Goal: Task Accomplishment & Management: Complete application form

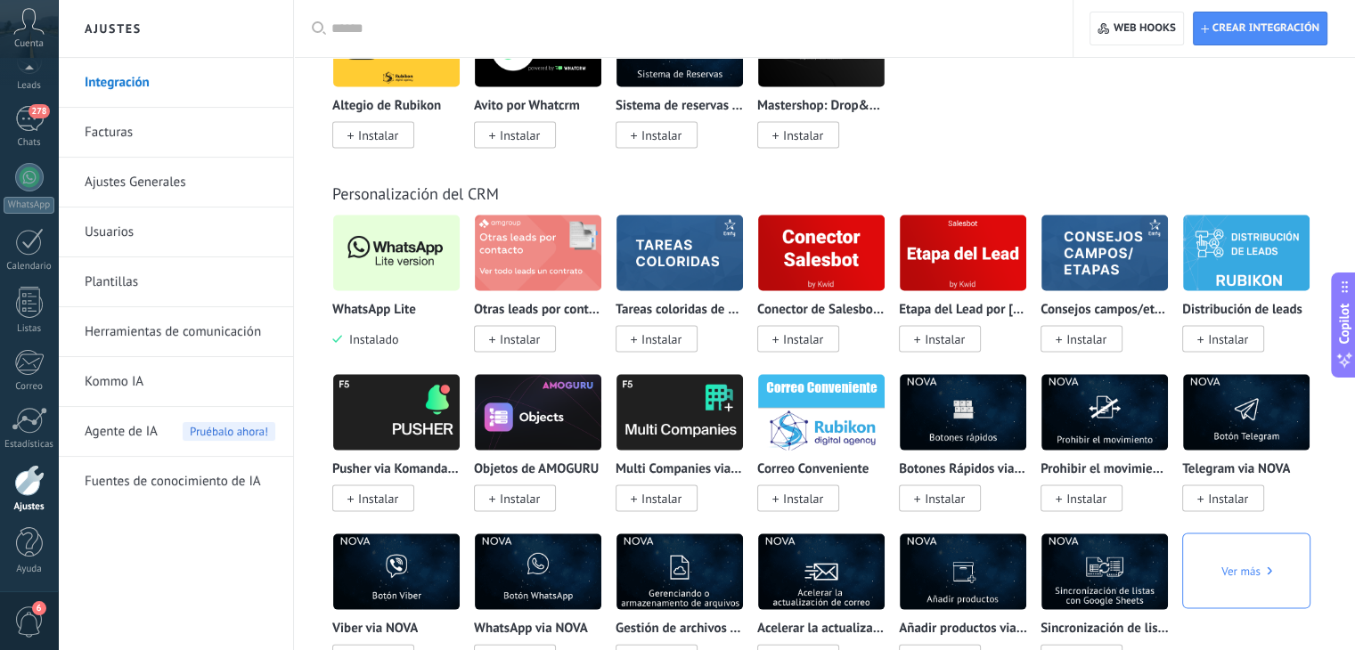
click at [35, 491] on div at bounding box center [29, 480] width 30 height 31
click at [31, 190] on div at bounding box center [29, 177] width 28 height 28
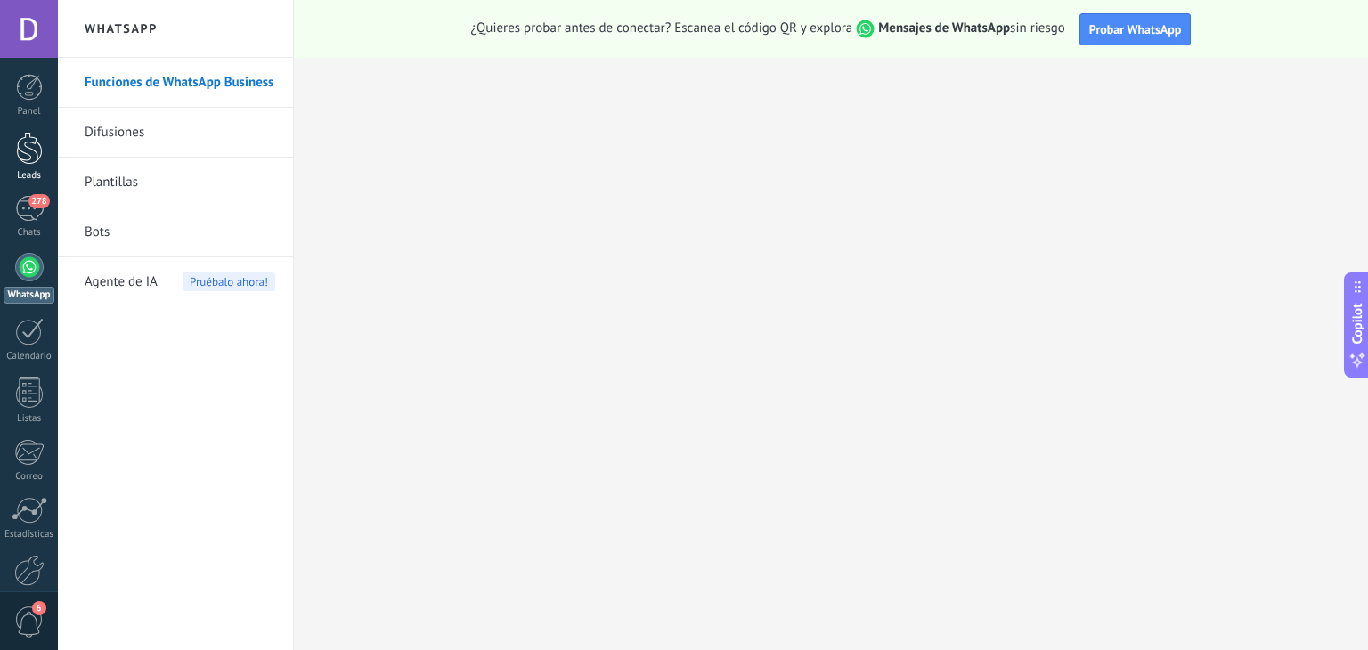
click at [22, 151] on div at bounding box center [29, 148] width 27 height 33
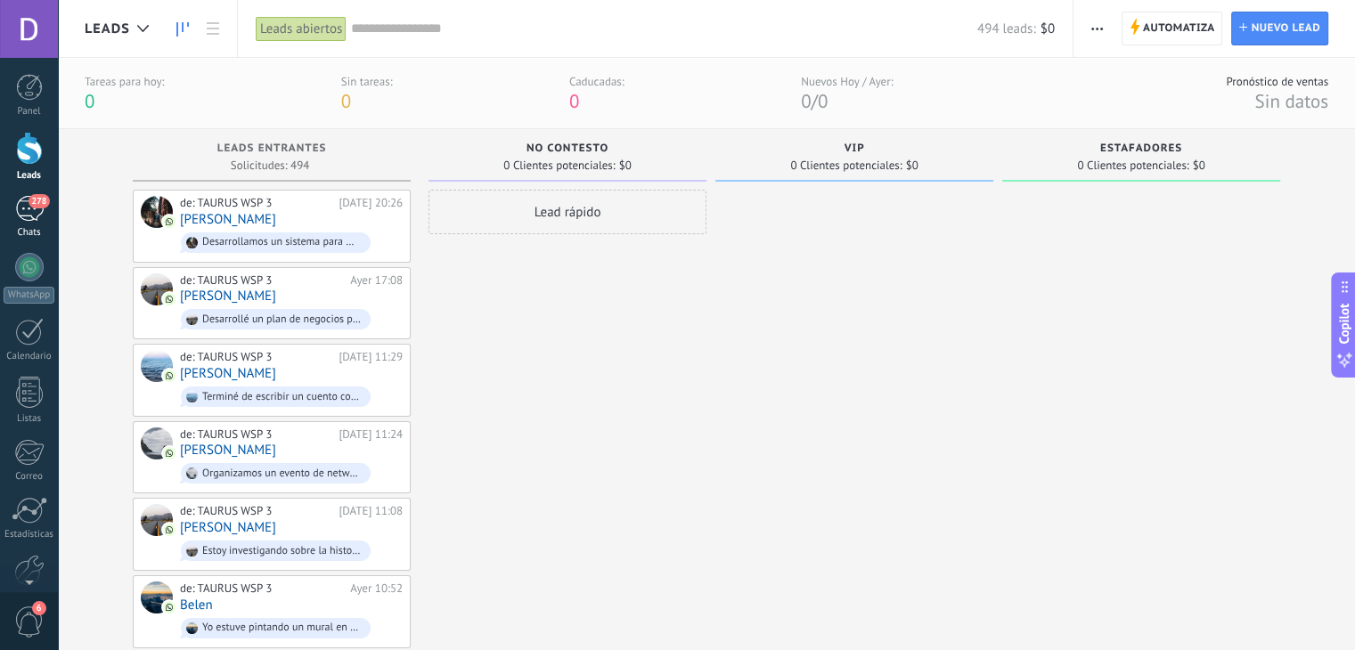
click at [21, 216] on div "278" at bounding box center [29, 209] width 28 height 26
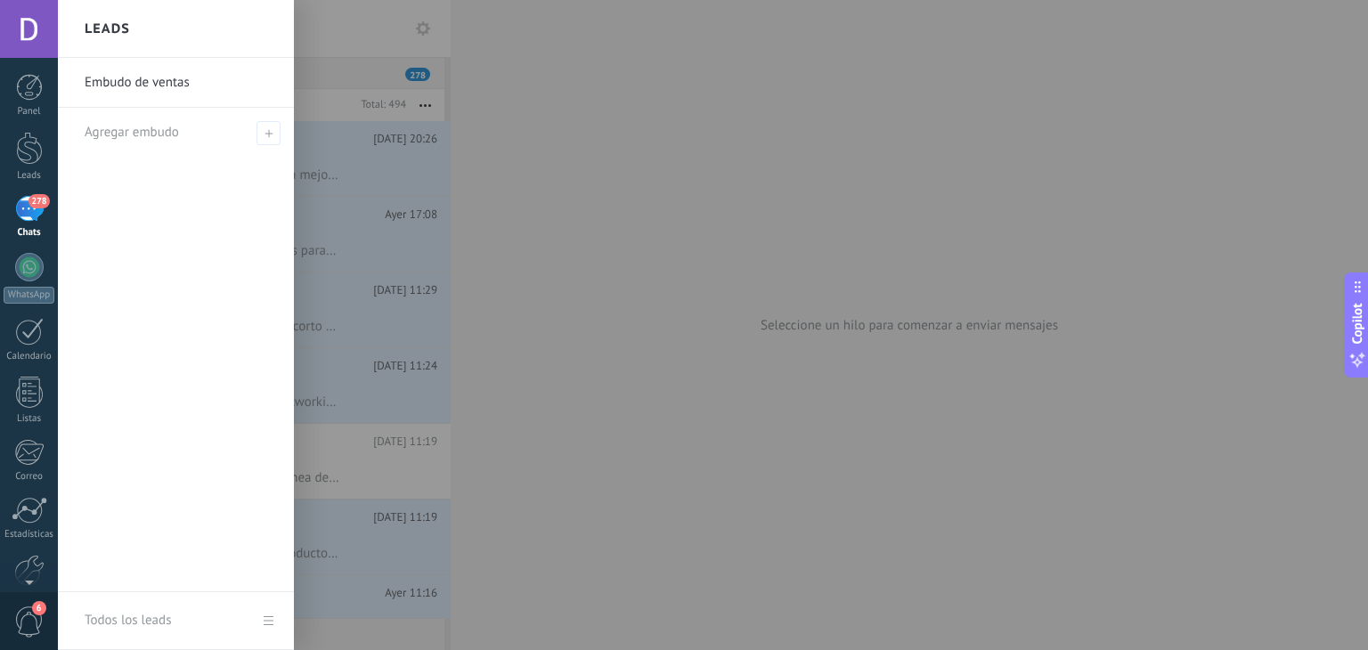
click at [421, 26] on div at bounding box center [742, 325] width 1368 height 650
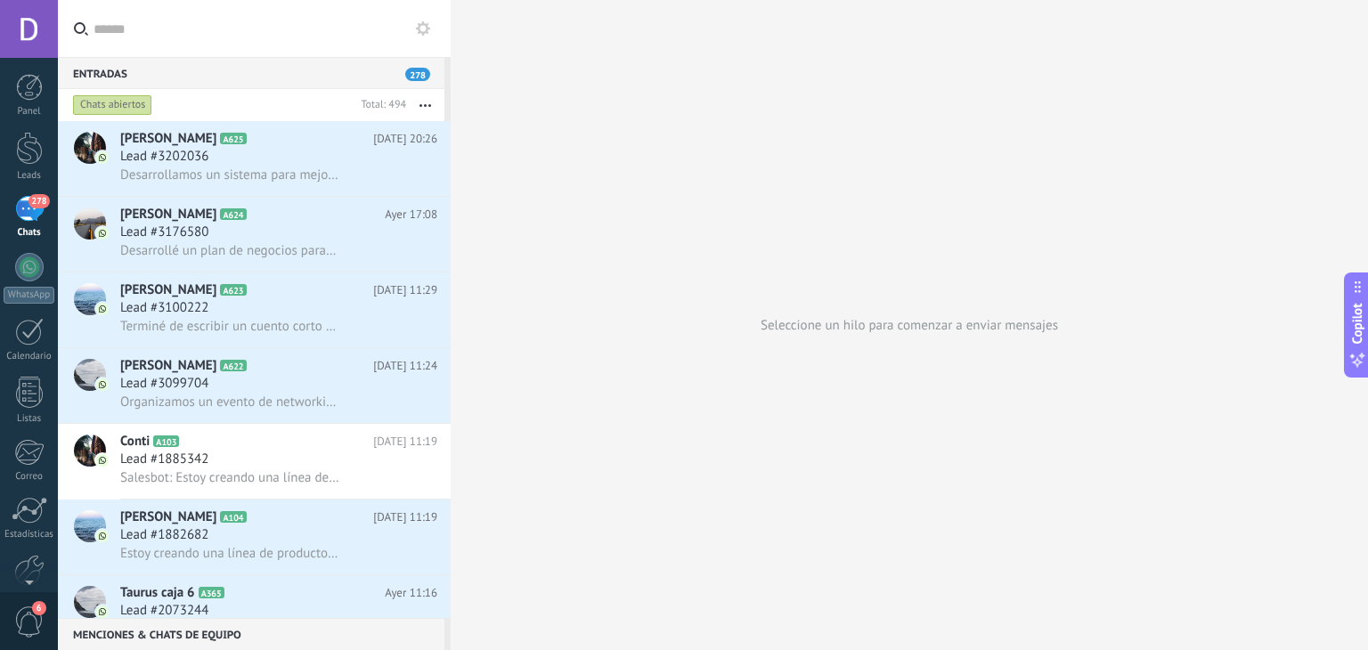
click at [424, 29] on icon at bounding box center [423, 28] width 14 height 14
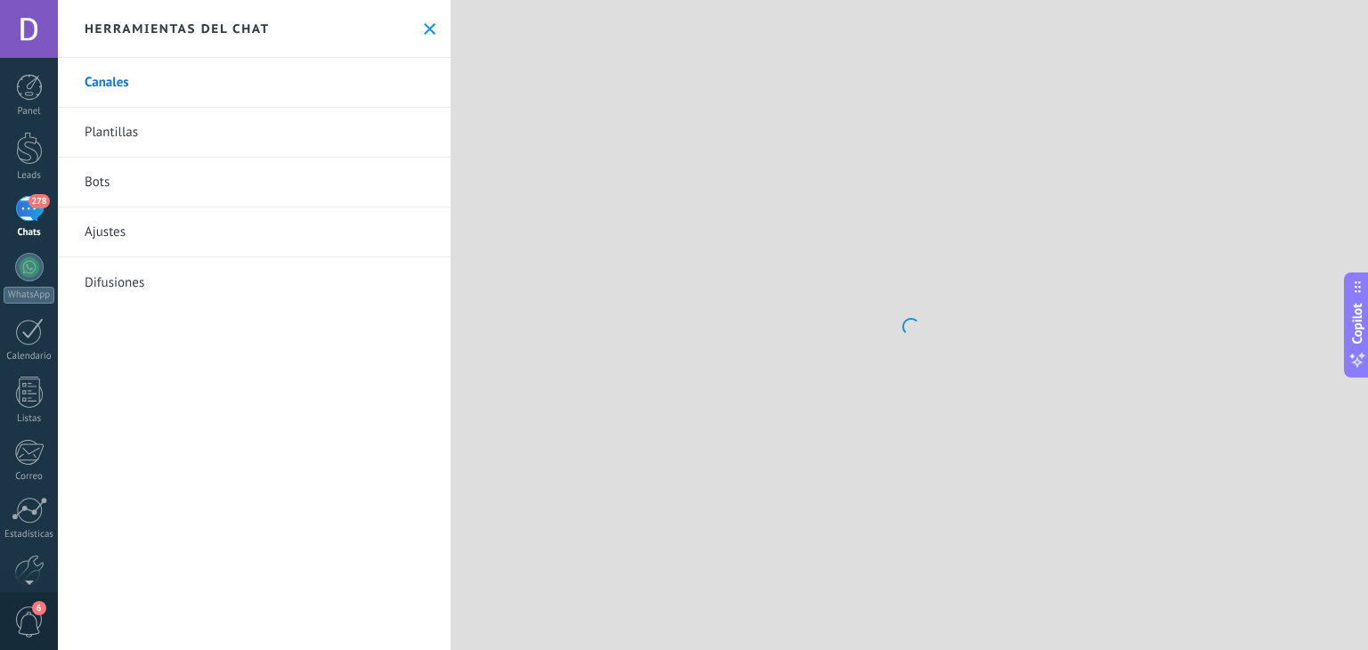
click at [219, 127] on link "Plantillas" at bounding box center [254, 133] width 393 height 50
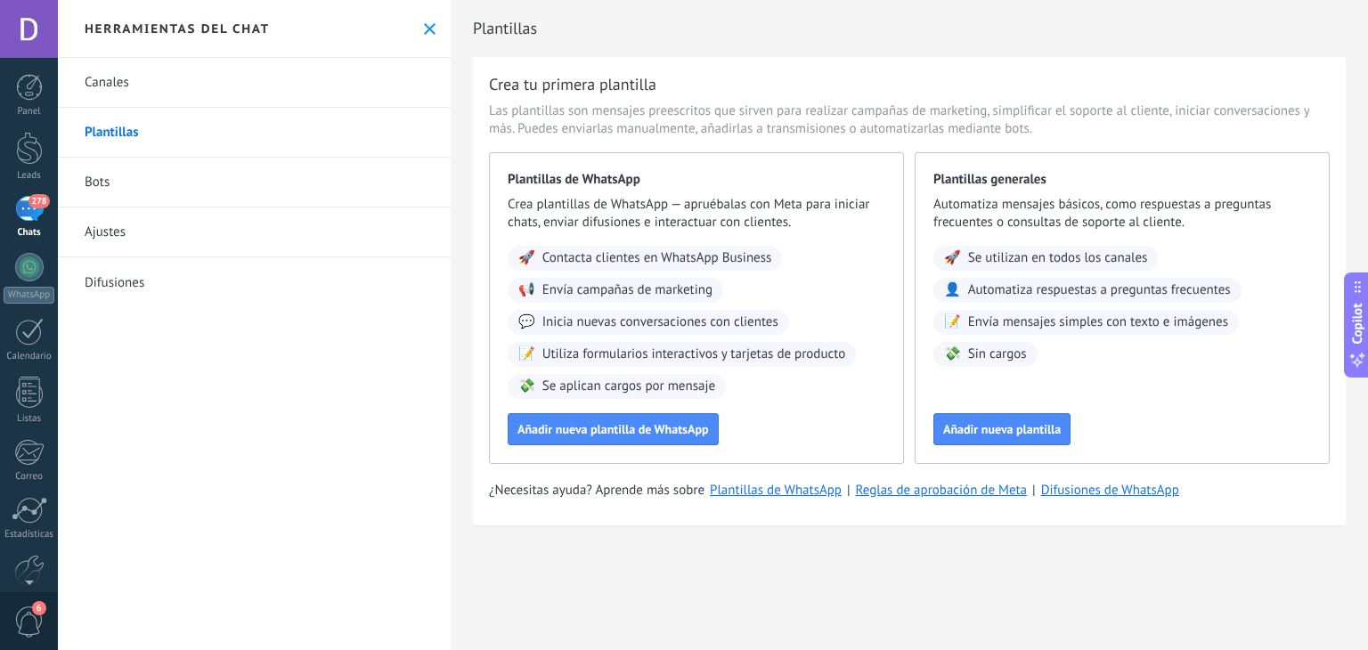
click at [196, 133] on link "Plantillas" at bounding box center [254, 133] width 393 height 50
click at [617, 425] on span "Añadir nueva plantilla de WhatsApp" at bounding box center [612, 429] width 191 height 12
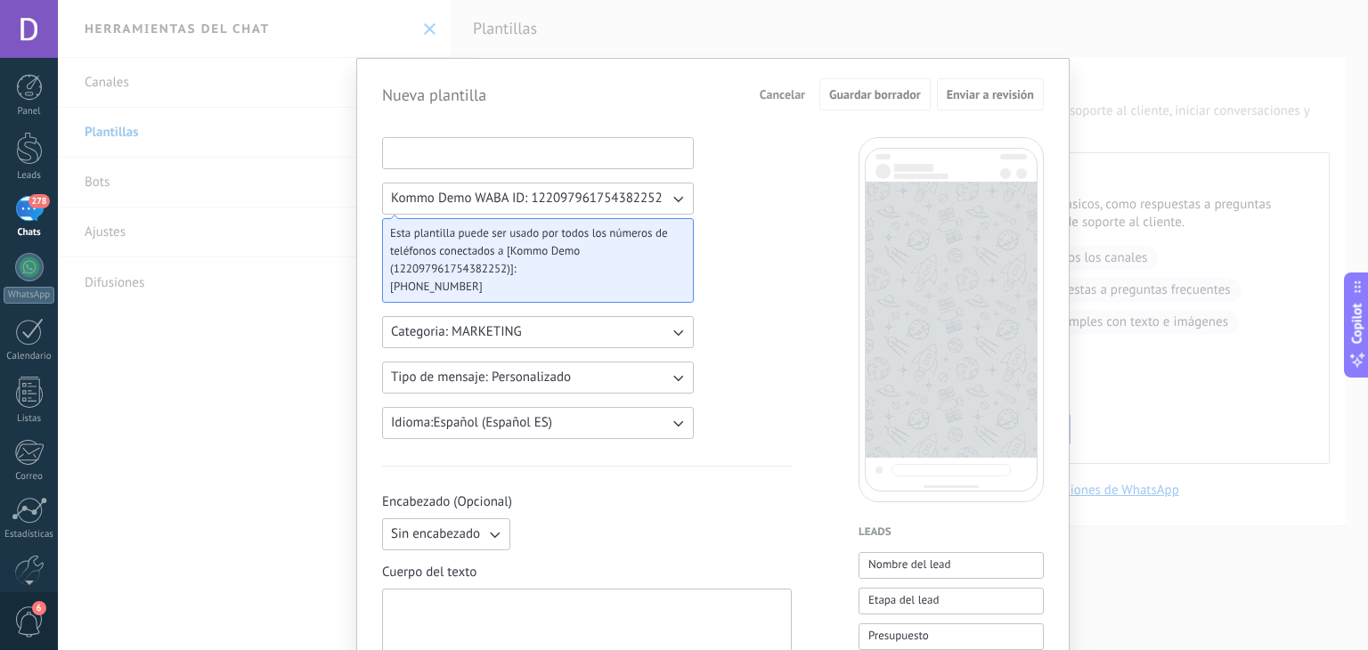
click at [436, 158] on input at bounding box center [538, 152] width 310 height 28
click at [473, 140] on input at bounding box center [538, 152] width 310 height 28
paste input "********"
click at [473, 140] on input "********" at bounding box center [538, 152] width 310 height 28
type input "********"
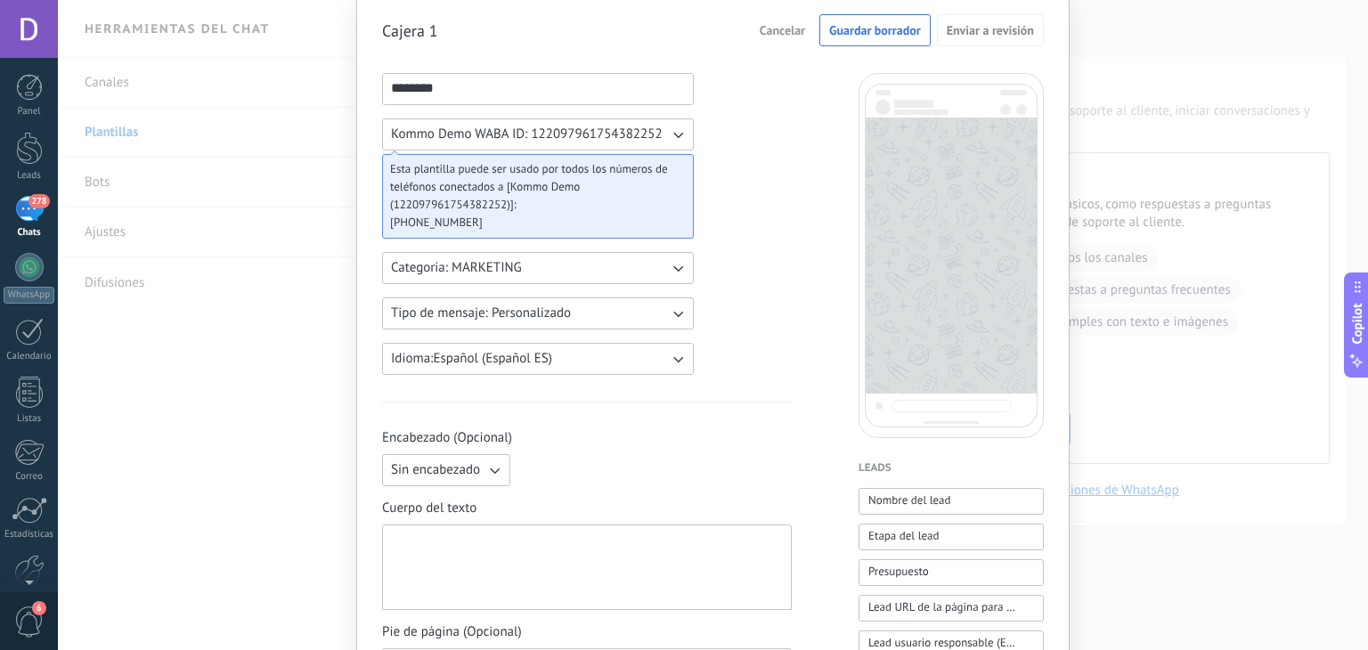
scroll to position [178, 0]
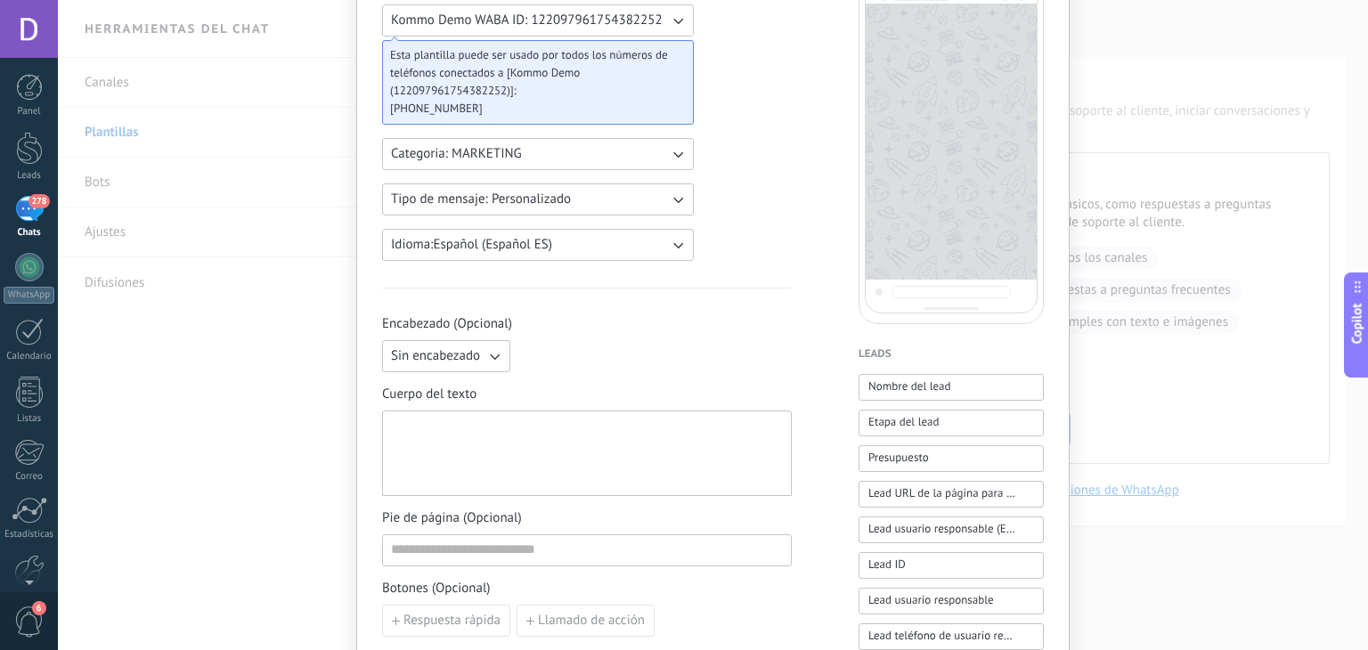
click at [468, 471] on div at bounding box center [587, 454] width 392 height 70
paste div
click at [468, 471] on div at bounding box center [587, 454] width 392 height 70
click at [392, 467] on div "**********" at bounding box center [587, 454] width 393 height 70
click at [392, 460] on div "**********" at bounding box center [587, 454] width 393 height 70
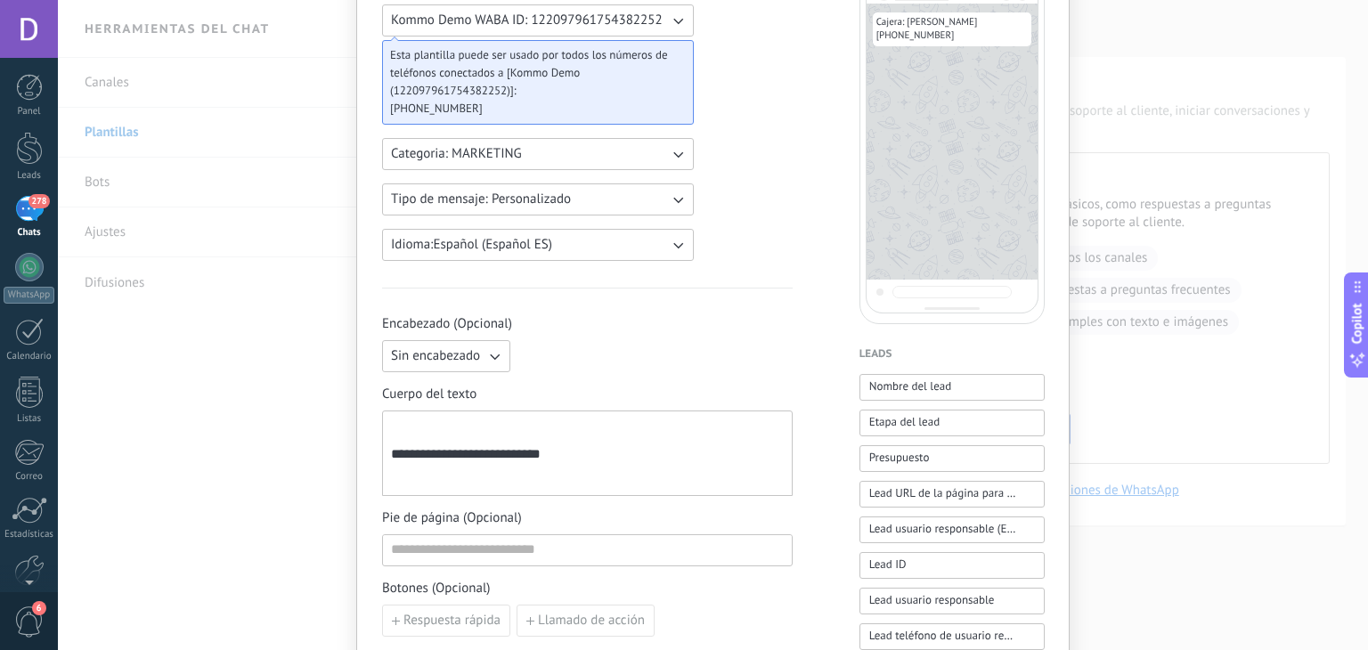
click at [383, 460] on div "**********" at bounding box center [587, 453] width 411 height 85
click at [391, 460] on div "**********" at bounding box center [587, 454] width 393 height 70
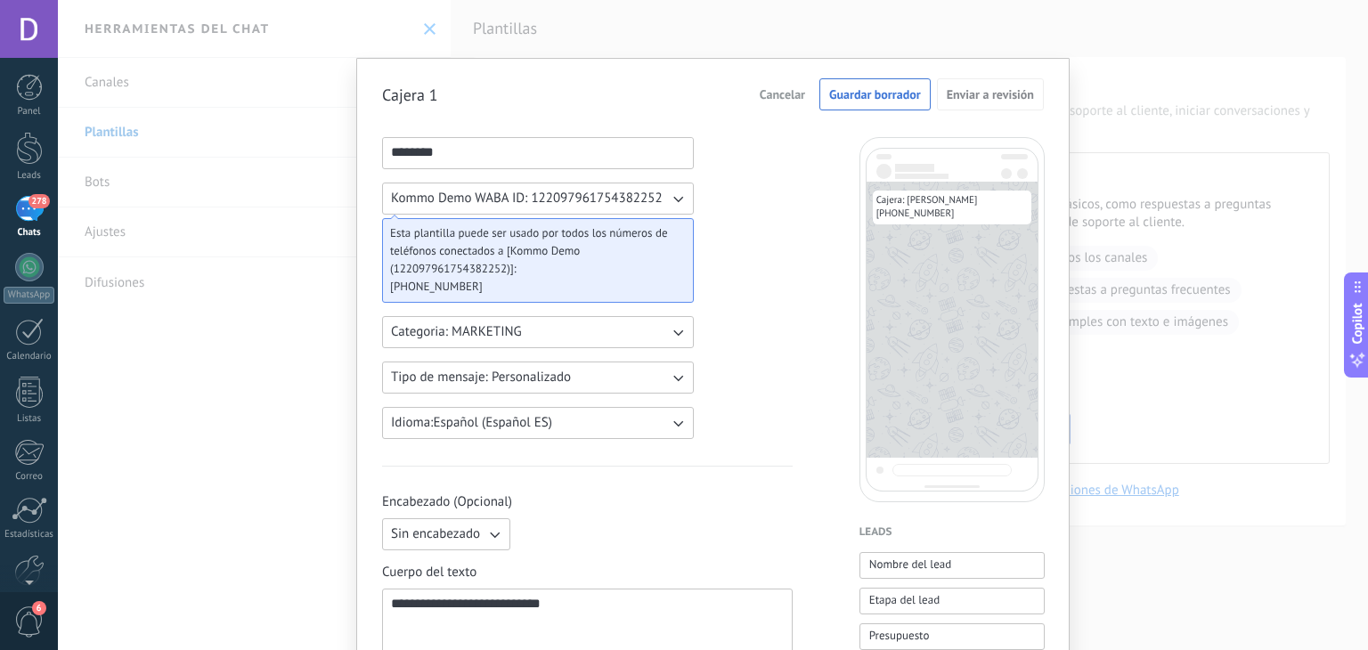
click at [865, 100] on span "Guardar borrador" at bounding box center [875, 94] width 92 height 12
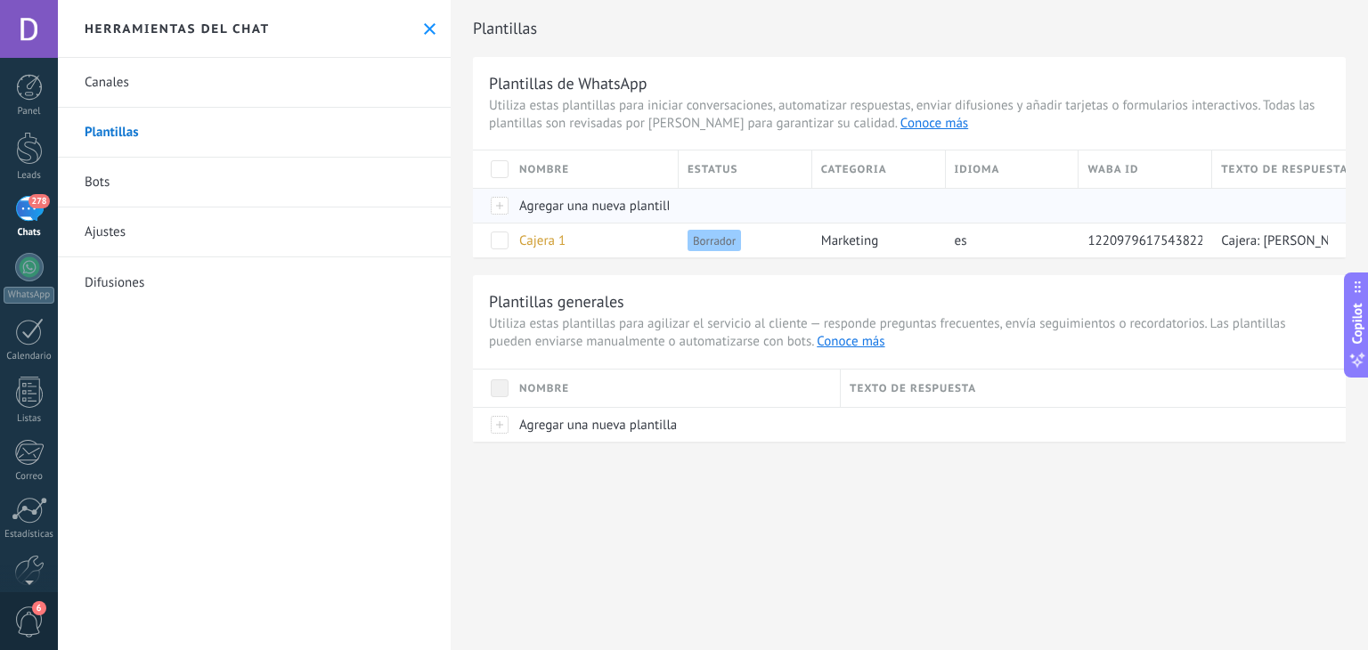
click at [610, 211] on span "Agregar una nueva plantilla" at bounding box center [598, 206] width 158 height 17
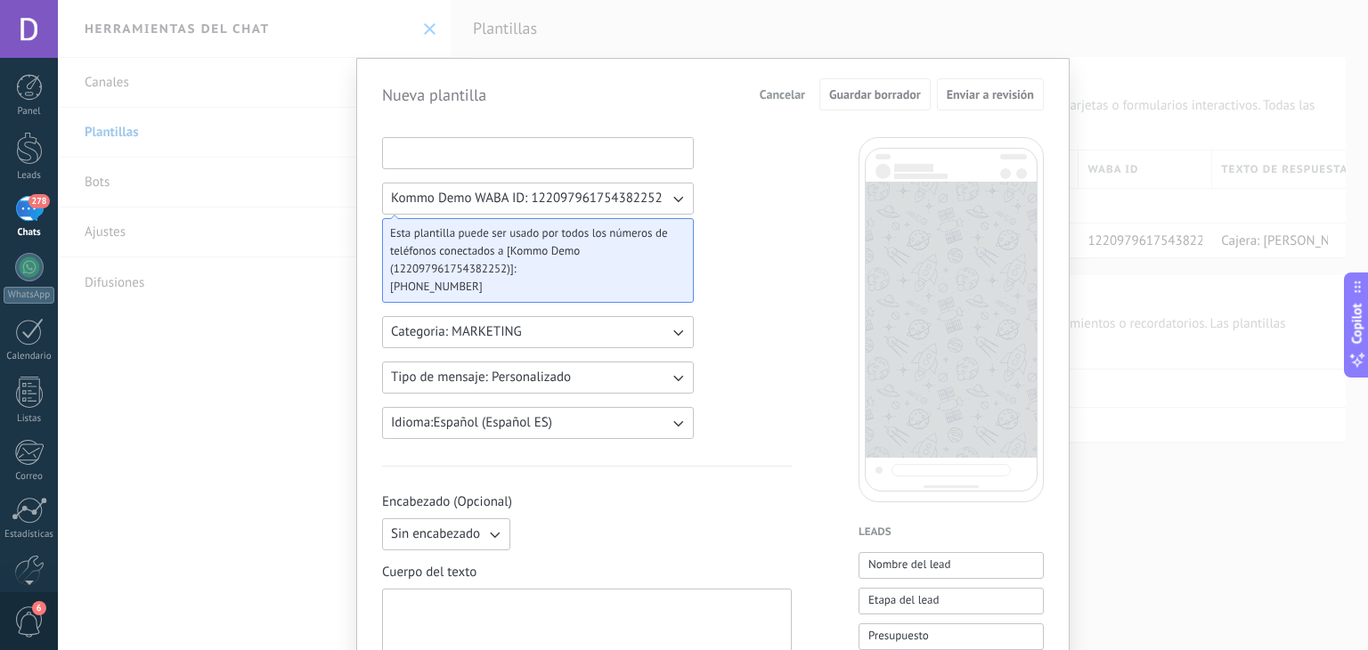
click at [521, 152] on input at bounding box center [538, 152] width 310 height 28
paste input "********"
click at [521, 152] on input "********" at bounding box center [538, 152] width 310 height 28
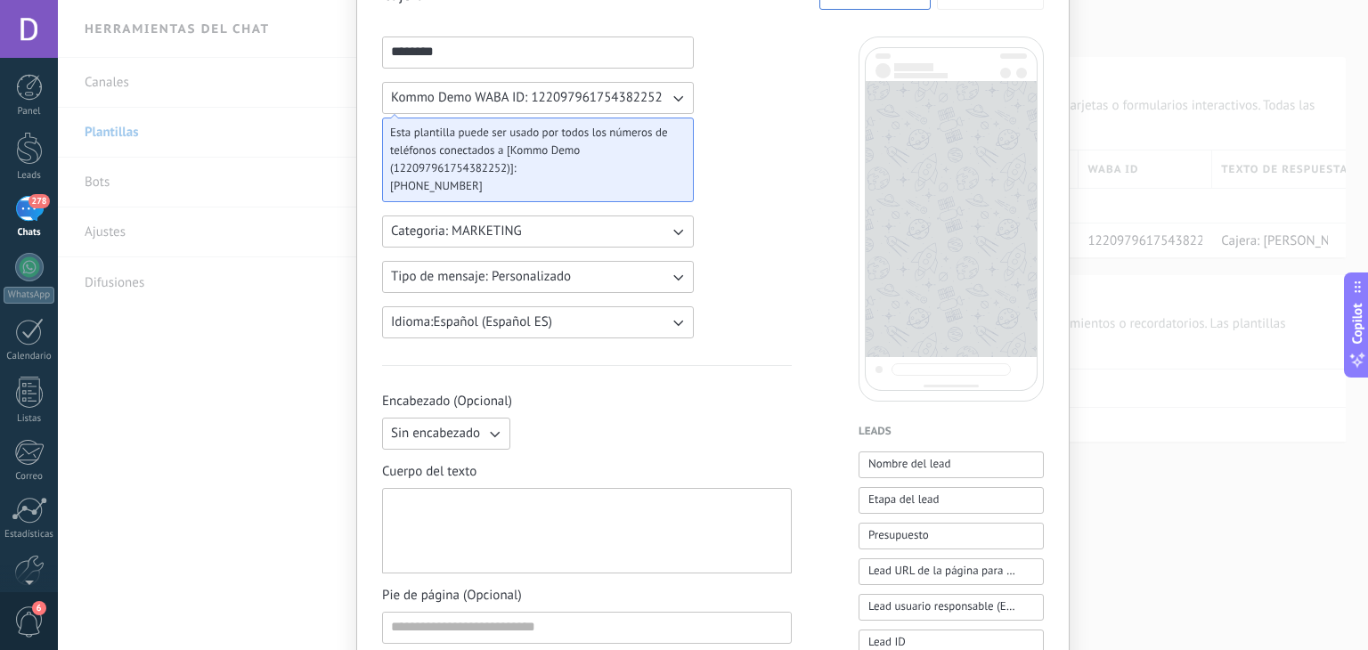
scroll to position [178, 0]
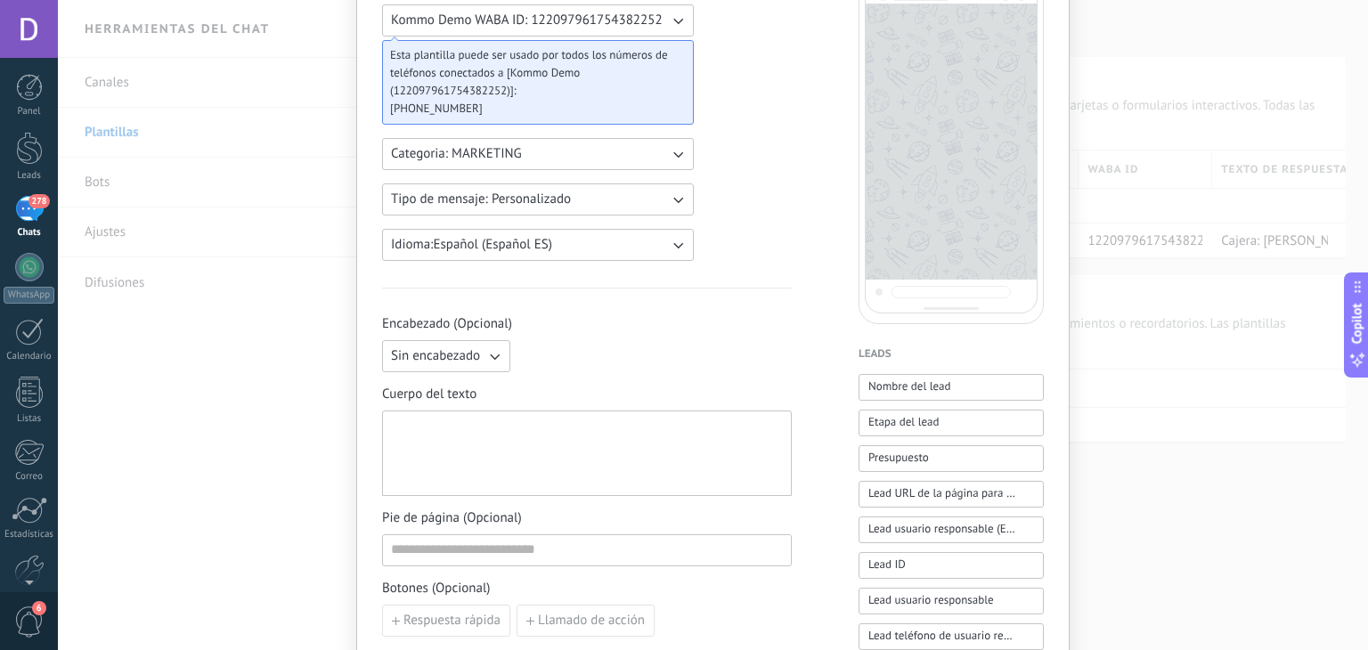
type input "********"
click at [527, 443] on div at bounding box center [587, 454] width 392 height 70
click at [538, 427] on div at bounding box center [587, 454] width 392 height 70
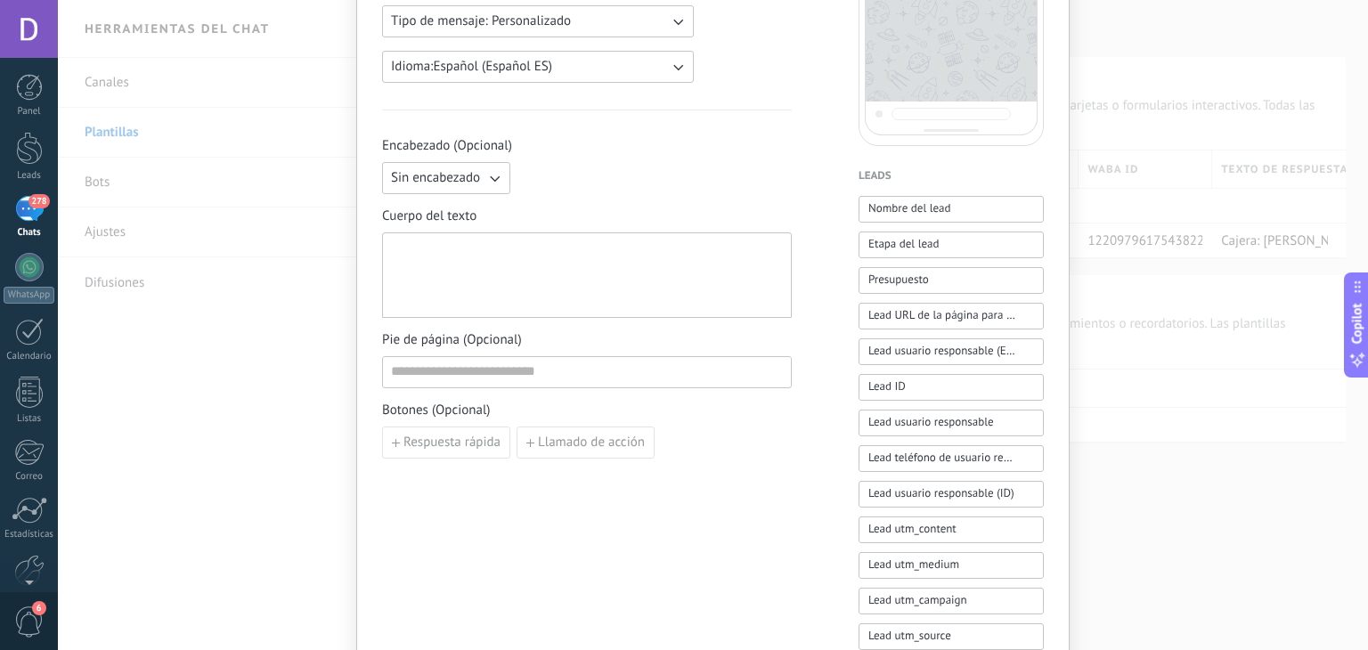
click at [513, 294] on div at bounding box center [587, 275] width 392 height 70
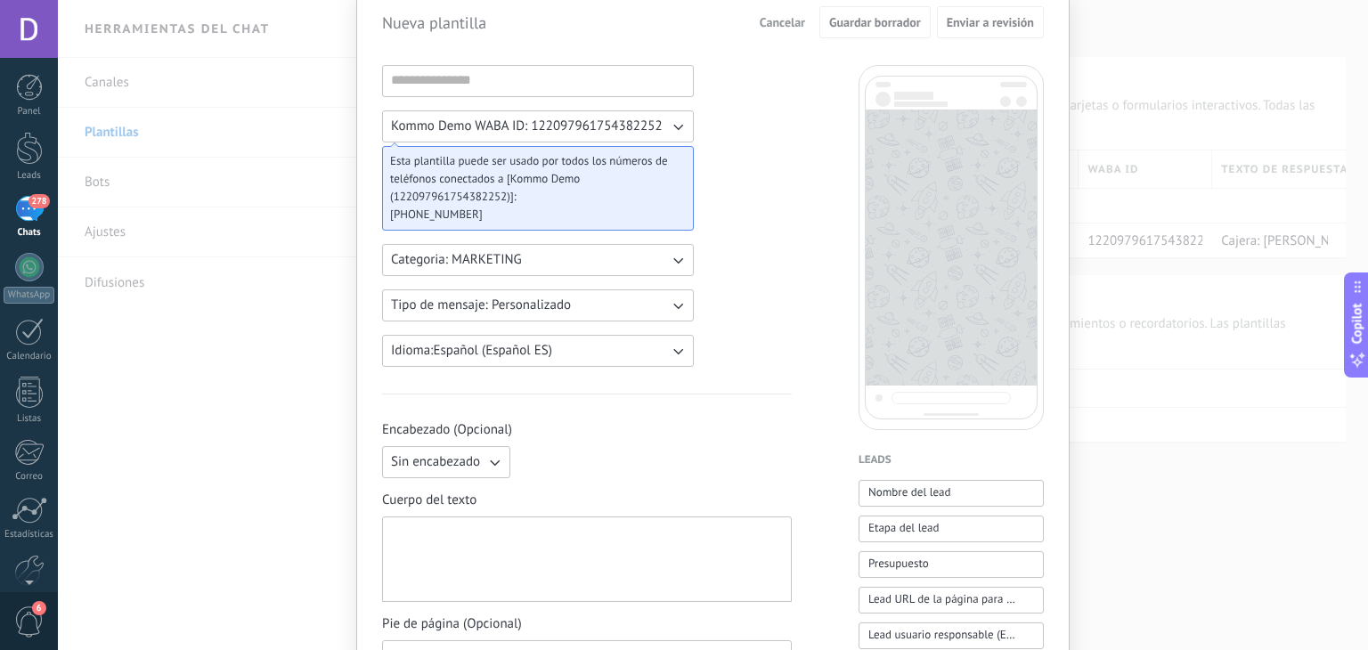
scroll to position [0, 0]
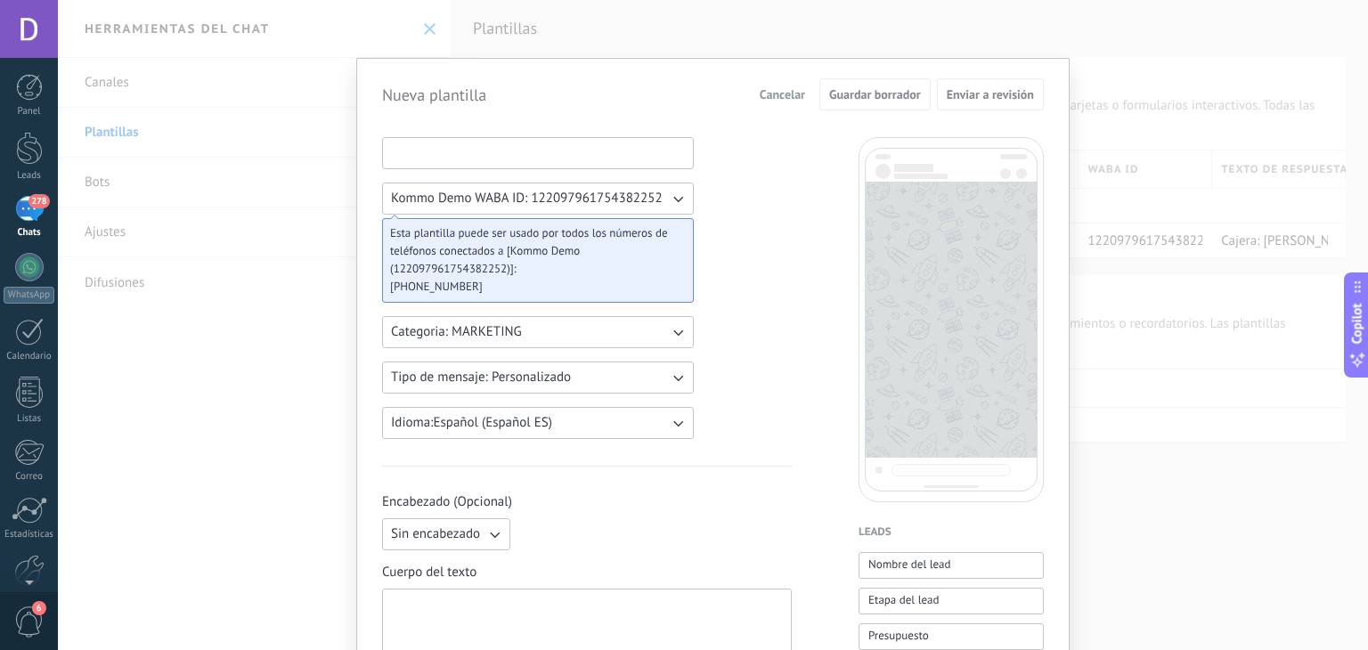
click at [506, 155] on input at bounding box center [538, 152] width 310 height 28
click at [752, 108] on div "Cancelar Guardar borrador Enviar a revisión" at bounding box center [898, 94] width 292 height 32
click at [779, 97] on span "Cancelar" at bounding box center [782, 94] width 45 height 12
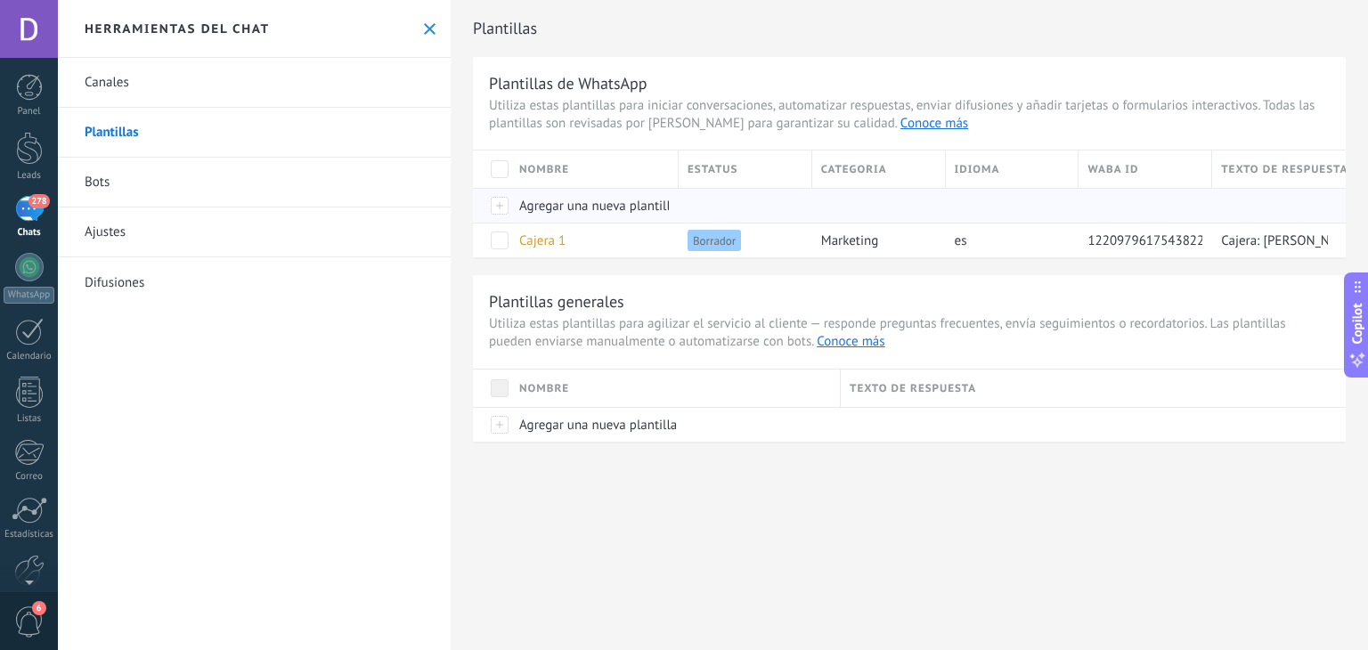
click at [537, 214] on span "Agregar una nueva plantilla" at bounding box center [598, 206] width 158 height 17
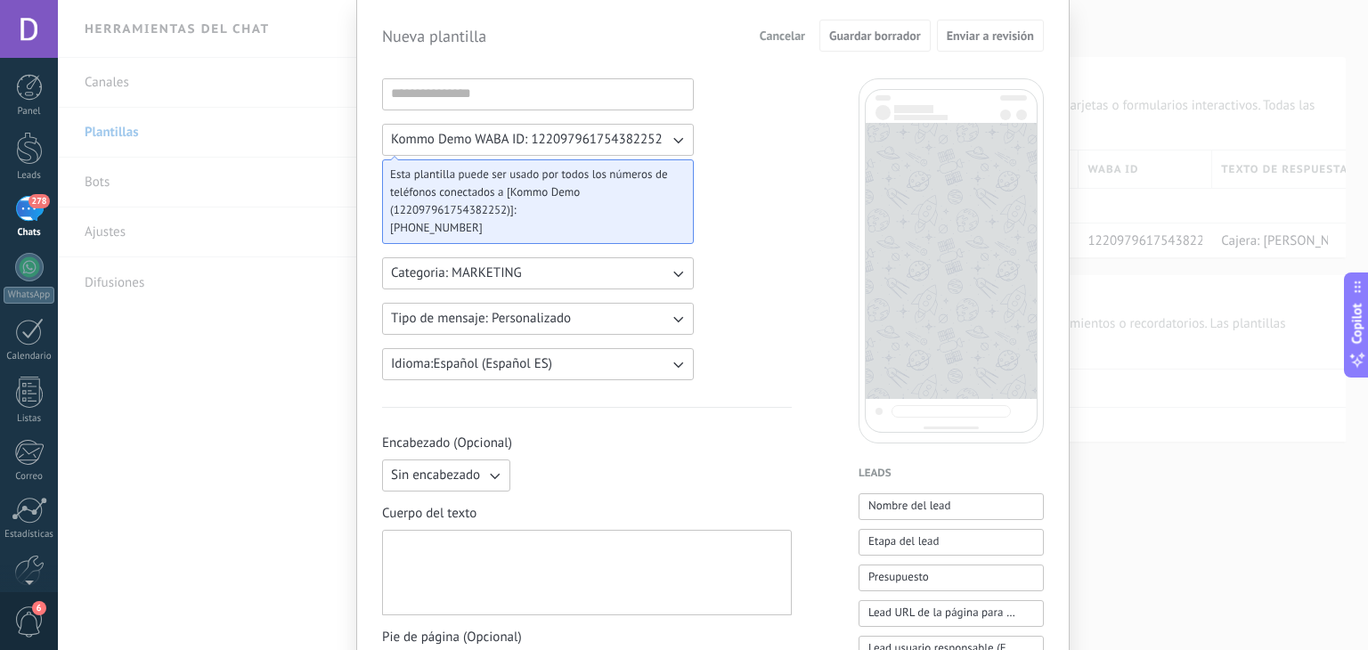
scroll to position [89, 0]
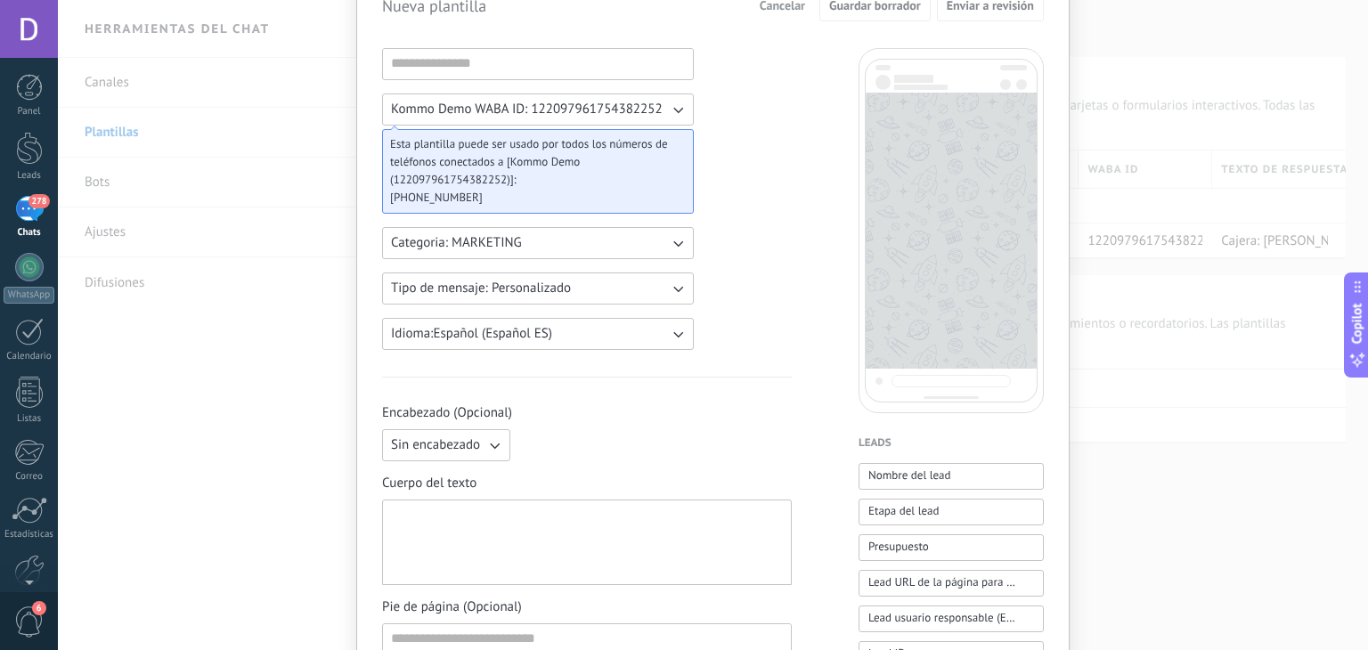
click at [488, 514] on div at bounding box center [587, 543] width 392 height 70
paste div
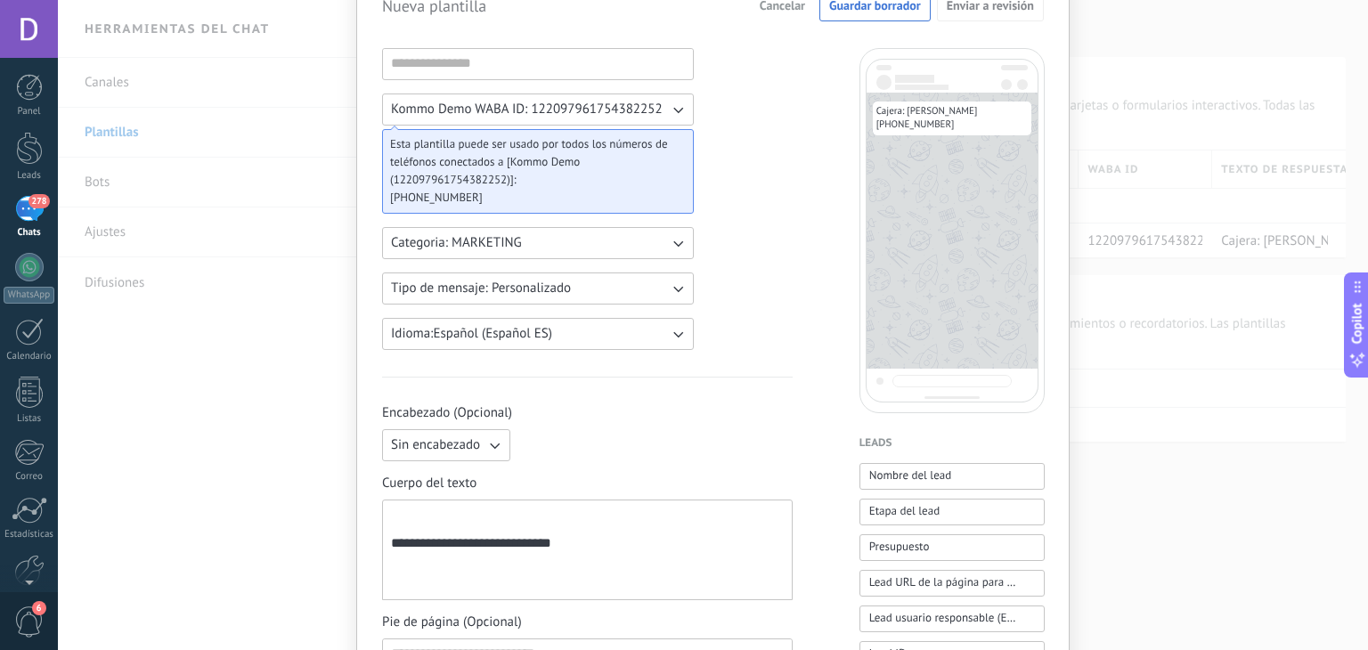
click at [398, 558] on div "**********" at bounding box center [587, 550] width 393 height 85
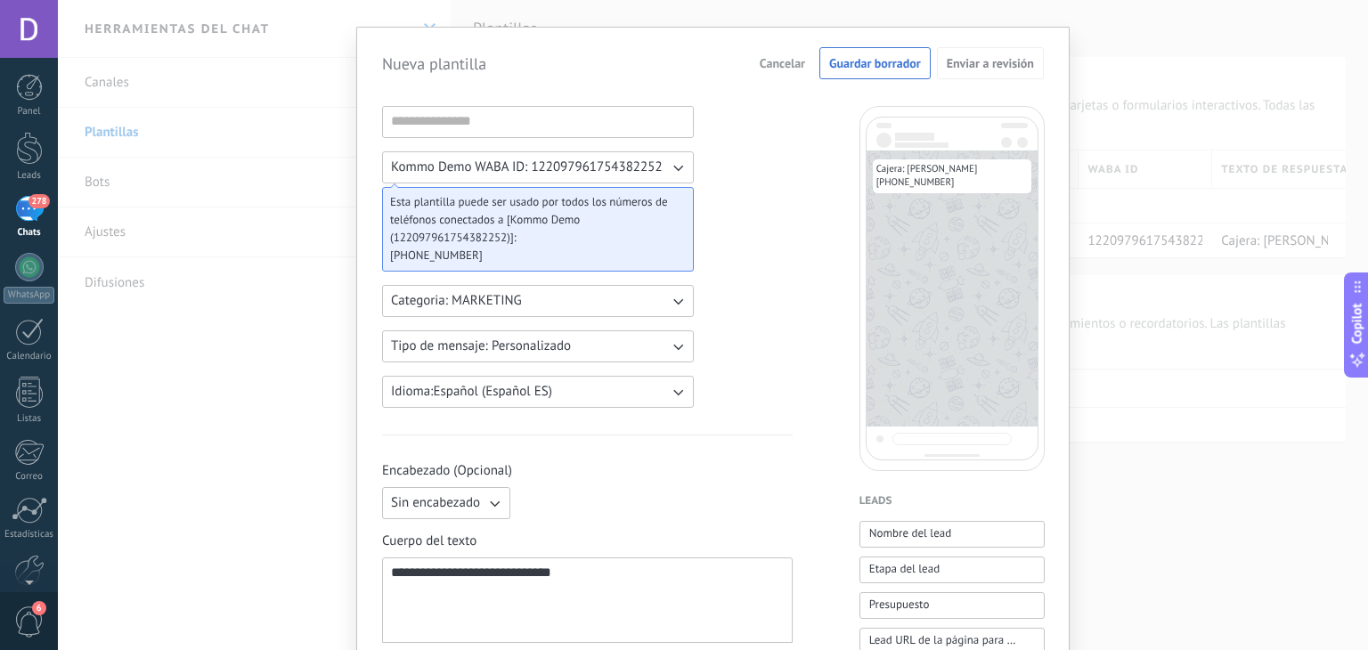
scroll to position [0, 0]
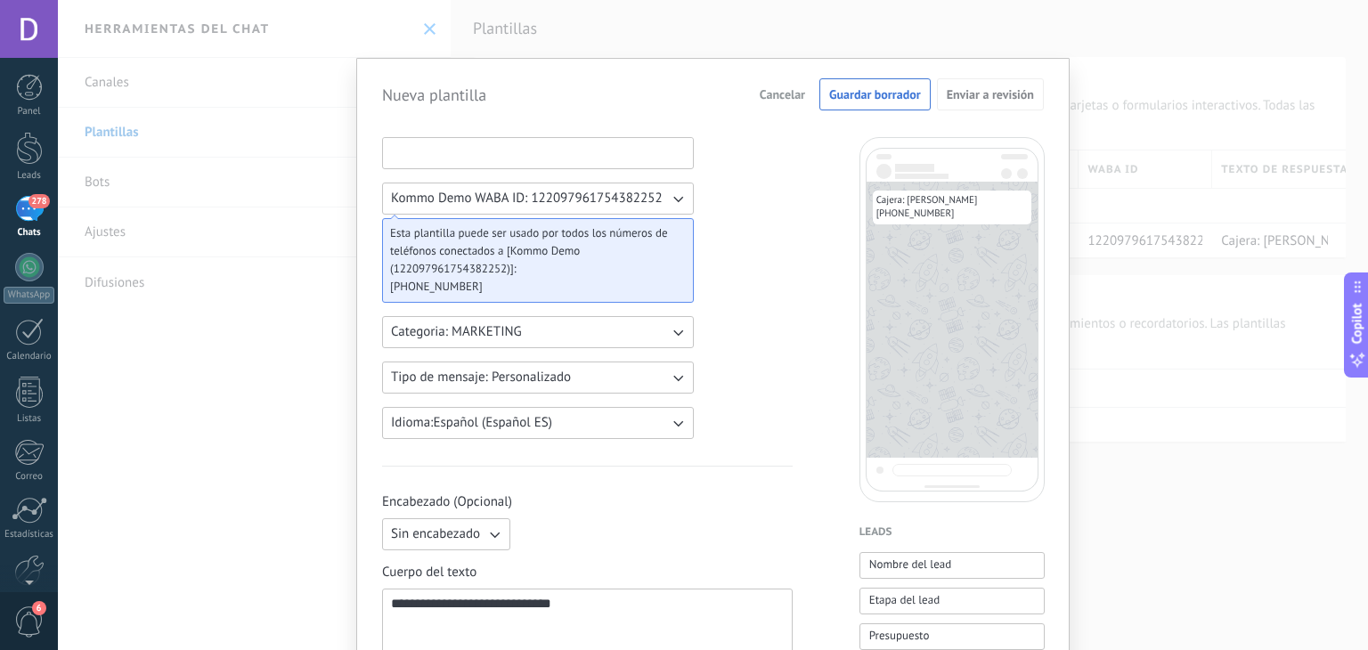
click at [488, 151] on input at bounding box center [538, 152] width 310 height 28
type input "********"
click at [891, 103] on button "Guardar borrador" at bounding box center [874, 94] width 111 height 32
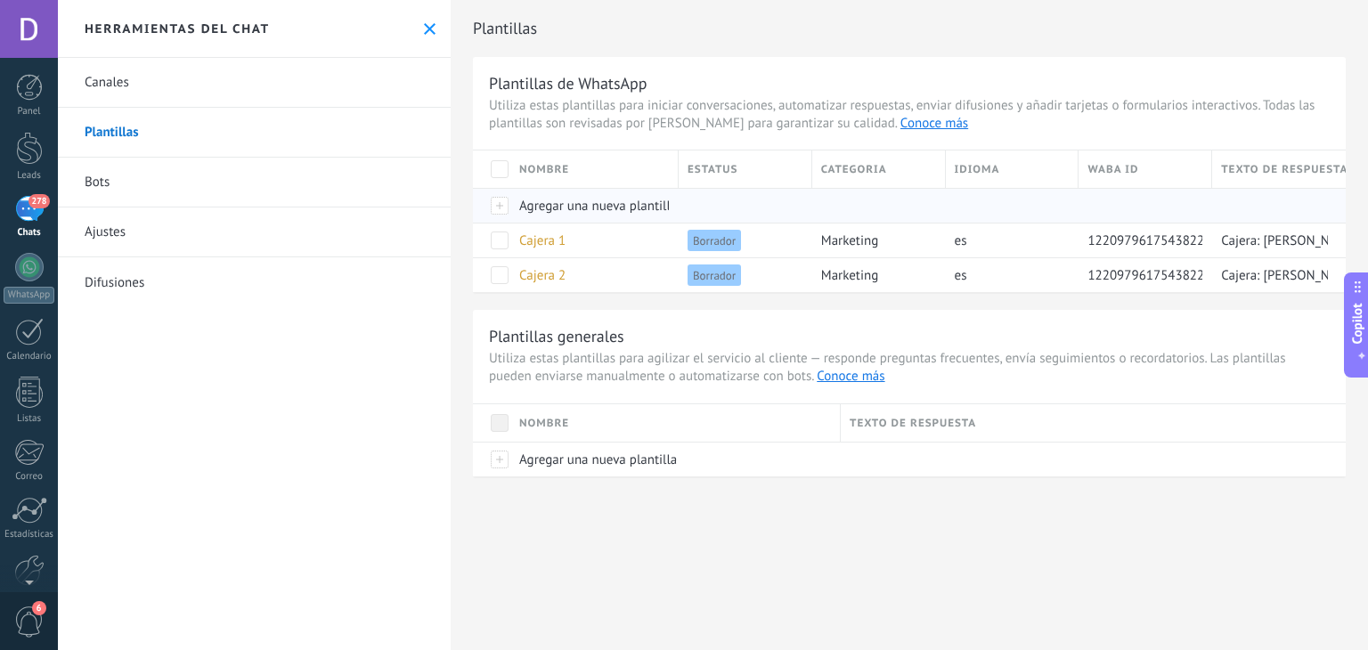
click at [592, 208] on span "Agregar una nueva plantilla" at bounding box center [598, 206] width 158 height 17
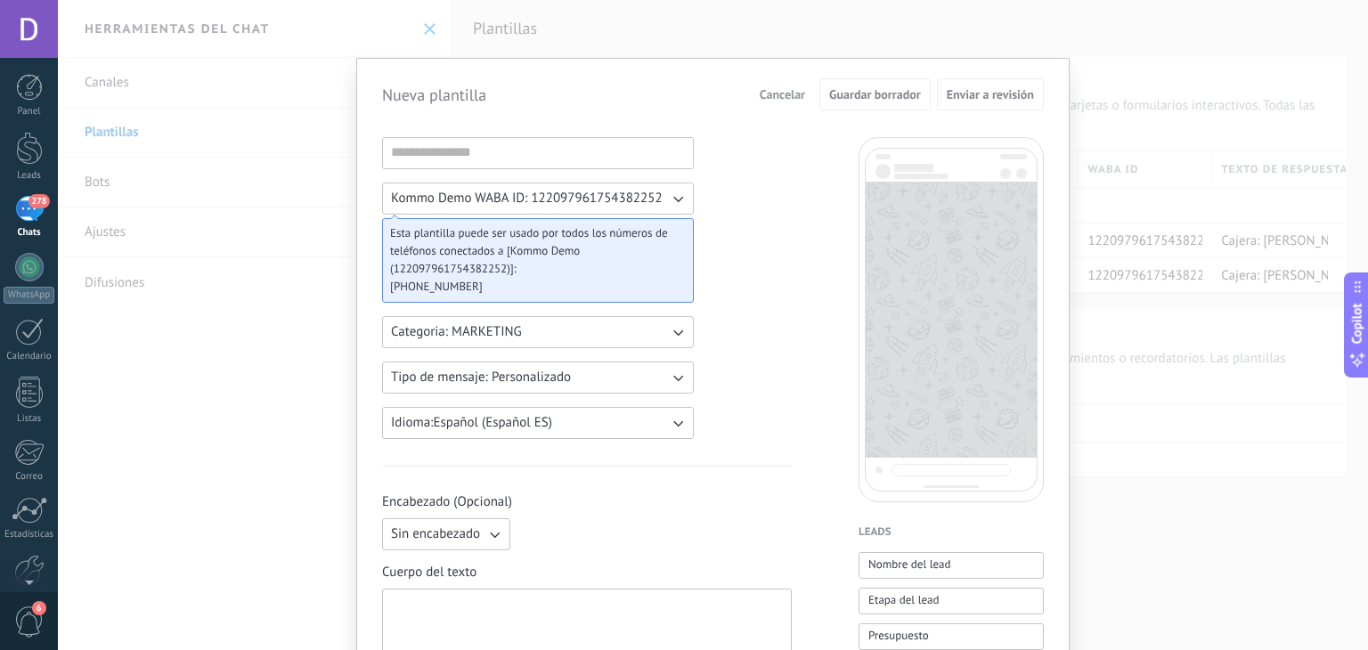
scroll to position [178, 0]
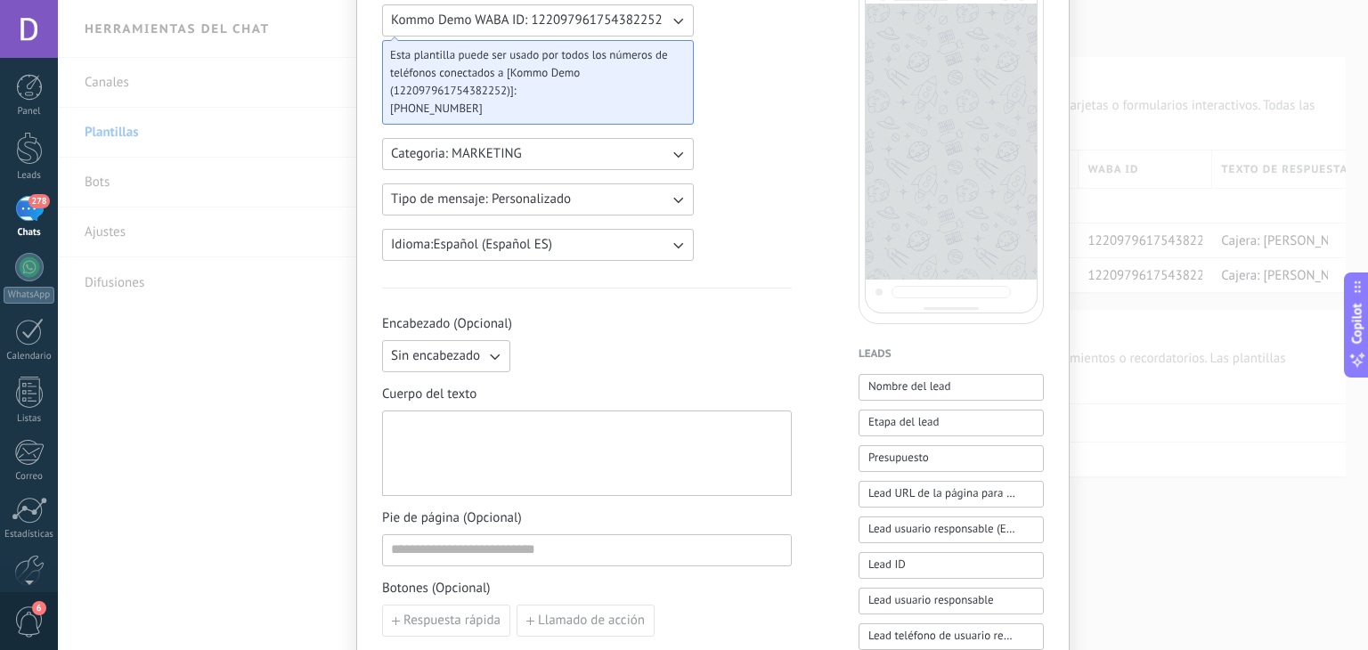
drag, startPoint x: 520, startPoint y: 460, endPoint x: 524, endPoint y: 447, distance: 13.8
click at [521, 457] on div at bounding box center [587, 454] width 392 height 70
paste div
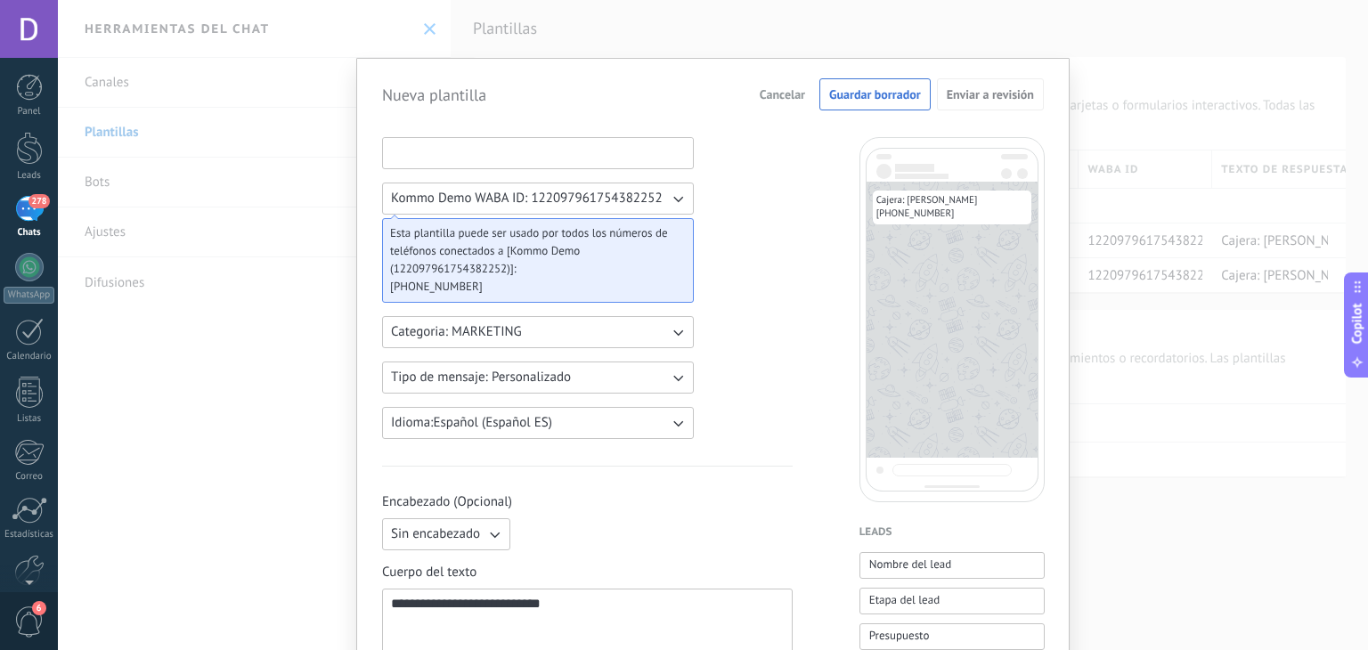
click at [468, 156] on input at bounding box center [538, 152] width 310 height 28
type input "********"
click at [863, 101] on span "Guardar borrador" at bounding box center [875, 94] width 92 height 12
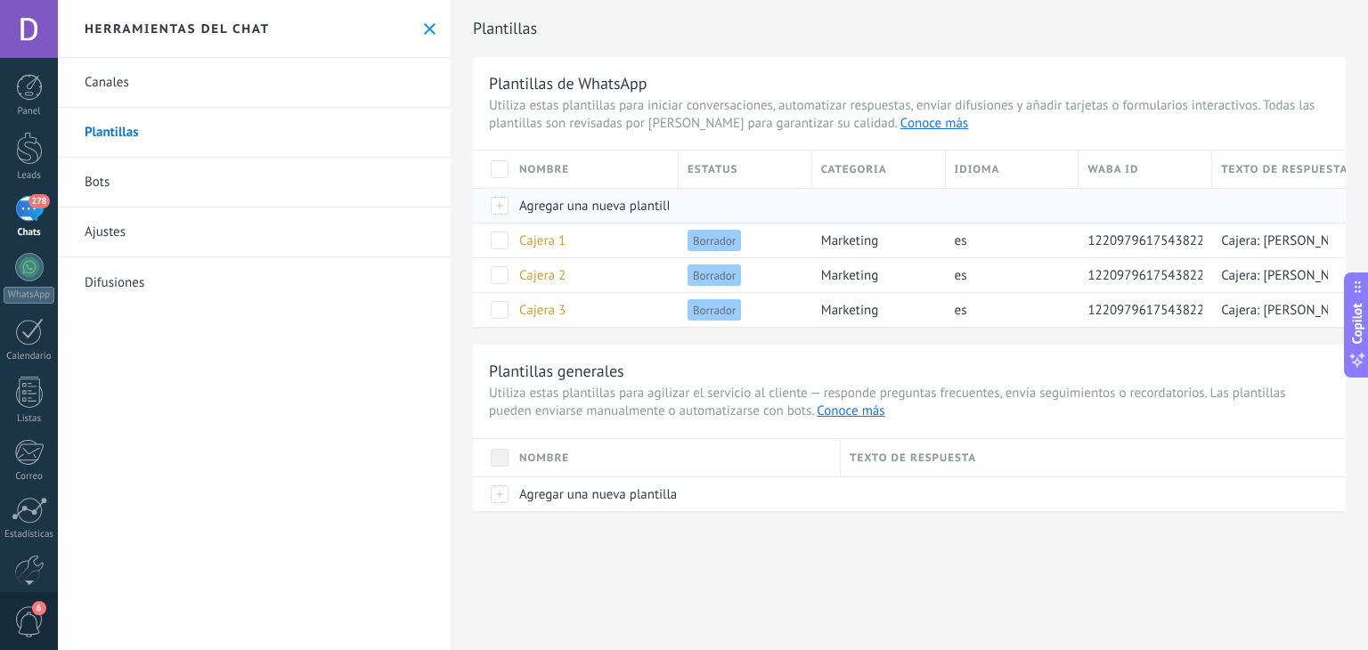
click at [541, 211] on span "Agregar una nueva plantilla" at bounding box center [598, 206] width 158 height 17
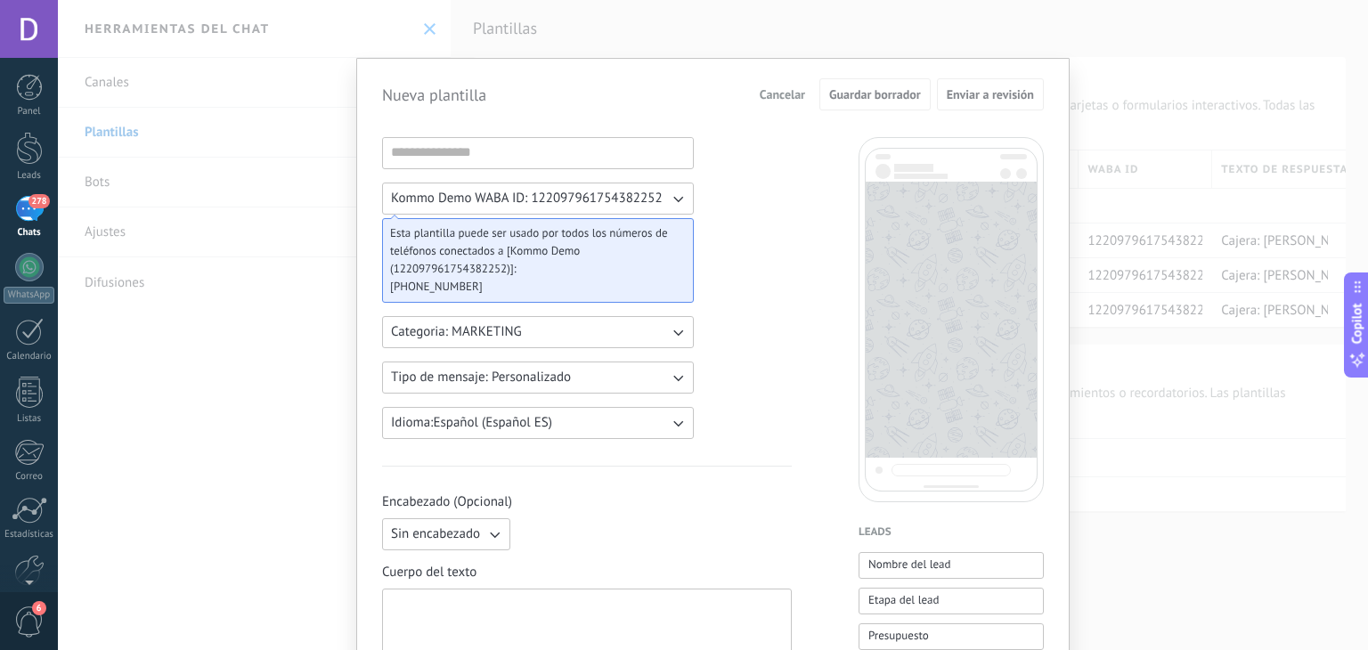
click at [467, 592] on div at bounding box center [587, 631] width 410 height 85
click at [467, 614] on div at bounding box center [587, 632] width 392 height 70
paste div
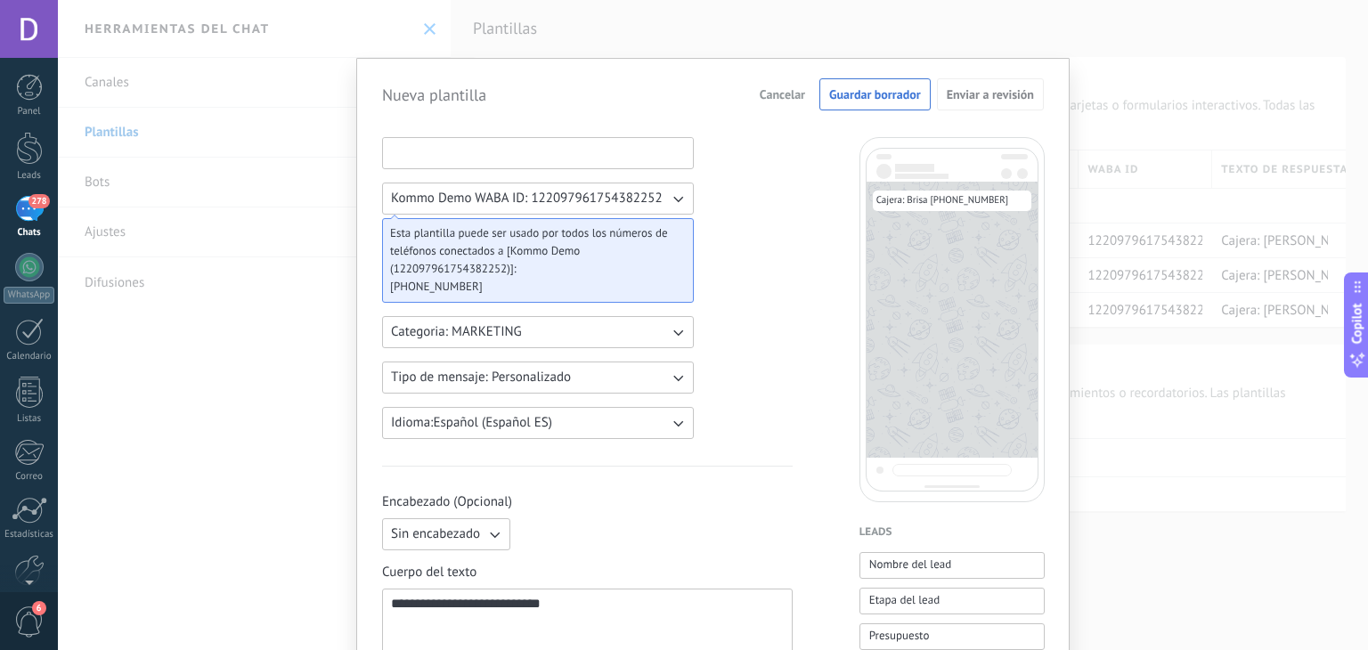
click at [474, 151] on input at bounding box center [538, 152] width 310 height 28
type input "********"
click at [869, 95] on span "Guardar borrador" at bounding box center [875, 94] width 92 height 12
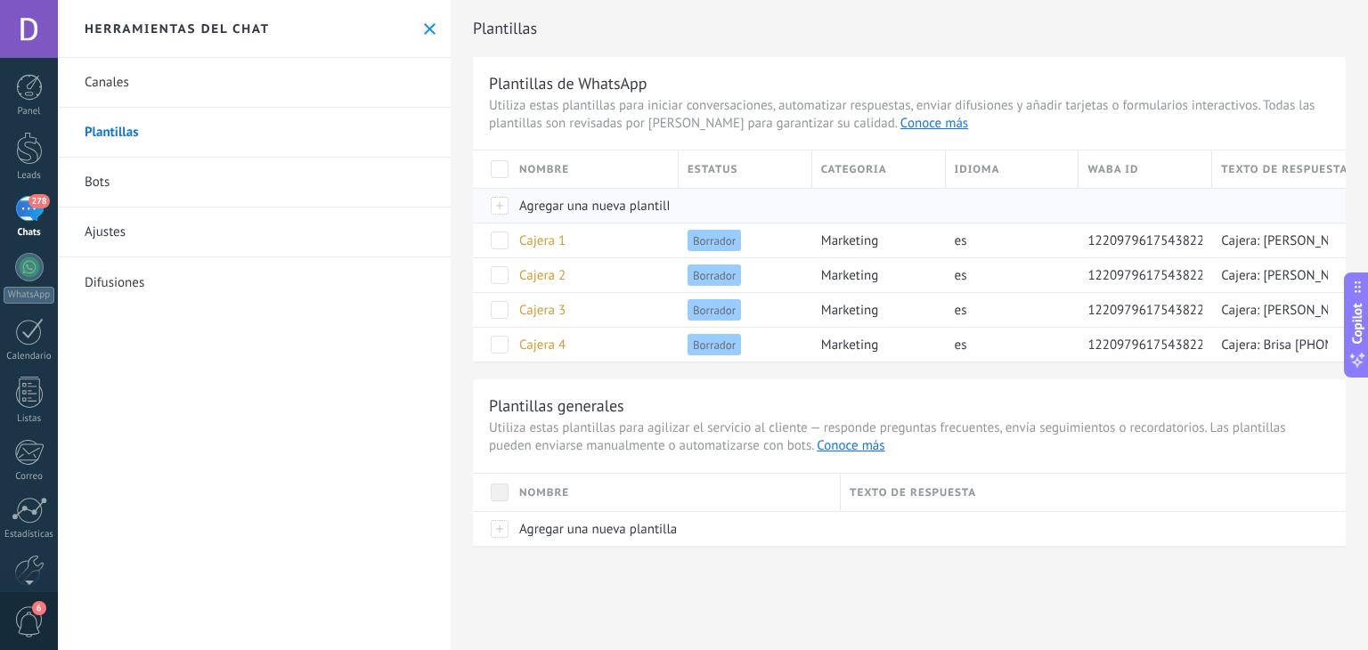
click at [566, 205] on span "Agregar una nueva plantilla" at bounding box center [598, 206] width 158 height 17
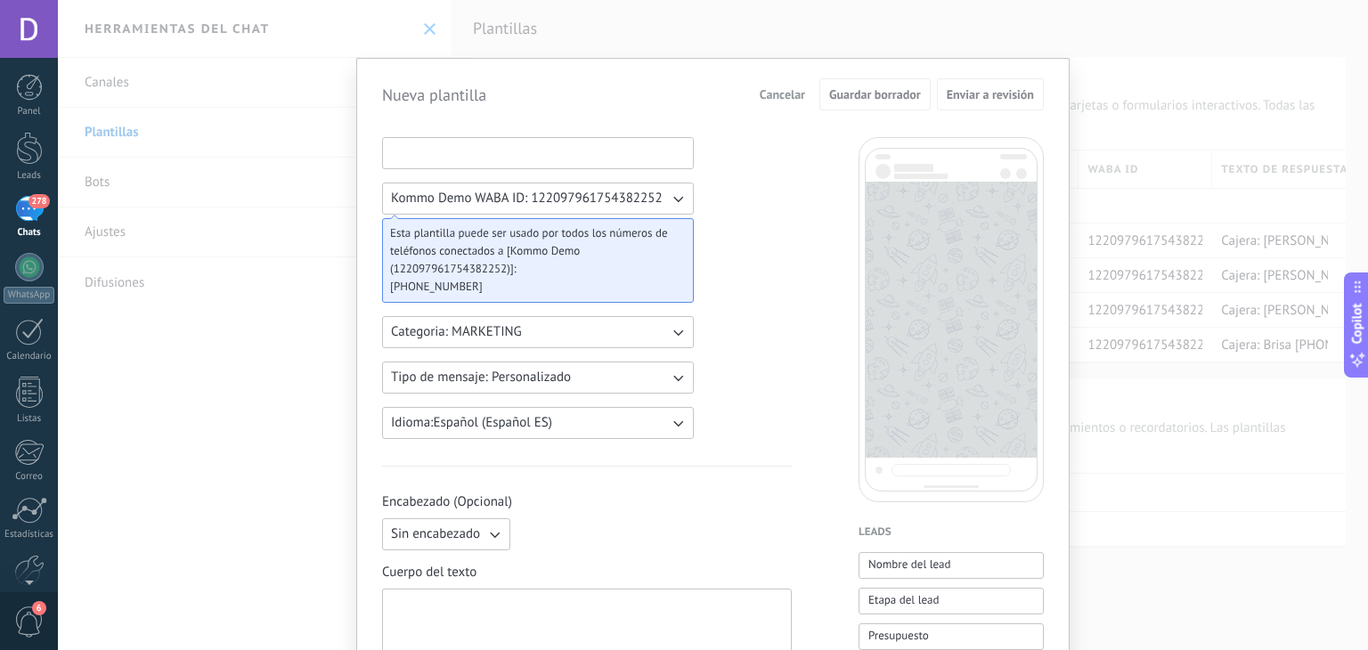
click at [478, 156] on input at bounding box center [538, 152] width 310 height 28
type input "********"
click at [468, 608] on div at bounding box center [587, 632] width 392 height 70
paste div
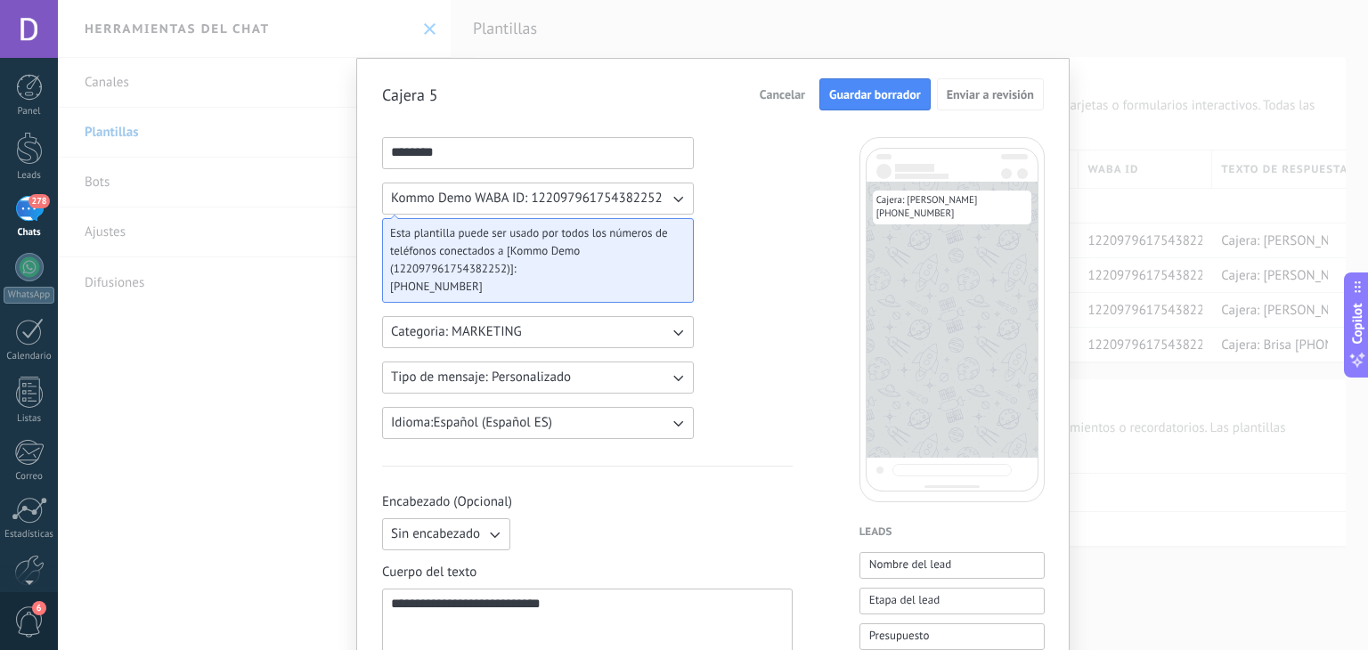
click at [856, 92] on span "Guardar borrador" at bounding box center [875, 94] width 92 height 12
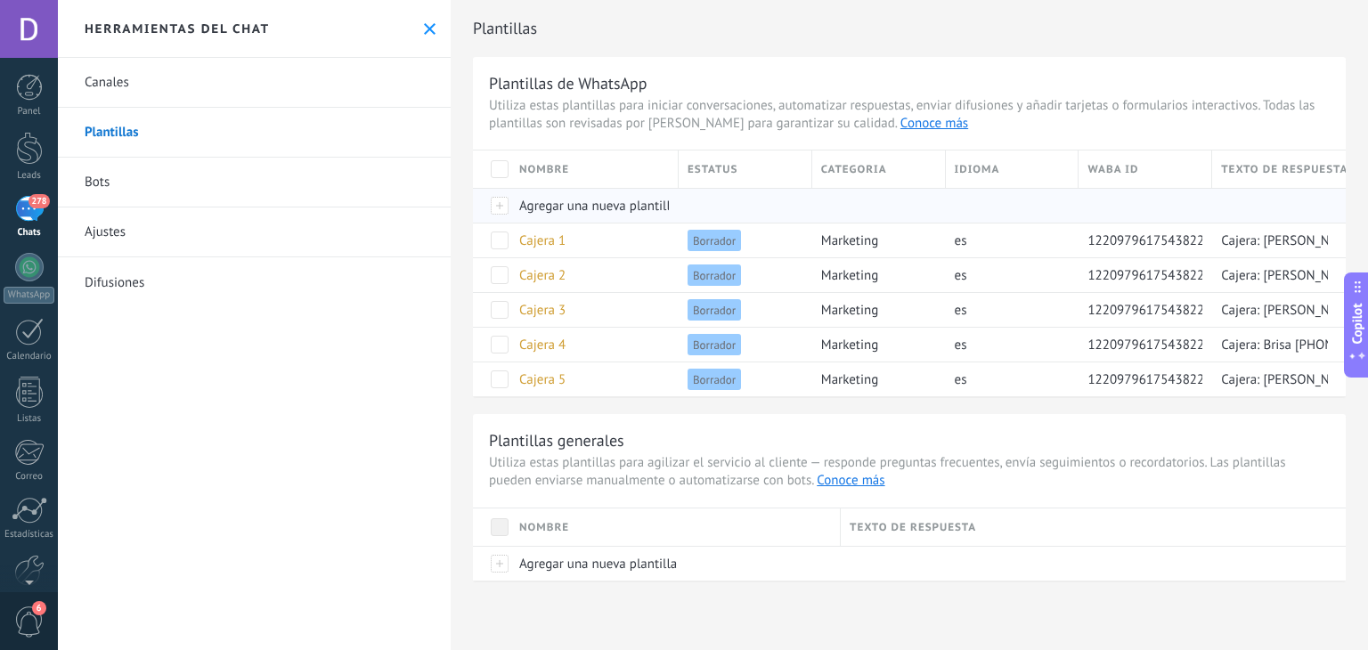
click at [572, 207] on span "Agregar una nueva plantilla" at bounding box center [598, 206] width 158 height 17
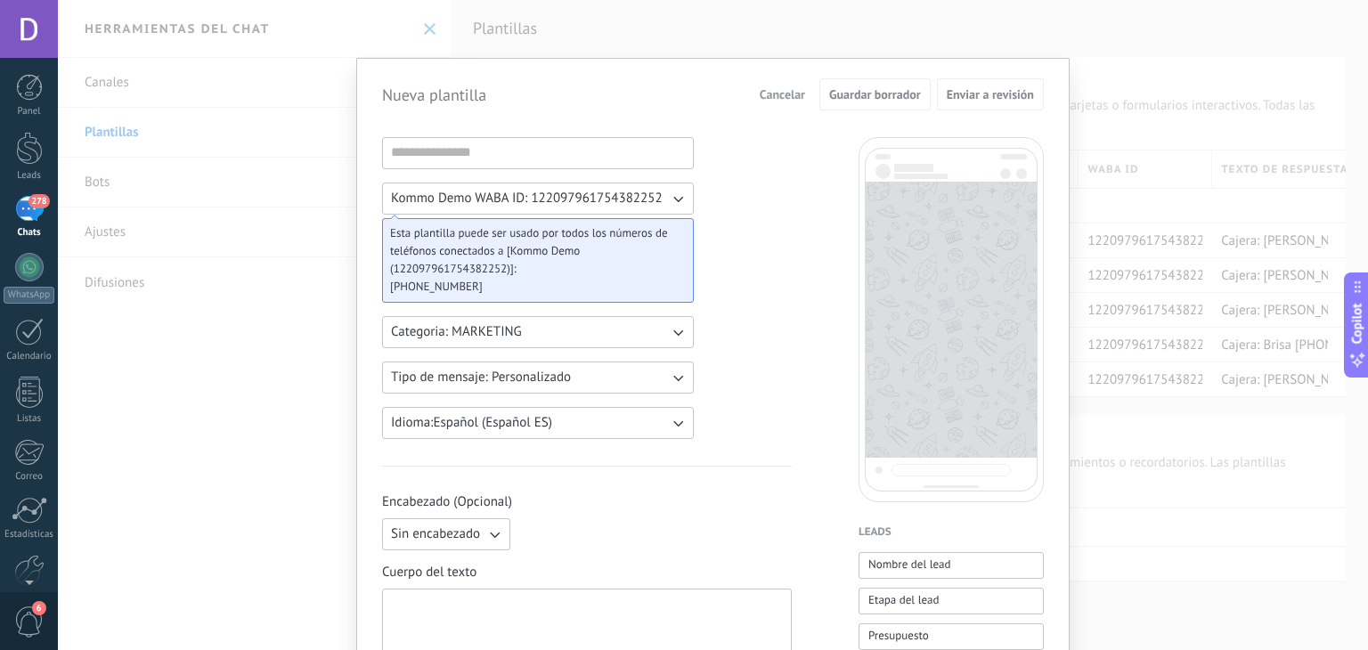
click at [483, 606] on div at bounding box center [587, 632] width 392 height 70
paste div
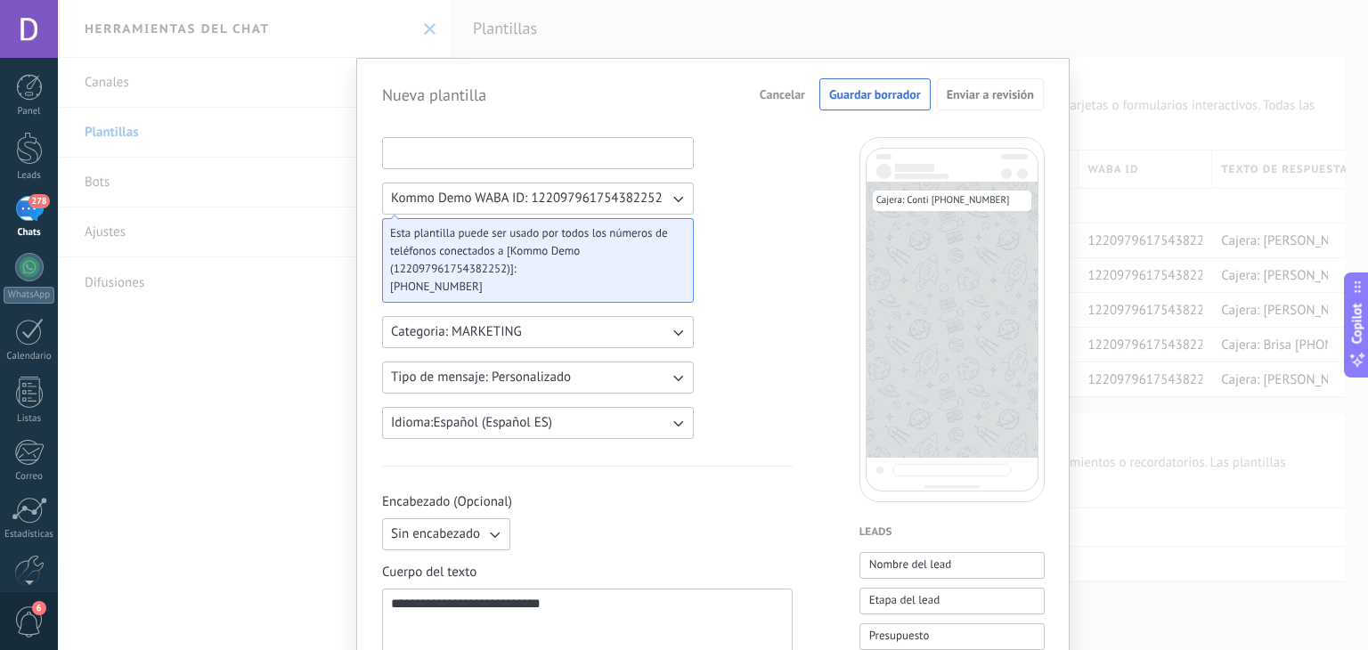
click at [482, 165] on div at bounding box center [538, 153] width 312 height 32
click at [488, 156] on input at bounding box center [538, 152] width 310 height 28
type input "********"
click at [890, 94] on span "Guardar borrador" at bounding box center [875, 94] width 92 height 12
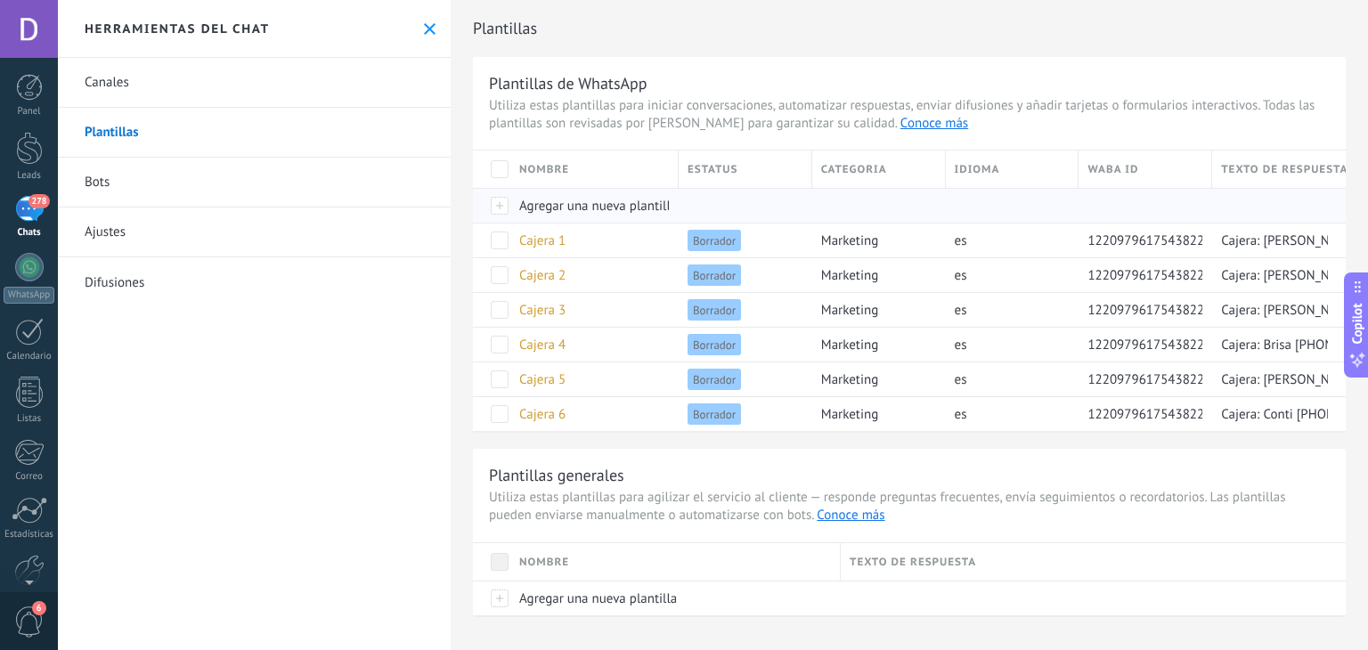
click at [615, 208] on span "Agregar una nueva plantilla" at bounding box center [598, 206] width 158 height 17
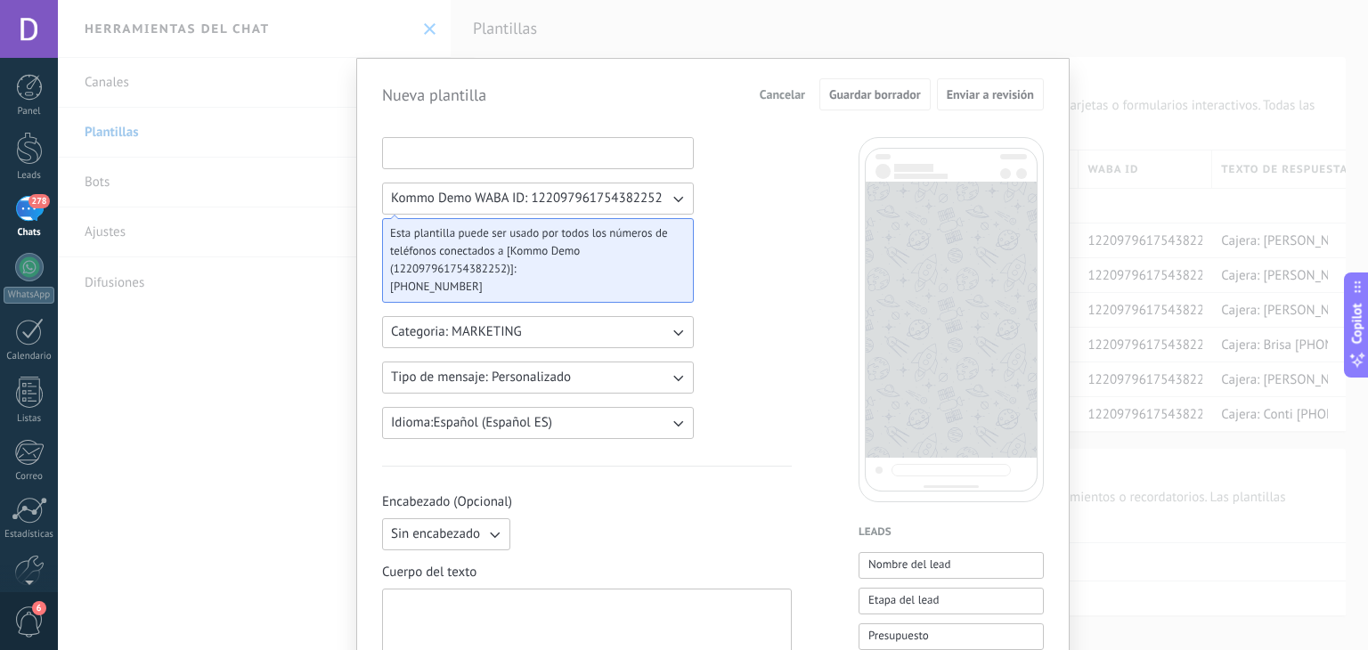
click at [502, 159] on input at bounding box center [538, 152] width 310 height 28
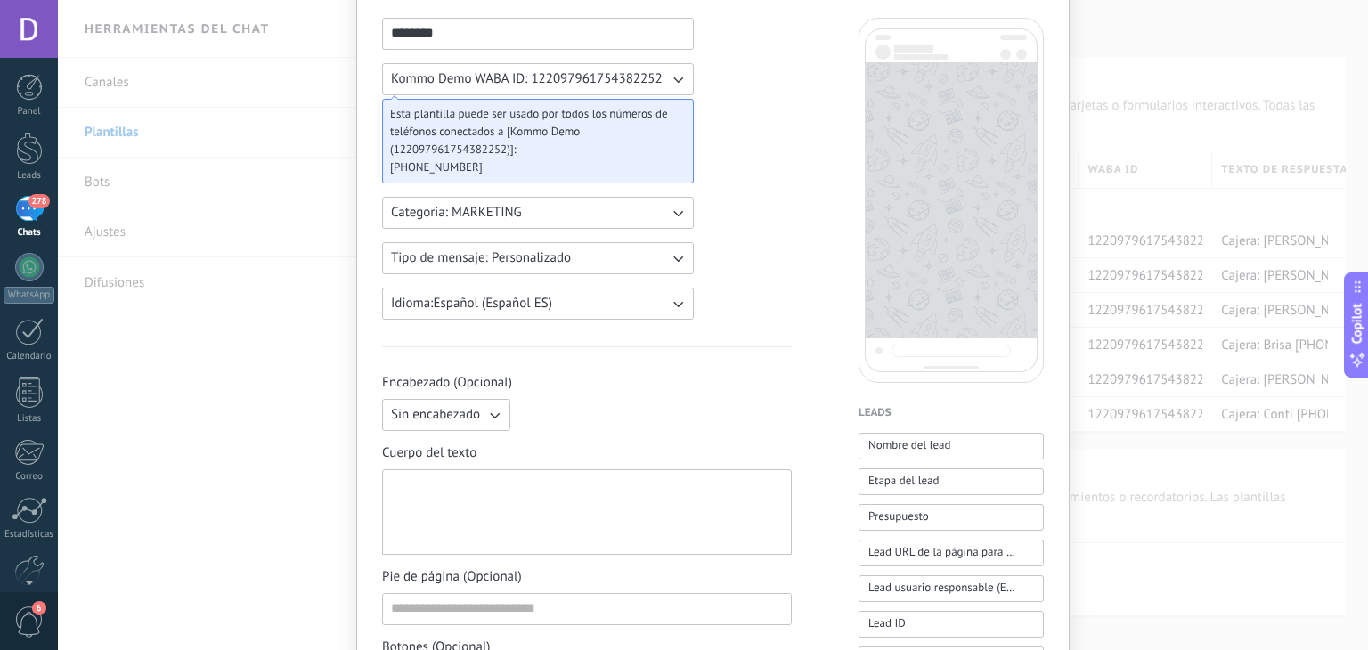
scroll to position [267, 0]
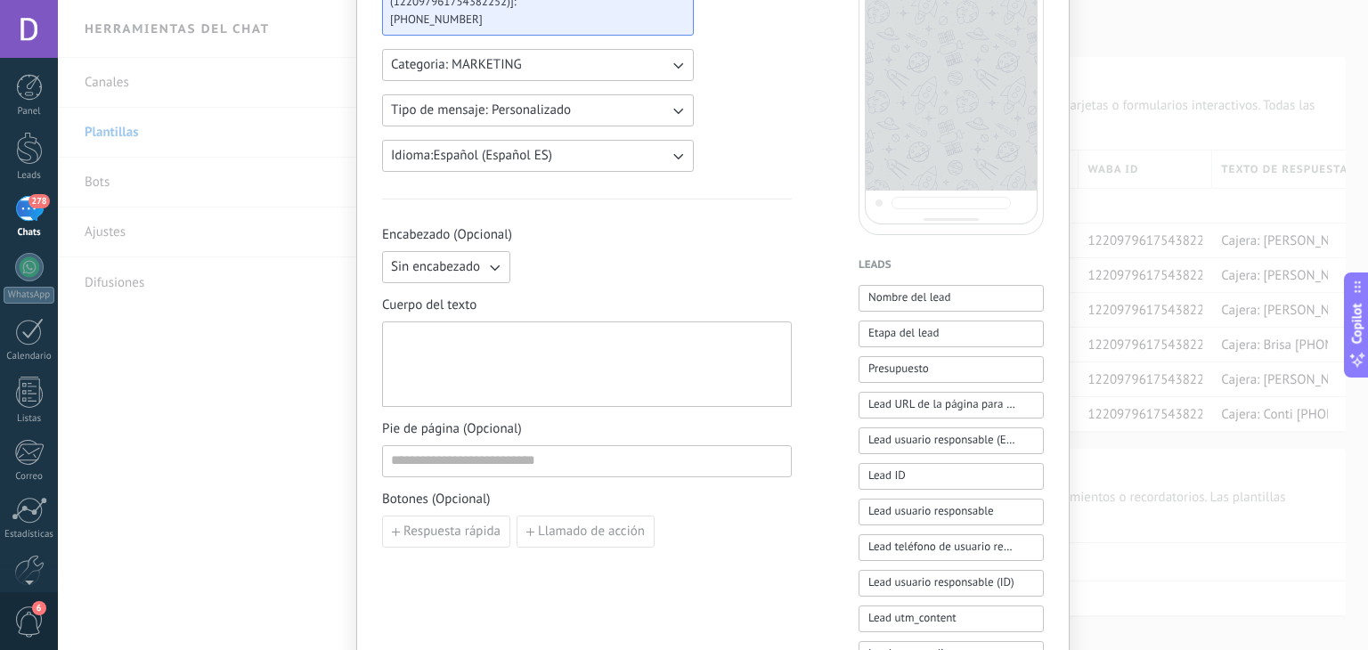
type input "********"
click at [534, 348] on div at bounding box center [587, 365] width 392 height 70
paste div
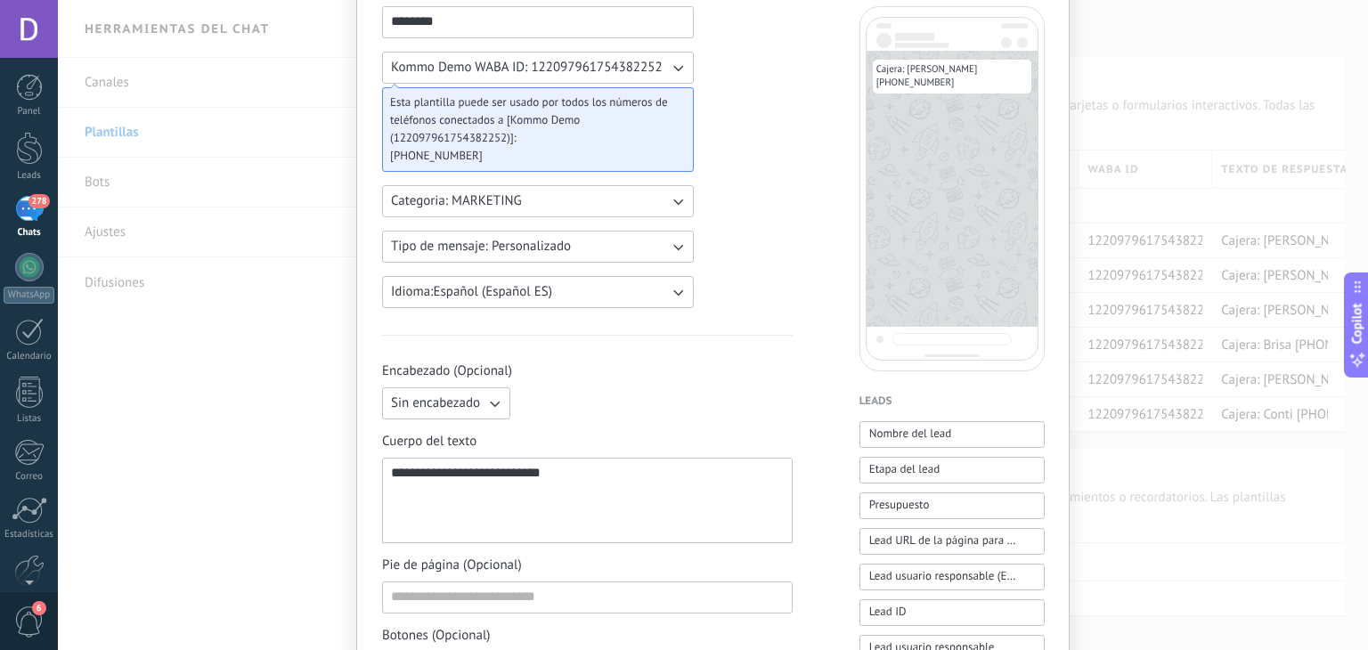
scroll to position [0, 0]
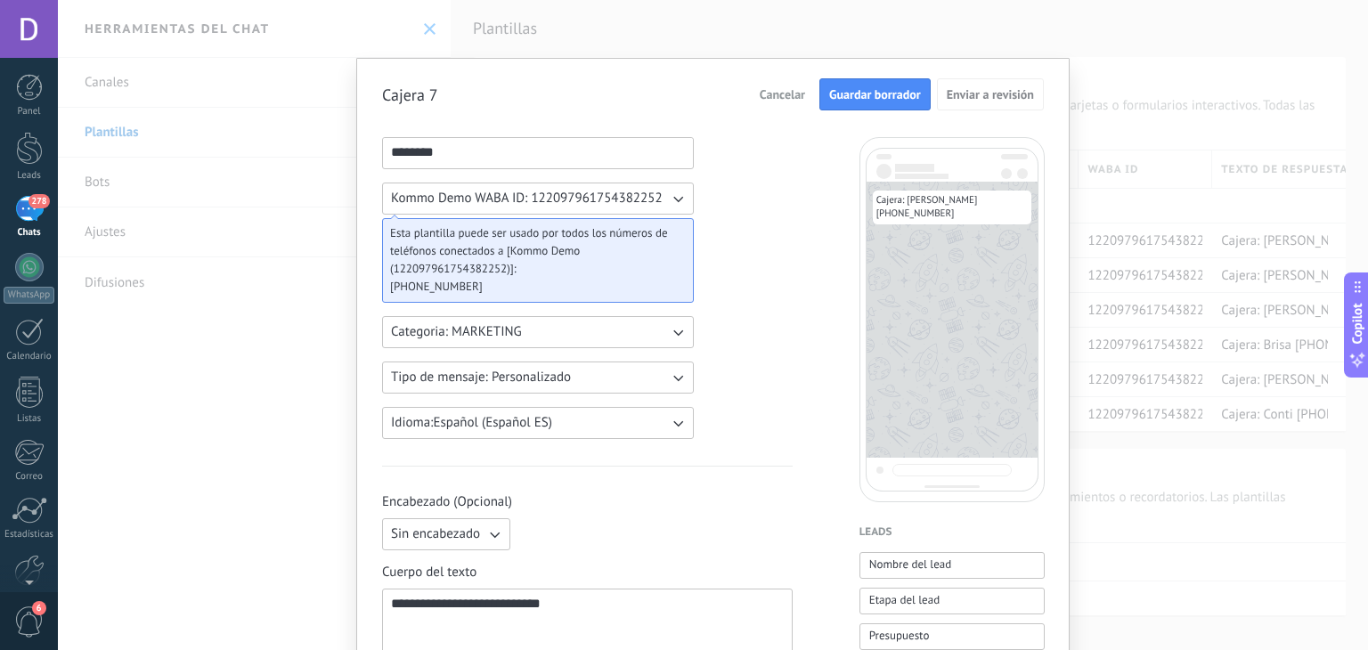
click at [853, 101] on span "Guardar borrador" at bounding box center [875, 94] width 92 height 12
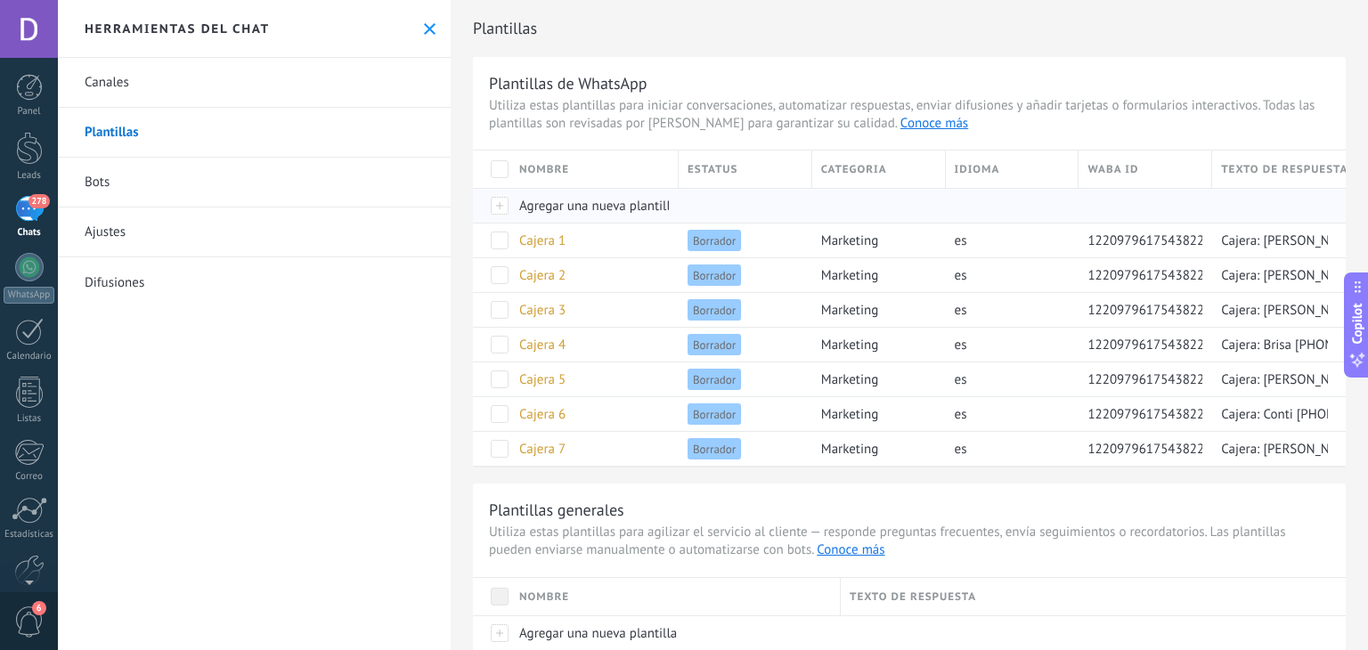
click at [577, 207] on span "Agregar una nueva plantilla" at bounding box center [598, 206] width 158 height 17
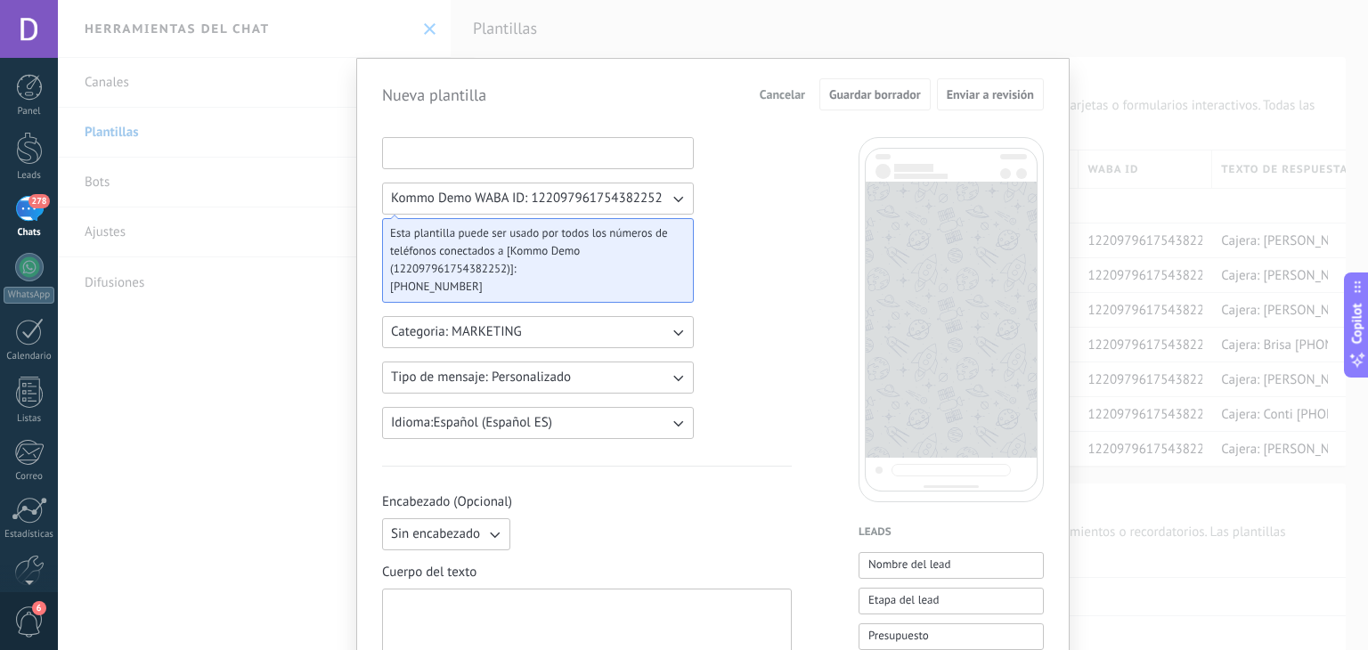
click at [445, 151] on input at bounding box center [538, 152] width 310 height 28
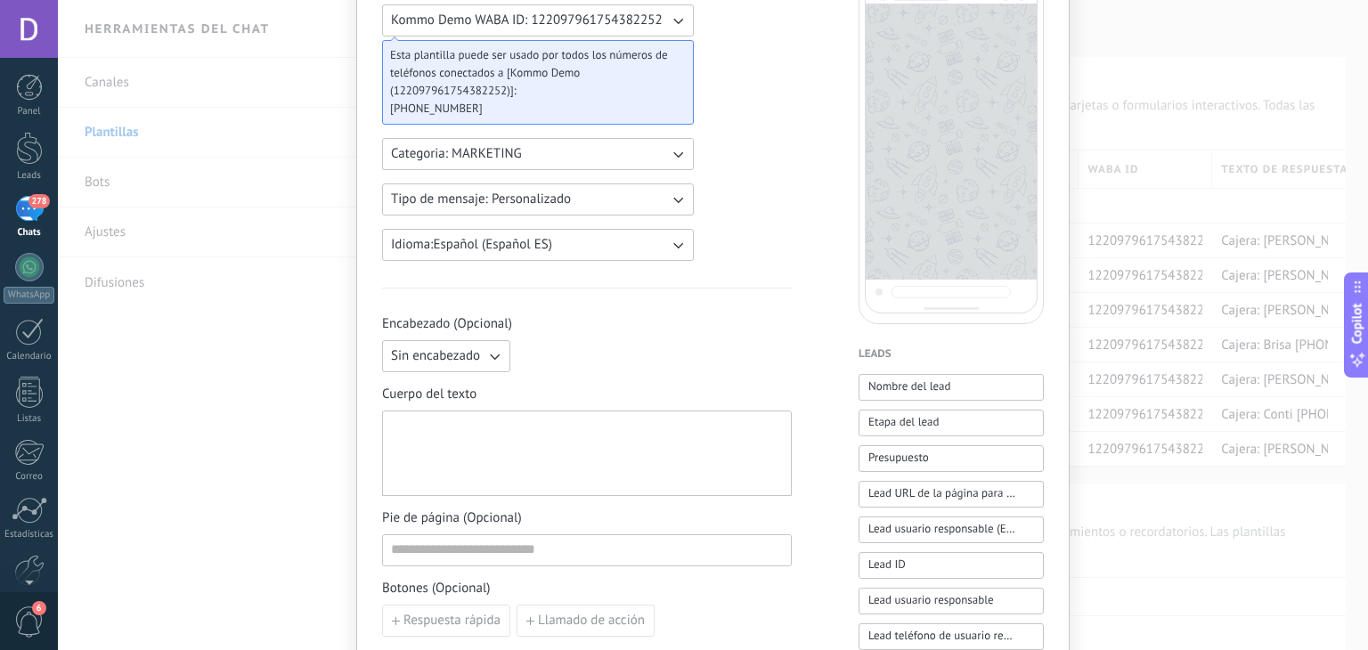
type input "********"
click at [463, 443] on div at bounding box center [587, 454] width 392 height 70
paste div
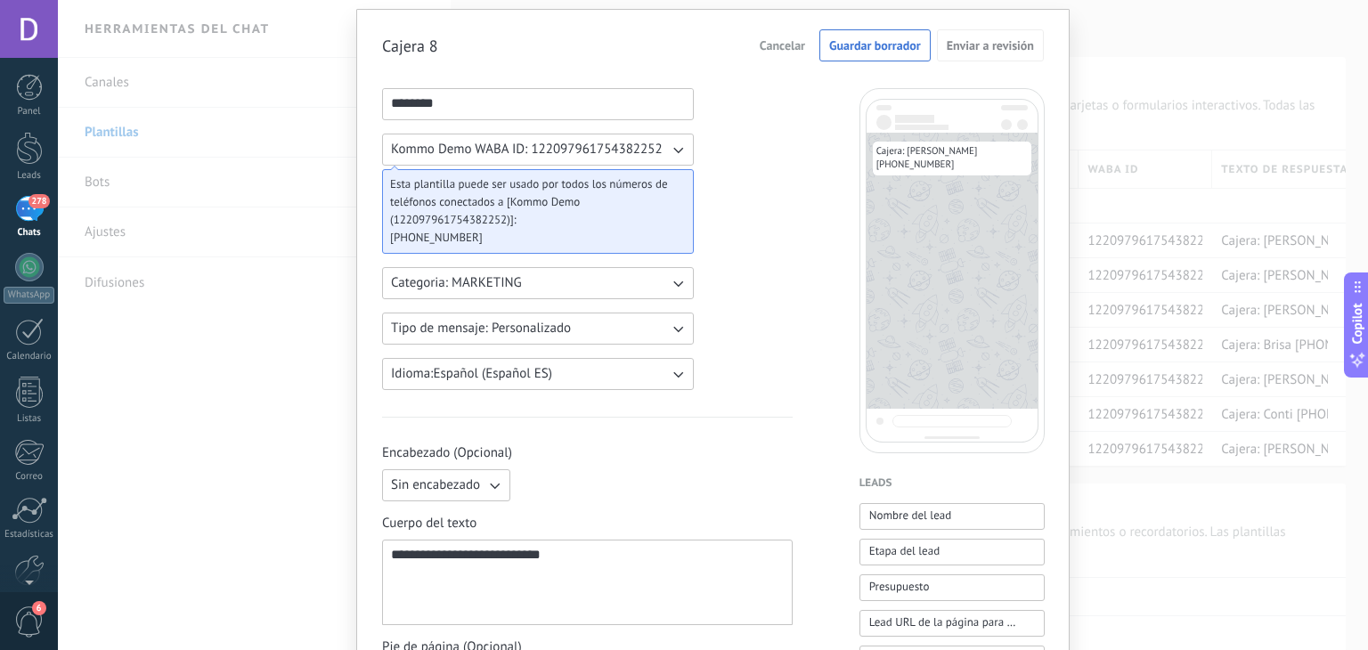
scroll to position [0, 0]
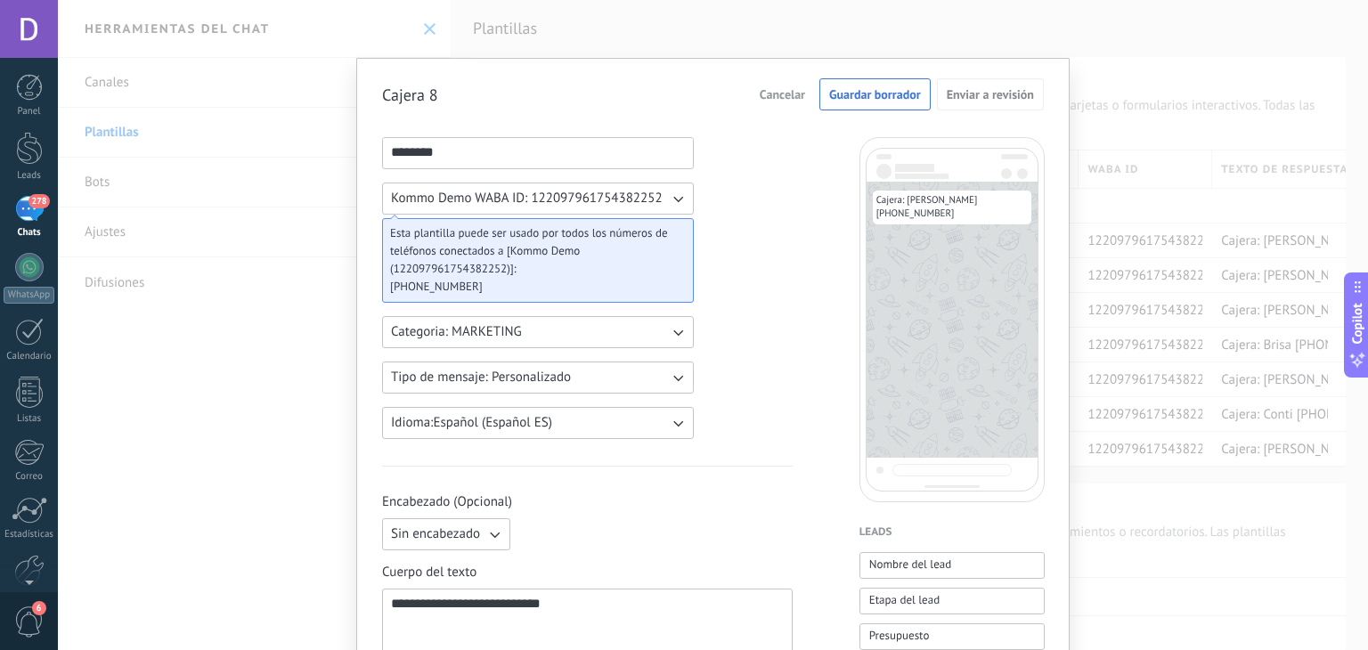
click at [859, 97] on span "Guardar borrador" at bounding box center [875, 94] width 92 height 12
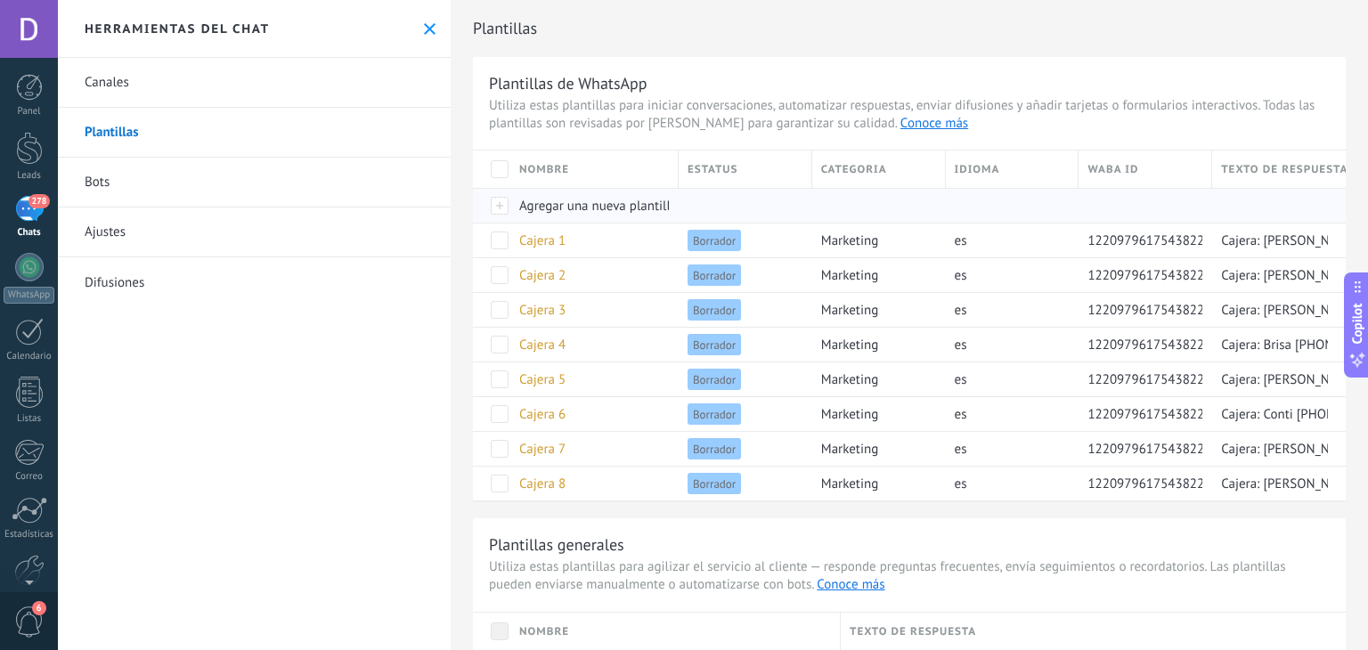
click at [571, 207] on span "Agregar una nueva plantilla" at bounding box center [598, 206] width 158 height 17
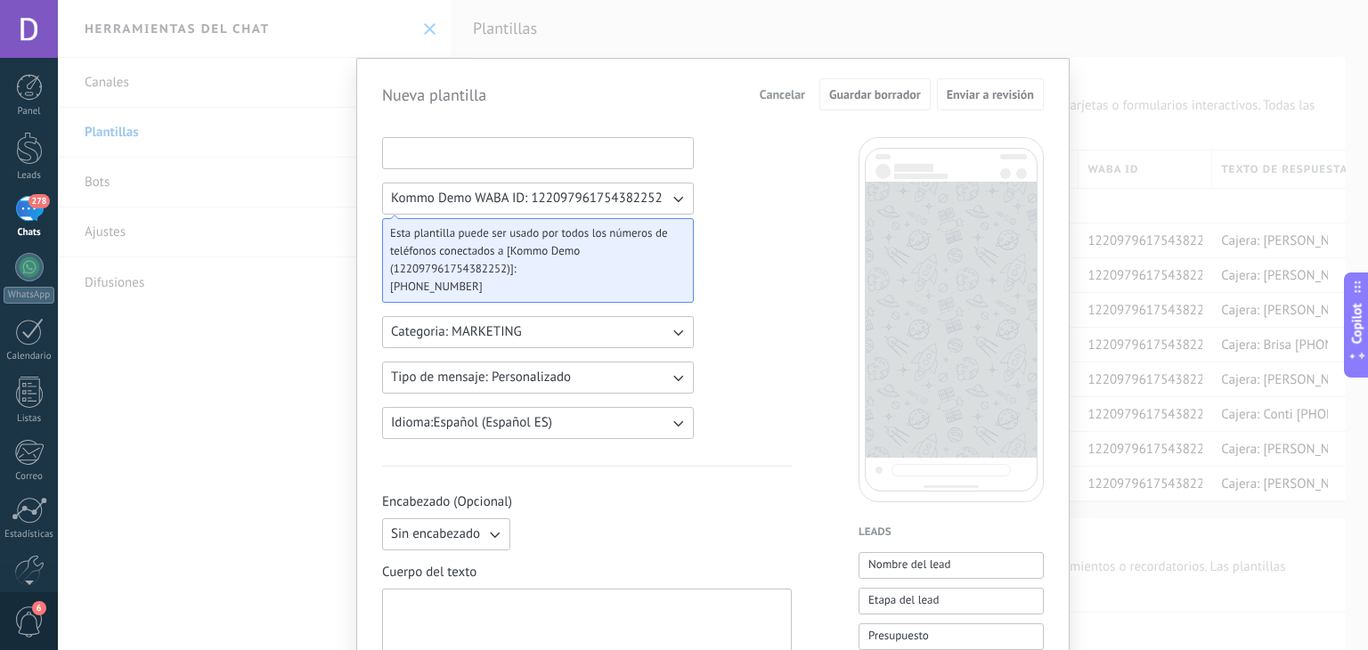
click at [467, 159] on input at bounding box center [538, 152] width 310 height 28
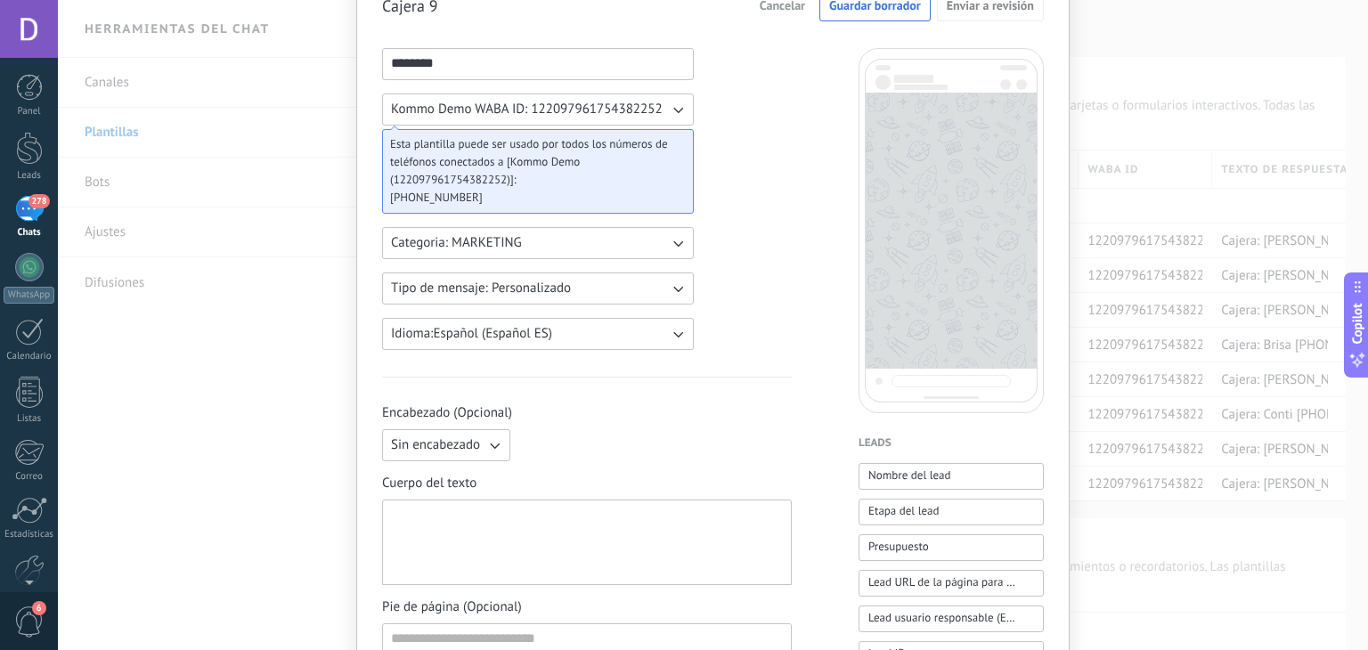
type input "********"
click at [491, 527] on div at bounding box center [587, 543] width 392 height 70
paste div
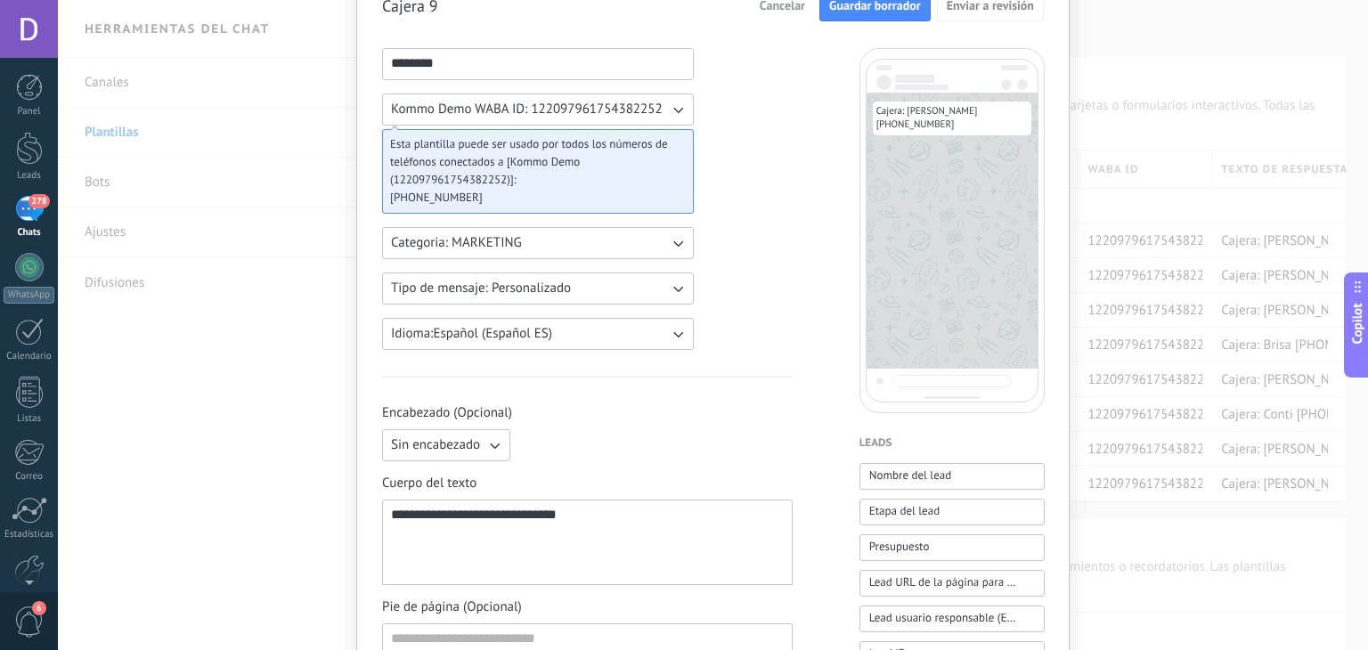
click at [889, 12] on span "Guardar borrador" at bounding box center [875, 5] width 92 height 12
click at [889, 12] on button "Cancelar" at bounding box center [862, 5] width 61 height 27
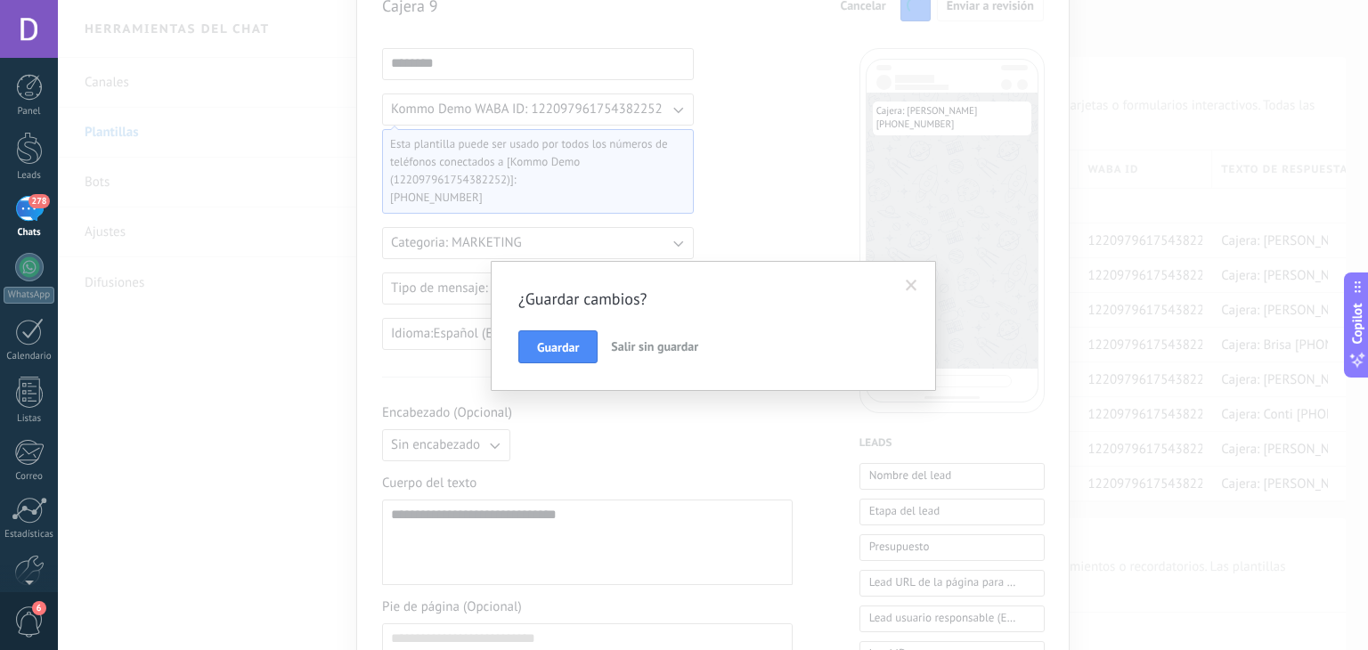
scroll to position [0, 0]
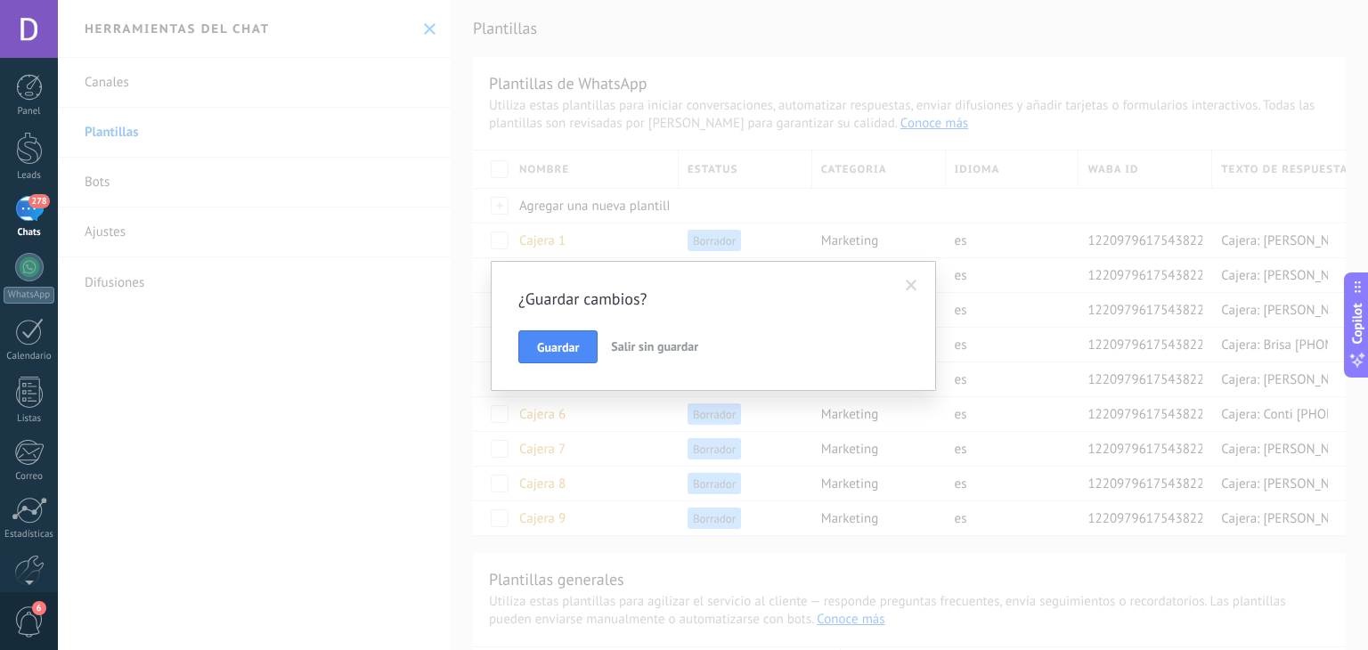
click at [905, 280] on span at bounding box center [911, 286] width 29 height 30
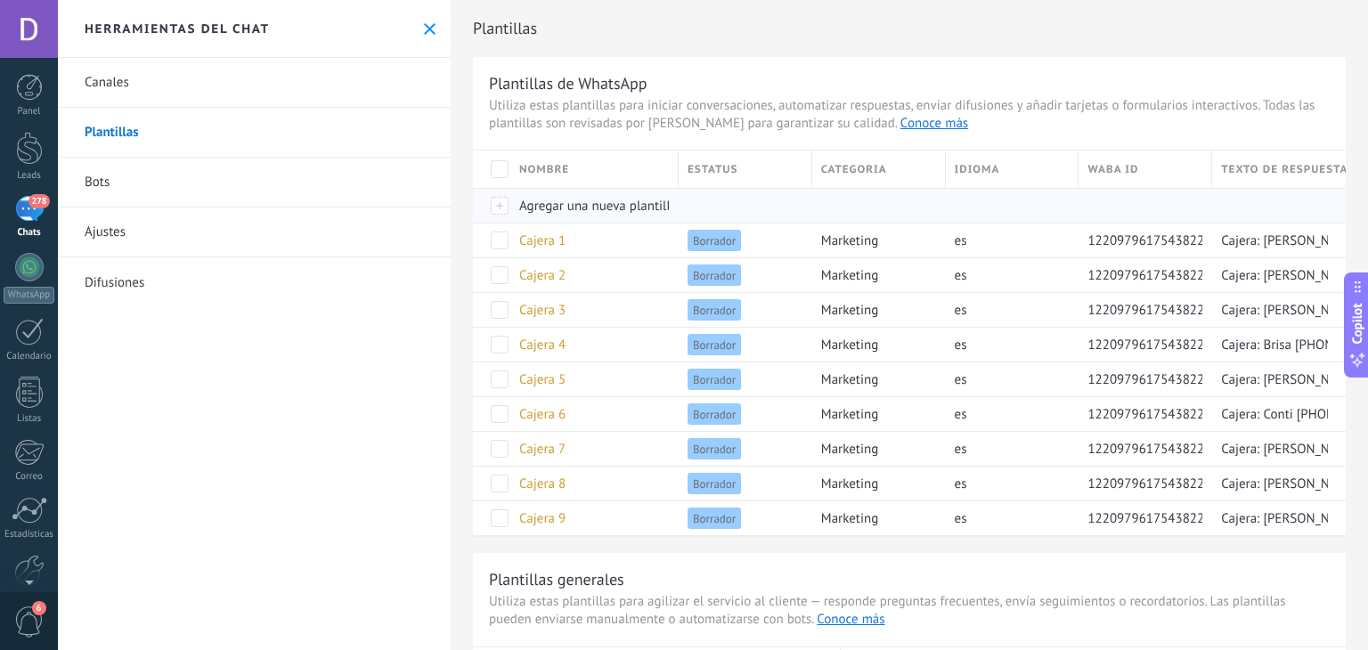
click at [599, 206] on span "Agregar una nueva plantilla" at bounding box center [598, 206] width 158 height 17
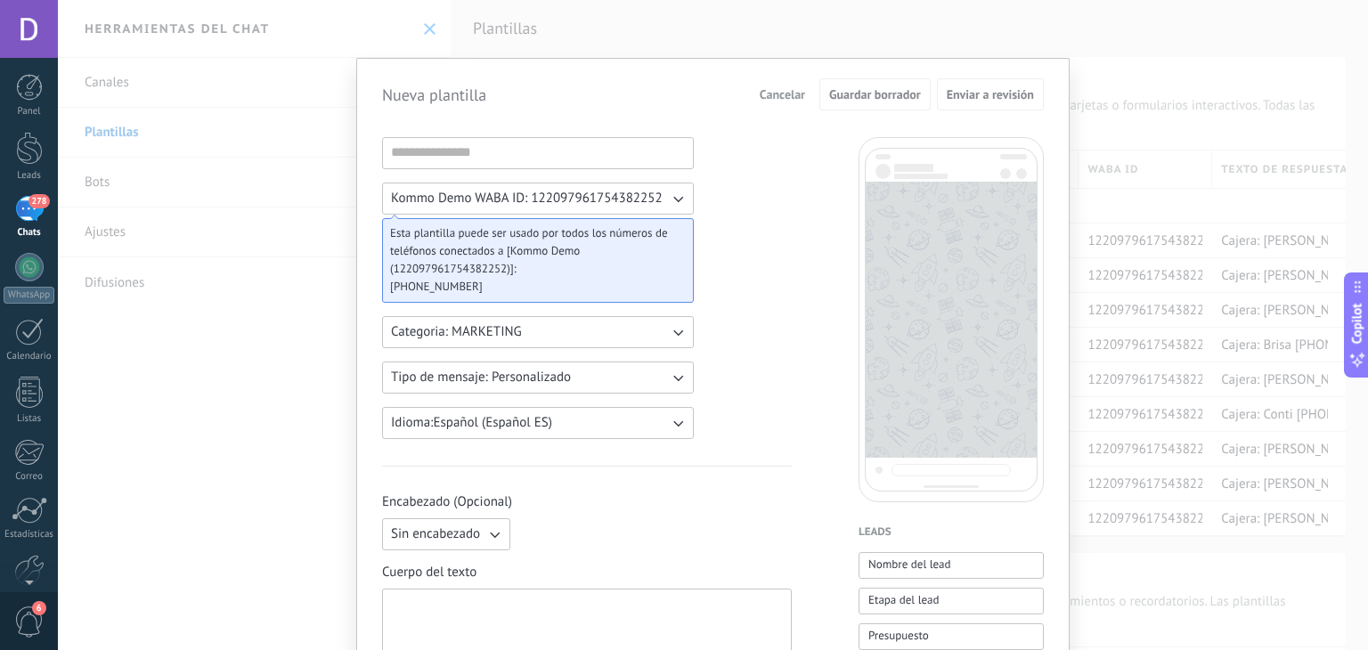
click at [463, 602] on div at bounding box center [587, 632] width 392 height 70
paste div
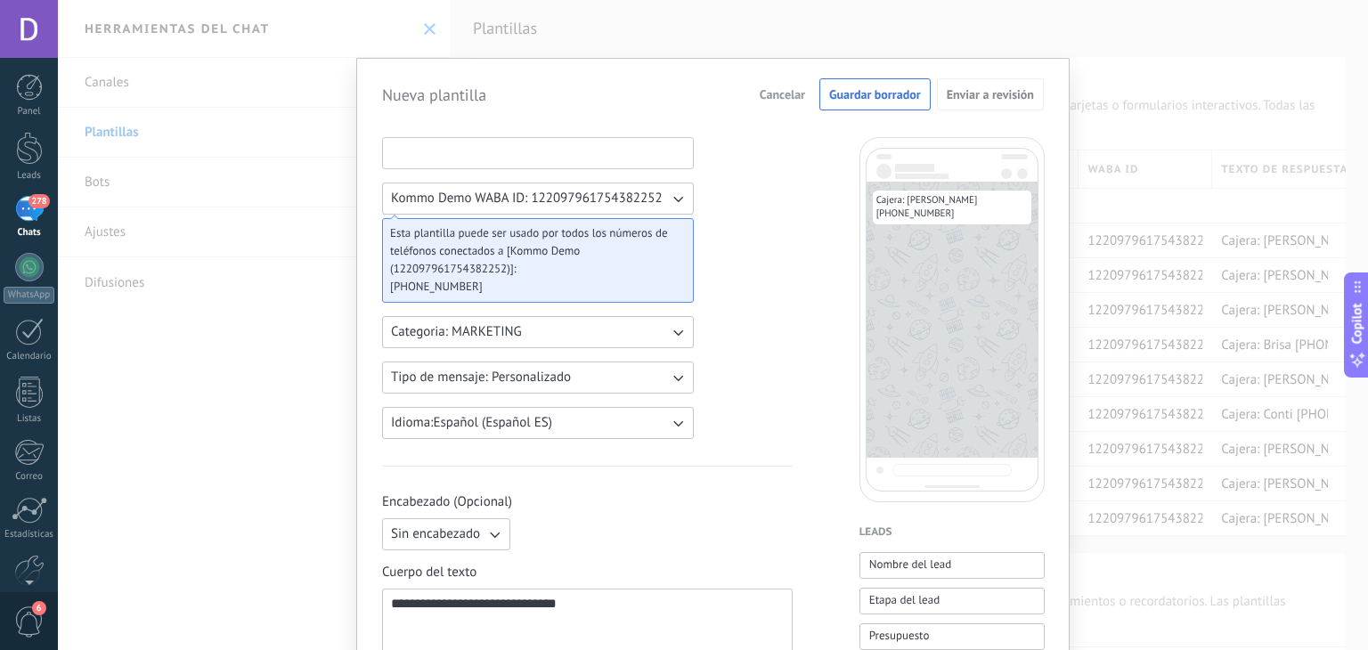
click at [432, 153] on input at bounding box center [538, 152] width 310 height 28
type input "*********"
click at [884, 88] on span "Guardar borrador" at bounding box center [875, 94] width 92 height 12
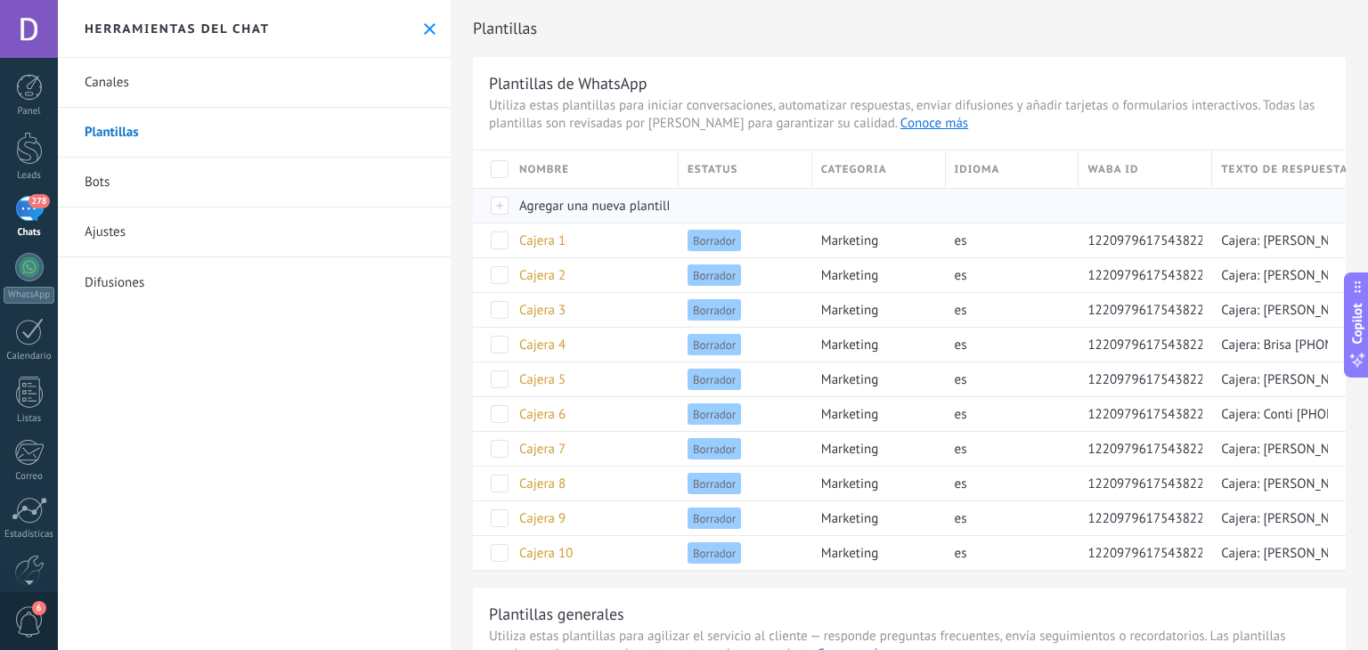
click at [620, 201] on span "Agregar una nueva plantilla" at bounding box center [598, 206] width 158 height 17
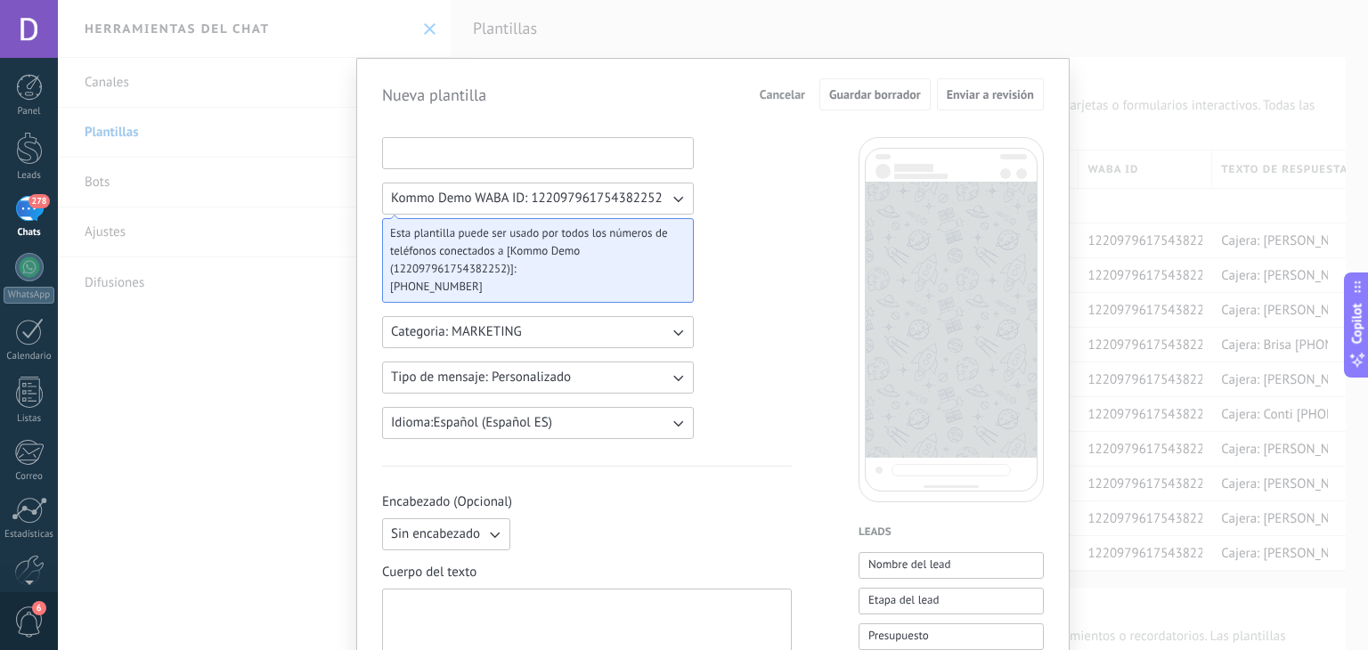
click at [527, 157] on input at bounding box center [538, 152] width 310 height 28
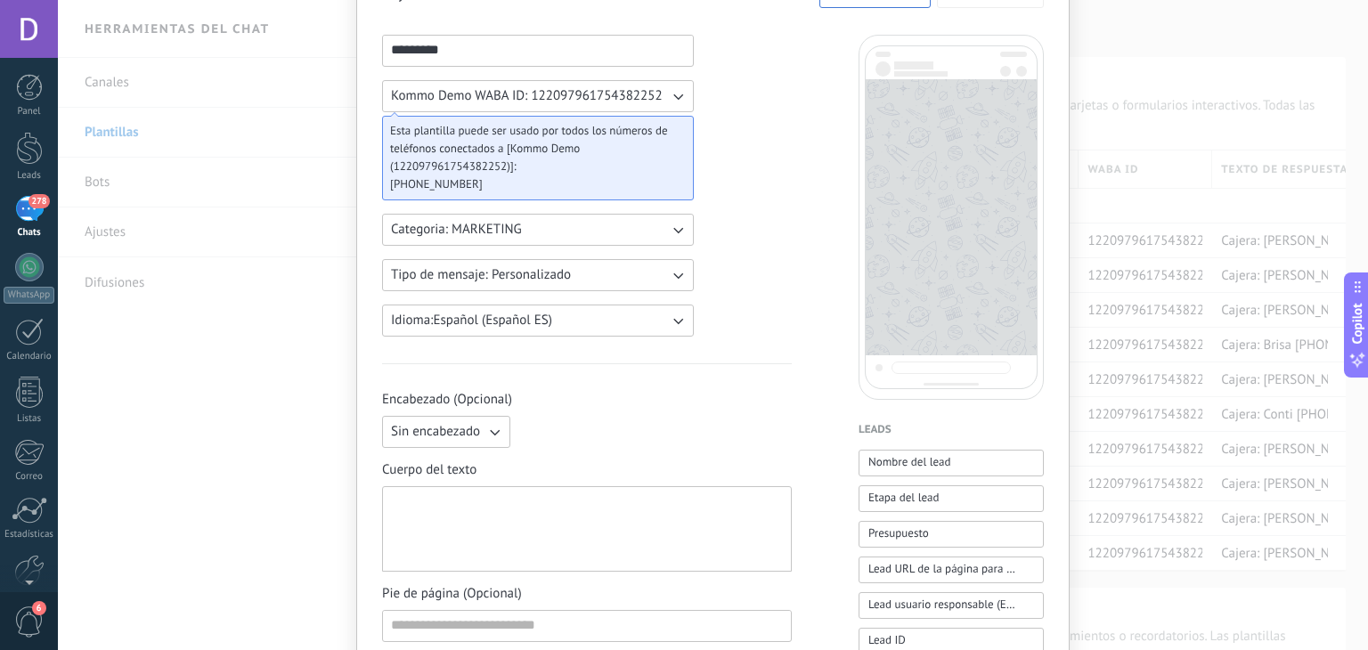
scroll to position [178, 0]
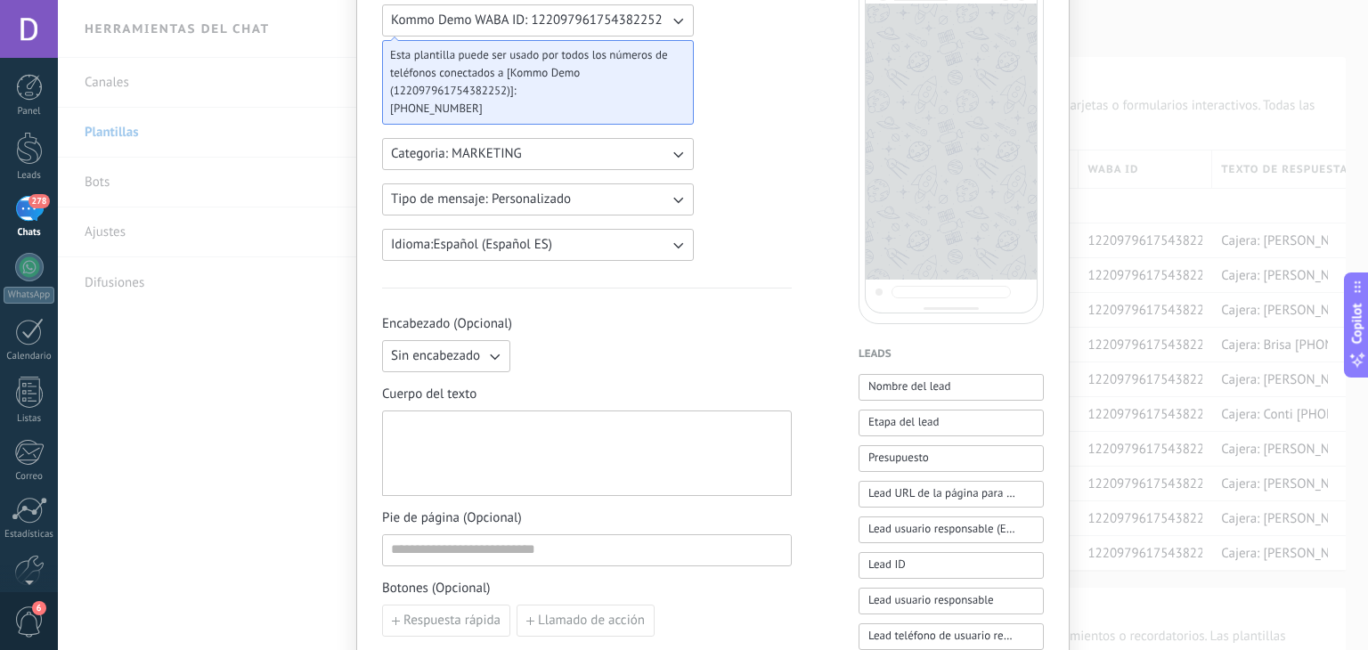
type input "*********"
click at [509, 429] on div at bounding box center [587, 454] width 392 height 70
paste div
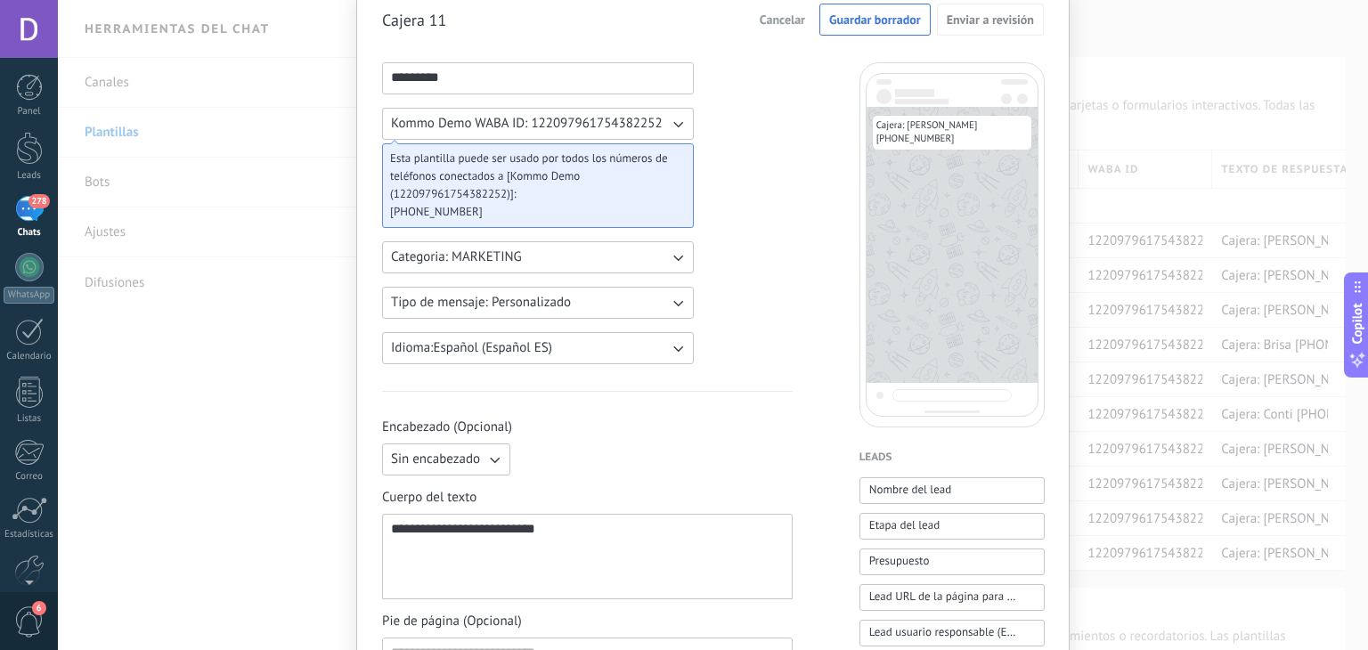
scroll to position [0, 0]
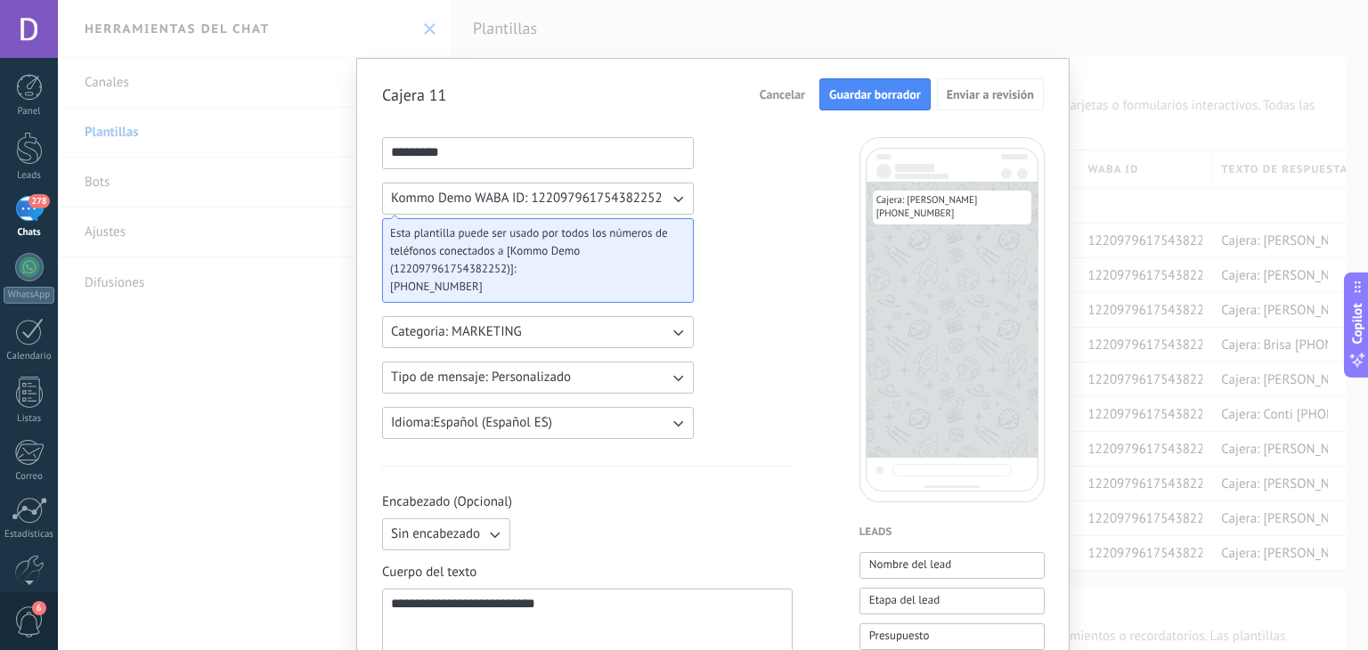
click at [835, 101] on span "Guardar borrador" at bounding box center [875, 94] width 92 height 12
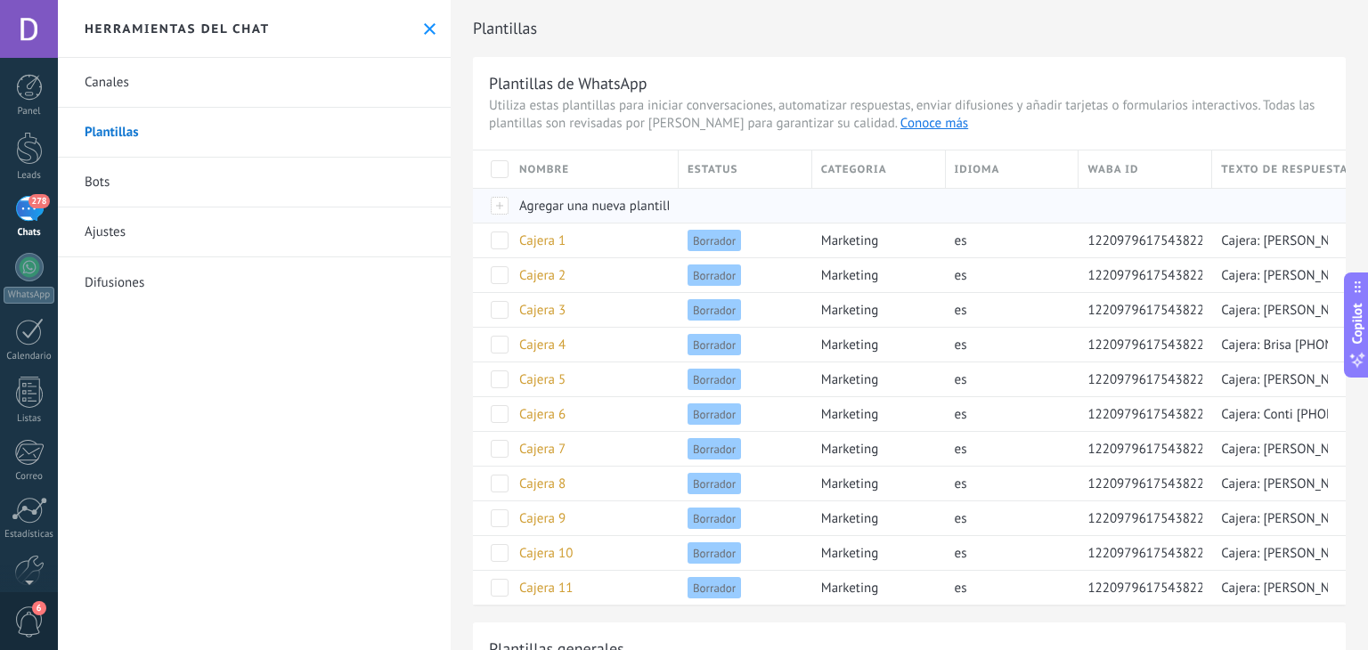
click at [577, 212] on span "Agregar una nueva plantilla" at bounding box center [598, 206] width 158 height 17
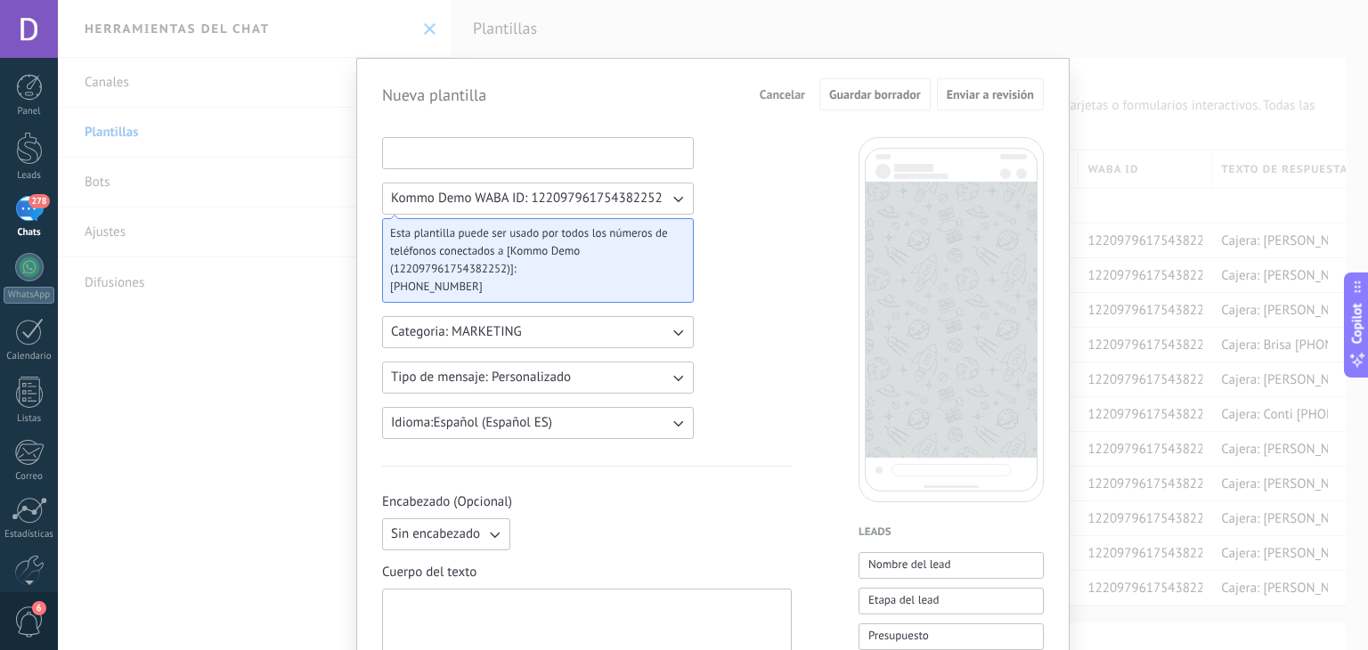
click at [469, 161] on input at bounding box center [538, 152] width 310 height 28
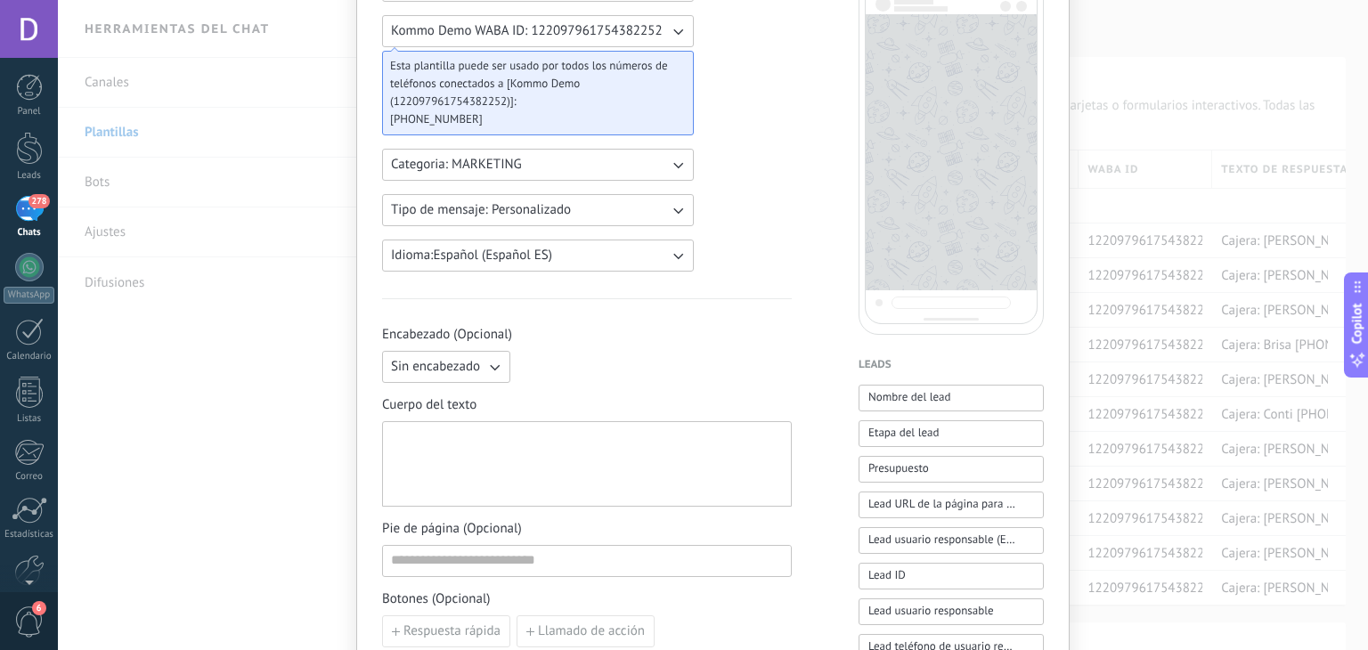
scroll to position [178, 0]
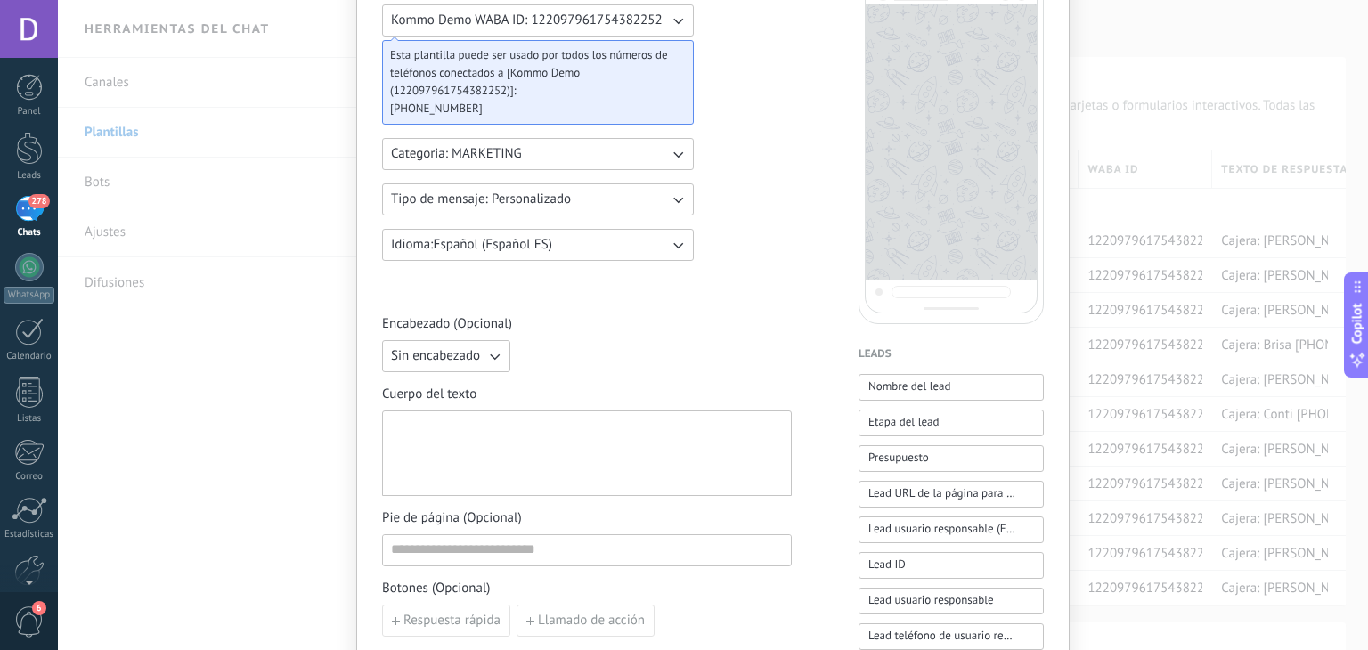
type input "*********"
click at [475, 423] on div at bounding box center [587, 454] width 392 height 70
paste div
click at [394, 462] on div "**********" at bounding box center [587, 454] width 393 height 70
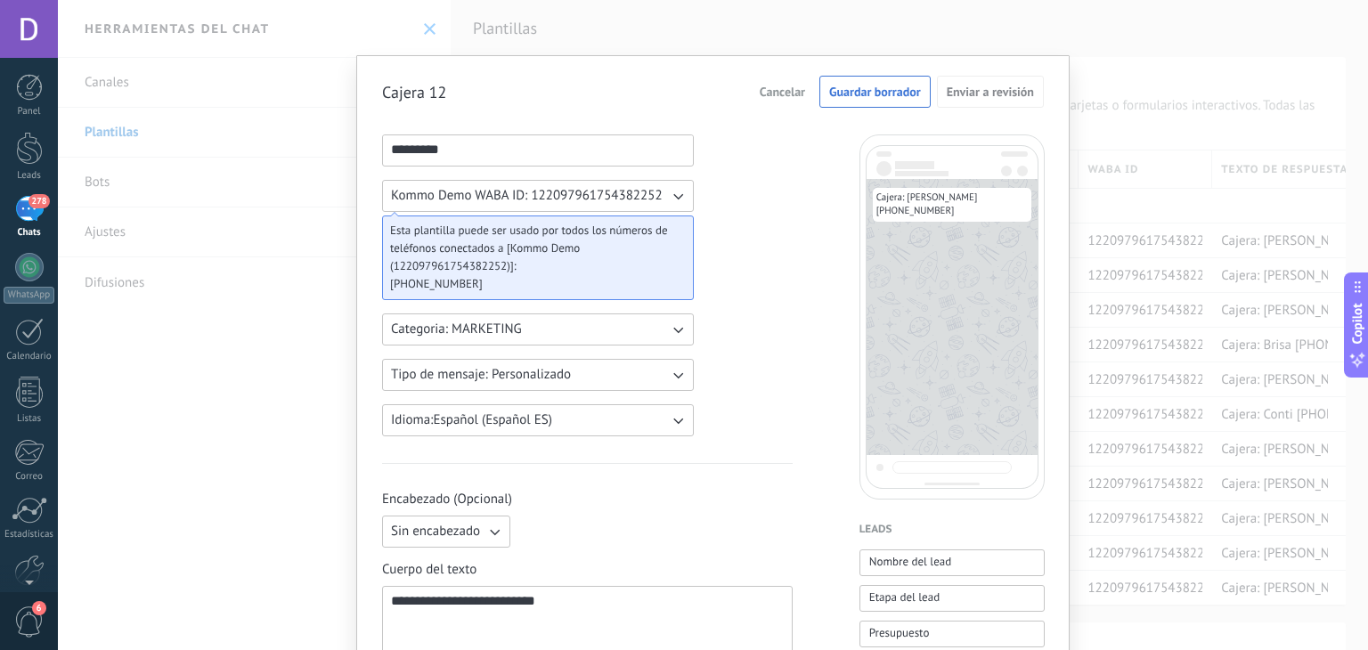
scroll to position [0, 0]
drag, startPoint x: 857, startPoint y: 103, endPoint x: 862, endPoint y: 116, distance: 13.6
click at [858, 103] on button "Guardar borrador" at bounding box center [874, 94] width 111 height 32
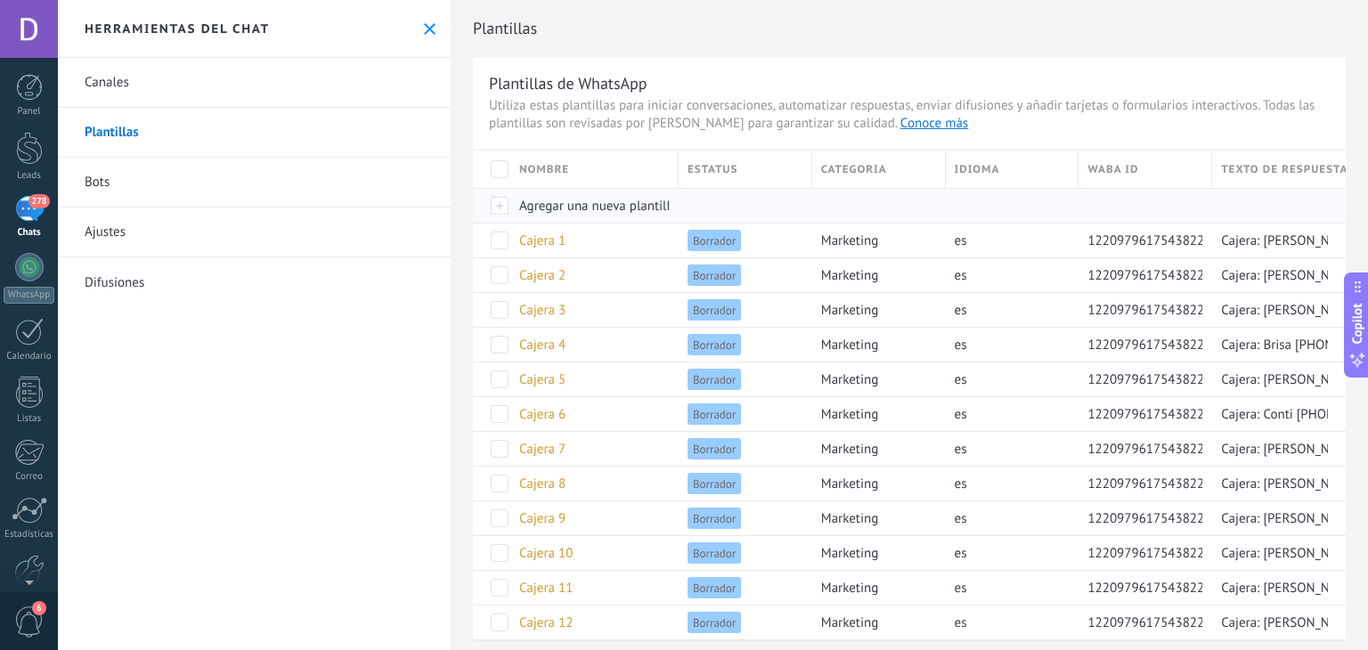
click at [599, 209] on span "Agregar una nueva plantilla" at bounding box center [598, 206] width 158 height 17
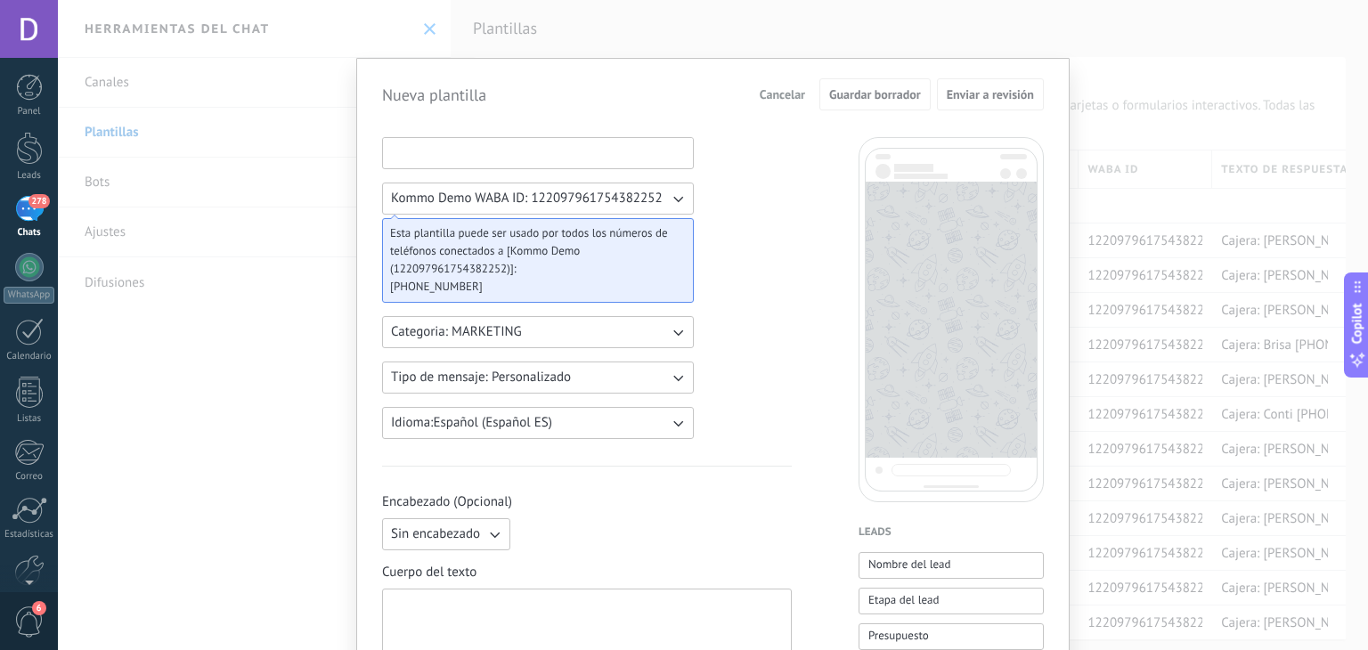
click at [501, 159] on input at bounding box center [538, 152] width 310 height 28
click at [506, 614] on div at bounding box center [587, 632] width 392 height 70
paste div
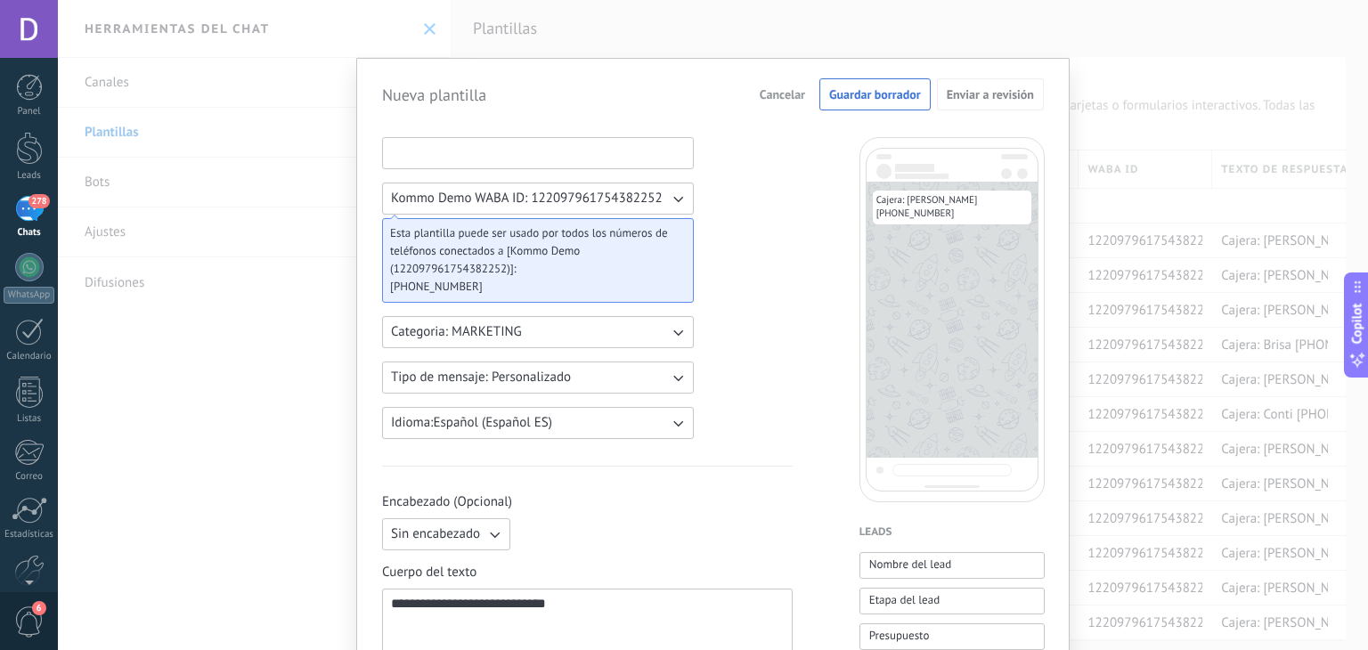
click at [503, 154] on input at bounding box center [538, 152] width 310 height 28
type input "*********"
click at [859, 97] on span "Guardar borrador" at bounding box center [875, 94] width 92 height 12
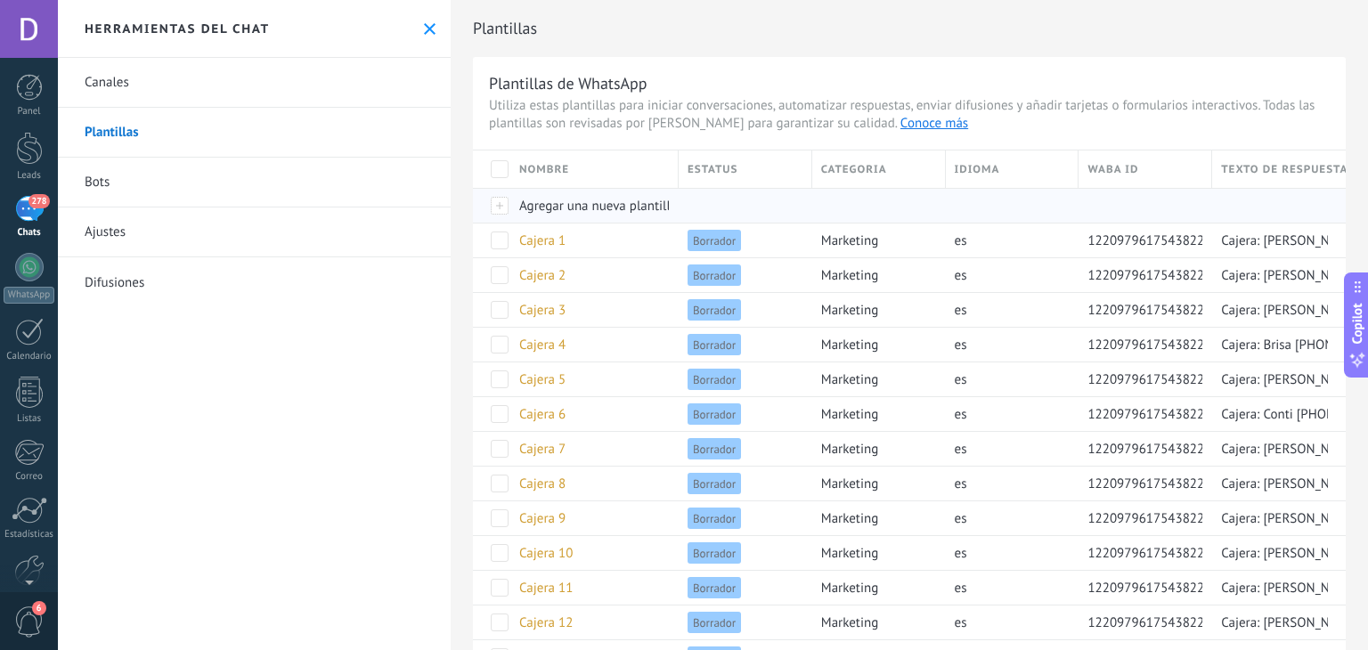
click at [602, 211] on span "Agregar una nueva plantilla" at bounding box center [598, 206] width 158 height 17
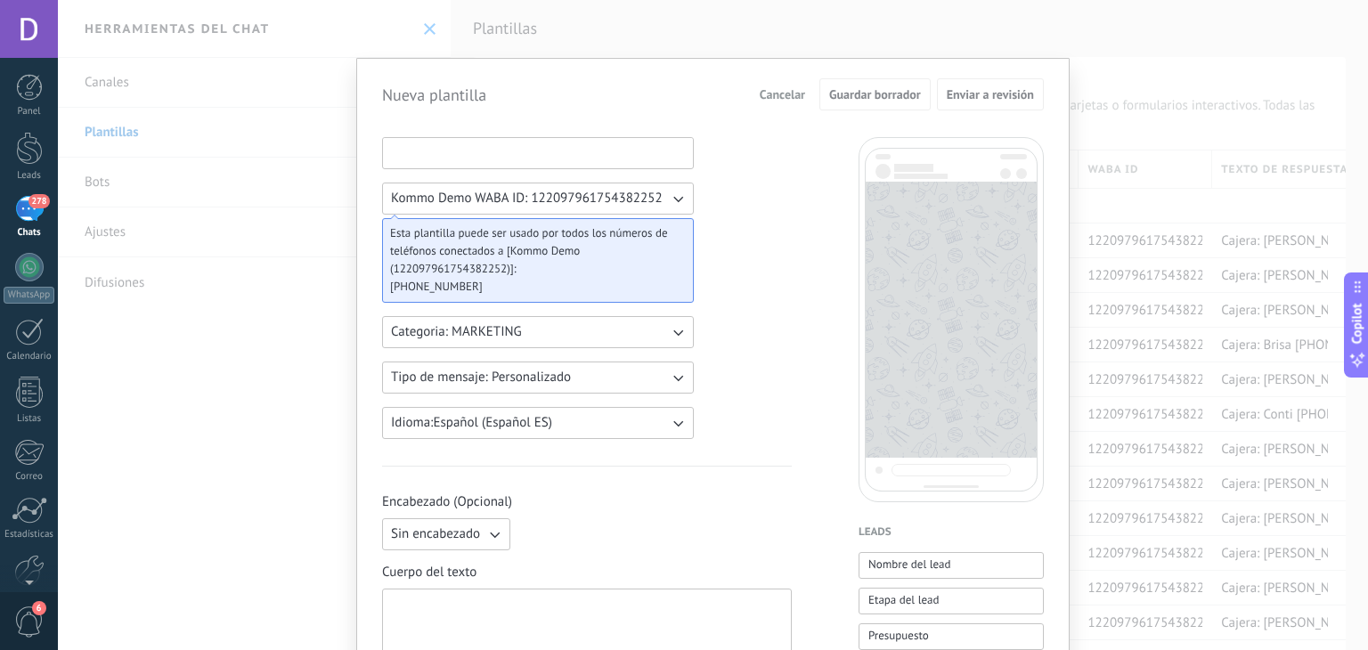
click at [525, 154] on input at bounding box center [538, 152] width 310 height 28
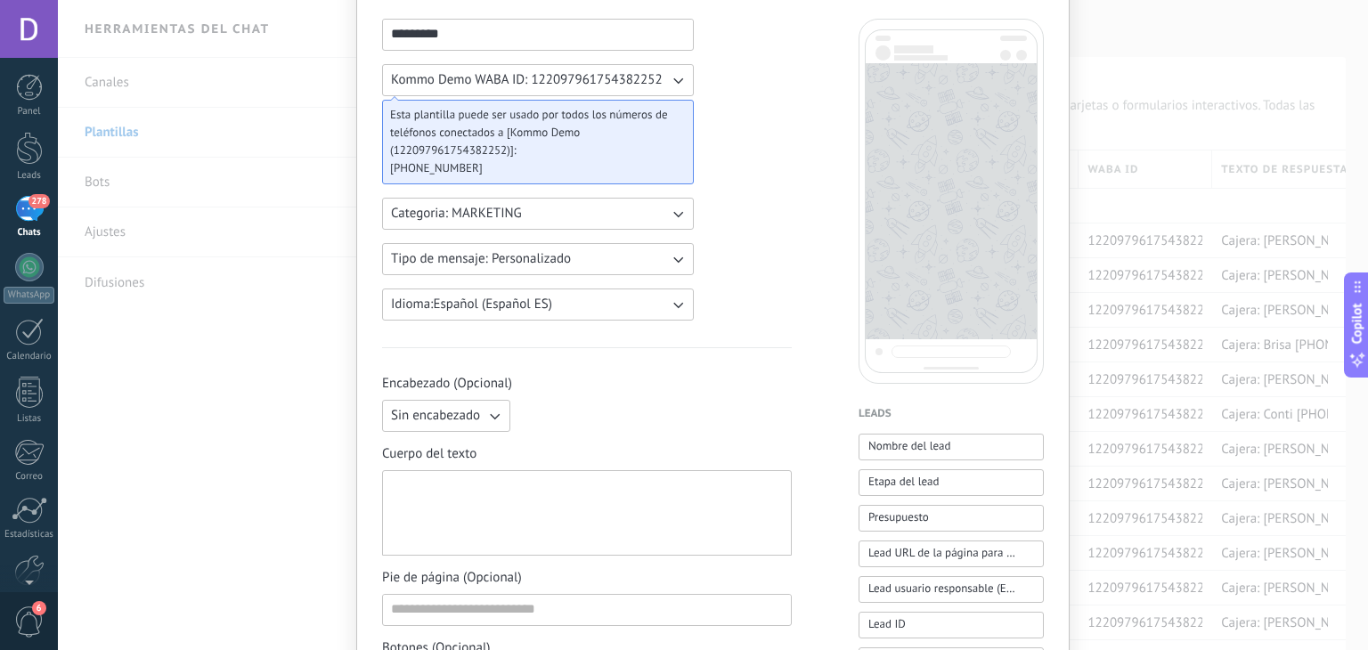
scroll to position [267, 0]
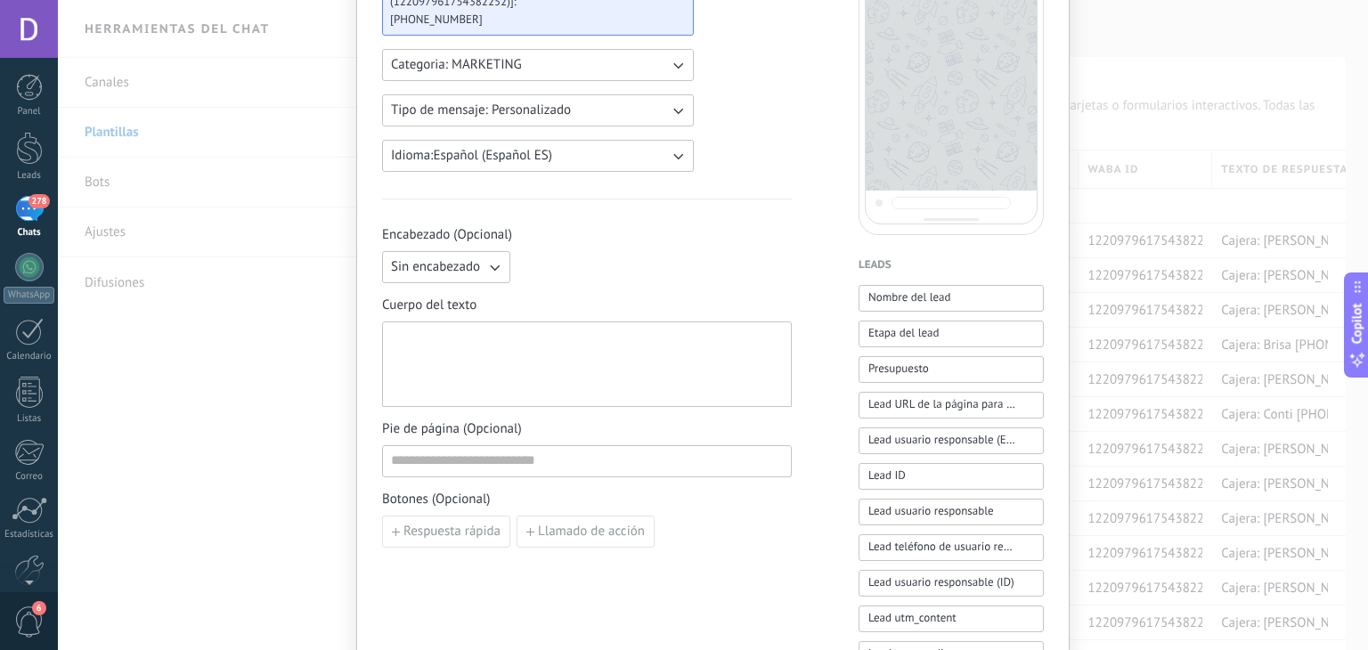
type input "*********"
click at [508, 358] on div at bounding box center [587, 365] width 392 height 70
paste div
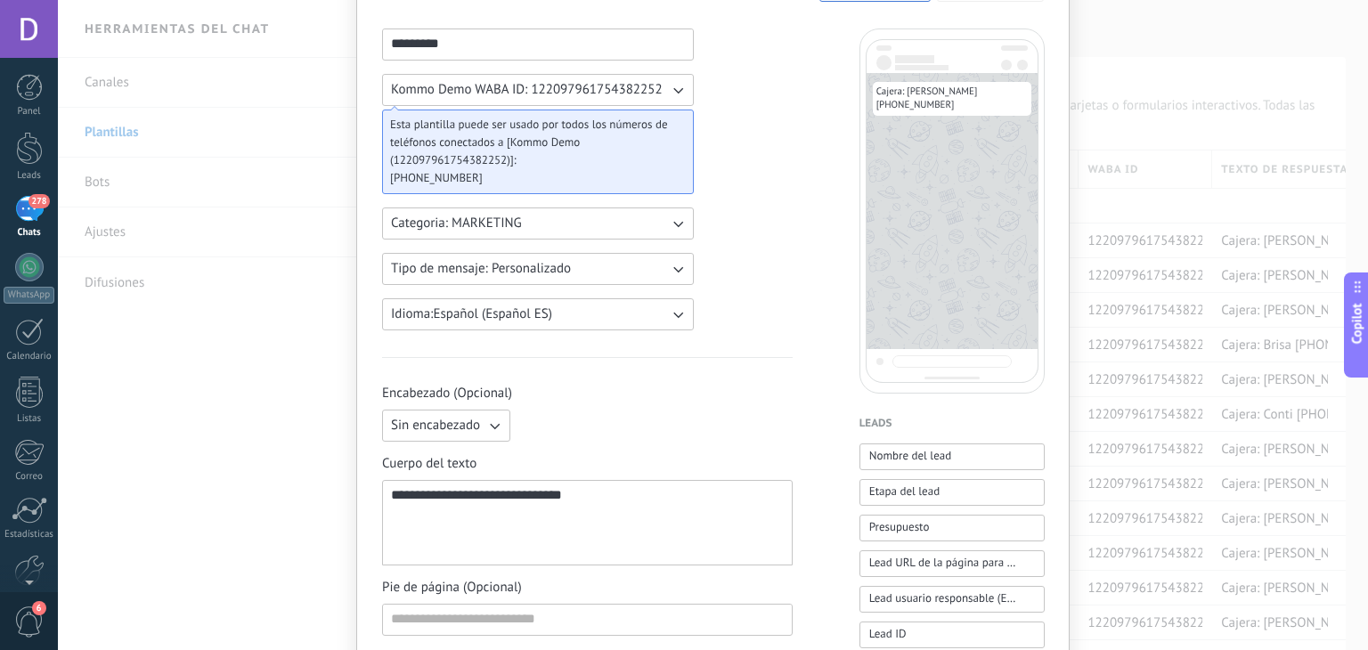
scroll to position [0, 0]
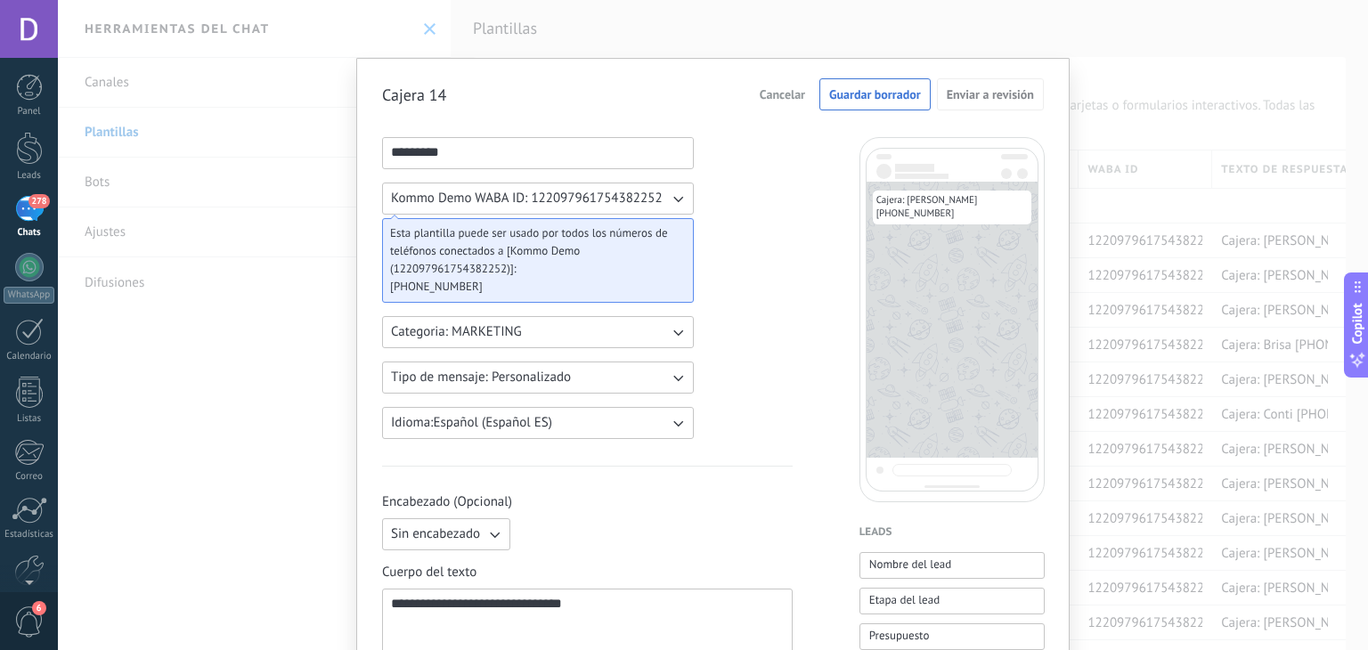
click at [883, 97] on span "Guardar borrador" at bounding box center [875, 94] width 92 height 12
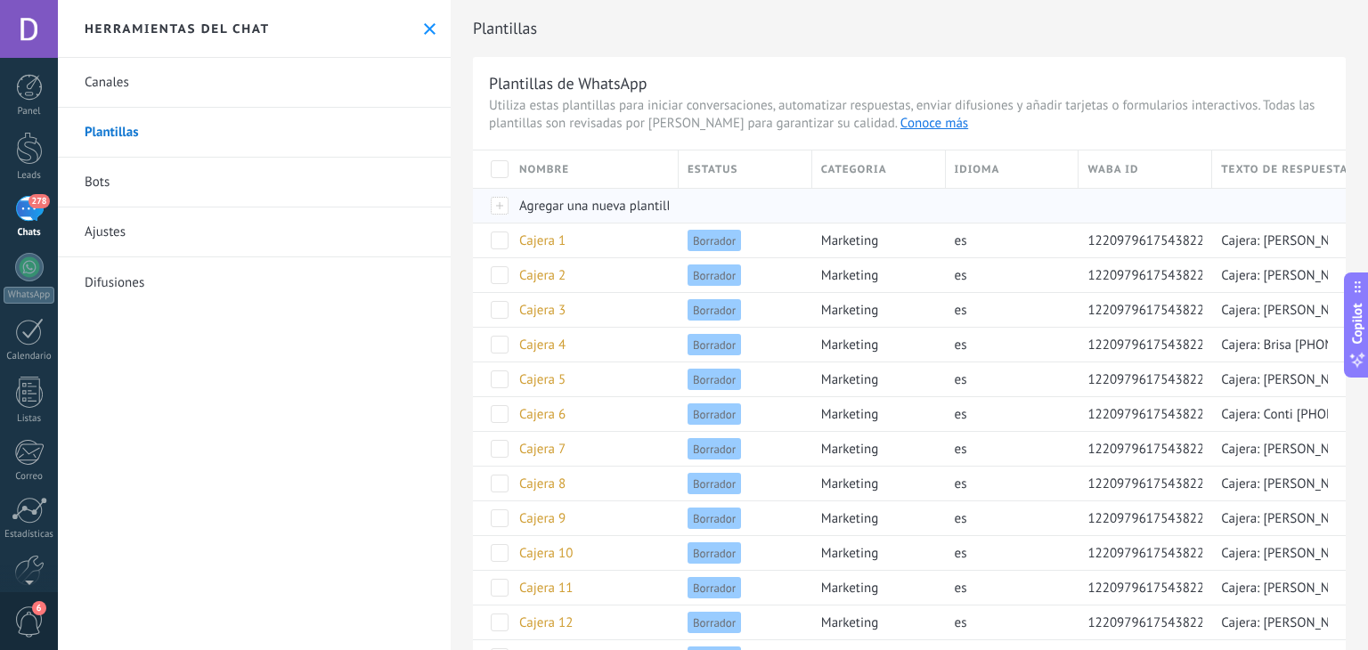
click at [593, 203] on span "Agregar una nueva plantilla" at bounding box center [598, 206] width 158 height 17
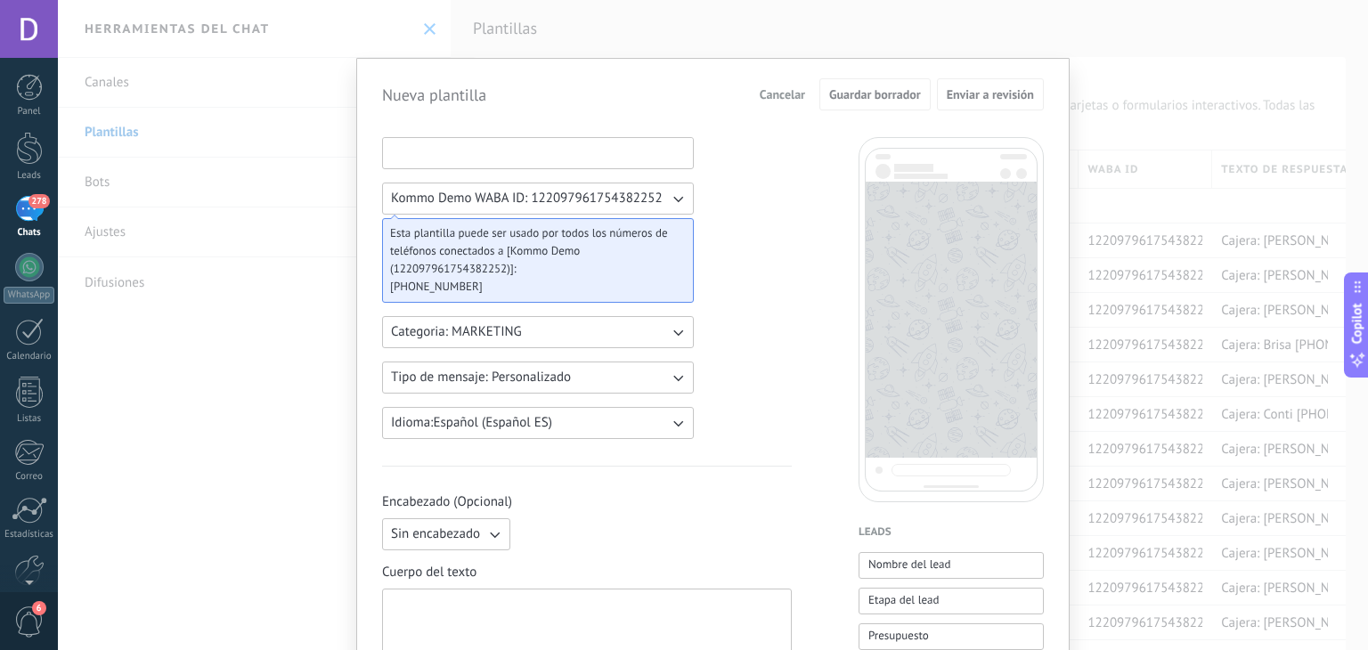
click at [522, 152] on input at bounding box center [538, 152] width 310 height 28
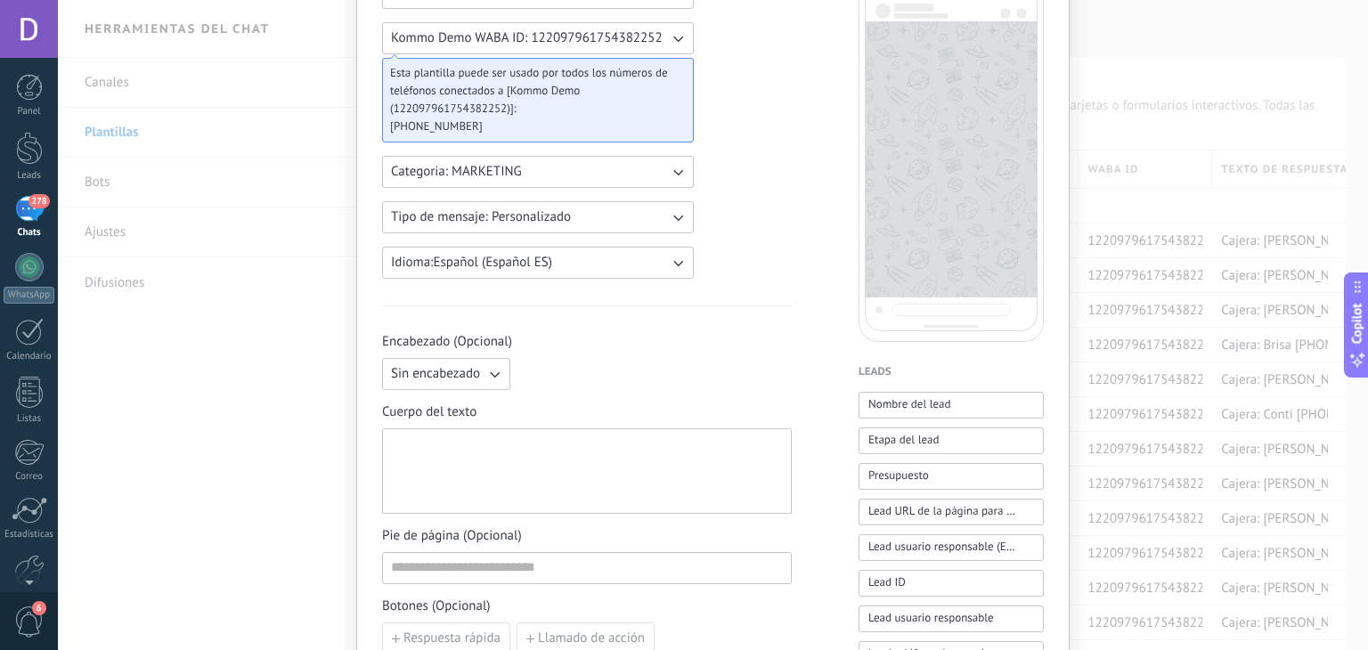
scroll to position [267, 0]
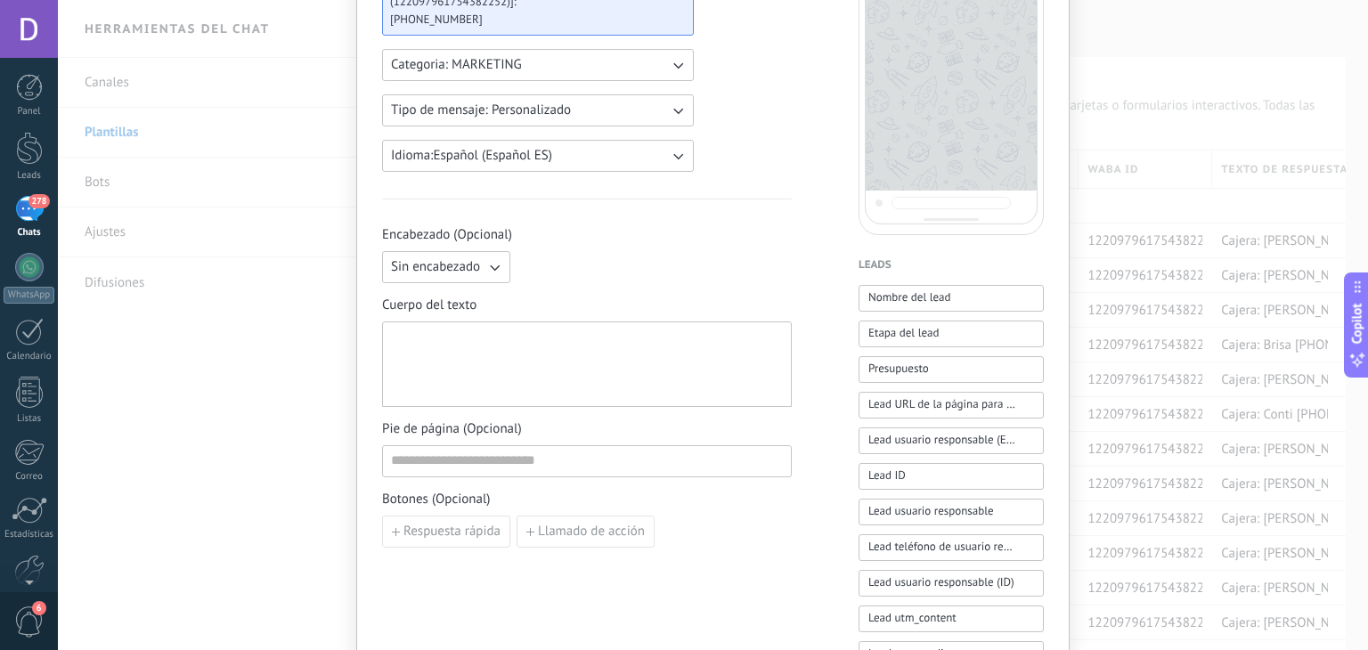
type input "*********"
click at [486, 259] on button "Sin encabezado" at bounding box center [446, 267] width 128 height 32
click at [469, 329] on span "Imagen o archivo" at bounding box center [440, 328] width 99 height 18
click at [474, 258] on span "Imagen o archivo" at bounding box center [438, 267] width 94 height 18
click at [447, 305] on li "Texto" at bounding box center [440, 297] width 138 height 30
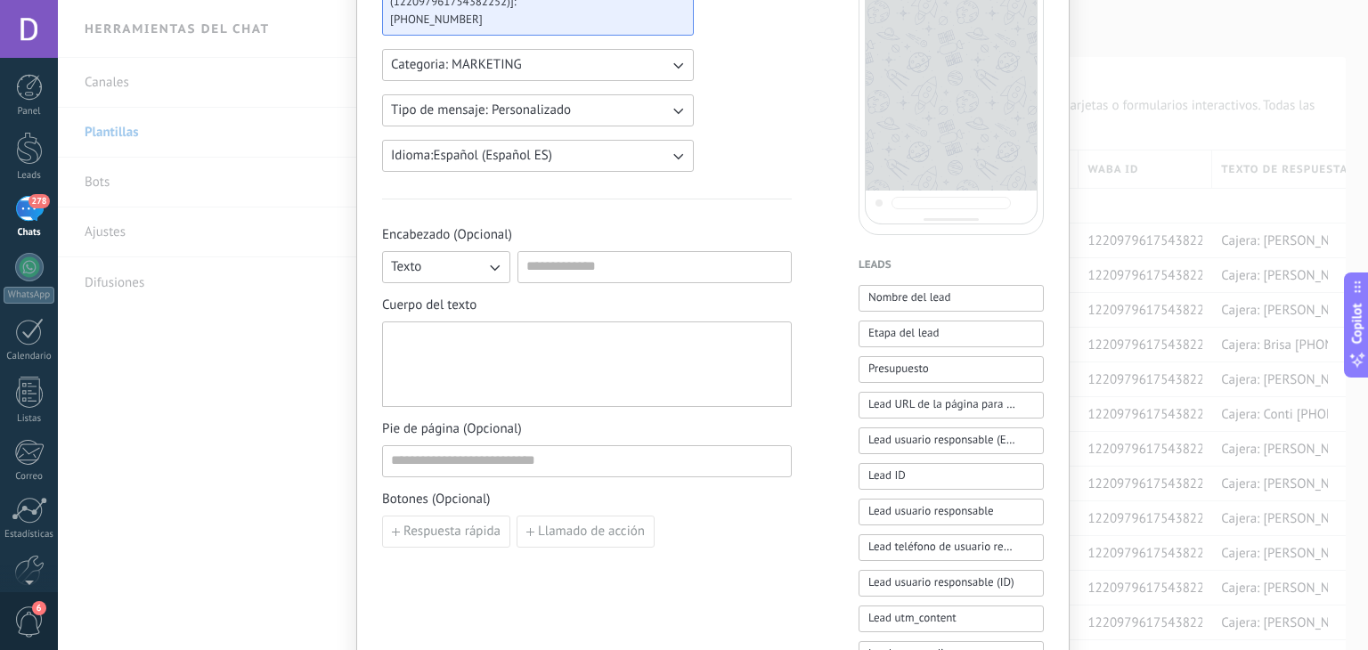
click at [452, 349] on div at bounding box center [587, 365] width 392 height 70
paste div
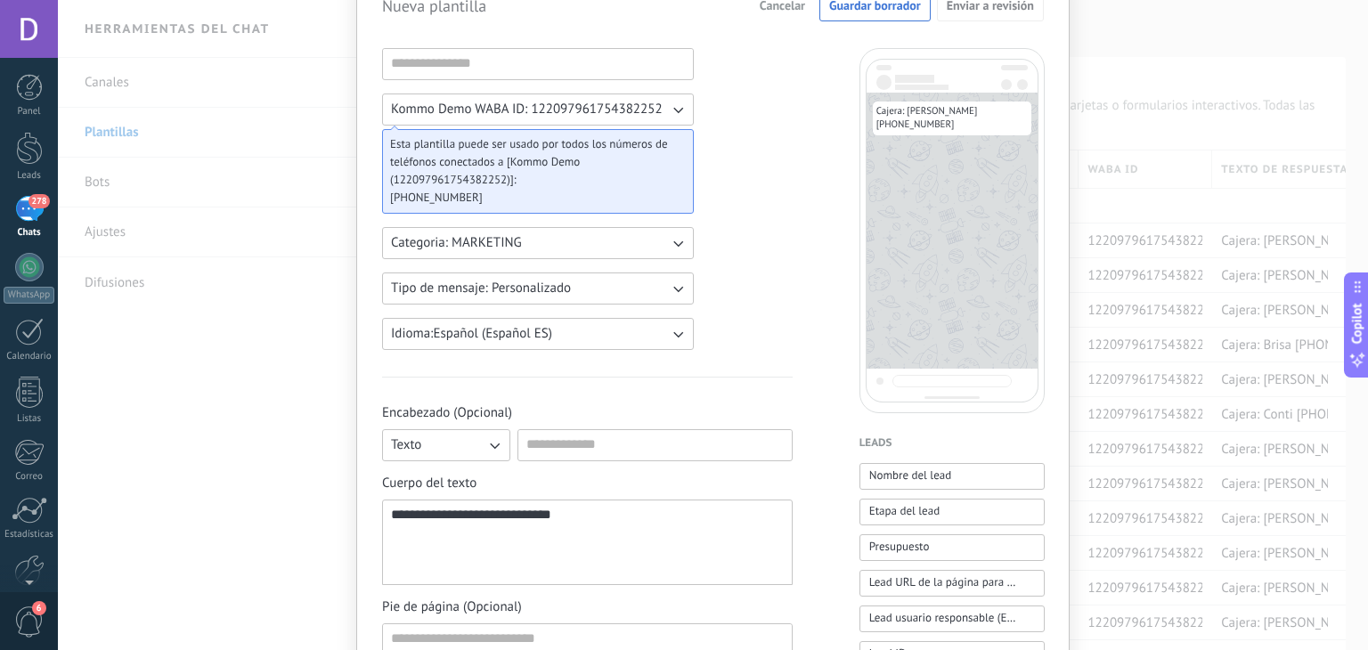
scroll to position [0, 0]
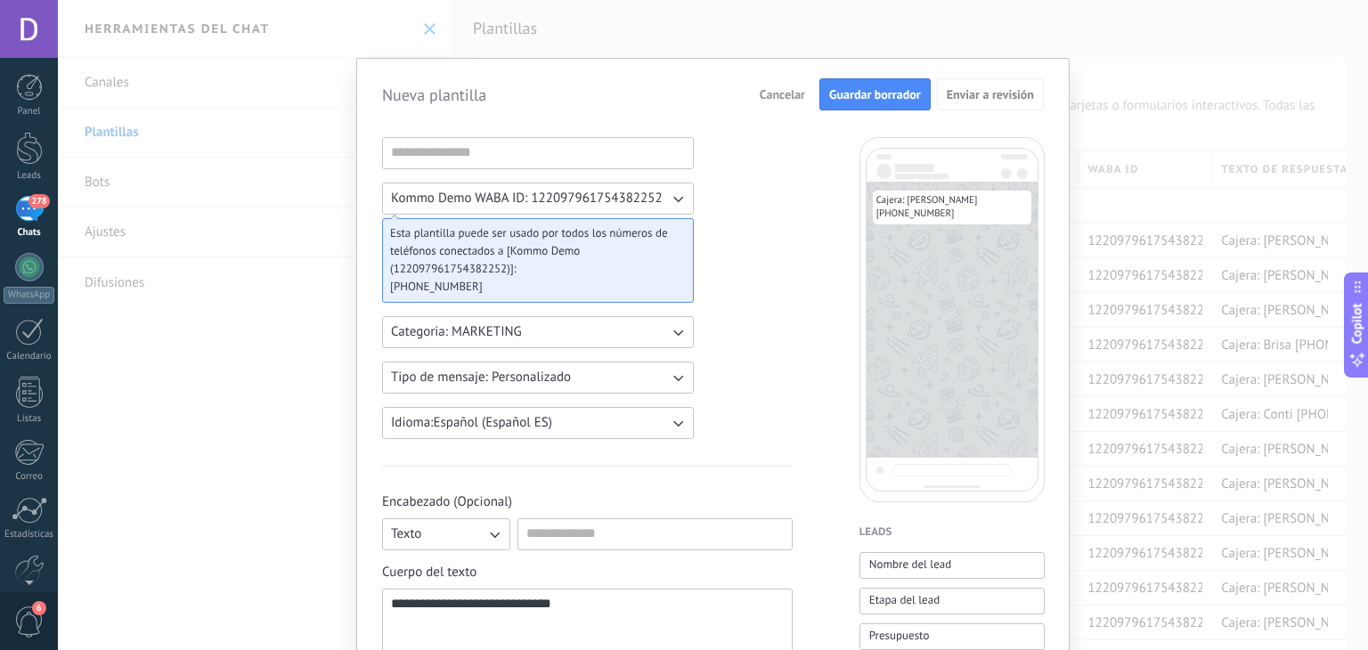
click at [833, 98] on span "Guardar borrador" at bounding box center [875, 94] width 92 height 12
click at [554, 159] on input at bounding box center [538, 152] width 310 height 28
click at [873, 94] on span "Guardar borrador" at bounding box center [875, 94] width 92 height 12
click at [872, 102] on button "Guardar borrador" at bounding box center [874, 94] width 111 height 32
click at [879, 104] on button "Guardar borrador" at bounding box center [874, 94] width 111 height 32
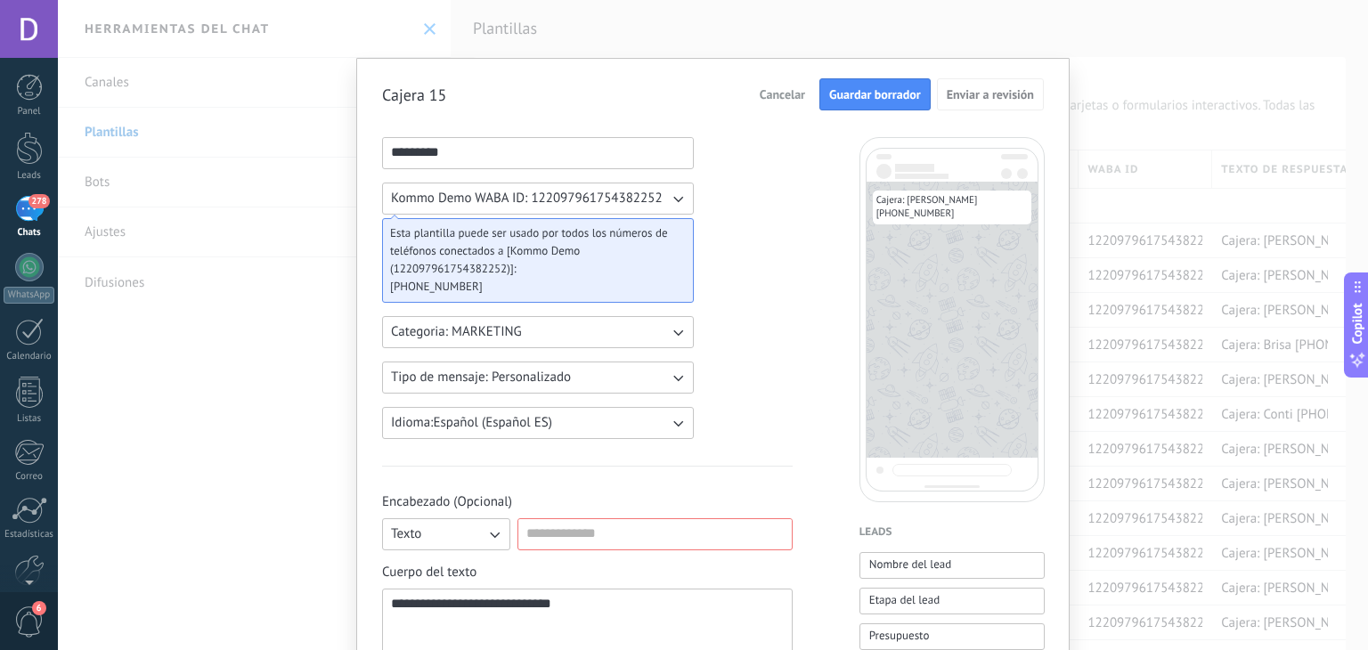
click at [879, 105] on button "Guardar borrador" at bounding box center [874, 94] width 111 height 32
click at [571, 162] on input "*********" at bounding box center [538, 152] width 310 height 28
click at [606, 532] on input at bounding box center [654, 533] width 273 height 28
click at [460, 532] on button "Texto" at bounding box center [446, 534] width 128 height 32
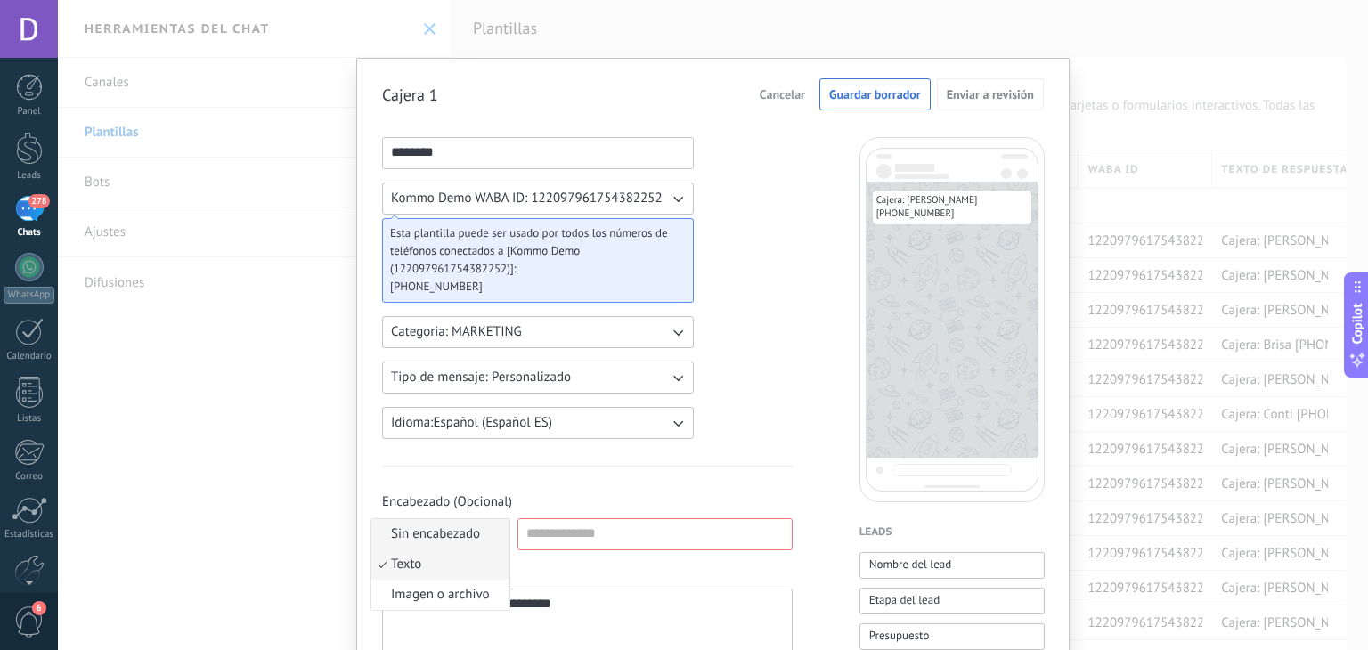
click at [452, 535] on span "Sin encabezado" at bounding box center [435, 534] width 89 height 18
click at [531, 170] on div "******** Kommo Demo WABA ID: 122097961754382252 Esta plantilla puede ser usado …" at bounding box center [538, 288] width 312 height 302
click at [525, 163] on input "********" at bounding box center [538, 152] width 310 height 28
type input "*********"
click at [834, 97] on span "Guardar borrador" at bounding box center [875, 94] width 92 height 12
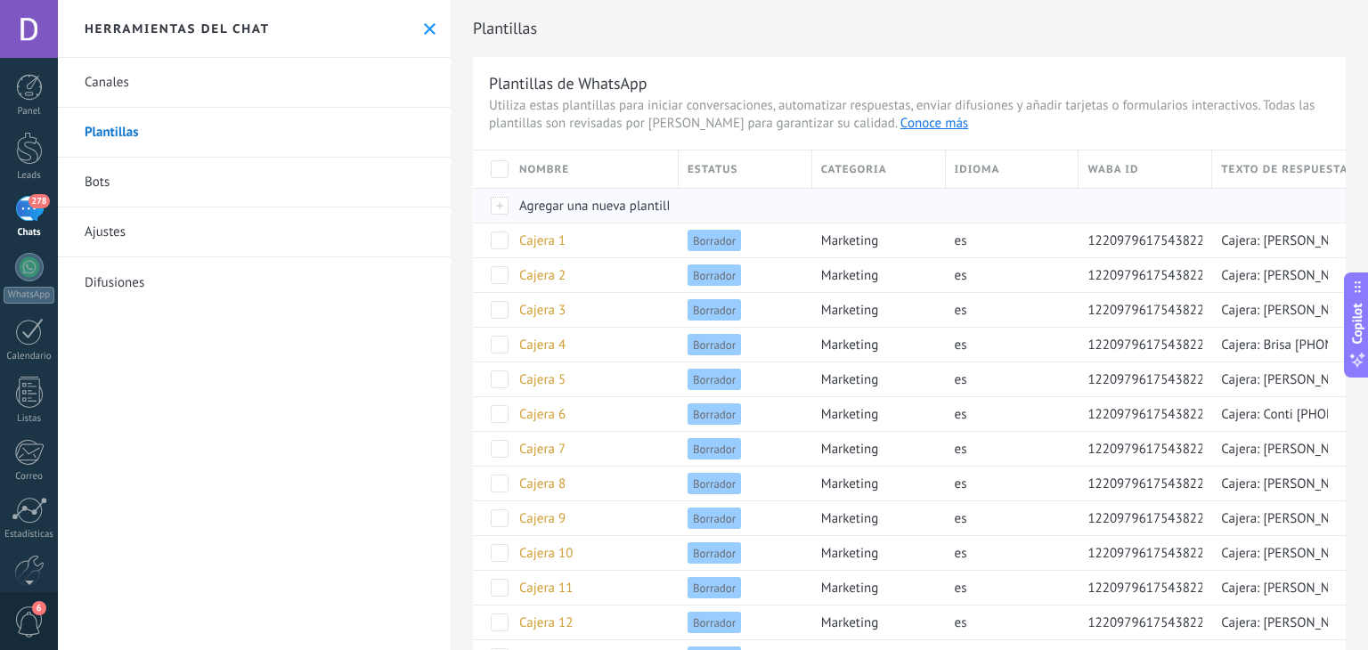
click at [610, 214] on span "Agregar una nueva plantilla" at bounding box center [598, 206] width 158 height 17
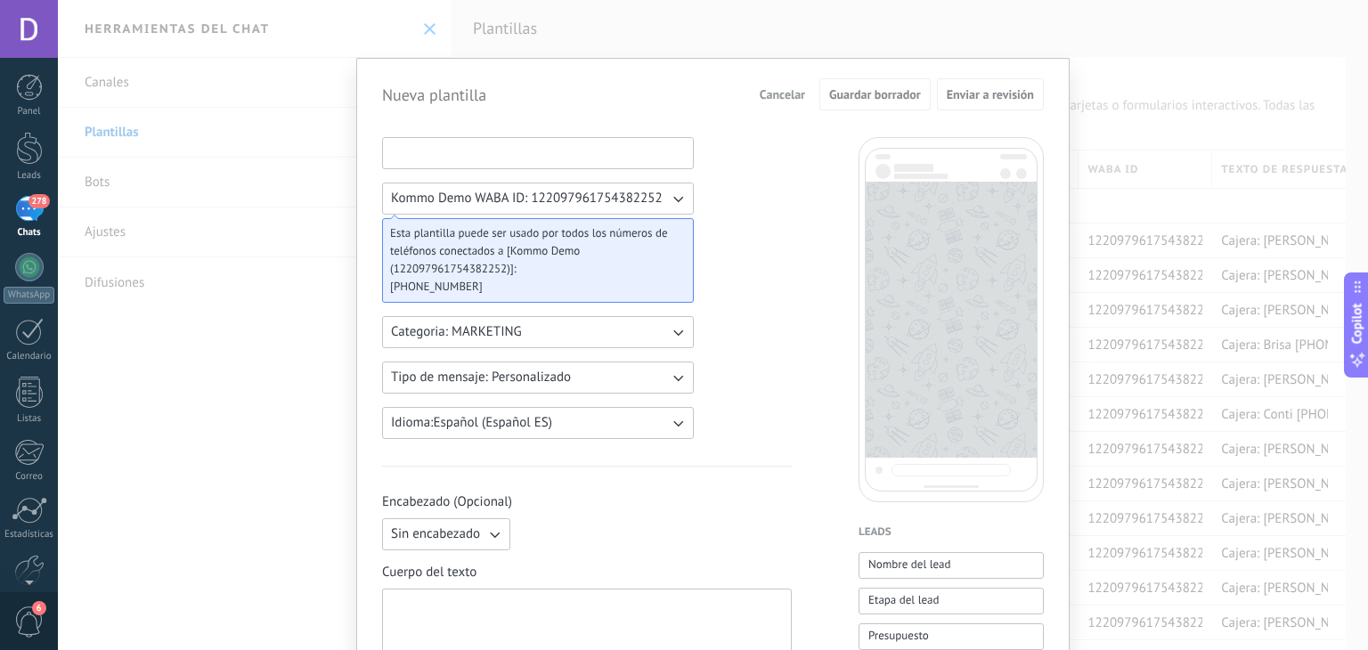
click at [483, 160] on input at bounding box center [538, 152] width 310 height 28
type input "*********"
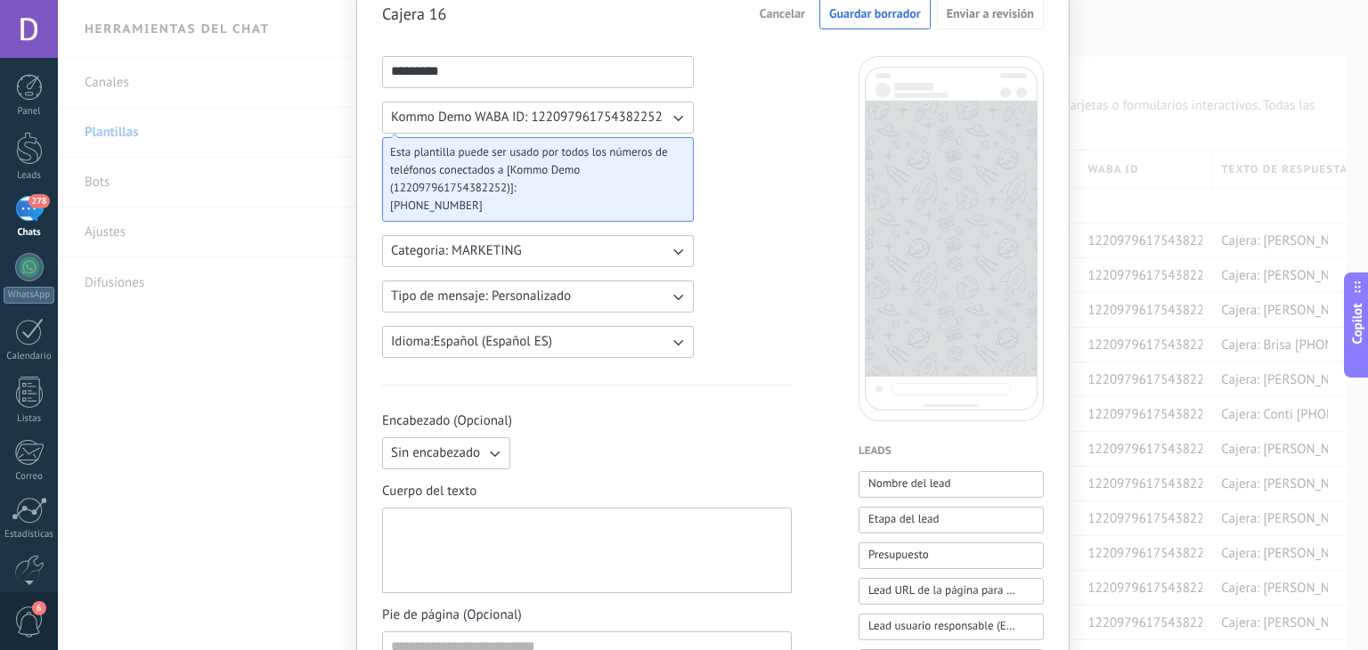
scroll to position [178, 0]
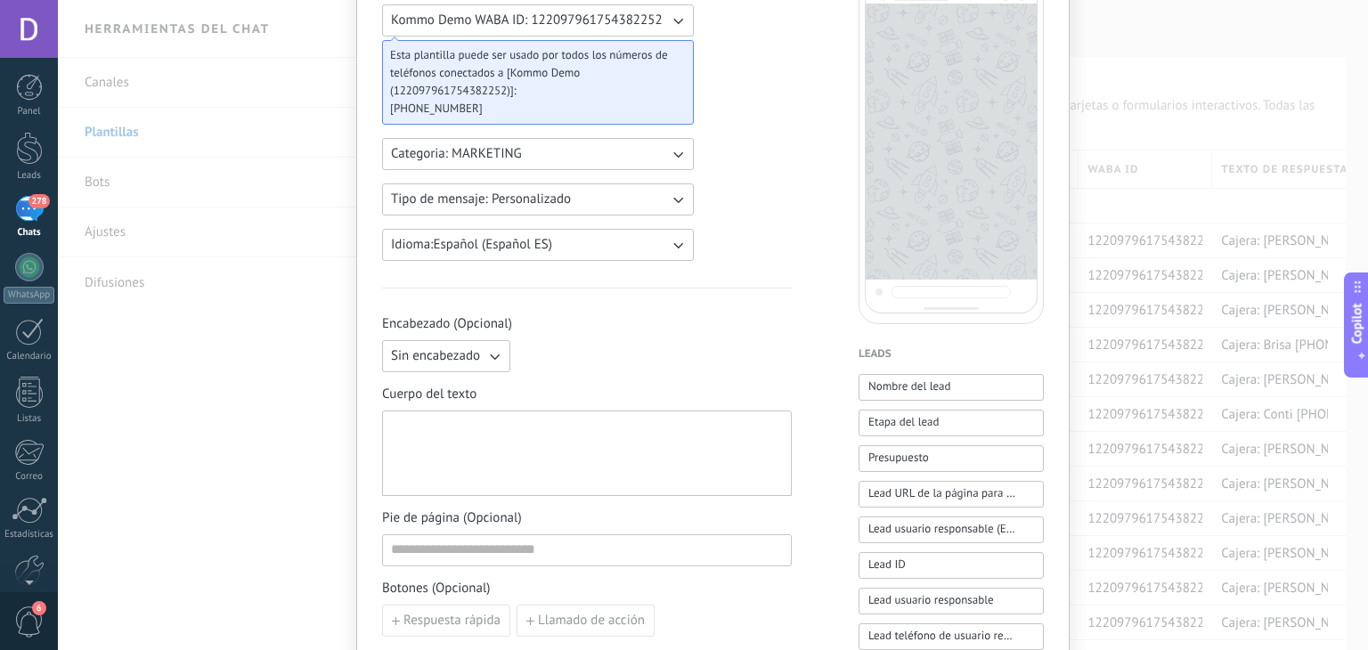
click at [452, 469] on div at bounding box center [587, 454] width 392 height 70
click at [468, 444] on div at bounding box center [587, 454] width 392 height 70
paste div
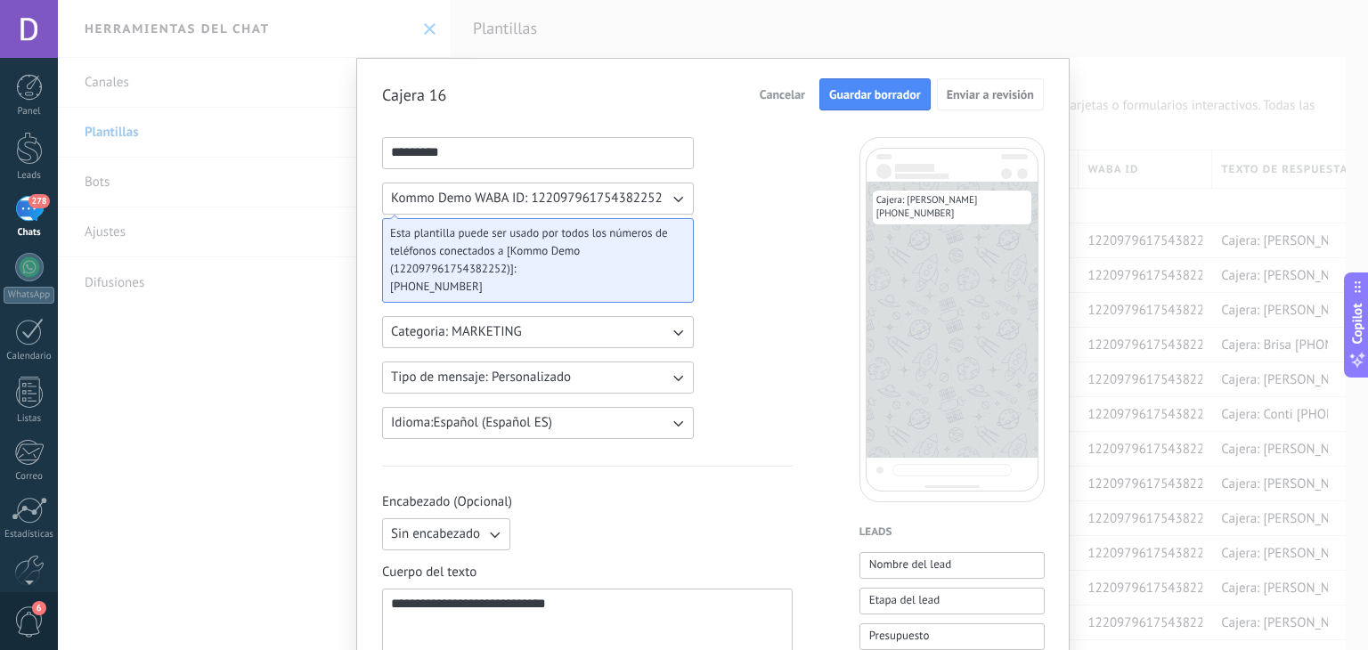
click at [859, 104] on button "Guardar borrador" at bounding box center [874, 94] width 111 height 32
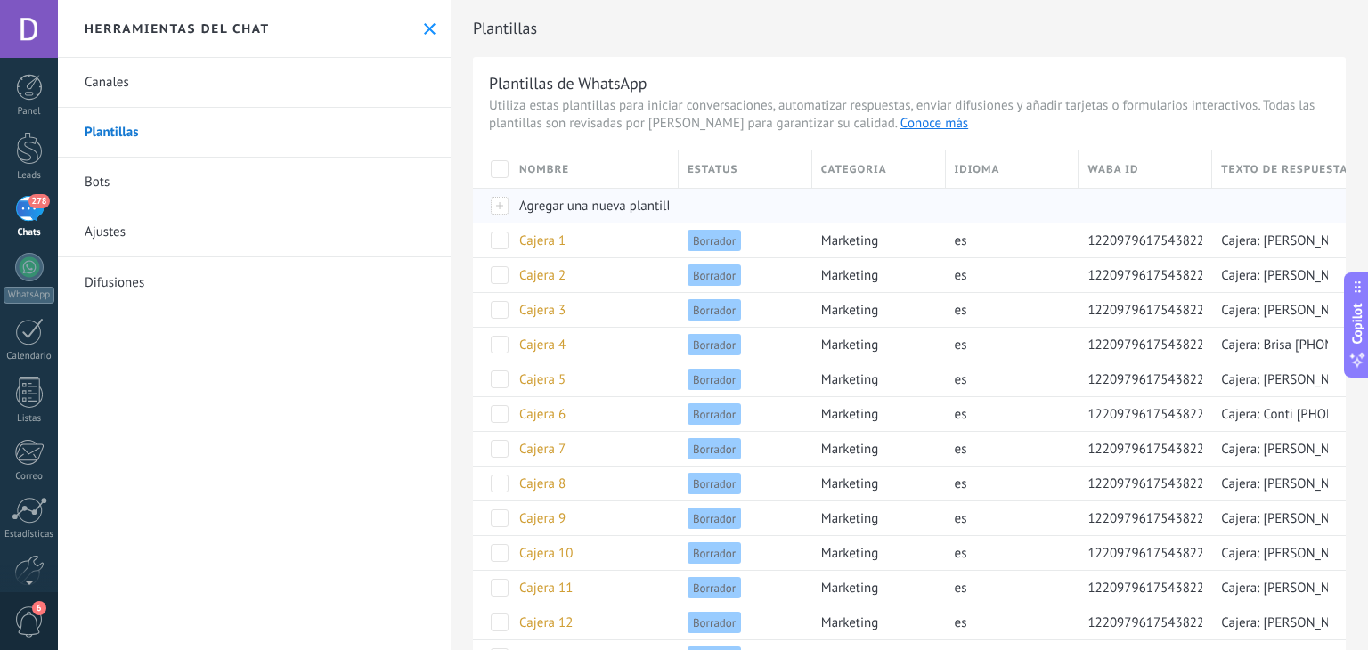
click at [605, 207] on span "Agregar una nueva plantilla" at bounding box center [598, 206] width 158 height 17
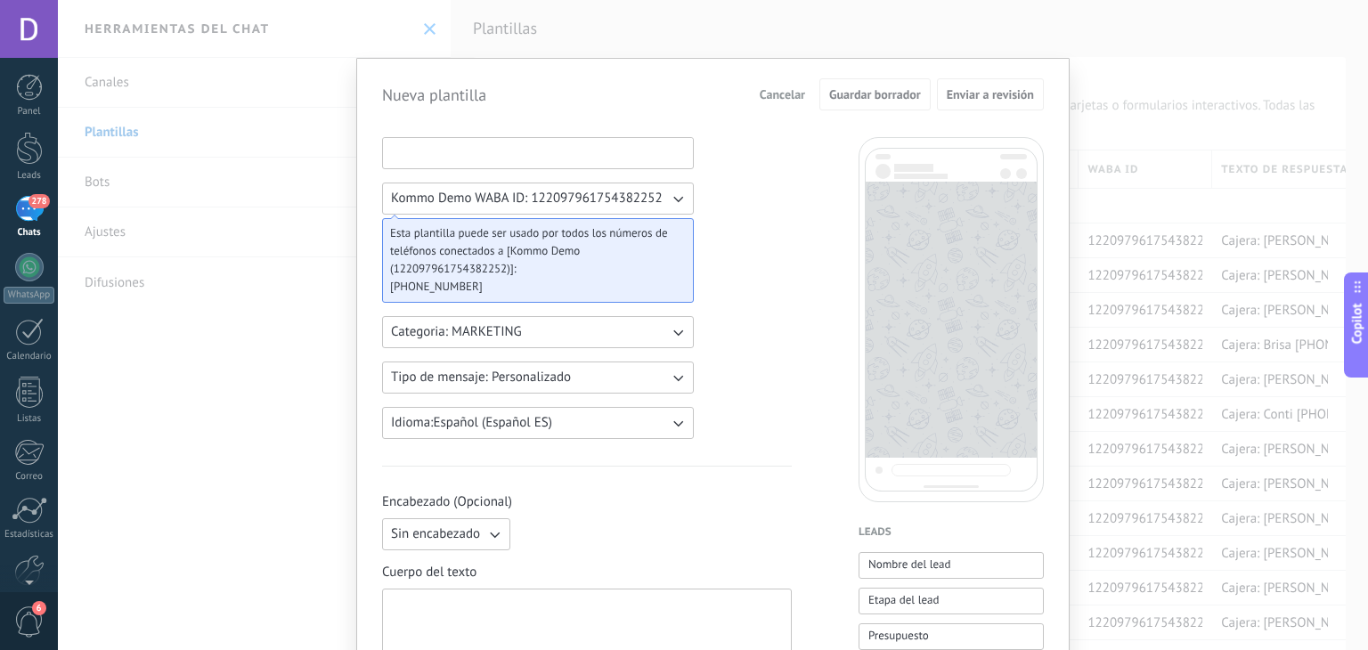
click at [518, 154] on input at bounding box center [538, 152] width 310 height 28
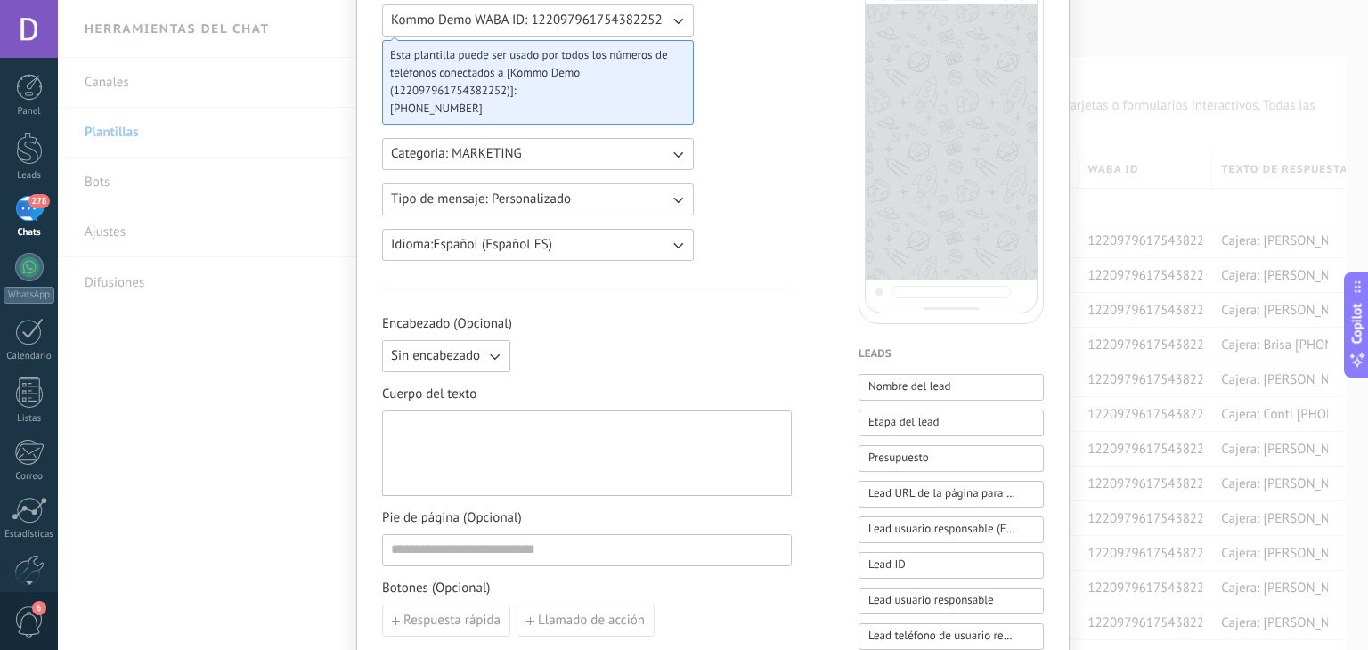
paste input "**********"
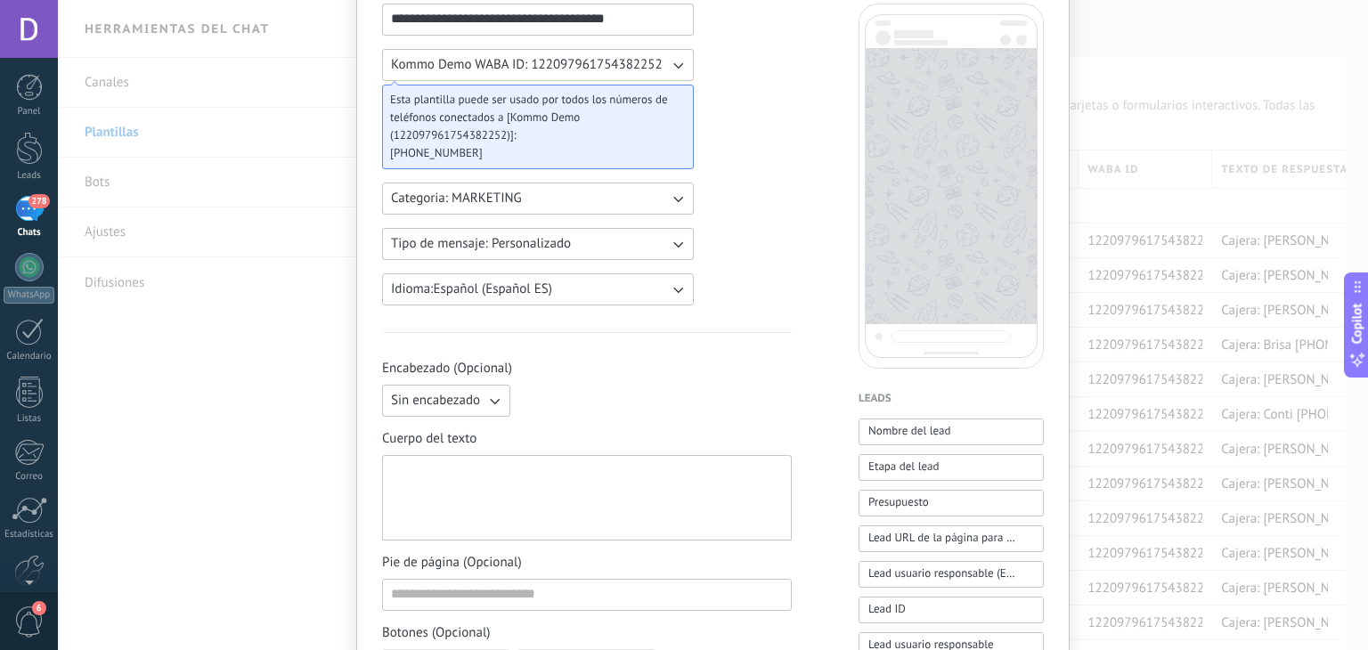
type input "*********"
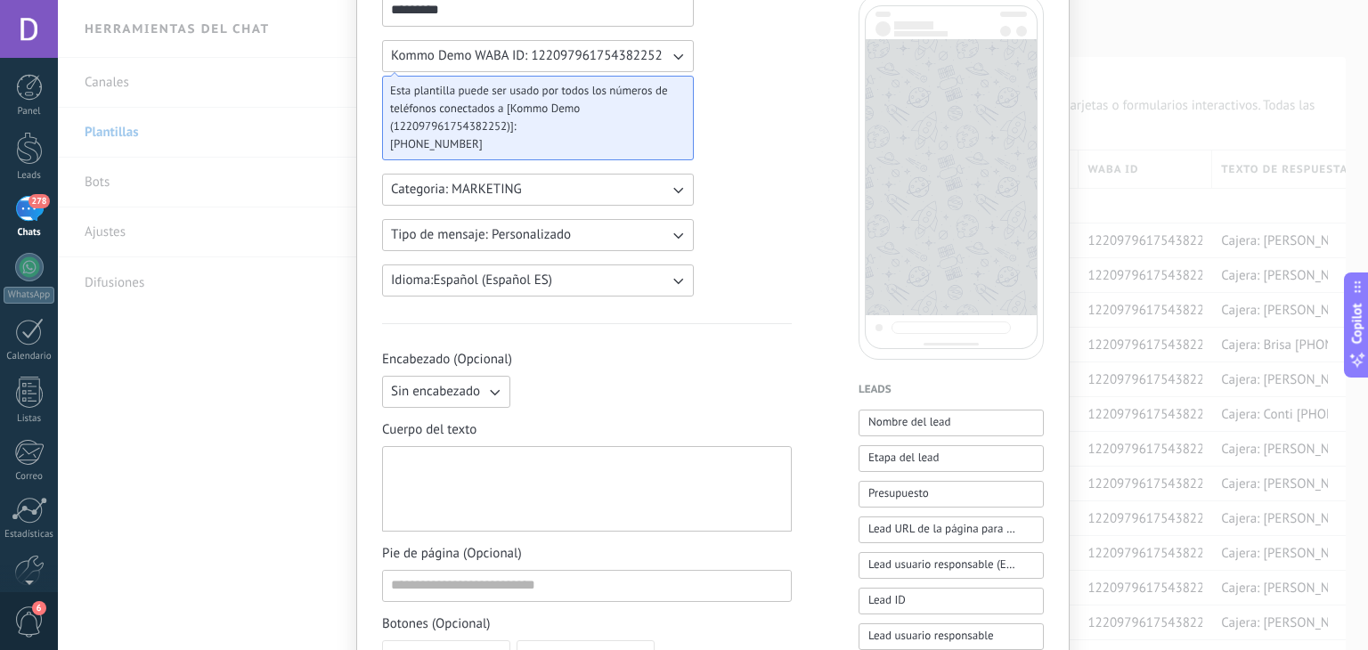
click at [501, 497] on div at bounding box center [587, 489] width 392 height 70
paste div
click at [640, 501] on div "**********" at bounding box center [587, 489] width 393 height 70
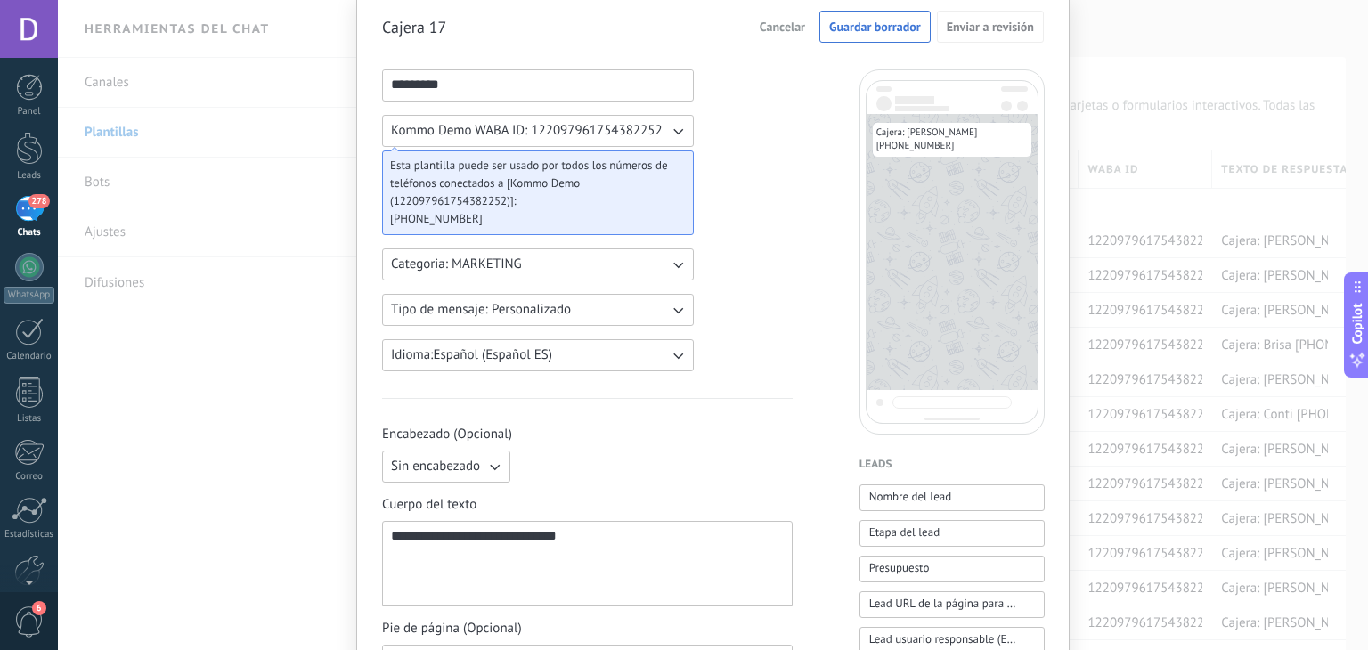
scroll to position [0, 0]
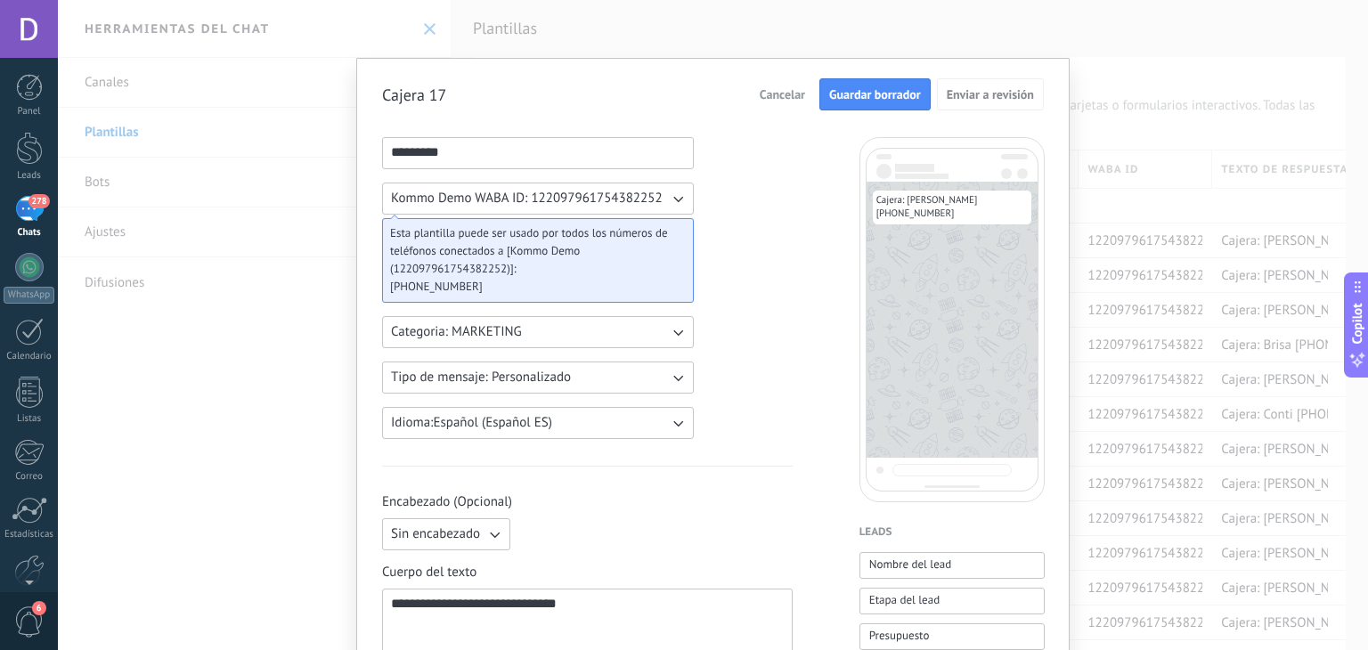
click at [846, 103] on button "Guardar borrador" at bounding box center [874, 94] width 111 height 32
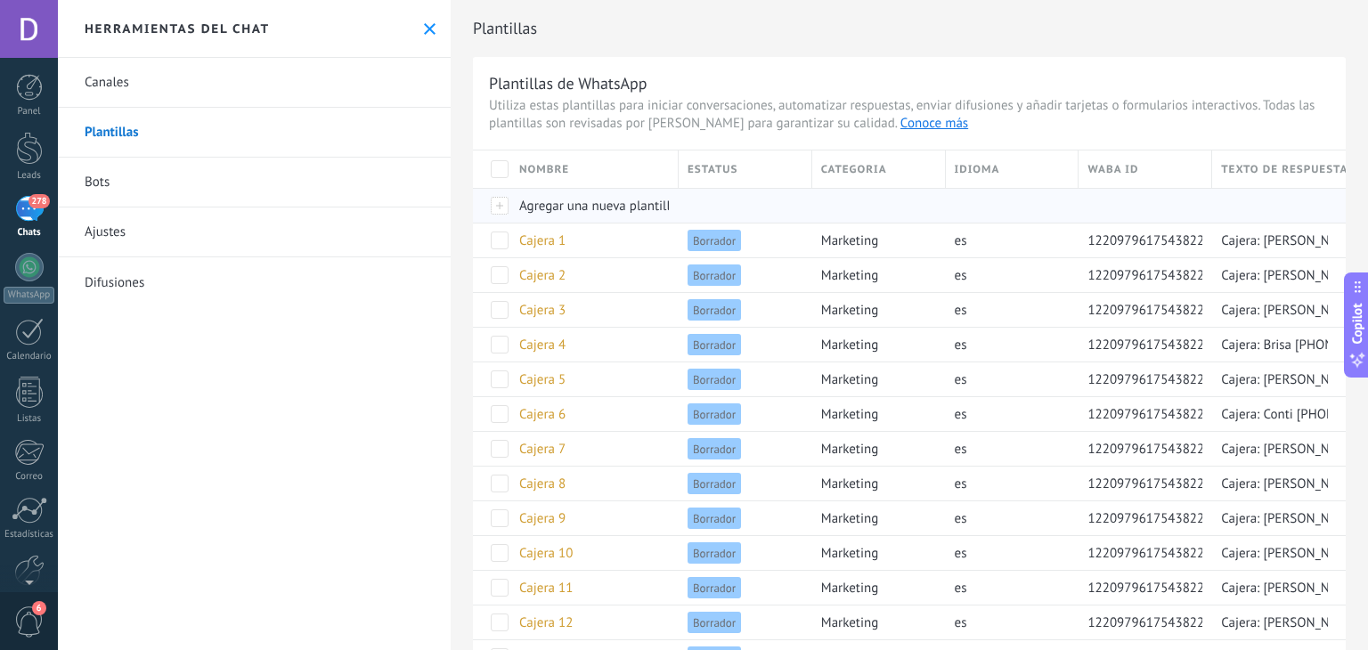
click at [591, 214] on span "Agregar una nueva plantilla" at bounding box center [598, 206] width 158 height 17
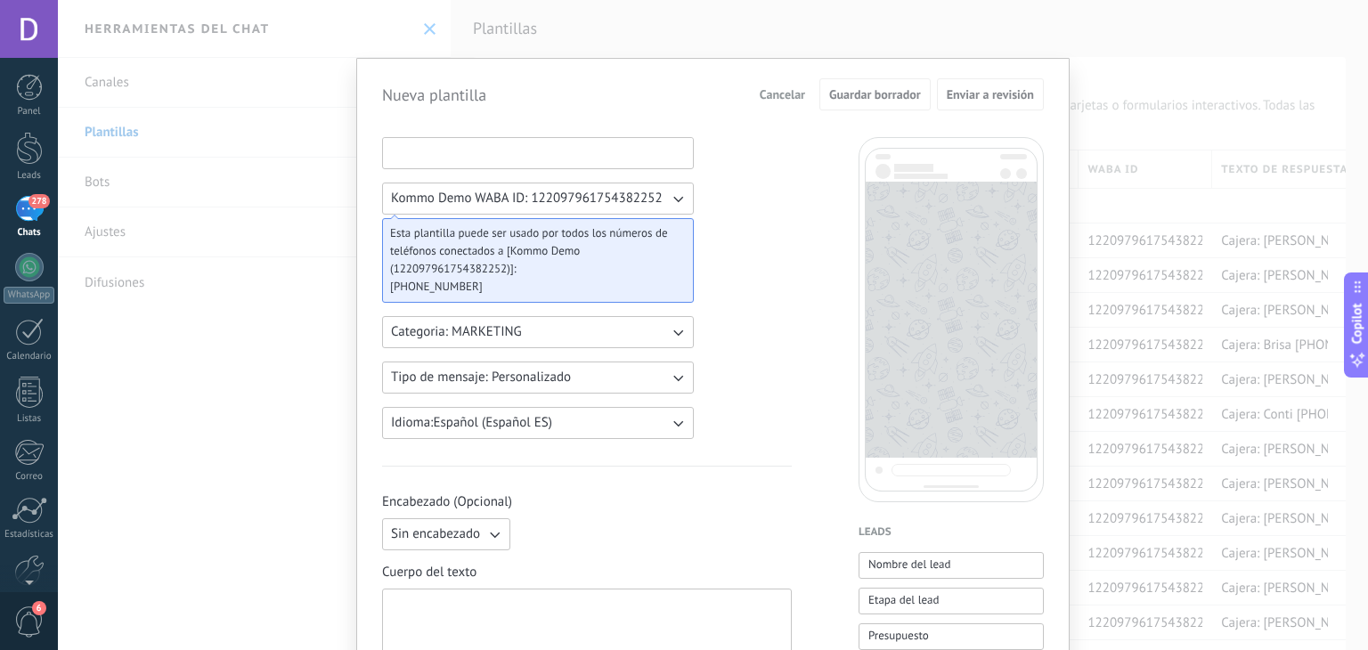
click at [517, 155] on input at bounding box center [538, 152] width 310 height 28
type input "*"
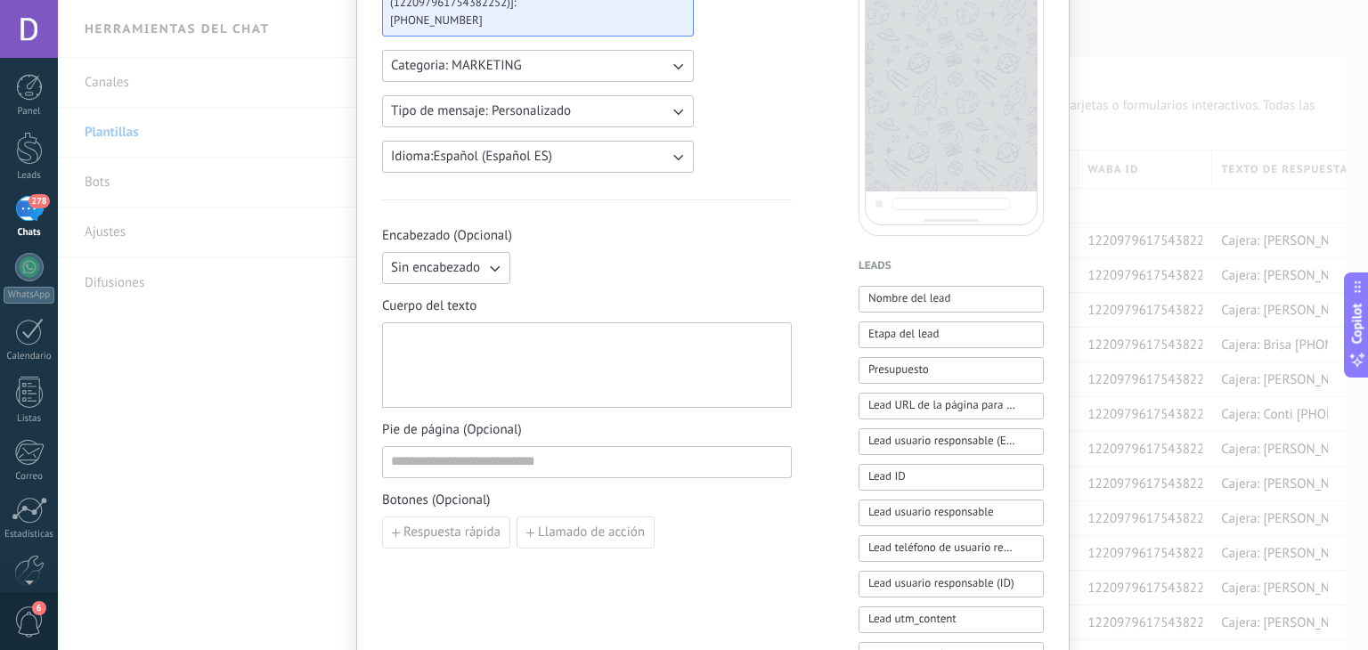
scroll to position [267, 0]
type input "*********"
click at [557, 359] on div at bounding box center [587, 365] width 392 height 70
paste div
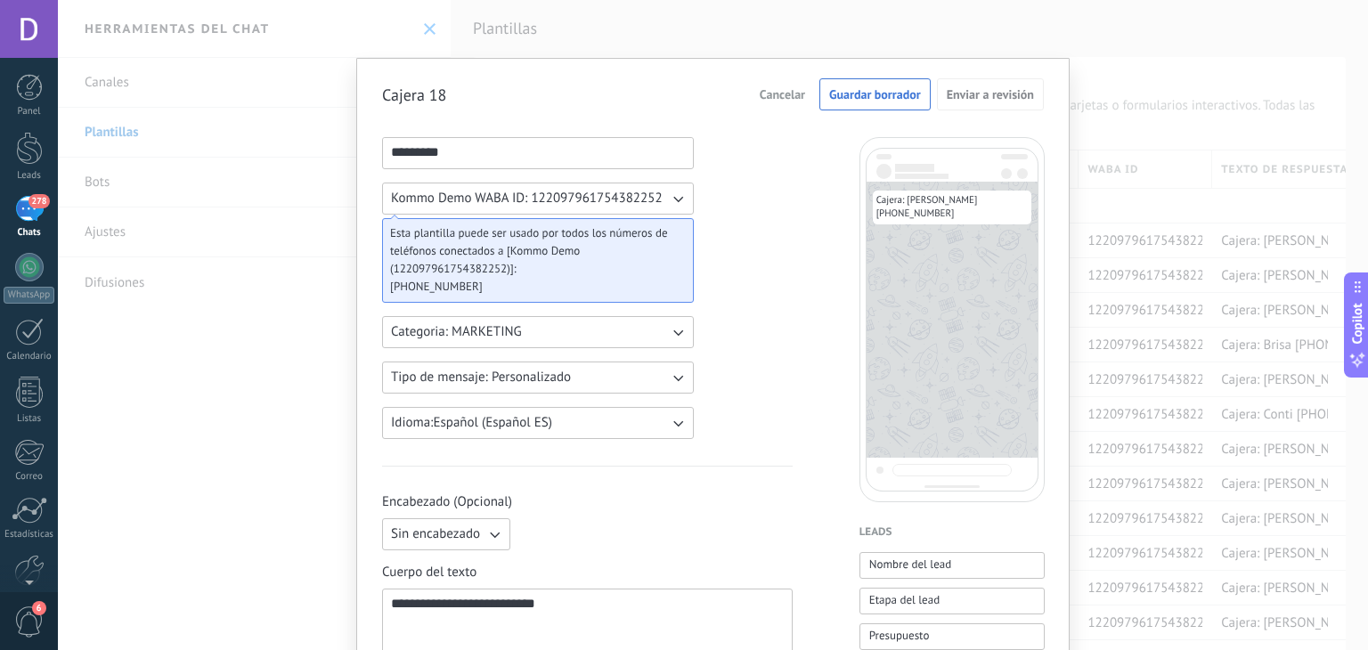
click at [879, 104] on button "Guardar borrador" at bounding box center [874, 94] width 111 height 32
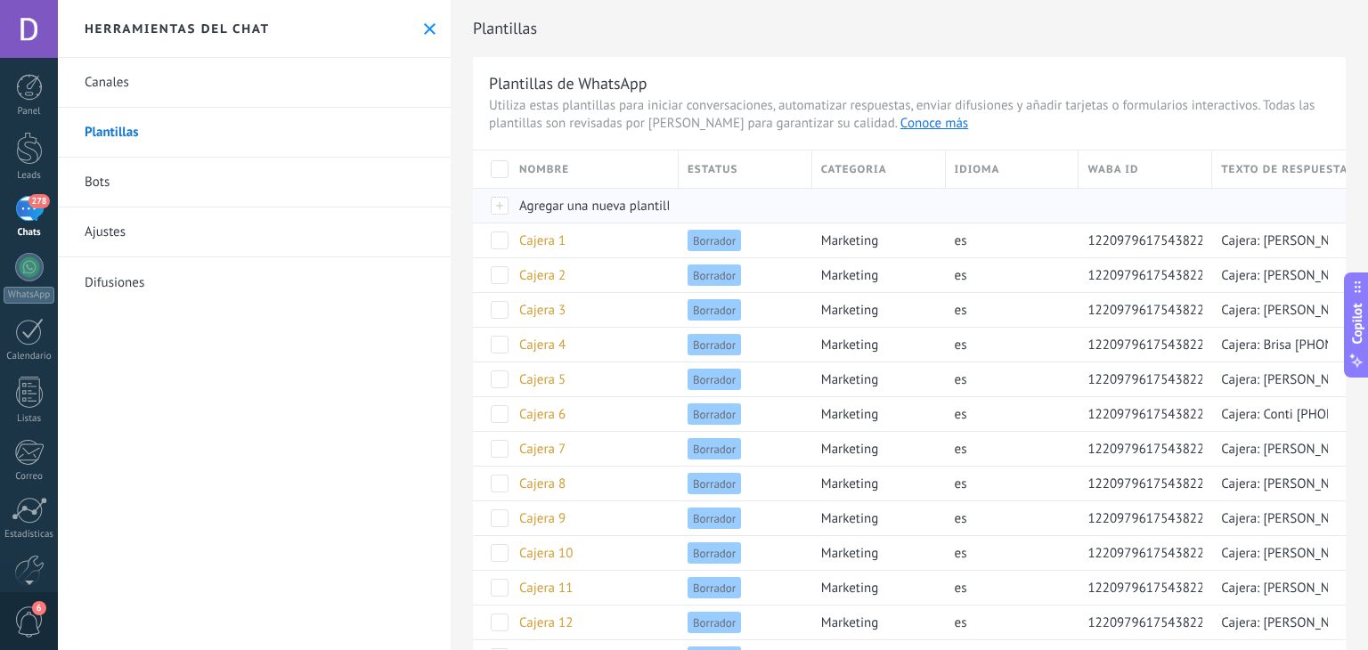
click at [605, 207] on span "Agregar una nueva plantilla" at bounding box center [598, 206] width 158 height 17
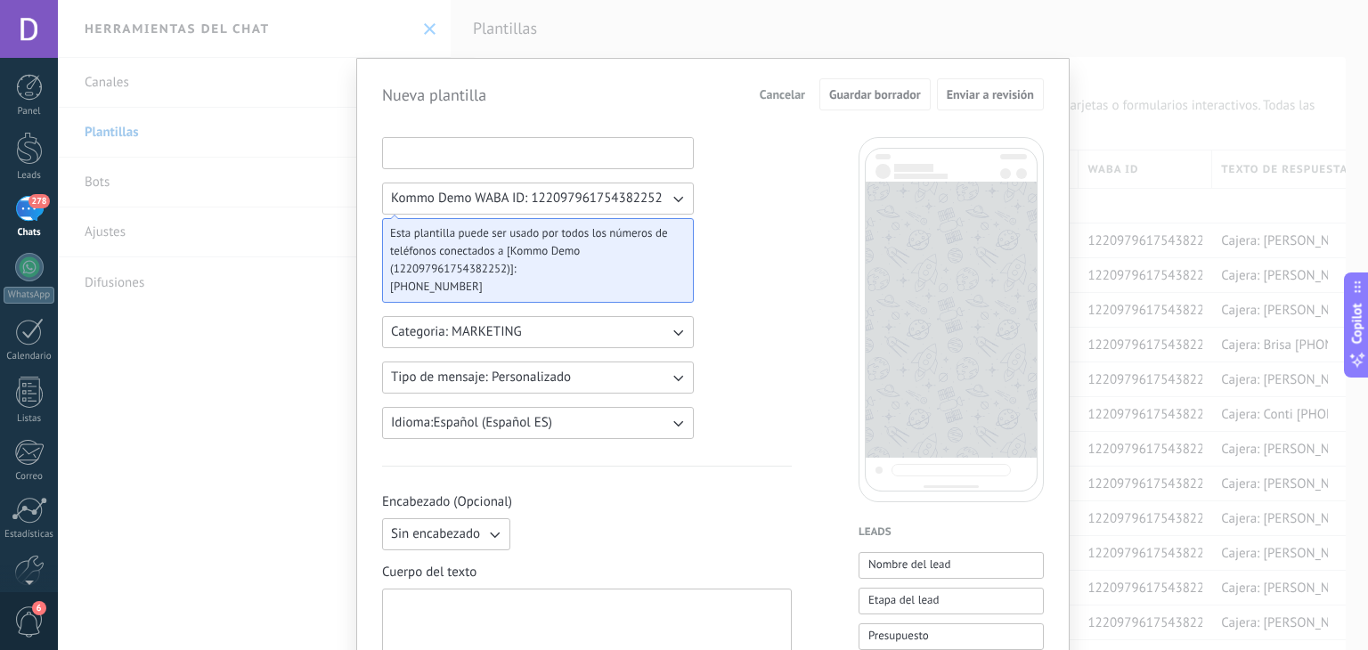
click at [569, 161] on input at bounding box center [538, 152] width 310 height 28
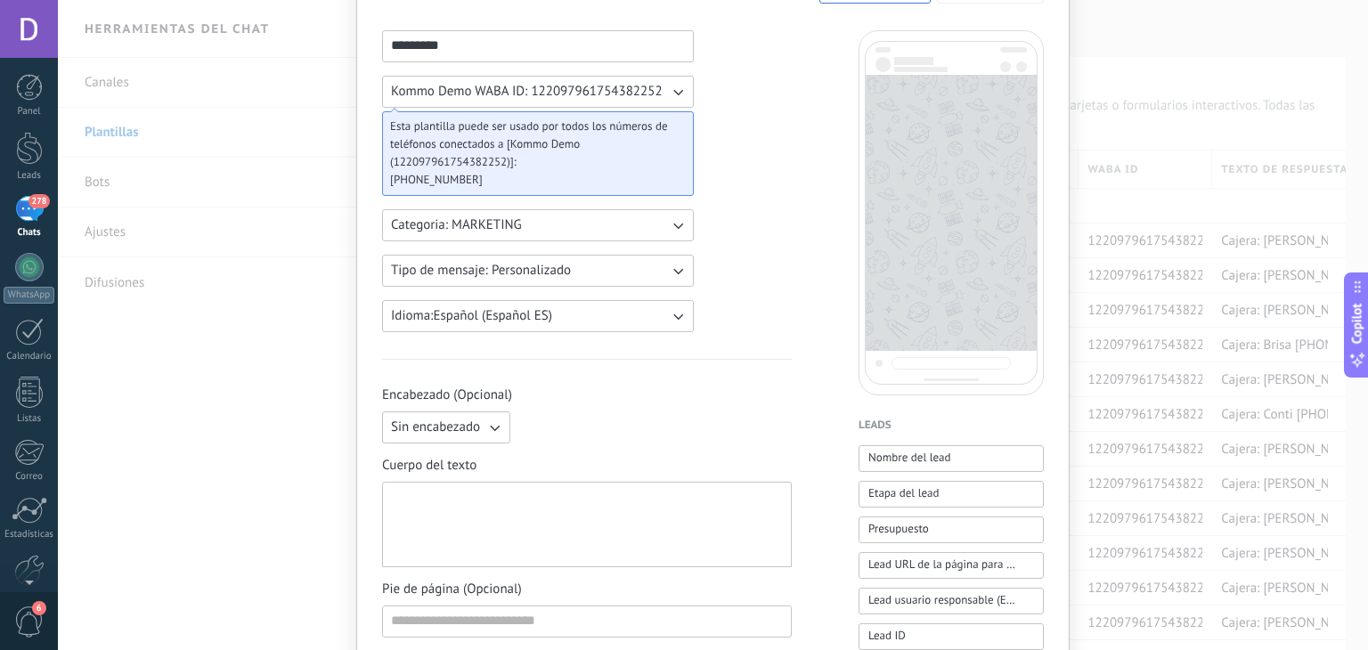
scroll to position [178, 0]
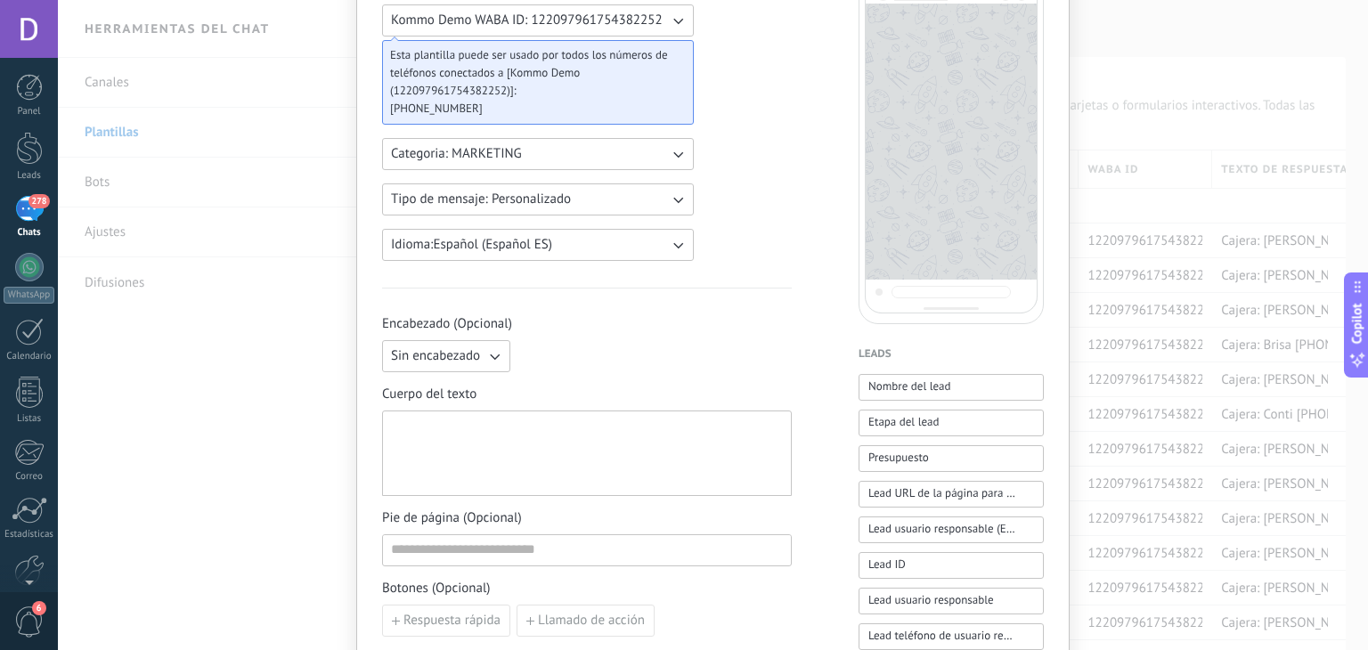
type input "*********"
click at [523, 428] on div at bounding box center [587, 454] width 392 height 70
paste div
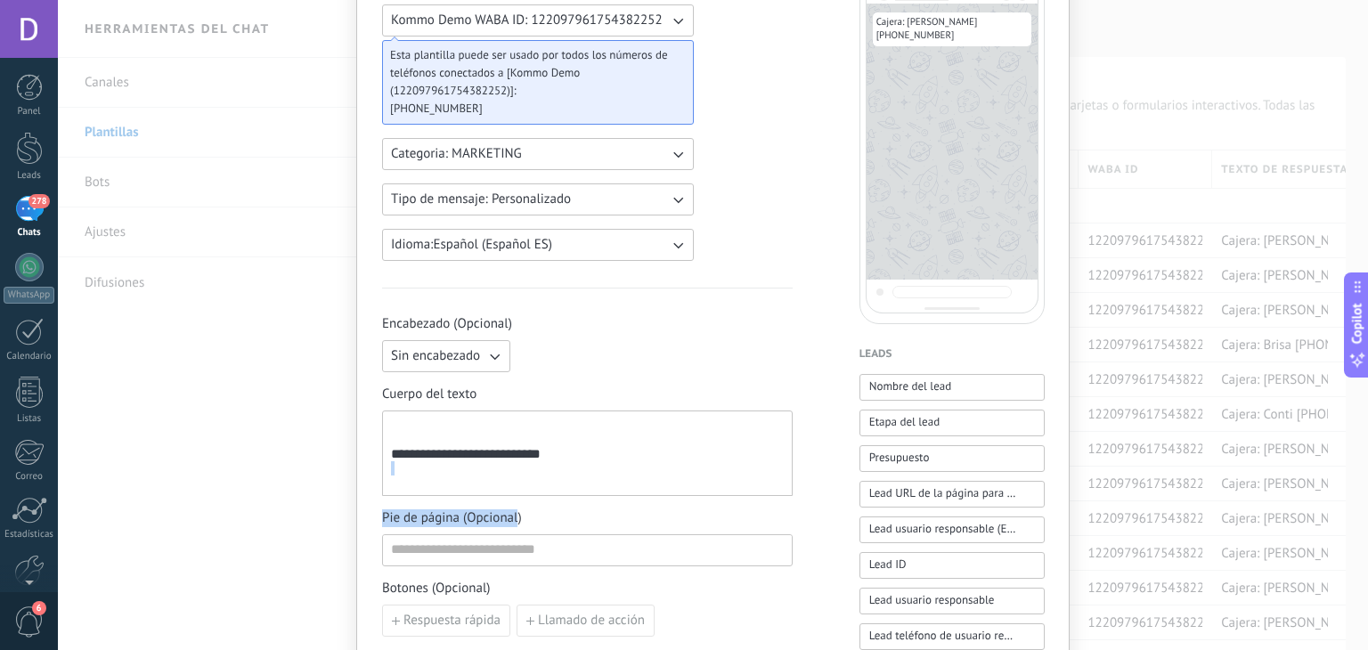
drag, startPoint x: 512, startPoint y: 481, endPoint x: 510, endPoint y: 464, distance: 17.0
click at [510, 464] on div "**********" at bounding box center [587, 476] width 411 height 322
drag, startPoint x: 396, startPoint y: 453, endPoint x: 373, endPoint y: 457, distance: 23.4
click at [395, 453] on div "**********" at bounding box center [587, 454] width 393 height 70
click at [391, 462] on div "**********" at bounding box center [587, 454] width 393 height 70
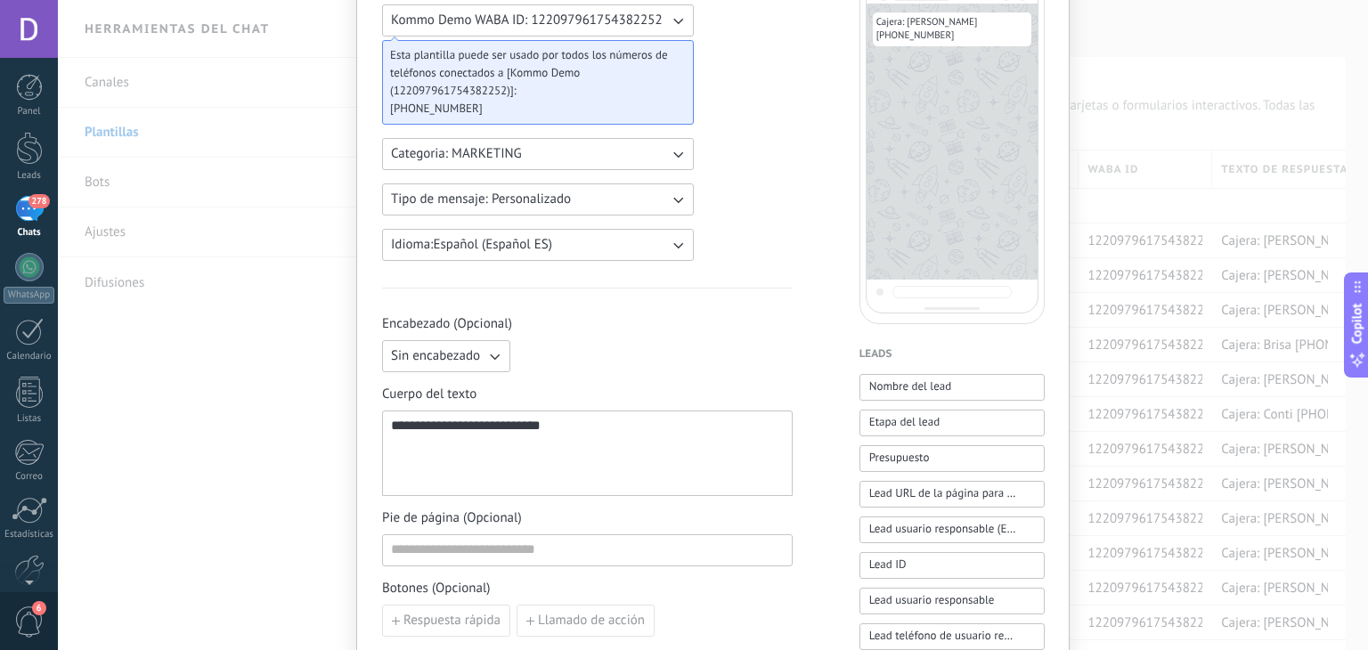
scroll to position [0, 0]
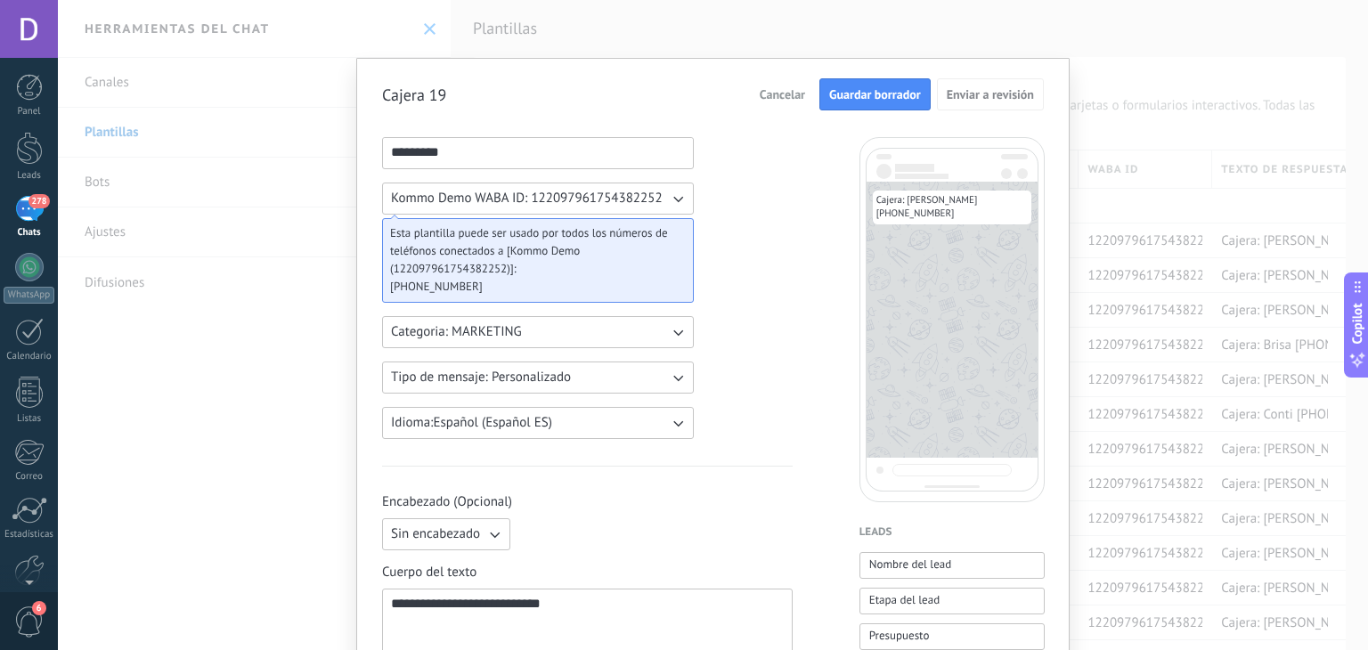
click at [859, 94] on span "Guardar borrador" at bounding box center [875, 94] width 92 height 12
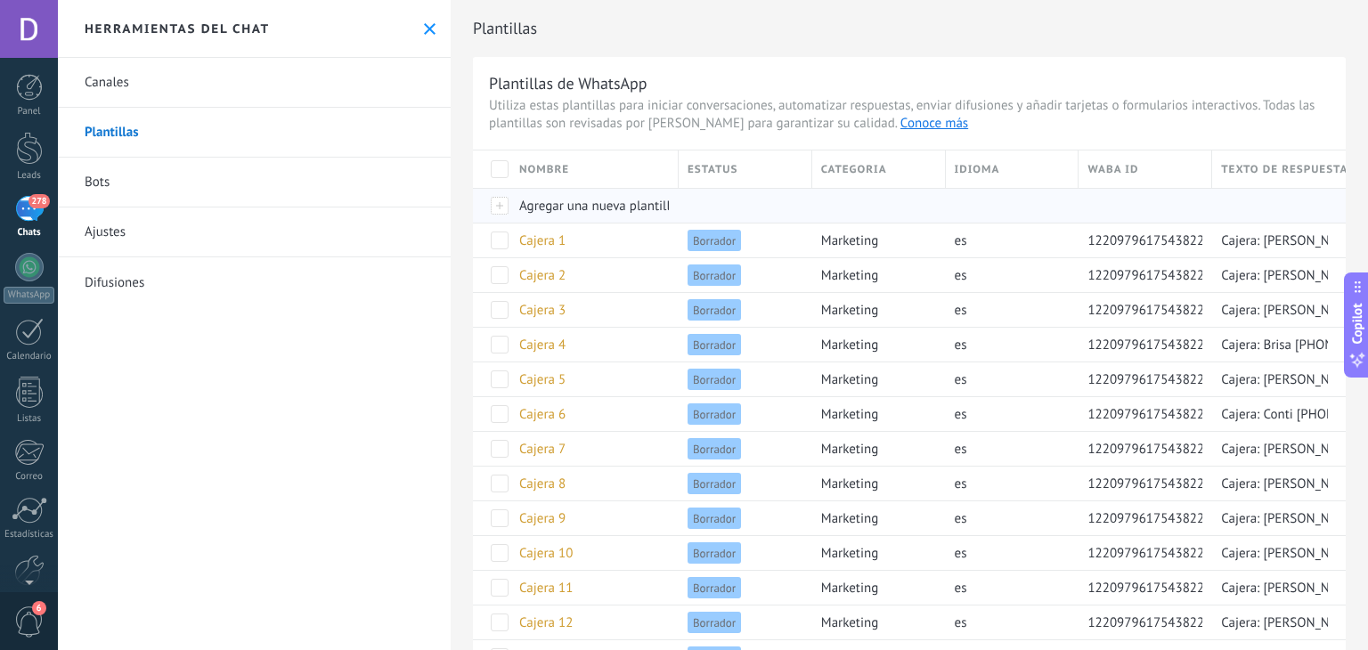
click at [616, 215] on div "Agregar una nueva plantilla" at bounding box center [589, 206] width 159 height 34
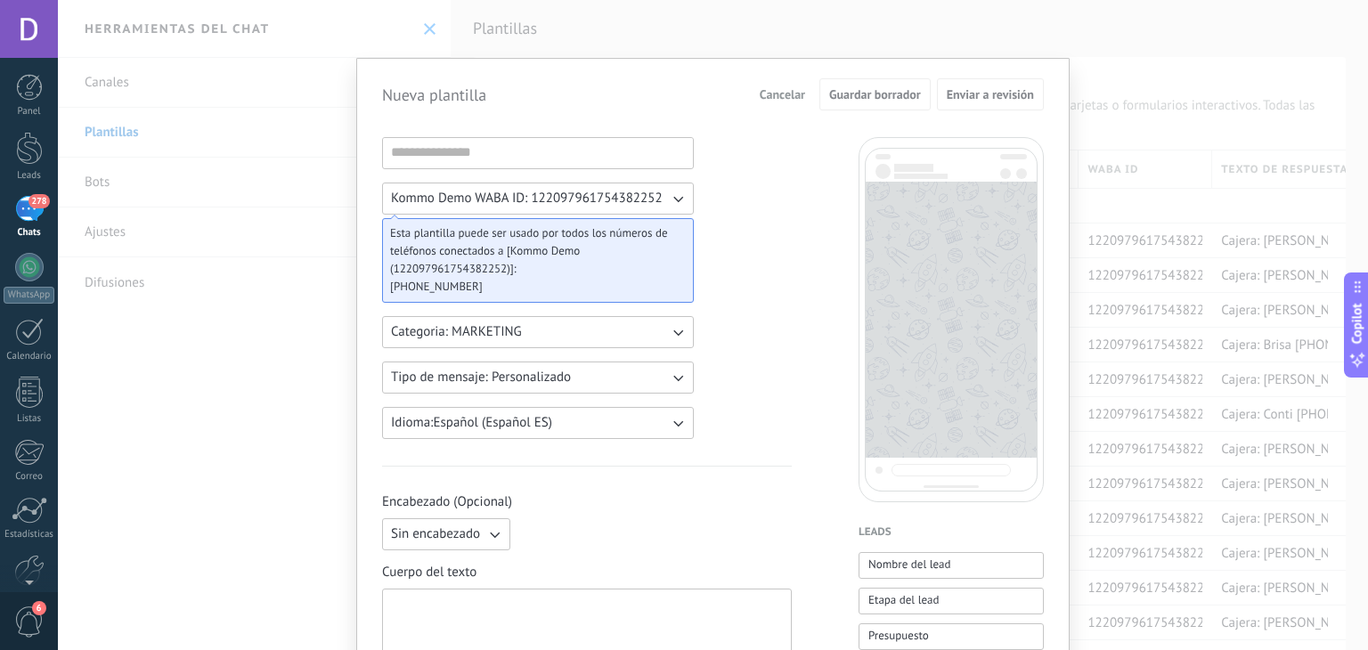
click at [534, 197] on span "Kommo Demo WABA ID: 122097961754382252" at bounding box center [527, 199] width 272 height 18
click at [541, 157] on input at bounding box center [538, 152] width 310 height 28
click at [543, 157] on input at bounding box center [538, 152] width 310 height 28
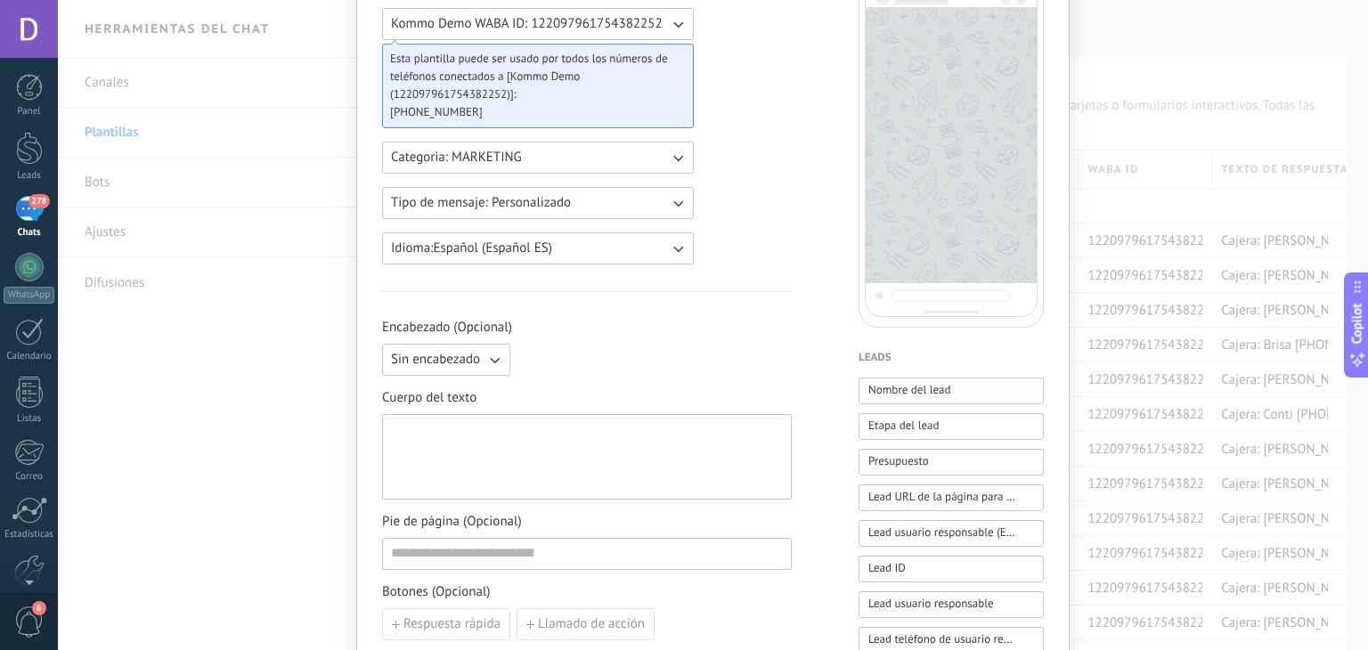
scroll to position [178, 0]
type input "*********"
click at [505, 453] on div at bounding box center [587, 454] width 392 height 70
paste div
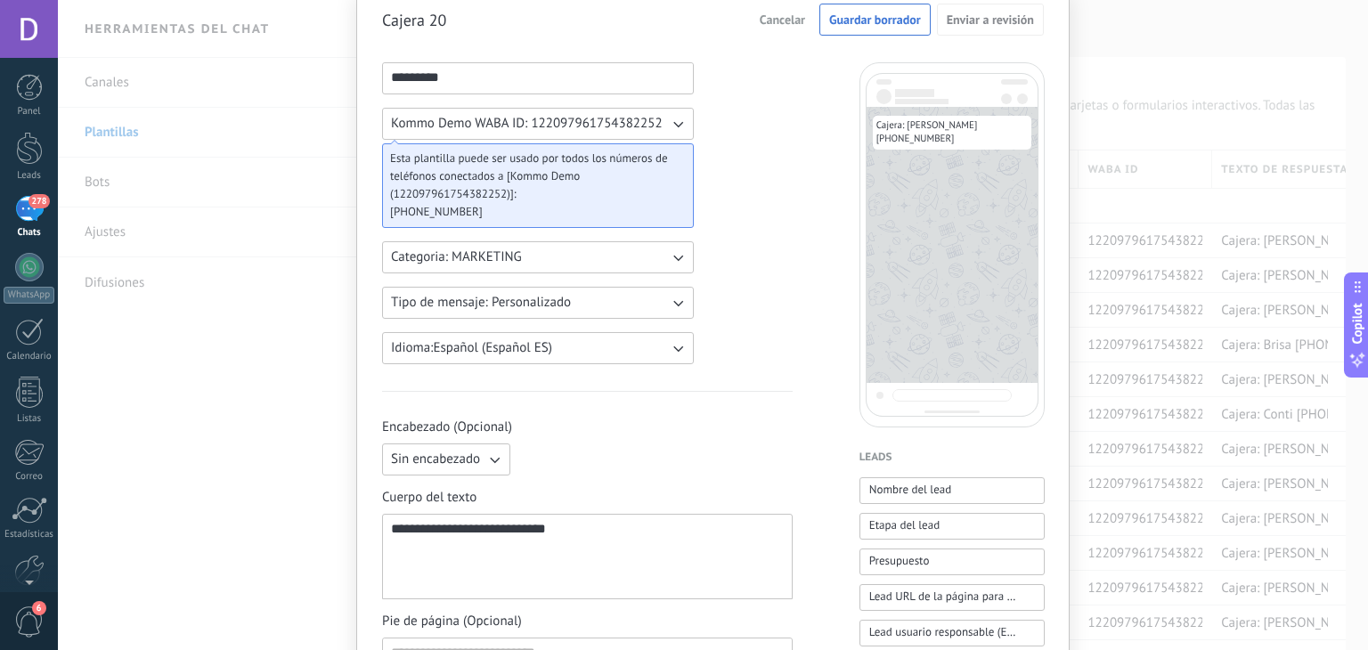
scroll to position [0, 0]
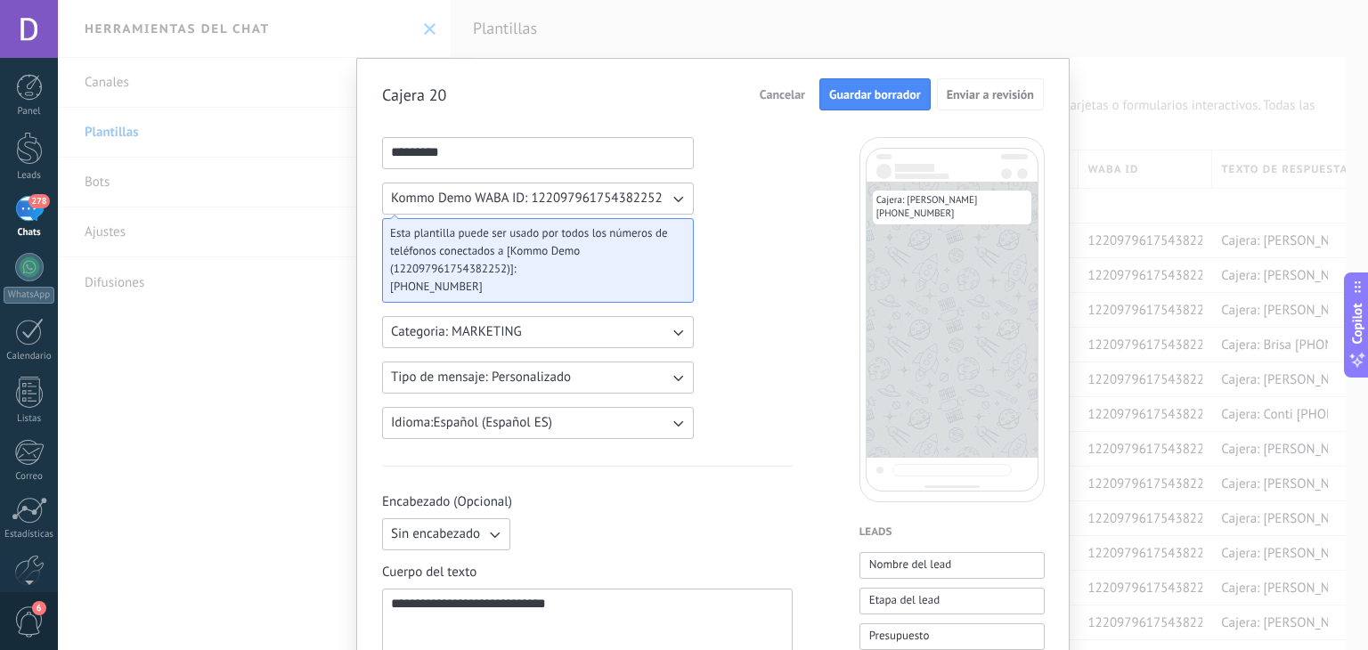
click at [848, 101] on span "Guardar borrador" at bounding box center [875, 94] width 92 height 12
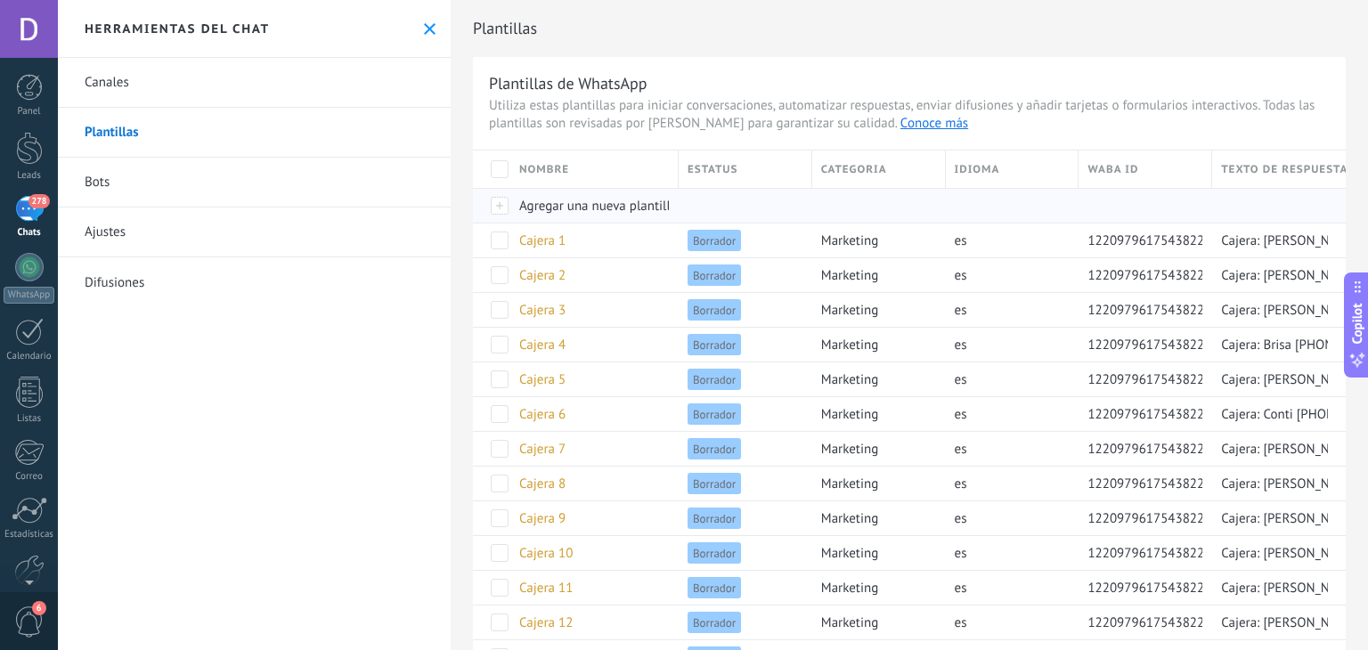
click at [551, 205] on span "Agregar una nueva plantilla" at bounding box center [598, 206] width 158 height 17
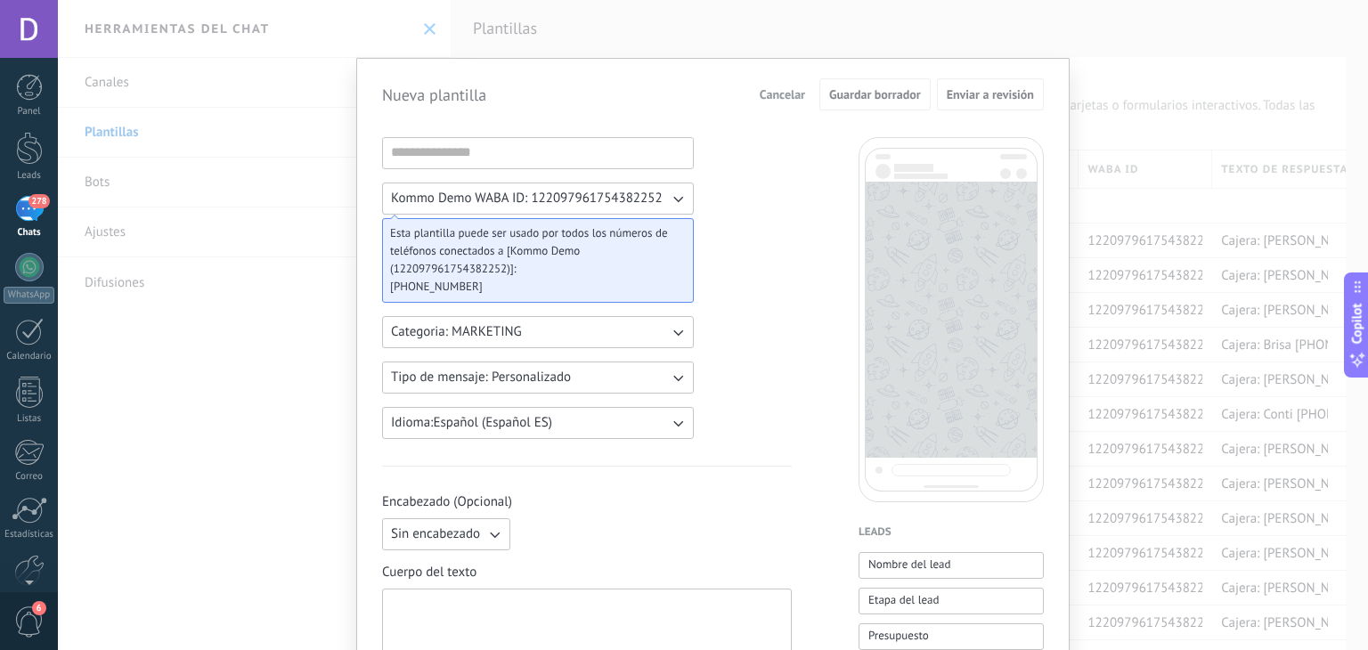
click at [549, 172] on div "Kommo Demo WABA ID: 122097961754382252 Esta plantilla puede ser usado por todos…" at bounding box center [538, 288] width 312 height 302
click at [546, 164] on input at bounding box center [538, 152] width 310 height 28
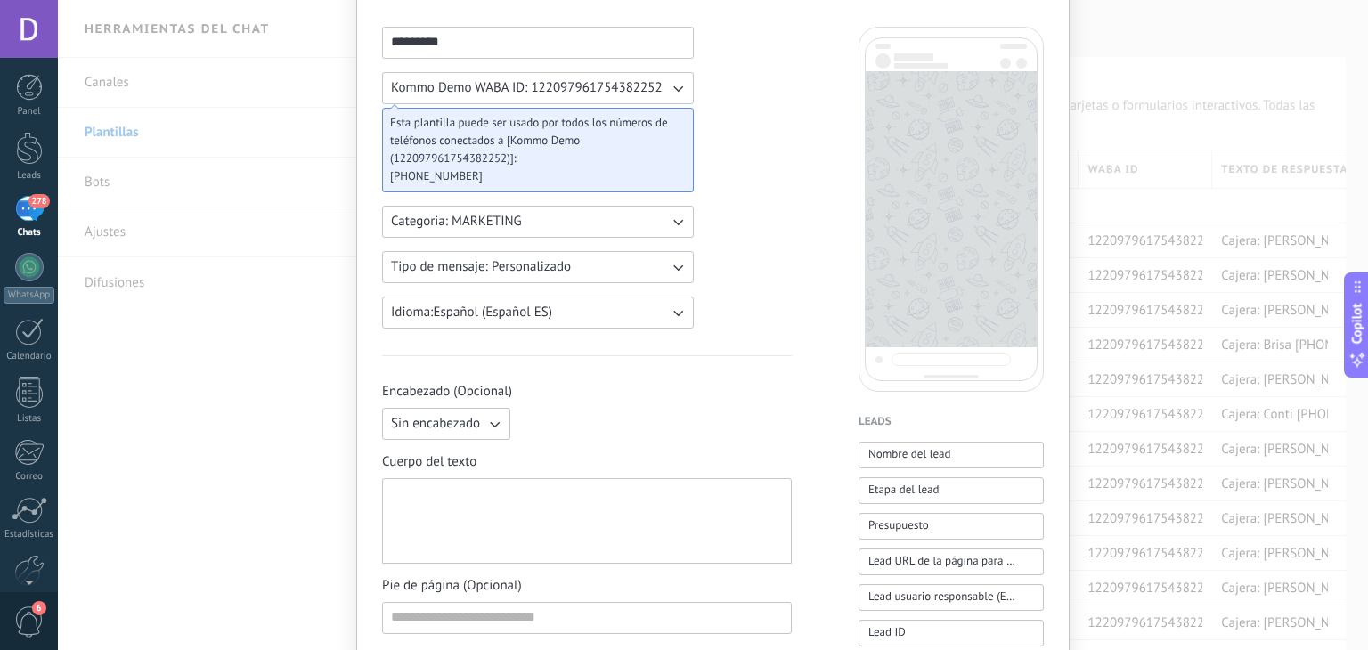
scroll to position [267, 0]
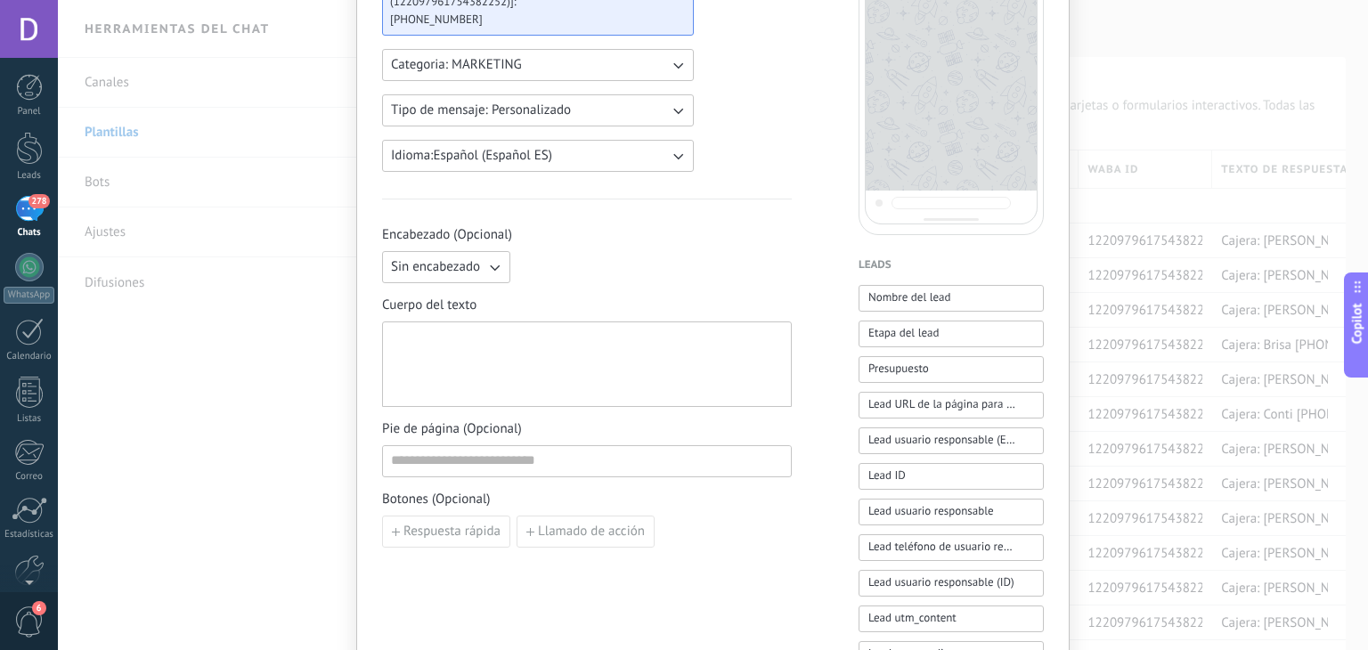
type input "*********"
click at [525, 354] on div at bounding box center [587, 365] width 392 height 70
paste div
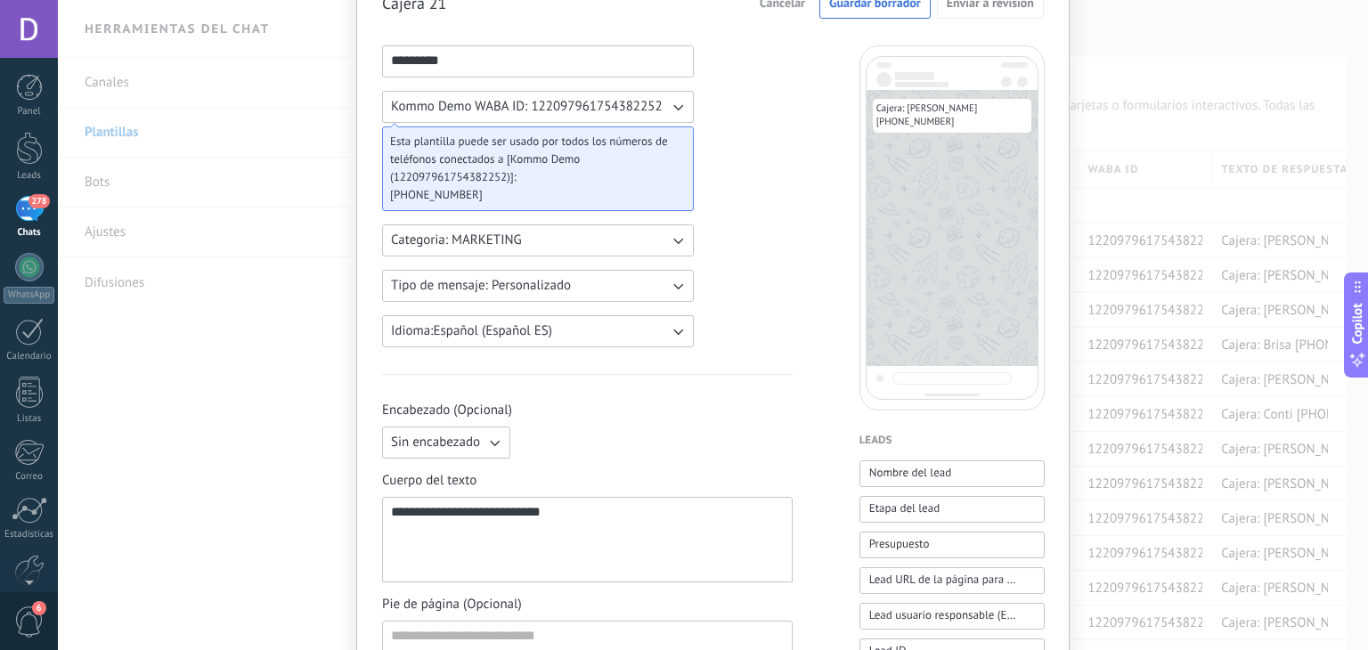
scroll to position [0, 0]
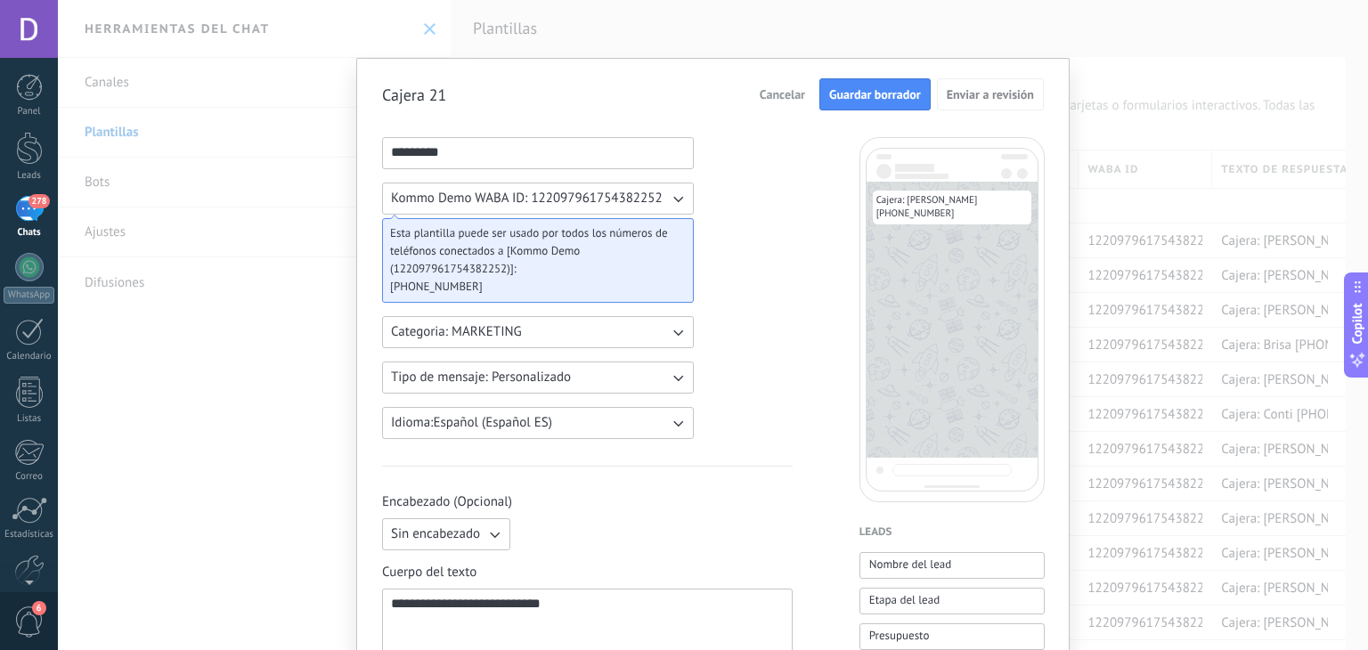
click at [855, 85] on button "Guardar borrador" at bounding box center [874, 94] width 111 height 32
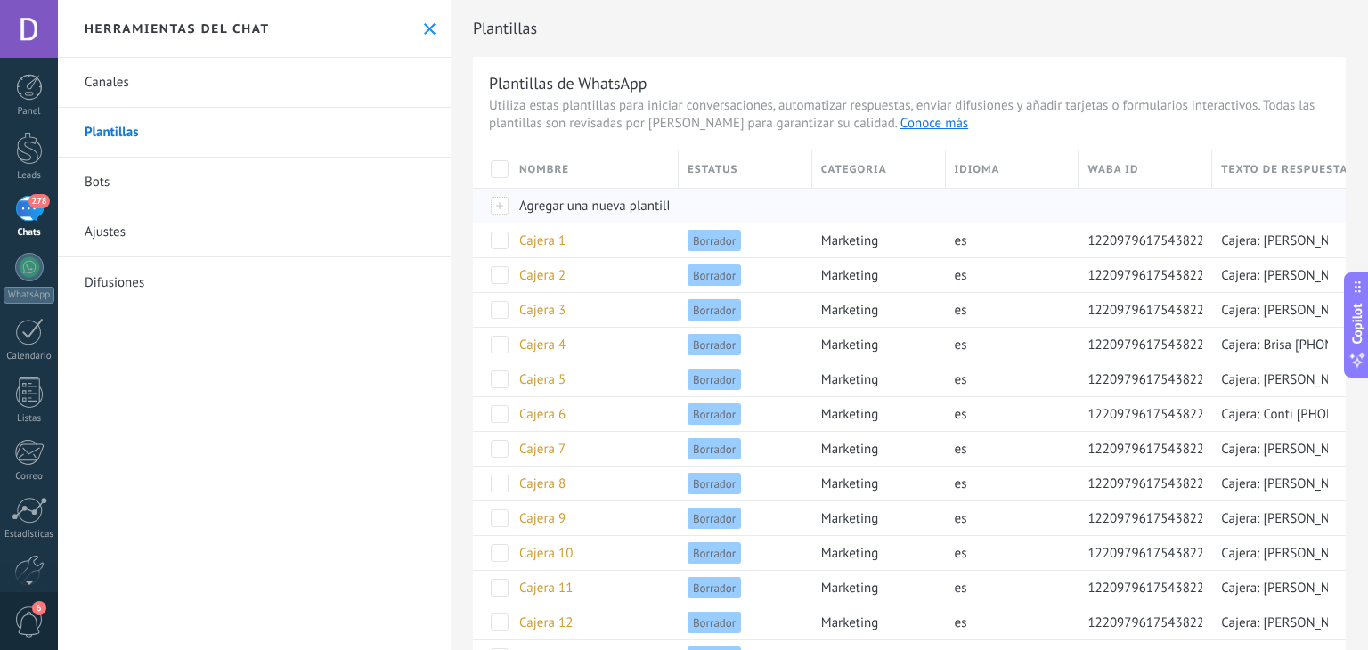
click at [584, 209] on span "Agregar una nueva plantilla" at bounding box center [598, 206] width 158 height 17
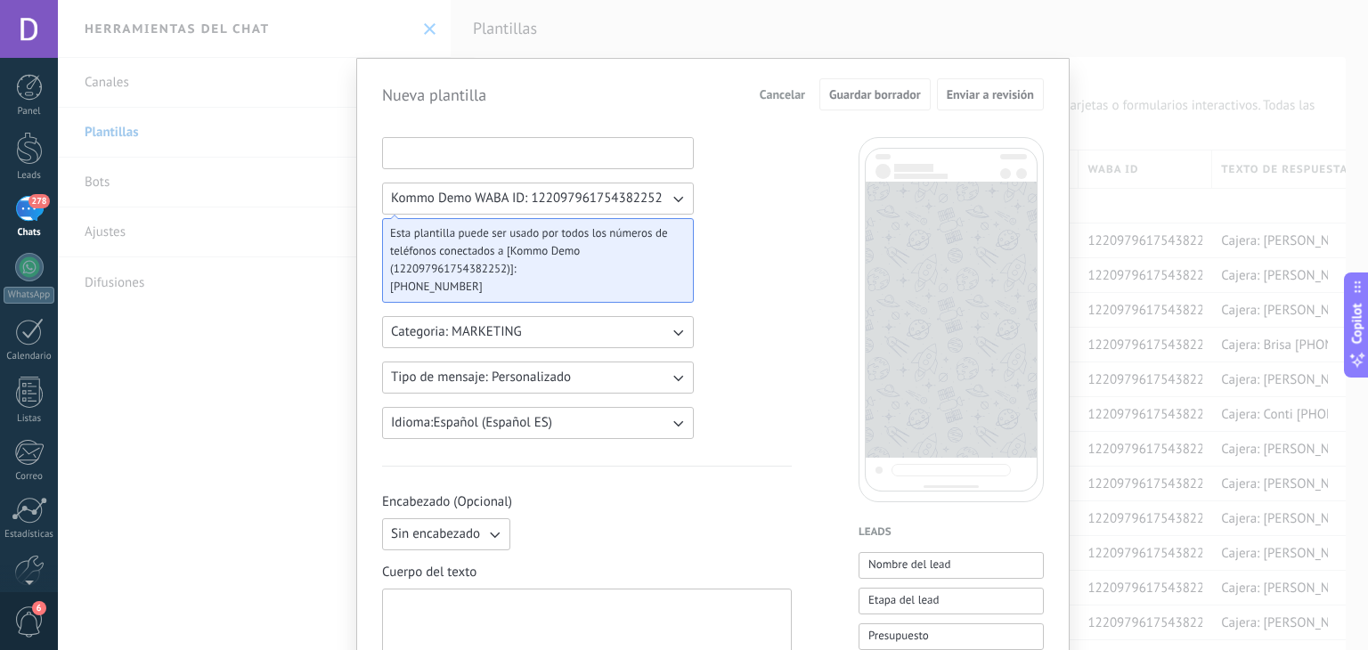
click at [501, 165] on input at bounding box center [538, 152] width 310 height 28
type input "*"
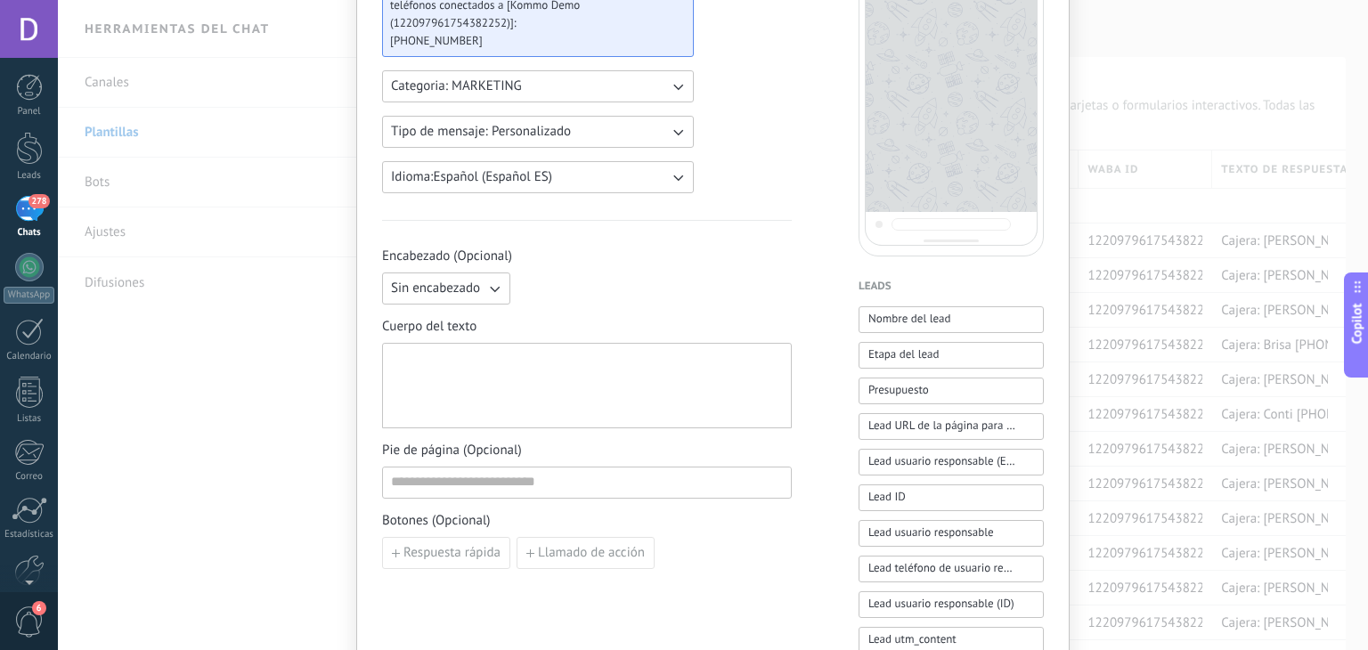
scroll to position [356, 0]
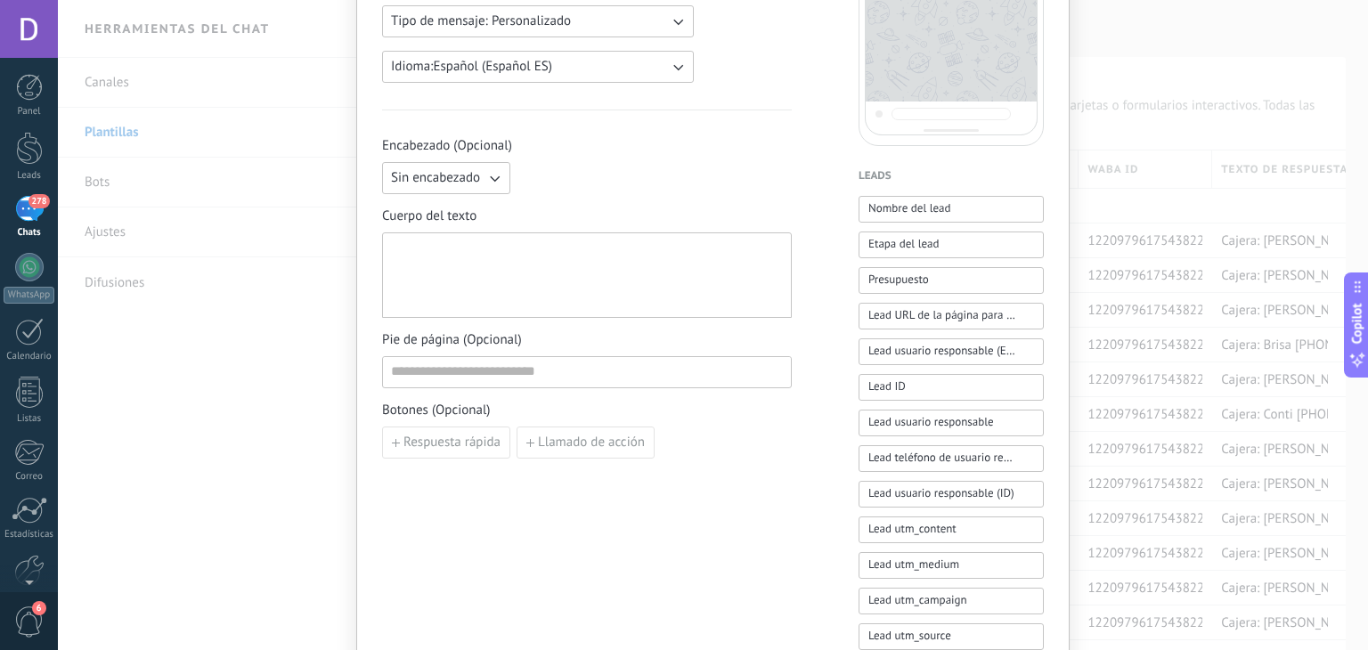
type input "*********"
click at [556, 248] on div at bounding box center [587, 275] width 392 height 70
paste div
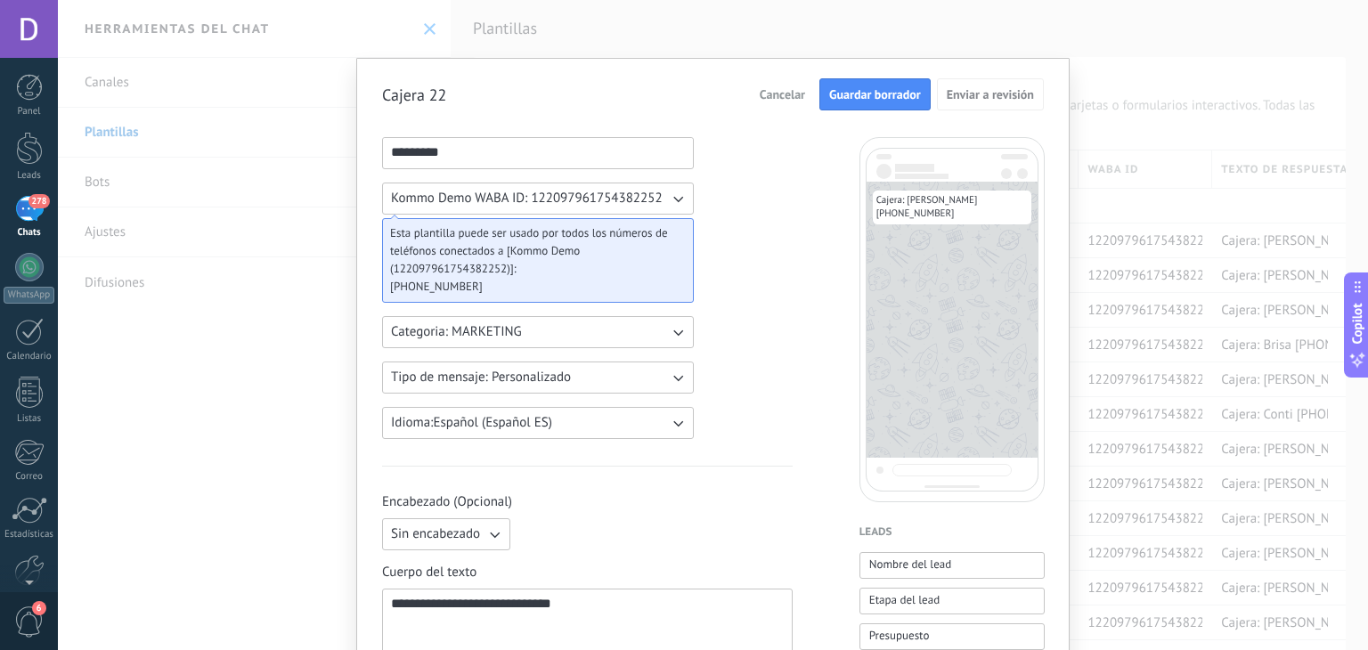
click at [881, 93] on span "Guardar borrador" at bounding box center [875, 94] width 92 height 12
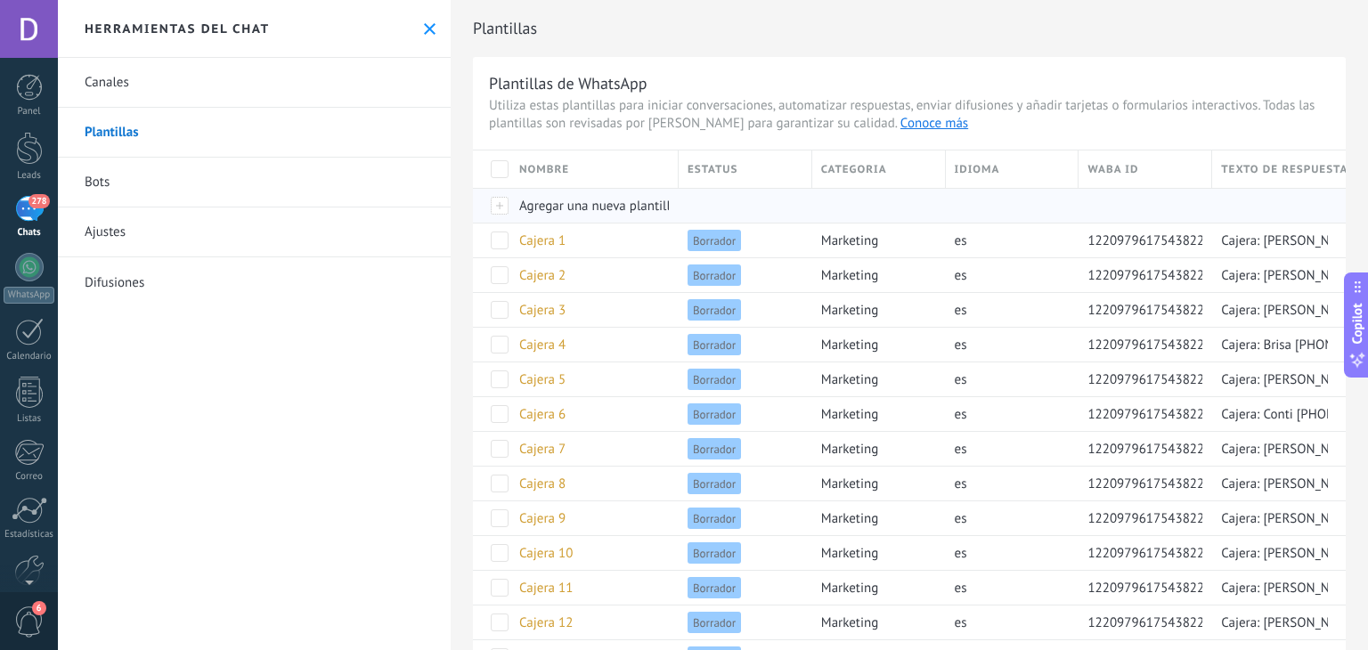
click at [597, 201] on span "Agregar una nueva plantilla" at bounding box center [598, 206] width 158 height 17
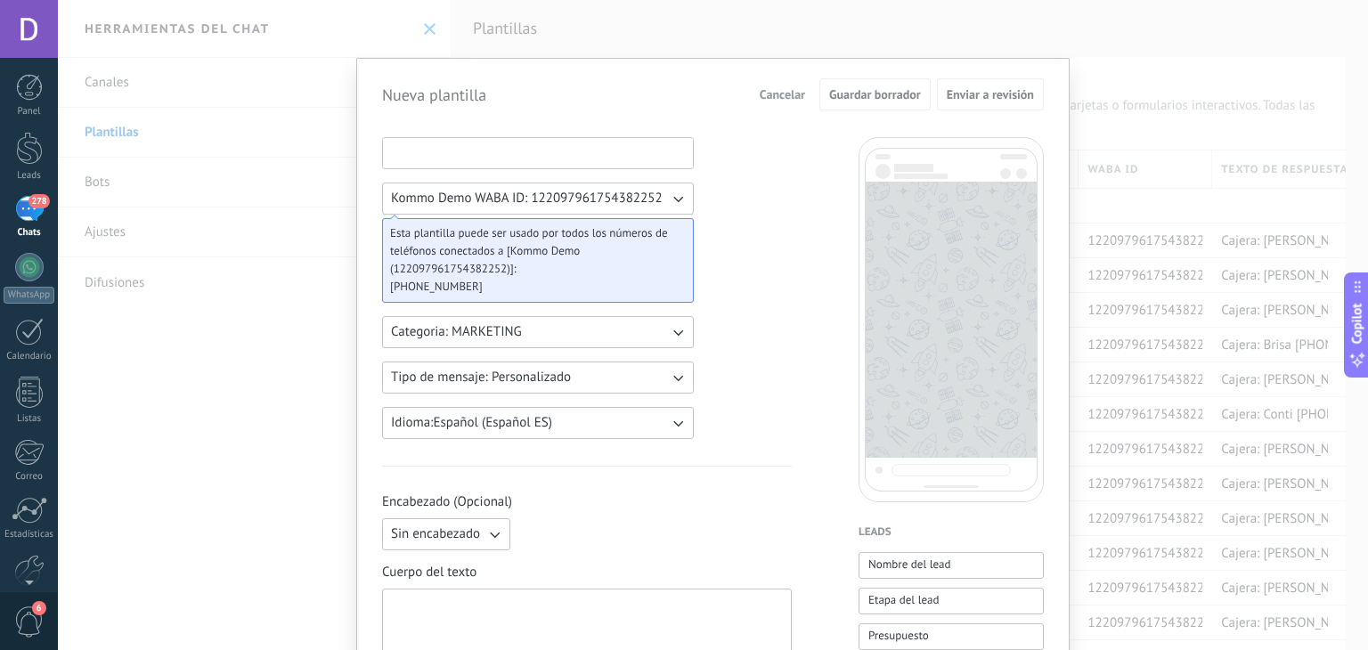
click at [560, 147] on input at bounding box center [538, 152] width 310 height 28
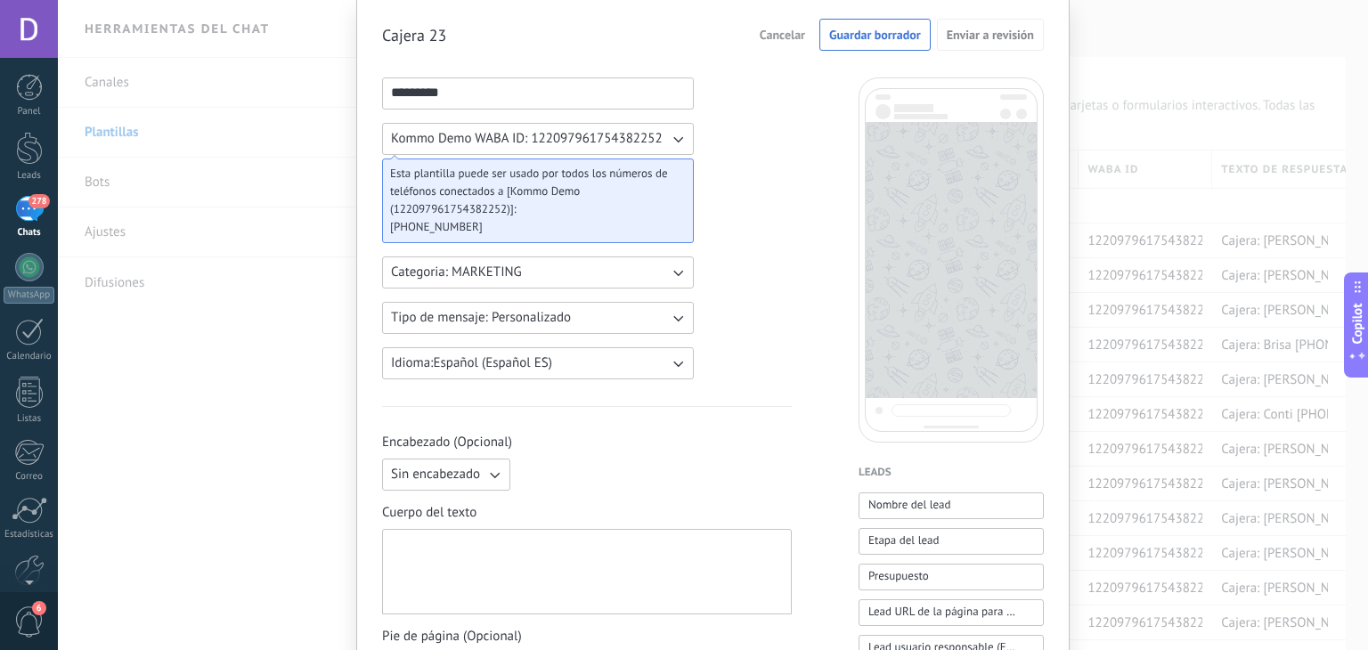
scroll to position [356, 0]
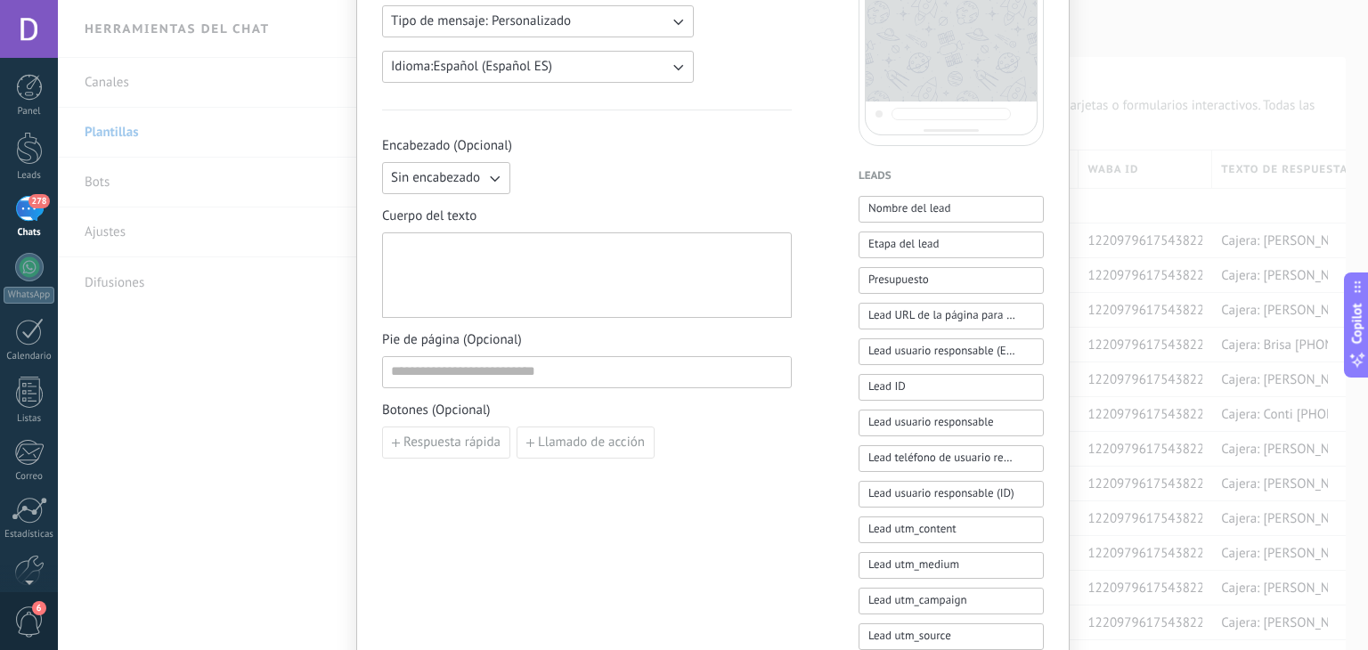
type input "*********"
click at [577, 222] on span "Cuerpo del texto" at bounding box center [587, 217] width 410 height 18
click at [503, 232] on div at bounding box center [587, 274] width 410 height 85
click at [495, 255] on div at bounding box center [587, 275] width 392 height 70
paste div
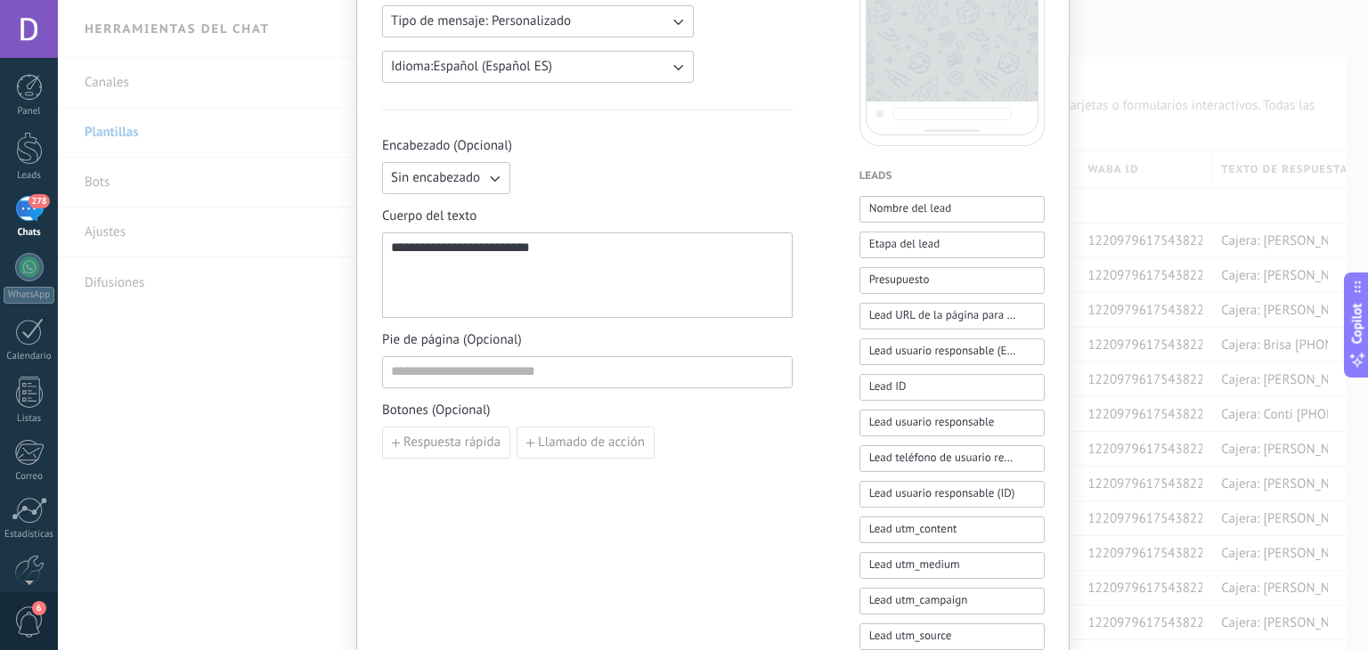
scroll to position [0, 0]
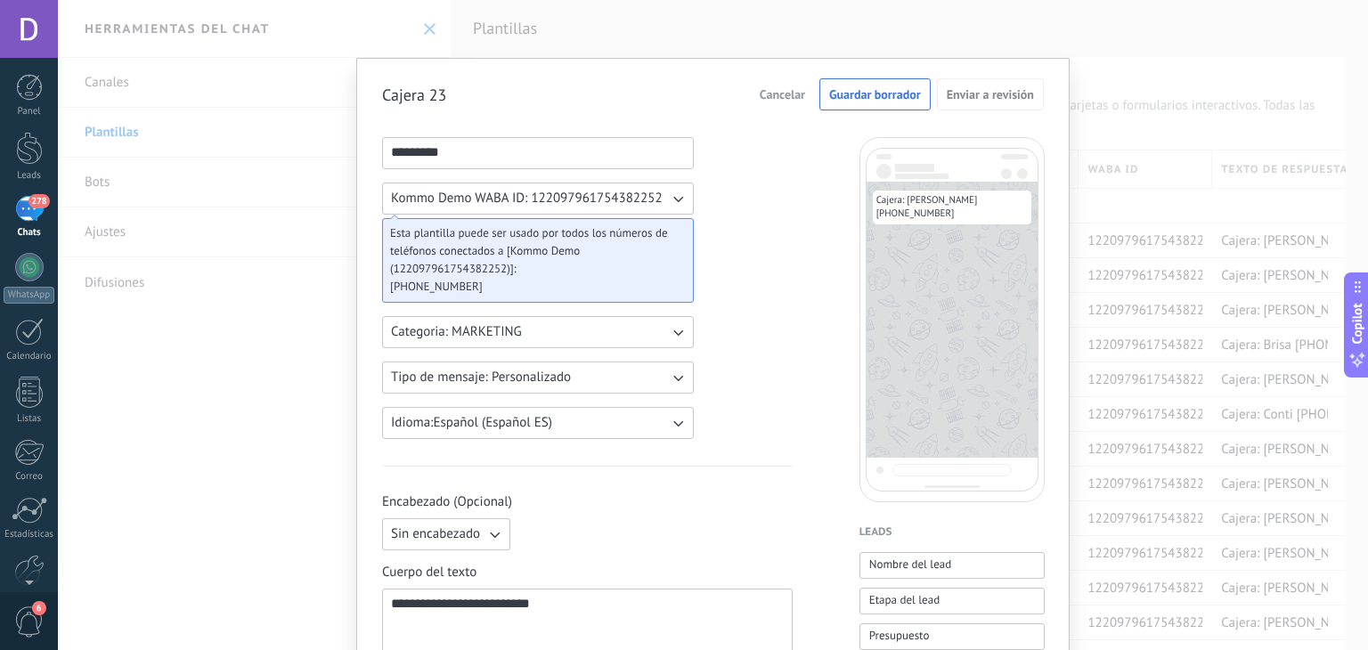
drag, startPoint x: 858, startPoint y: 96, endPoint x: 855, endPoint y: 107, distance: 11.0
click at [854, 98] on span "Guardar borrador" at bounding box center [875, 94] width 92 height 12
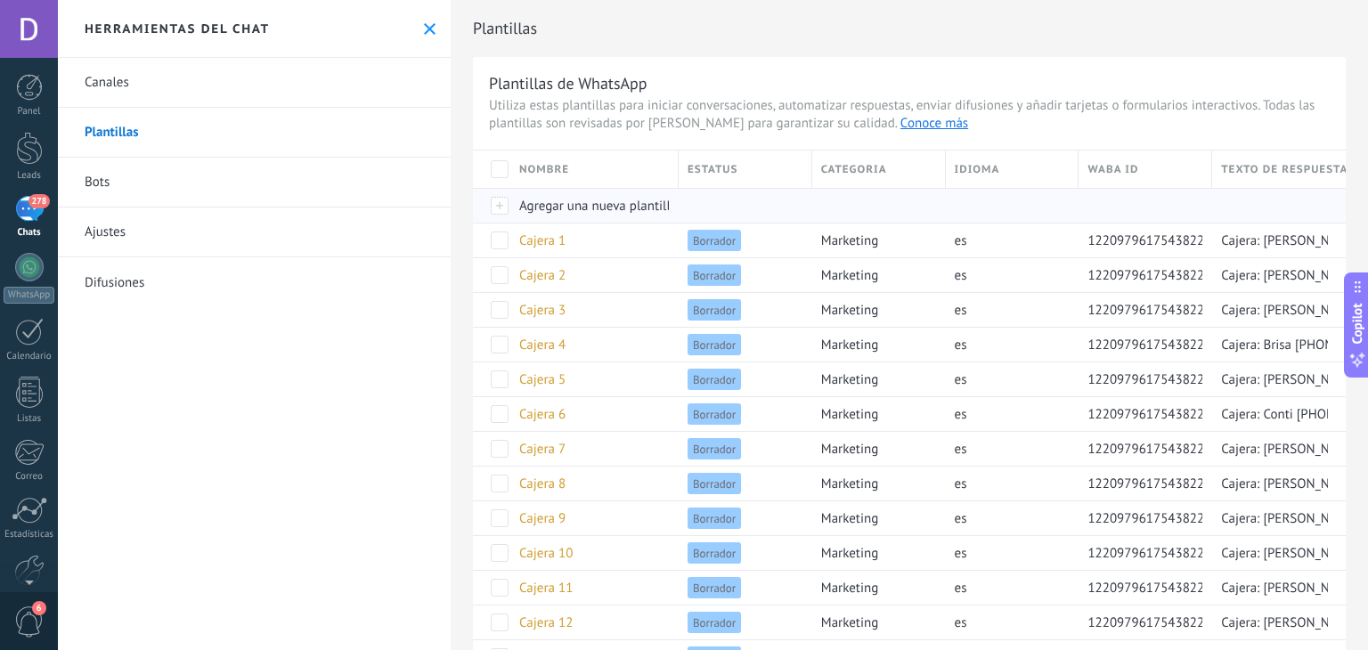
click at [566, 215] on div "Agregar una nueva plantilla" at bounding box center [589, 206] width 159 height 34
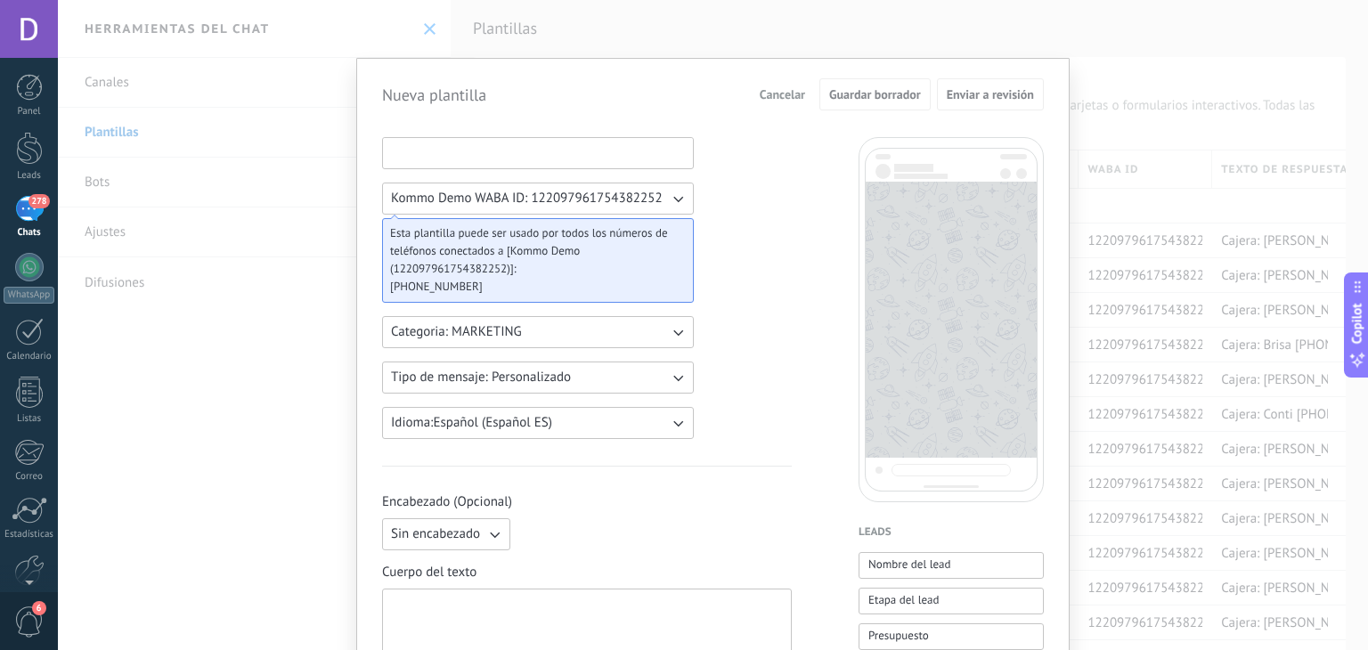
click at [493, 158] on input at bounding box center [538, 152] width 310 height 28
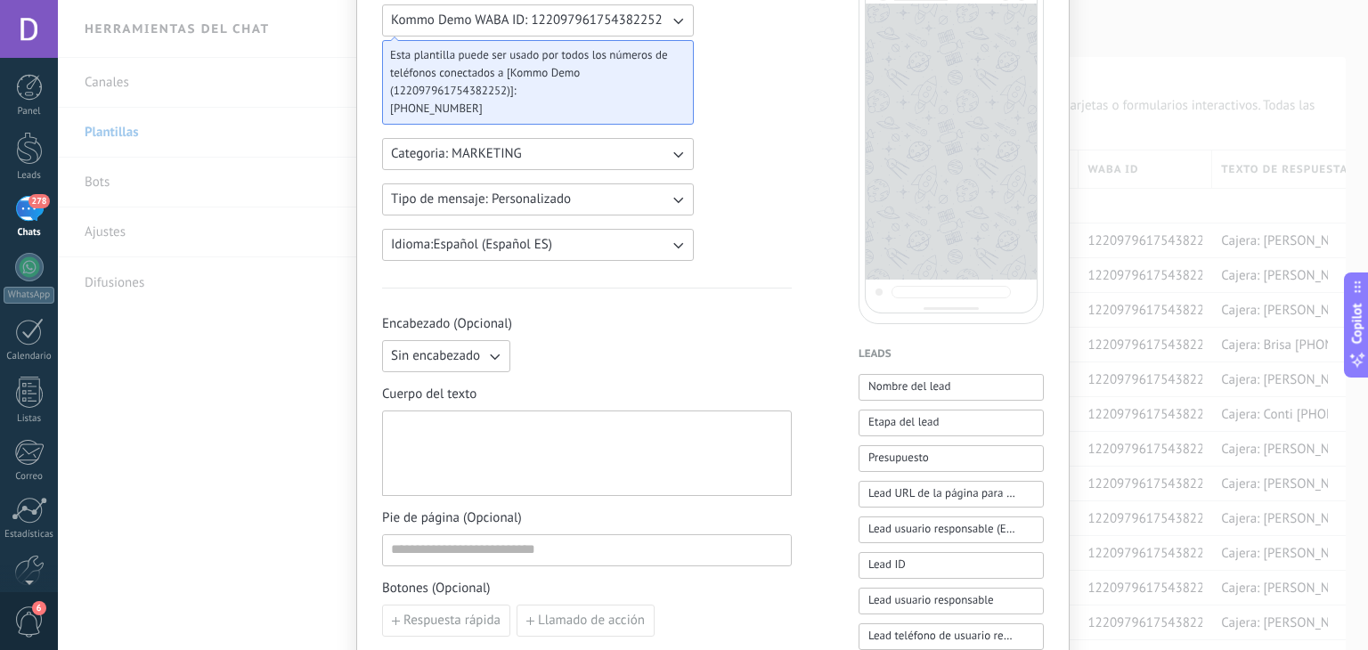
type input "*********"
click at [559, 425] on div at bounding box center [587, 454] width 392 height 70
paste div
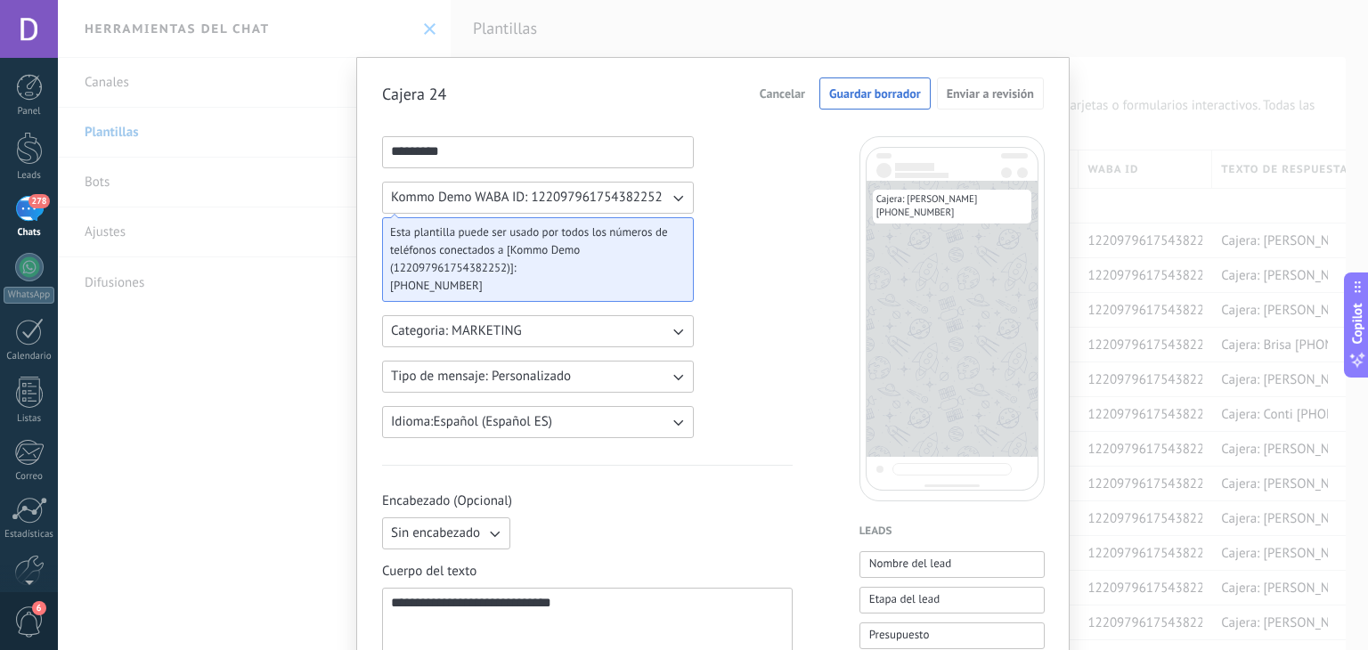
scroll to position [0, 0]
click at [903, 101] on span "Guardar borrador" at bounding box center [875, 94] width 92 height 12
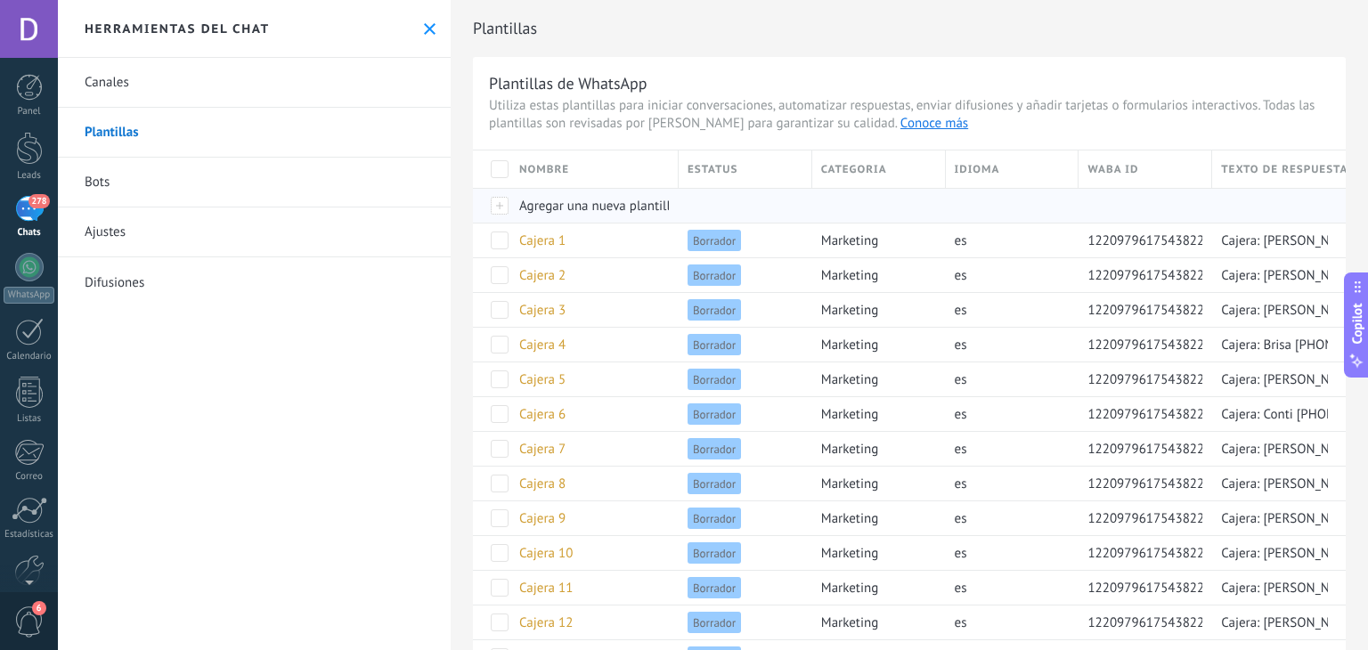
click at [580, 208] on span "Agregar una nueva plantilla" at bounding box center [598, 206] width 158 height 17
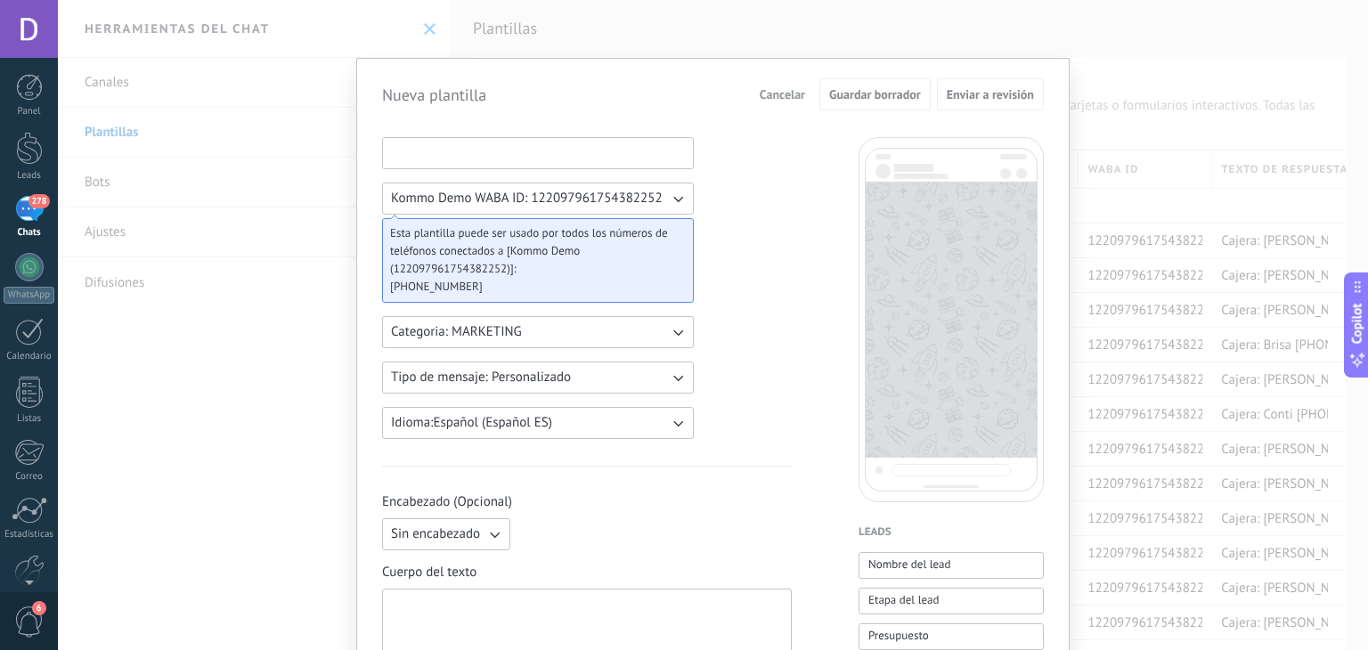
click at [555, 143] on input at bounding box center [538, 152] width 310 height 28
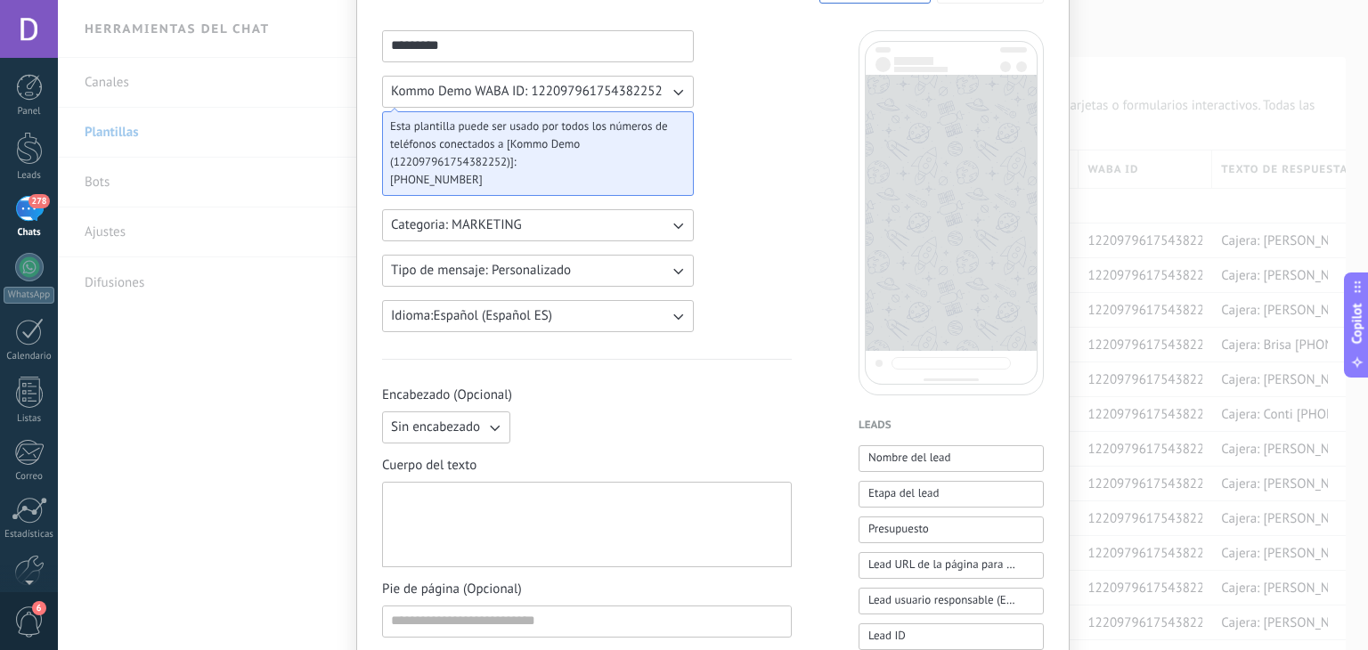
scroll to position [178, 0]
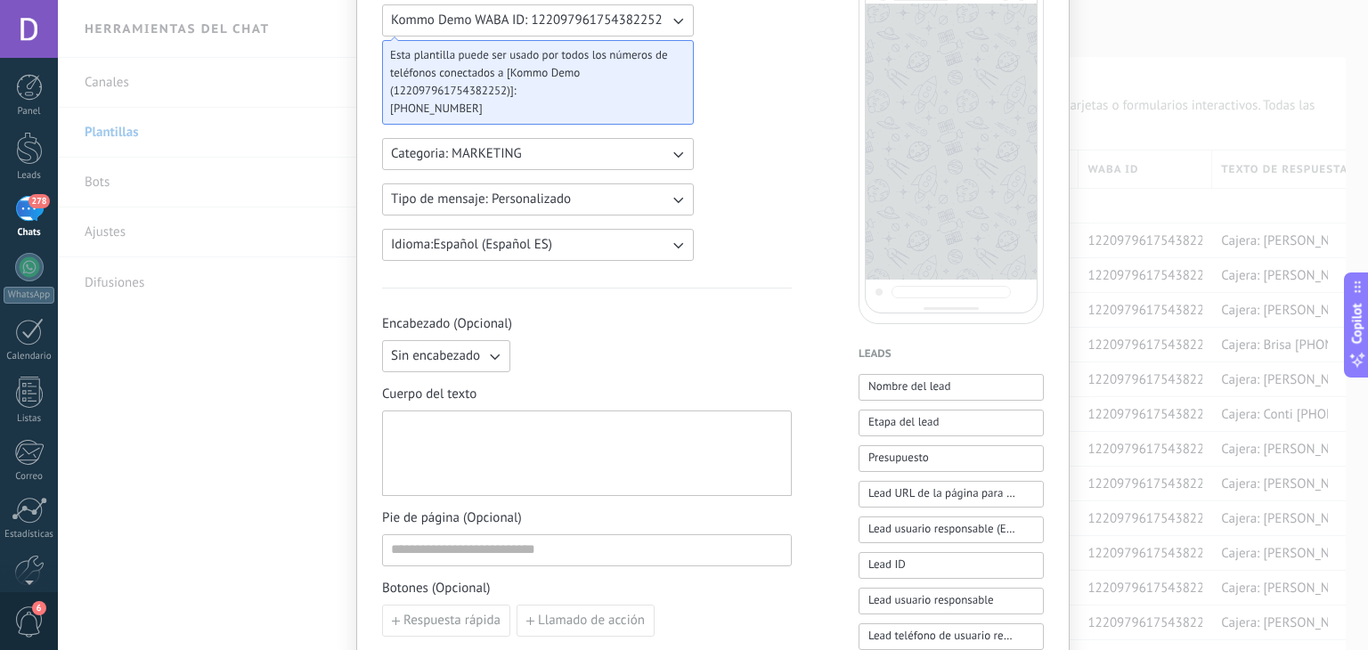
type input "*********"
drag, startPoint x: 550, startPoint y: 443, endPoint x: 556, endPoint y: 434, distance: 10.9
click at [550, 443] on div at bounding box center [587, 454] width 392 height 70
paste div
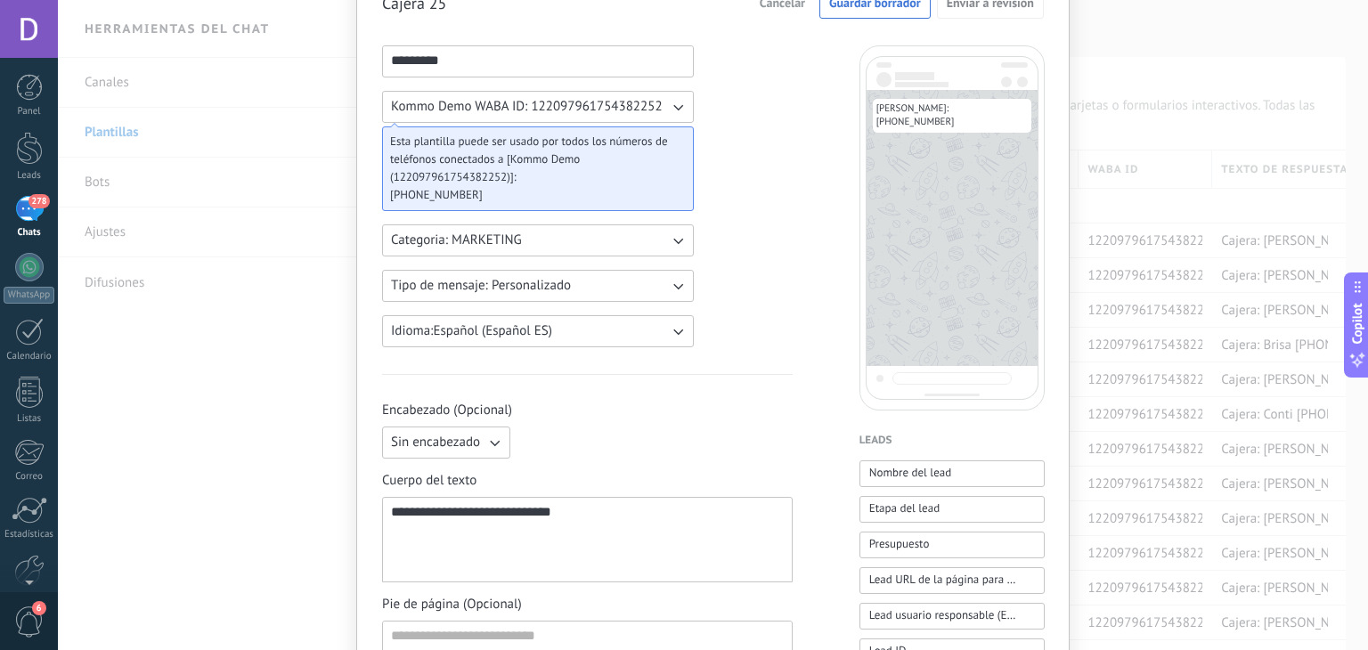
scroll to position [0, 0]
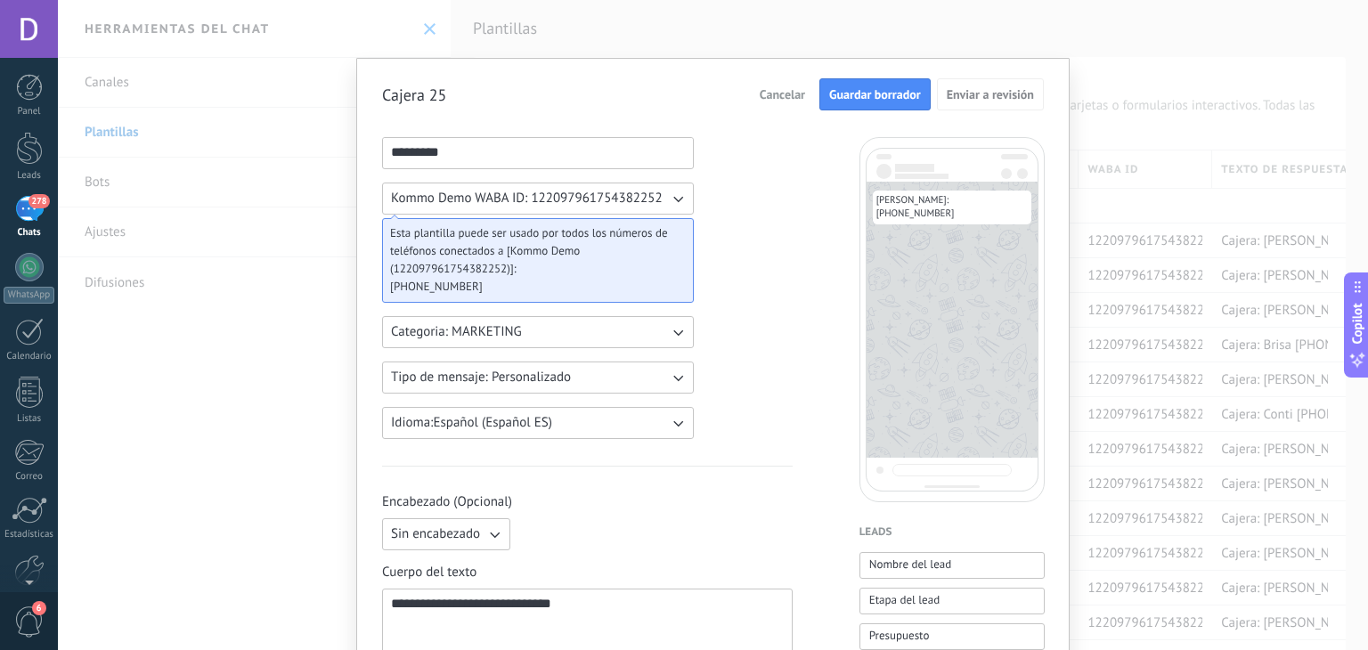
click at [850, 101] on span "Guardar borrador" at bounding box center [875, 94] width 92 height 12
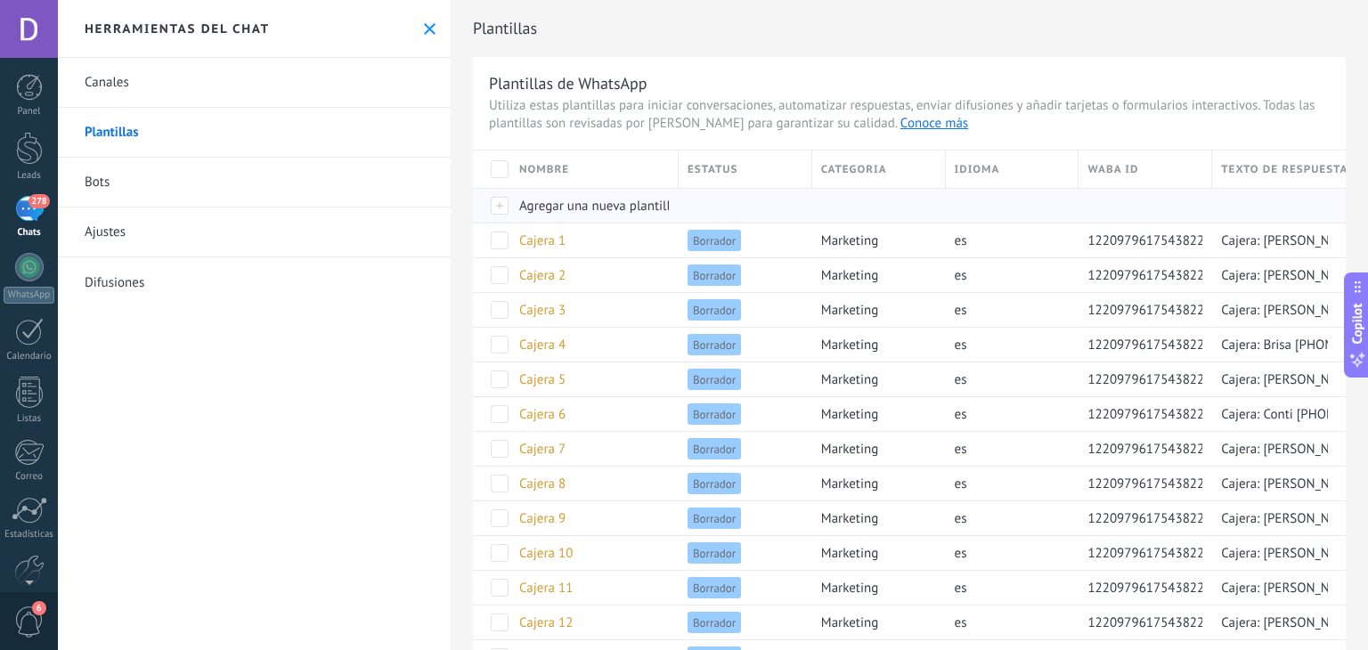
click at [609, 199] on span "Agregar una nueva plantilla" at bounding box center [598, 206] width 158 height 17
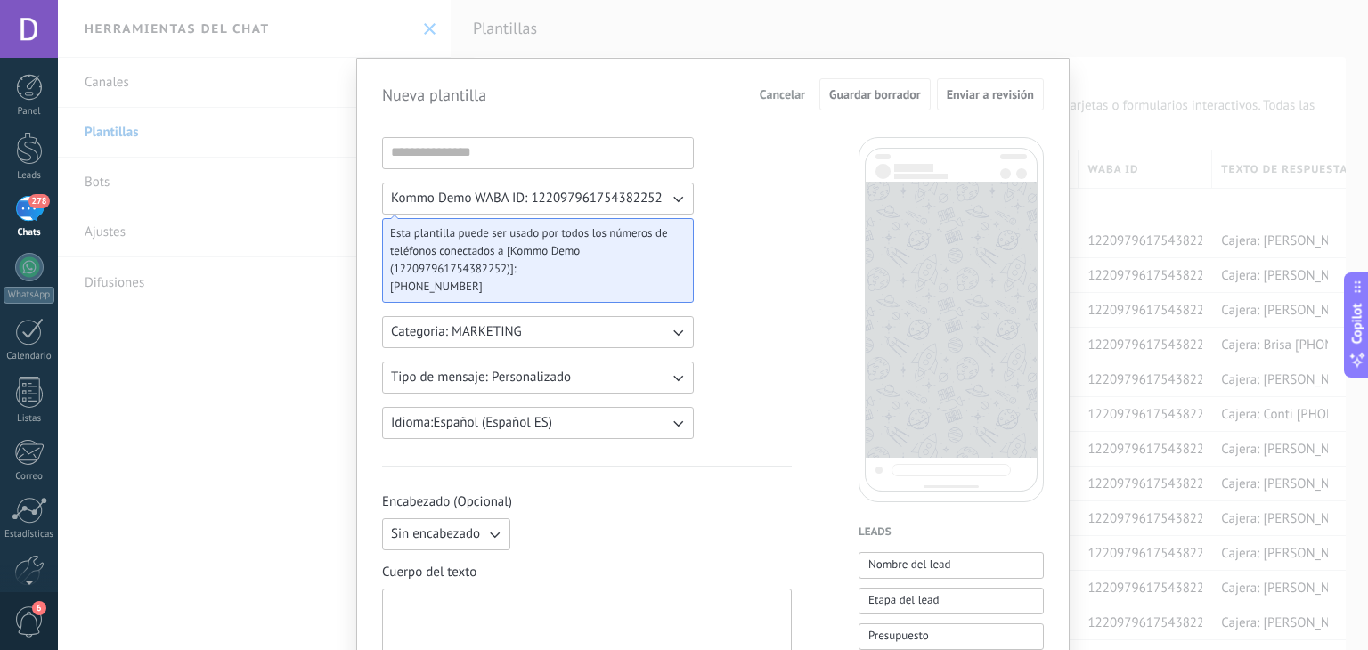
click at [517, 167] on div at bounding box center [538, 153] width 312 height 32
click at [517, 157] on input at bounding box center [538, 152] width 310 height 28
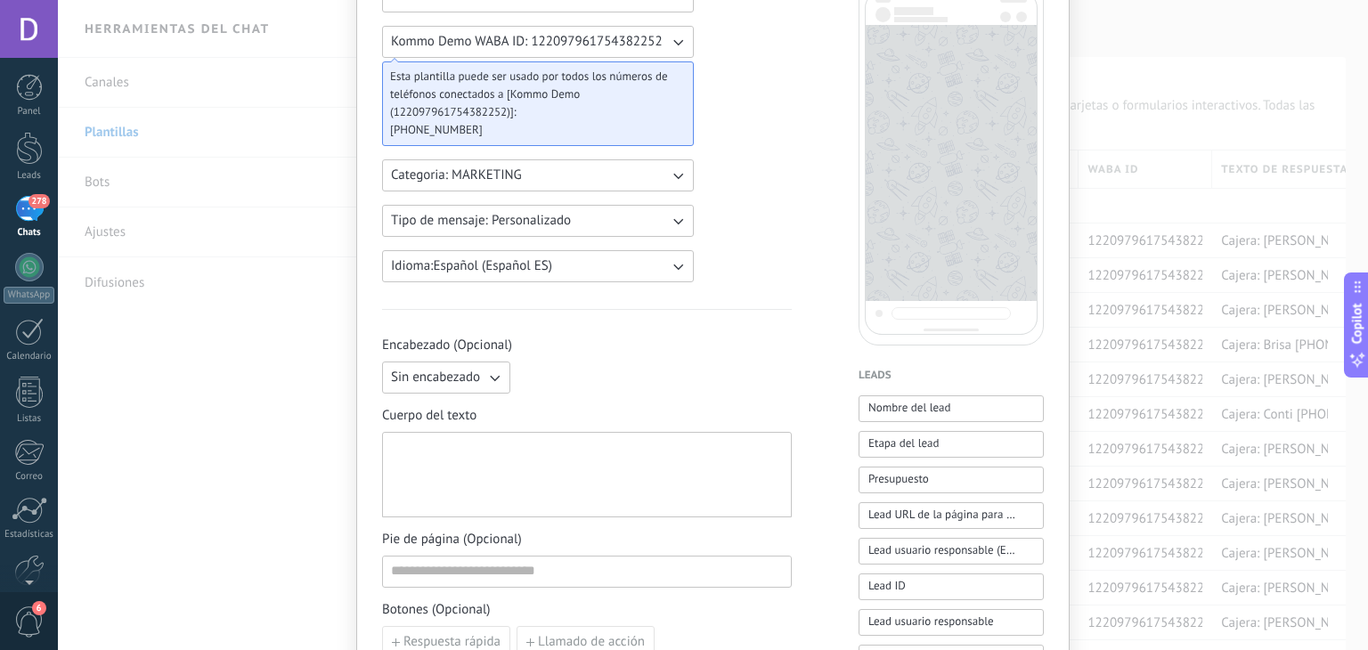
scroll to position [267, 0]
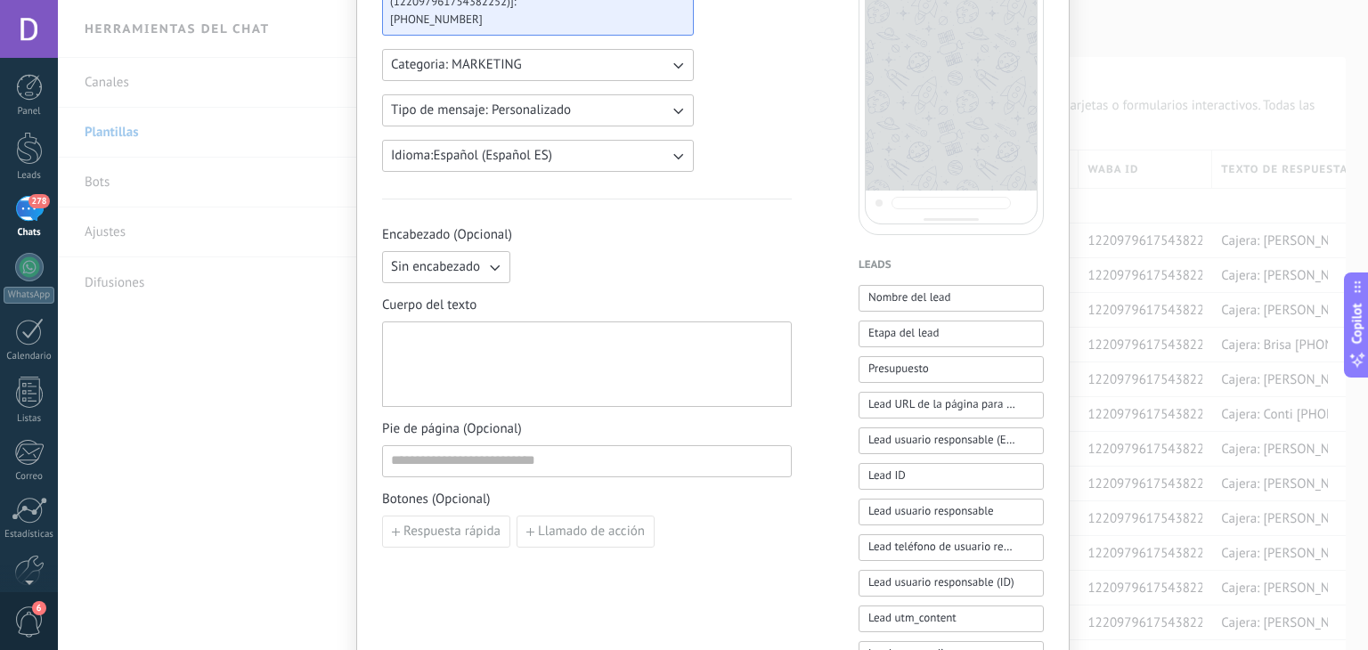
type input "*********"
click at [566, 357] on div at bounding box center [587, 365] width 392 height 70
paste div
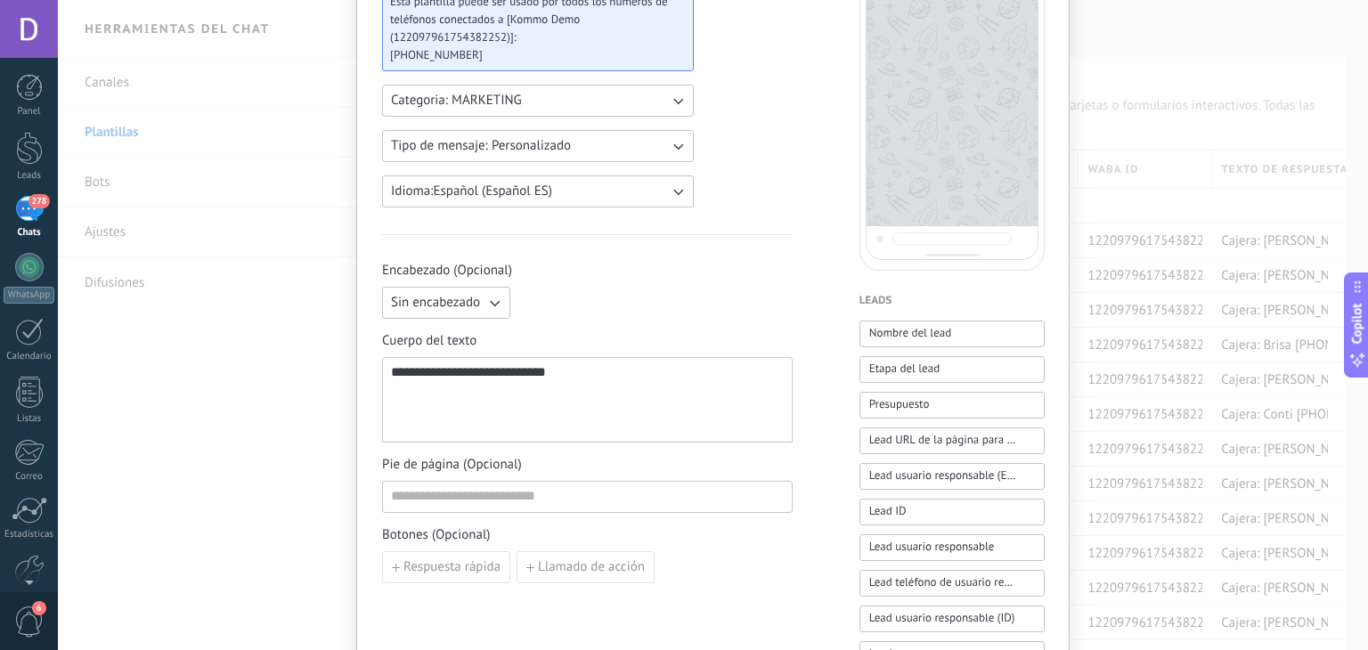
scroll to position [0, 0]
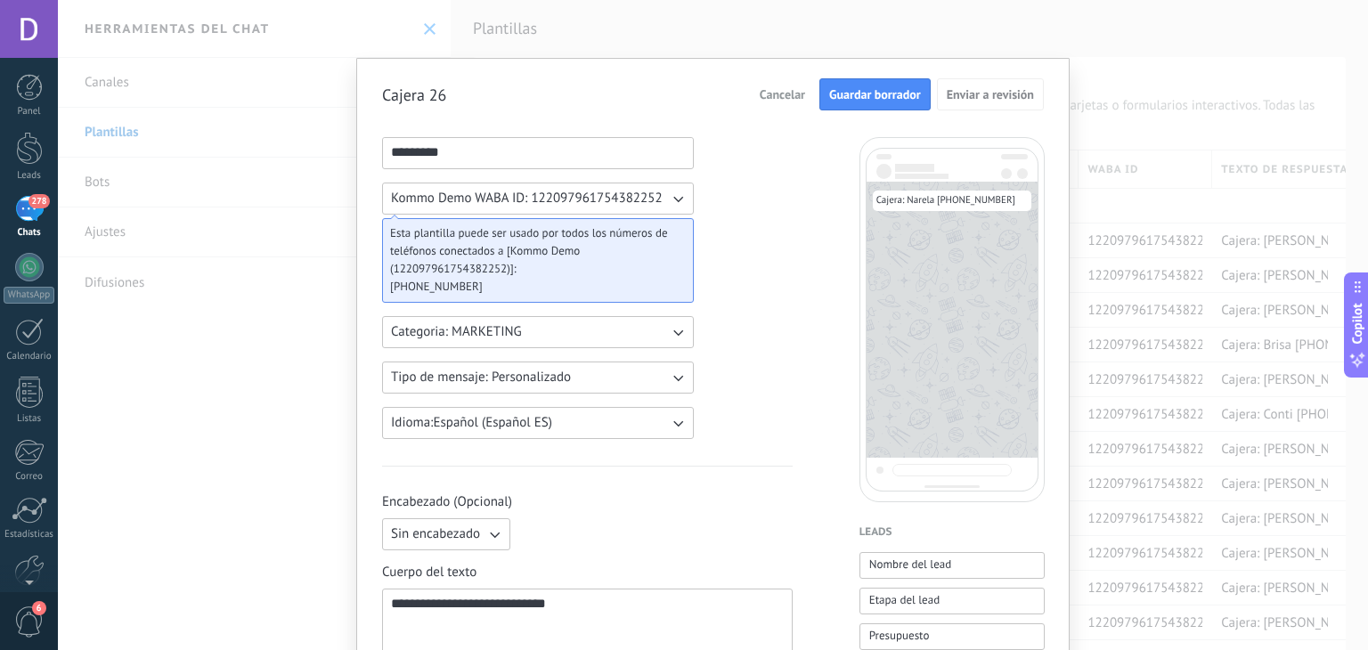
click at [852, 101] on span "Guardar borrador" at bounding box center [875, 94] width 92 height 12
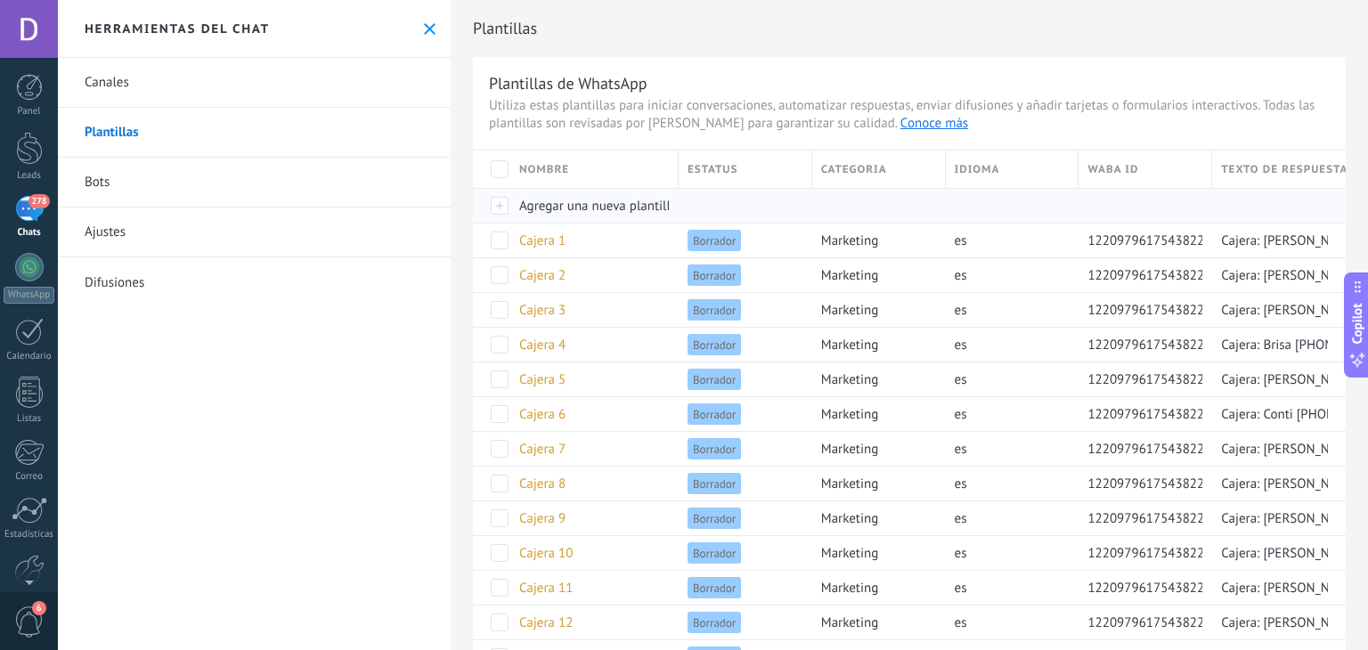
click at [596, 199] on span "Agregar una nueva plantilla" at bounding box center [598, 206] width 158 height 17
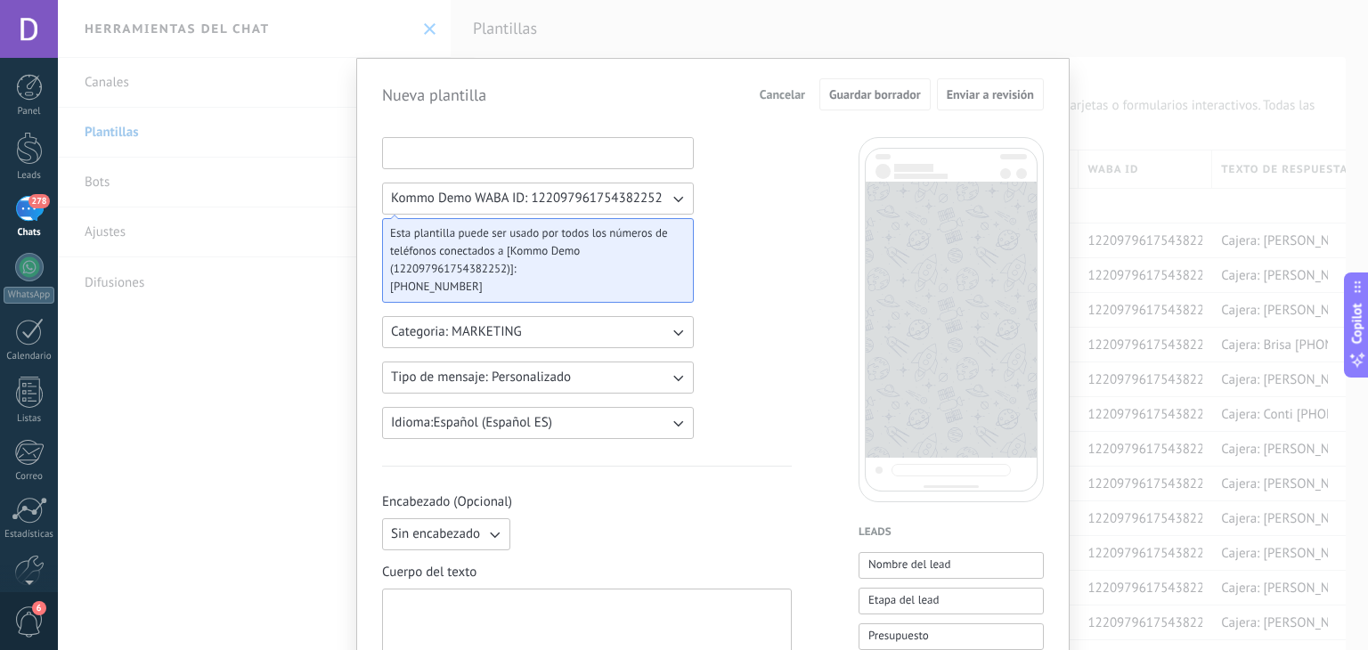
click at [456, 165] on input at bounding box center [538, 152] width 310 height 28
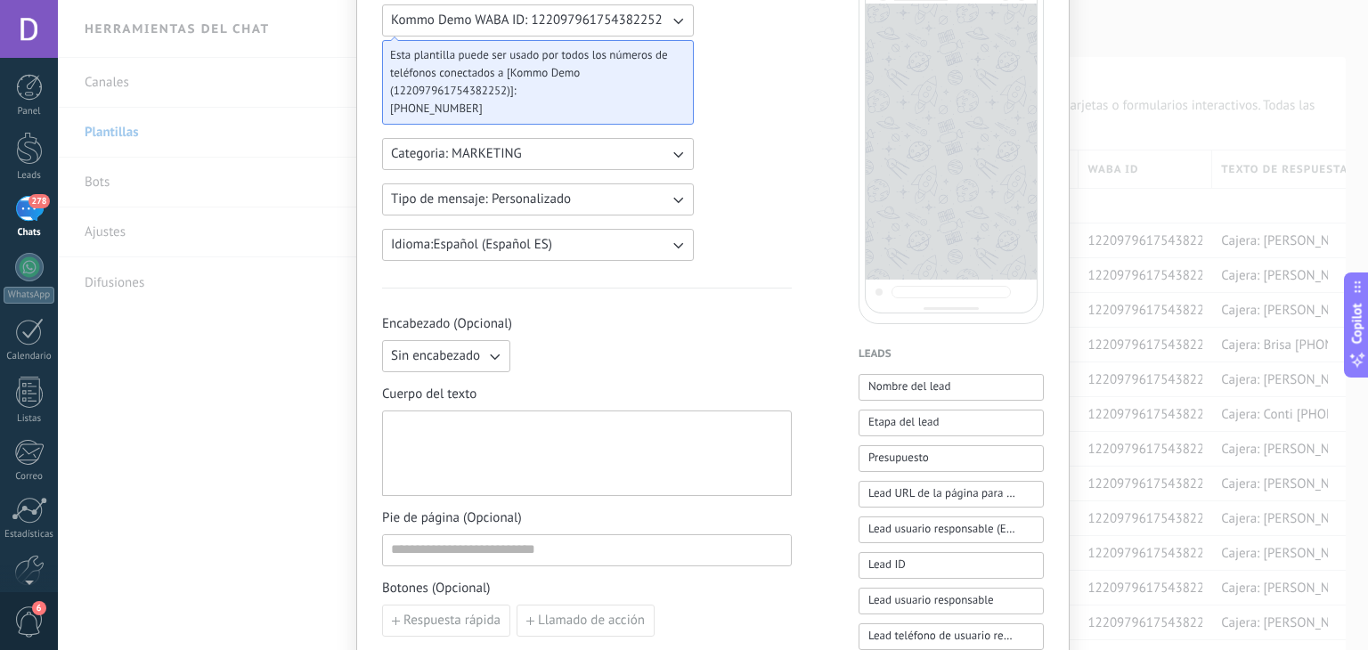
scroll to position [267, 0]
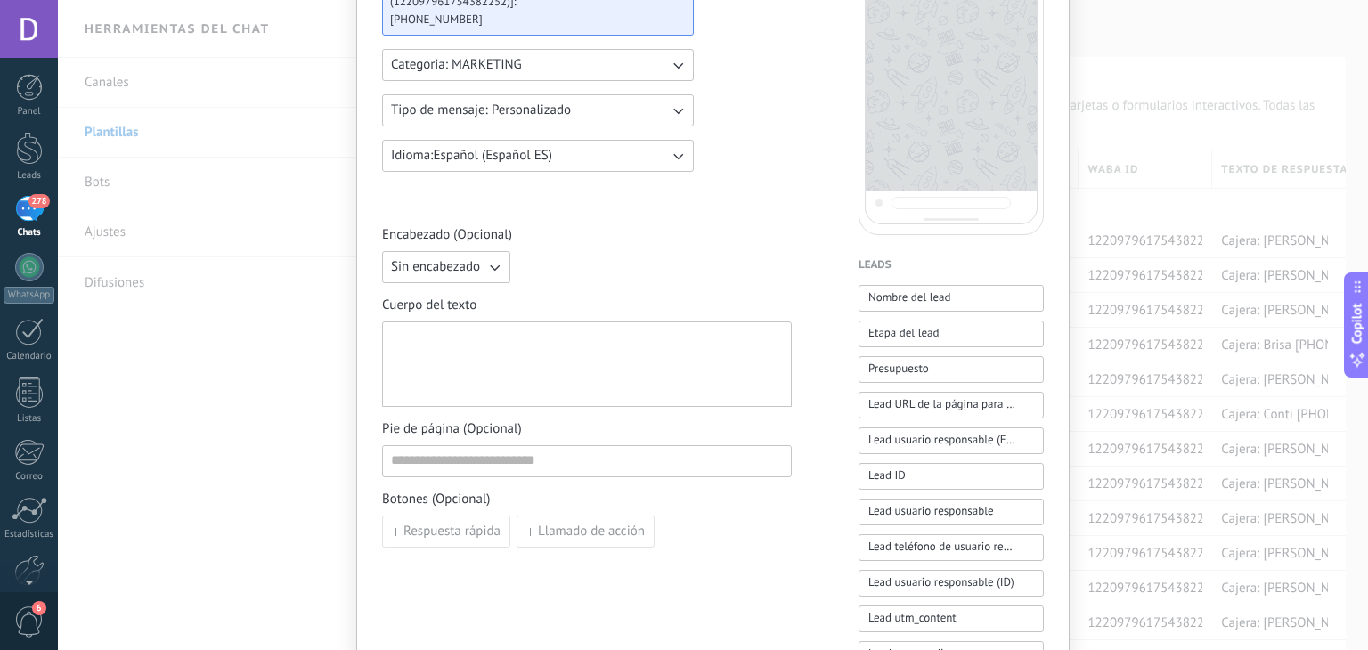
type input "*********"
click at [503, 356] on div at bounding box center [587, 365] width 392 height 70
paste div
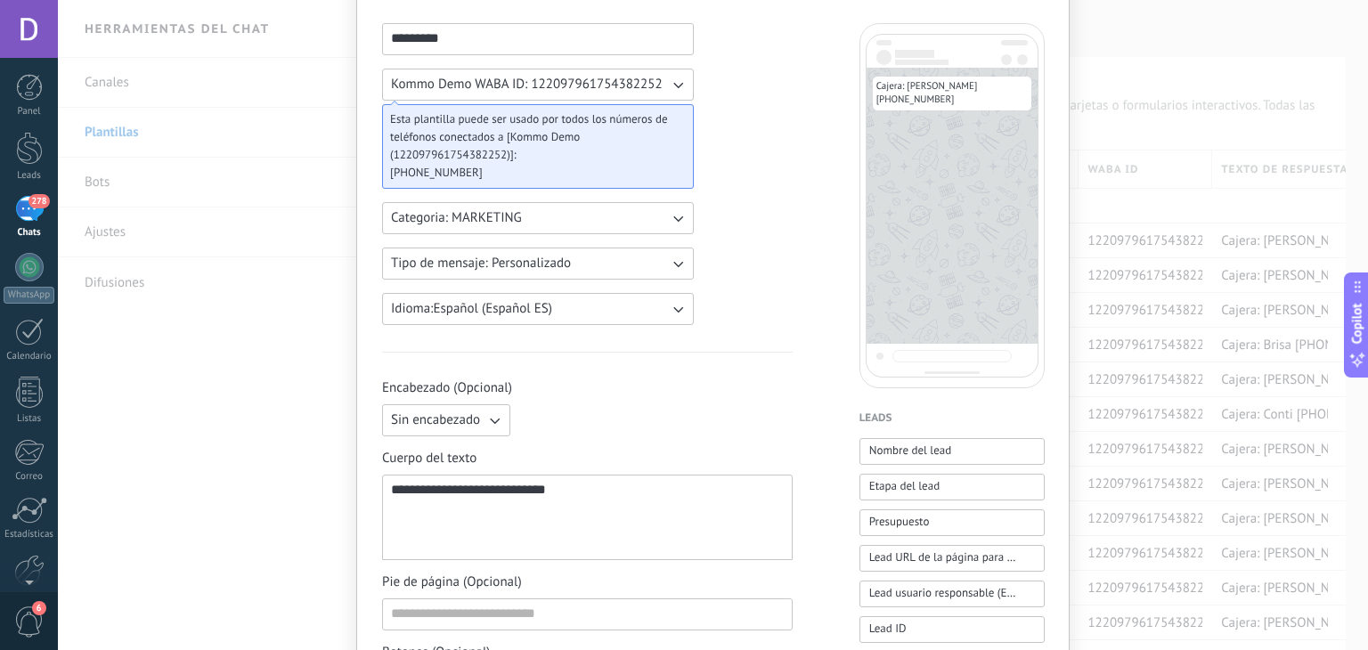
scroll to position [0, 0]
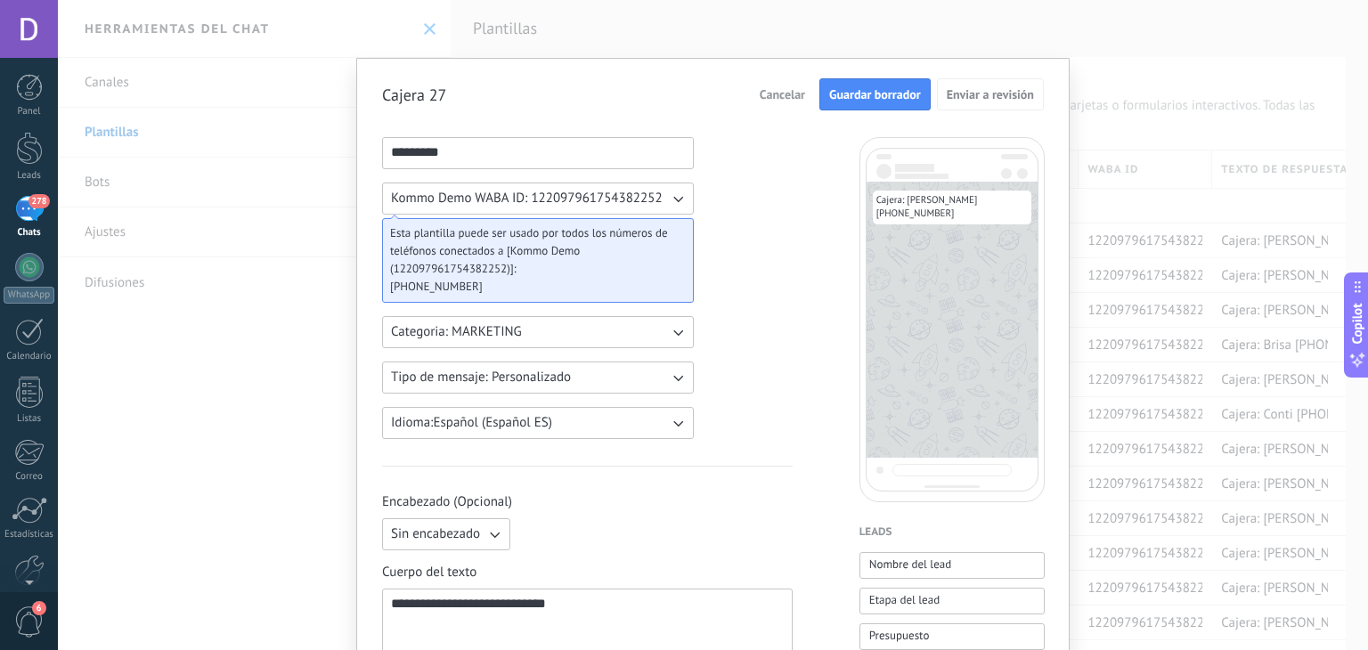
click at [887, 90] on span "Guardar borrador" at bounding box center [875, 94] width 92 height 12
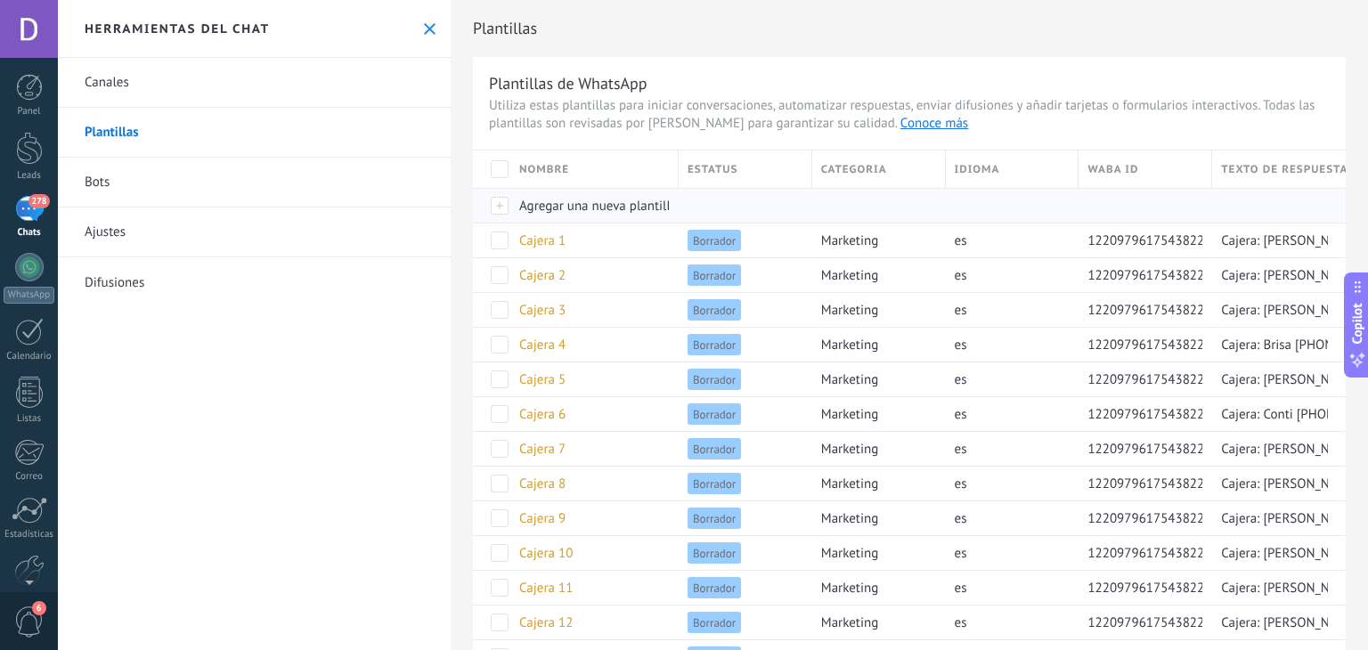
click at [583, 191] on div "Agregar una nueva plantilla" at bounding box center [589, 206] width 159 height 34
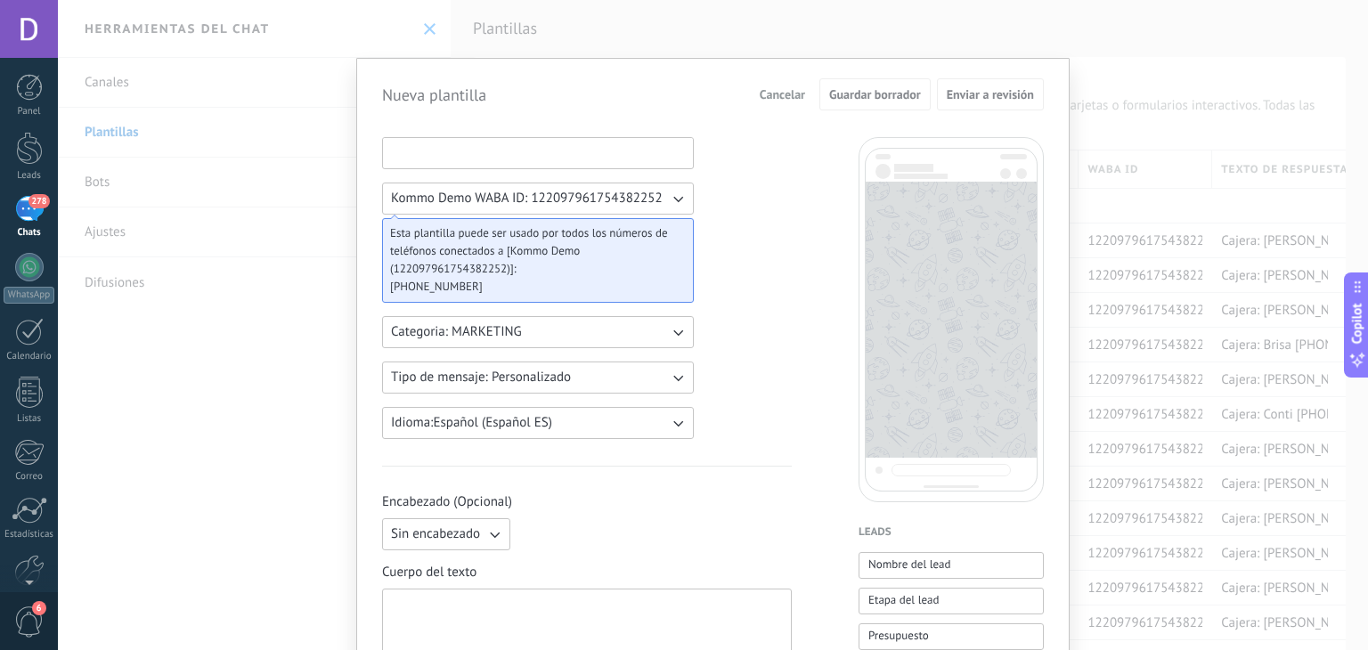
click at [477, 155] on input at bounding box center [538, 152] width 310 height 28
paste input "**********"
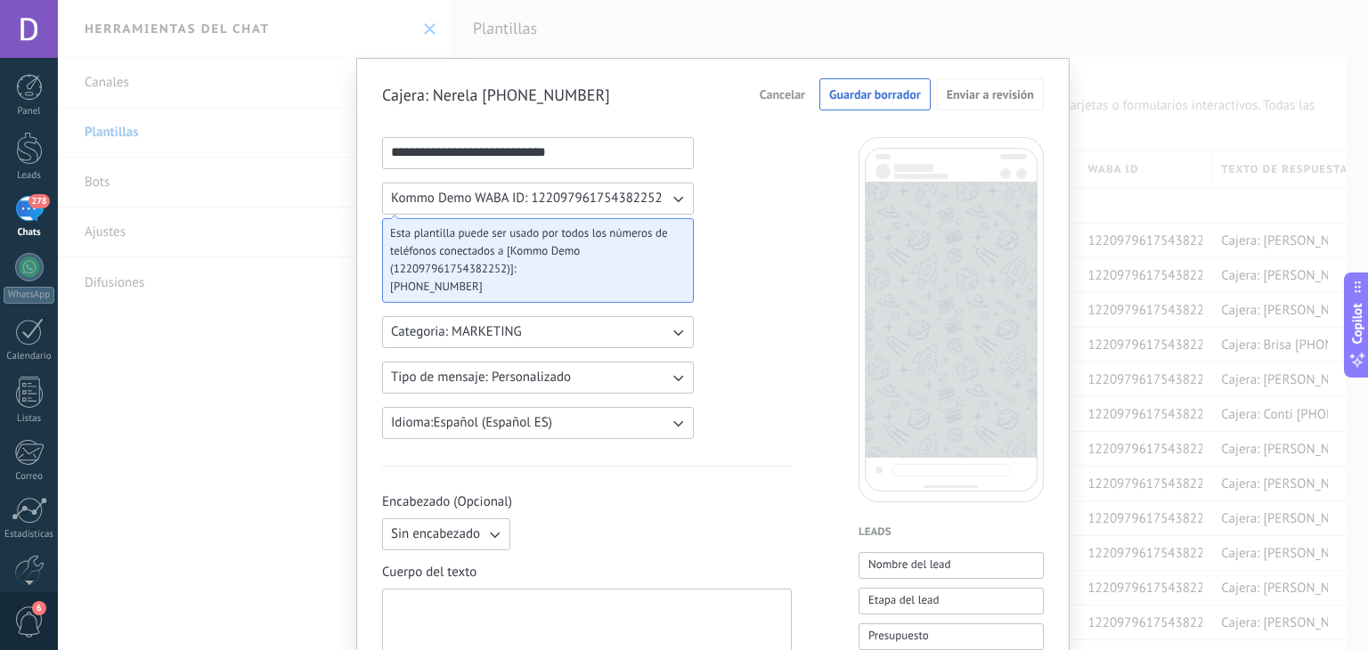
type input "**********"
click at [458, 208] on button "Kommo Demo WABA ID: 122097961754382252" at bounding box center [538, 199] width 312 height 32
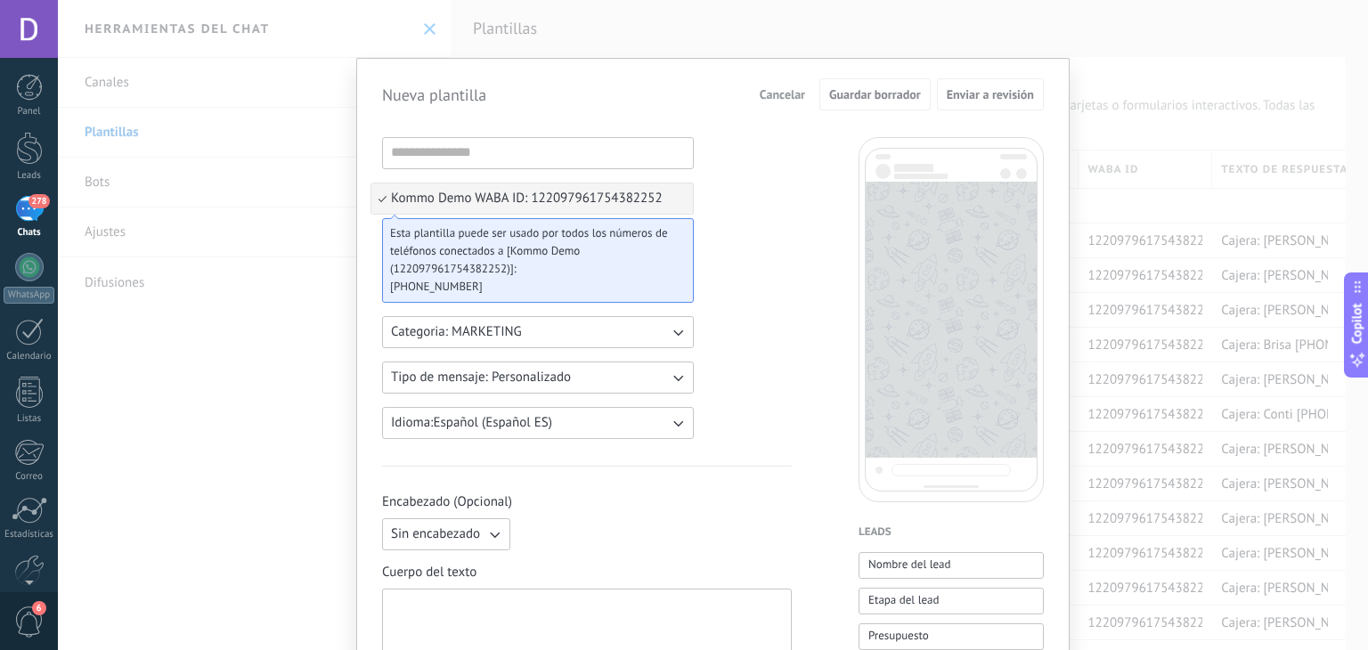
click at [501, 610] on div at bounding box center [587, 632] width 392 height 70
click at [510, 613] on div at bounding box center [587, 632] width 392 height 70
paste div
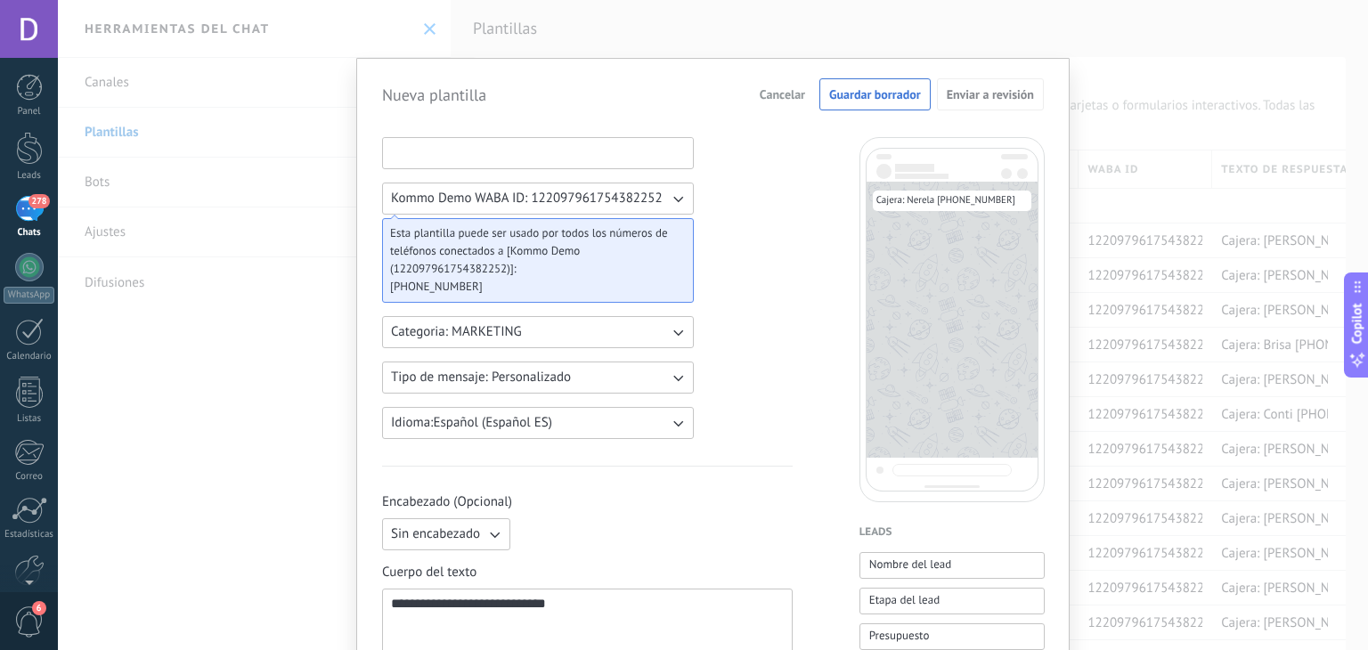
click at [458, 147] on input at bounding box center [538, 152] width 310 height 28
type input "*********"
click at [855, 90] on span "Guardar borrador" at bounding box center [875, 94] width 92 height 12
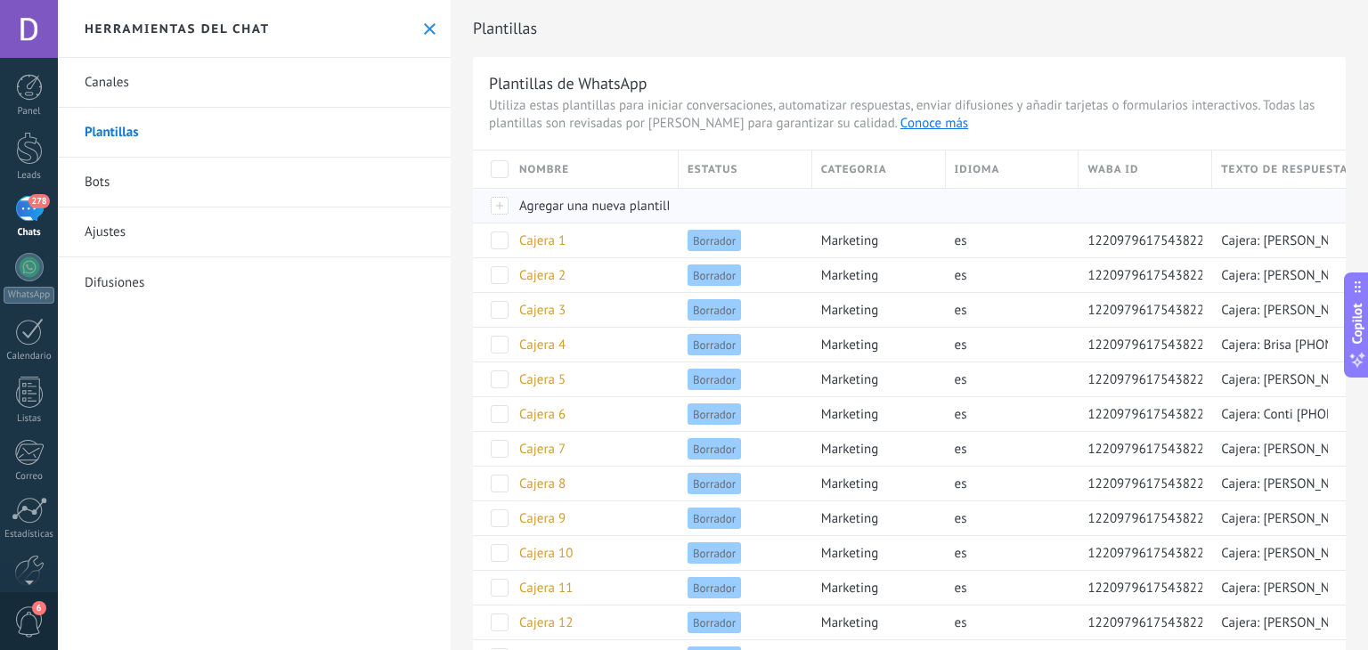
click at [562, 204] on span "Agregar una nueva plantilla" at bounding box center [598, 206] width 158 height 17
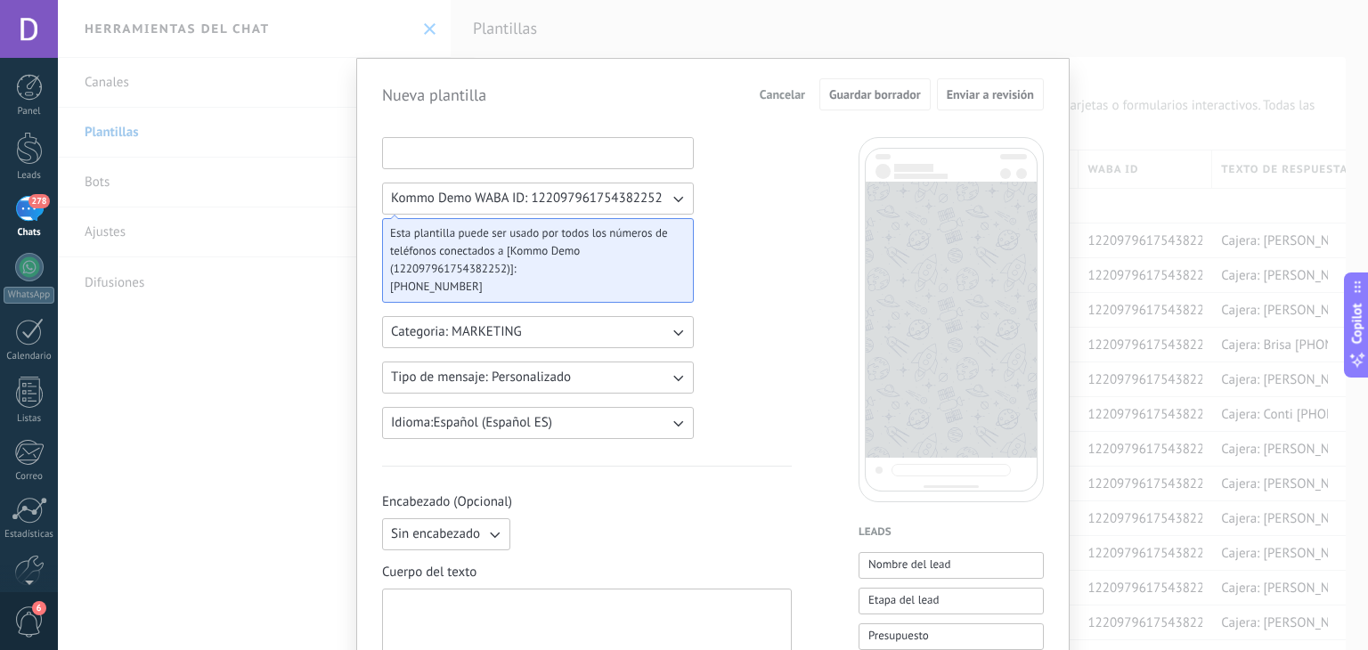
click at [427, 159] on input at bounding box center [538, 152] width 310 height 28
click at [427, 158] on input at bounding box center [538, 152] width 310 height 28
type input "*********"
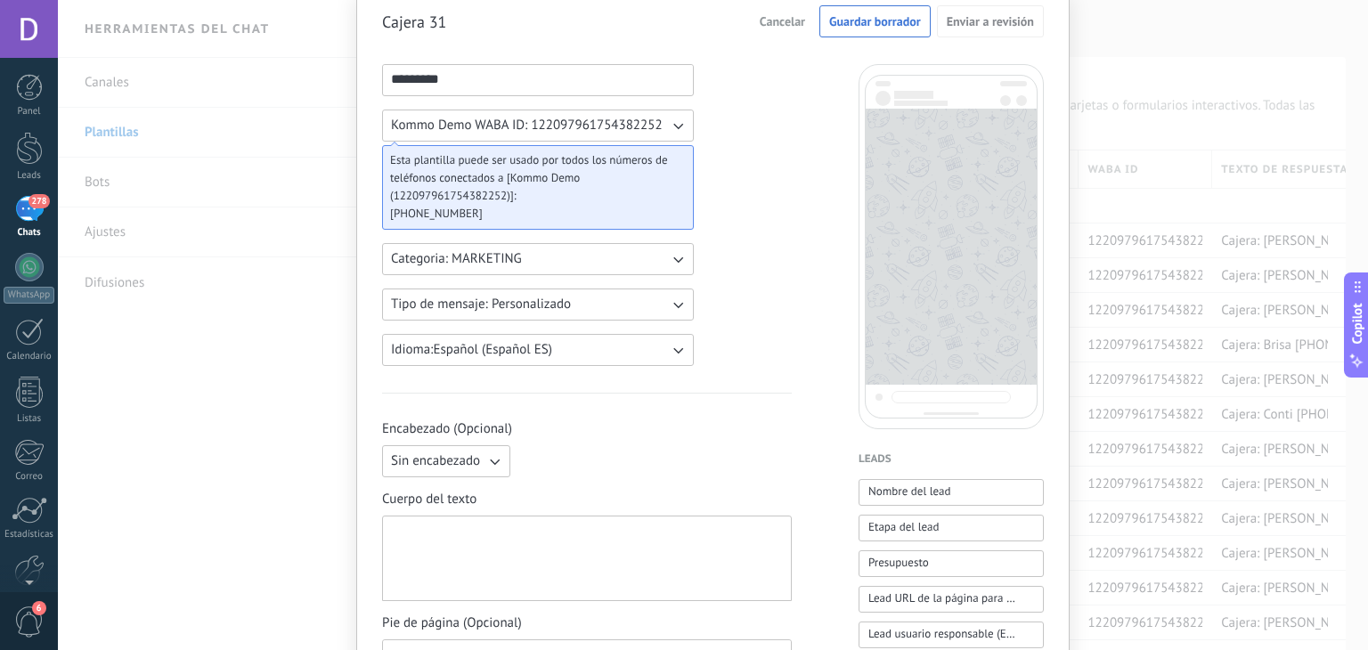
scroll to position [178, 0]
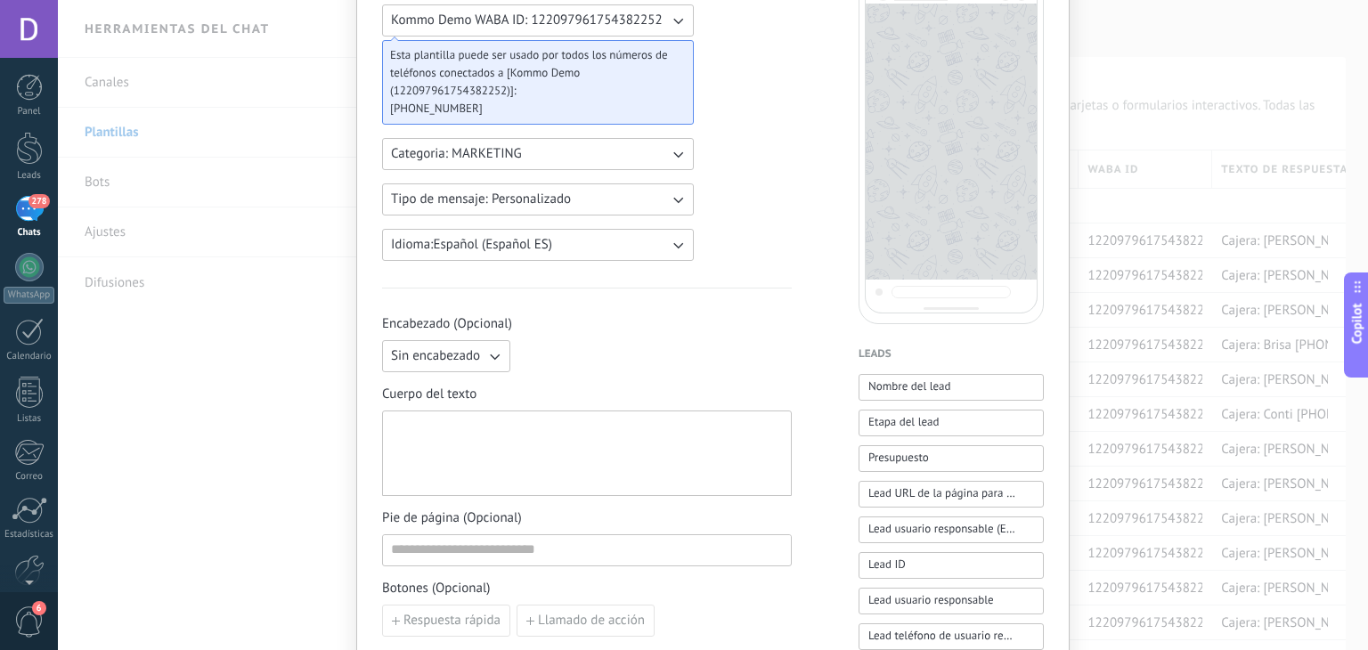
drag, startPoint x: 477, startPoint y: 489, endPoint x: 484, endPoint y: 472, distance: 18.4
click at [481, 476] on div at bounding box center [587, 453] width 410 height 85
click at [495, 450] on div at bounding box center [587, 454] width 392 height 70
click at [568, 472] on div at bounding box center [587, 454] width 392 height 70
click at [517, 439] on div at bounding box center [587, 454] width 392 height 70
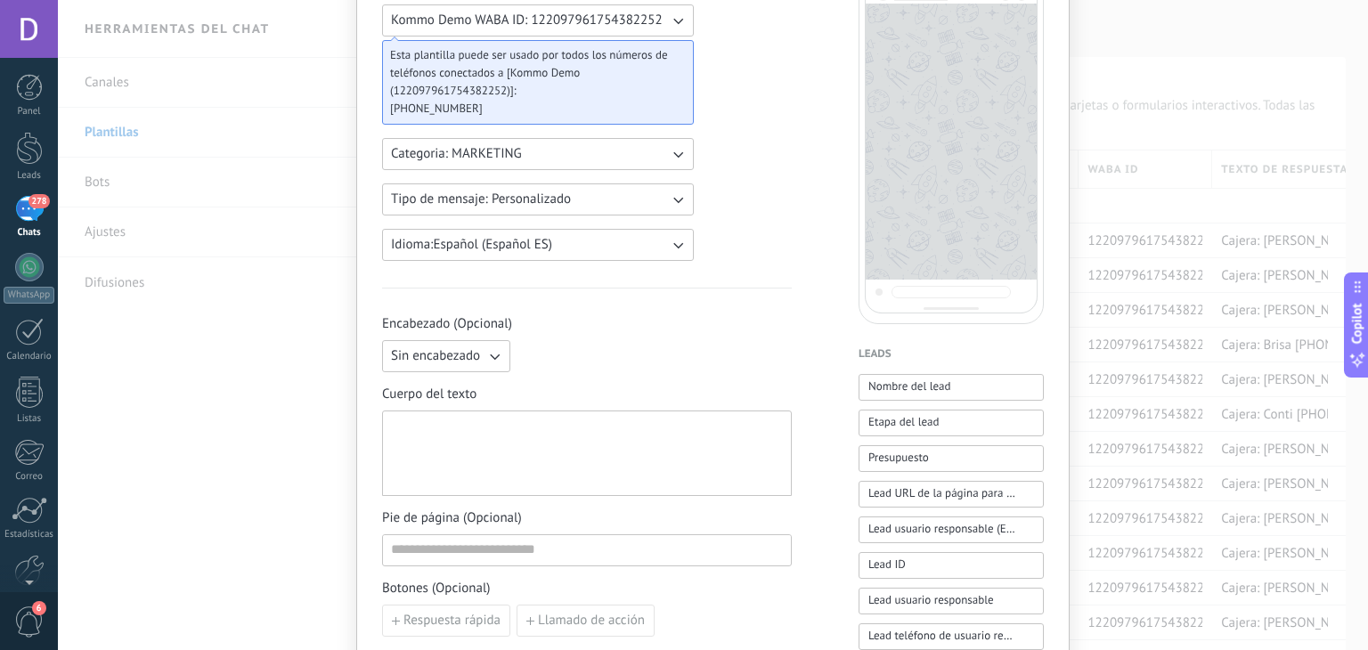
paste div
click at [514, 442] on div "**********" at bounding box center [587, 454] width 393 height 70
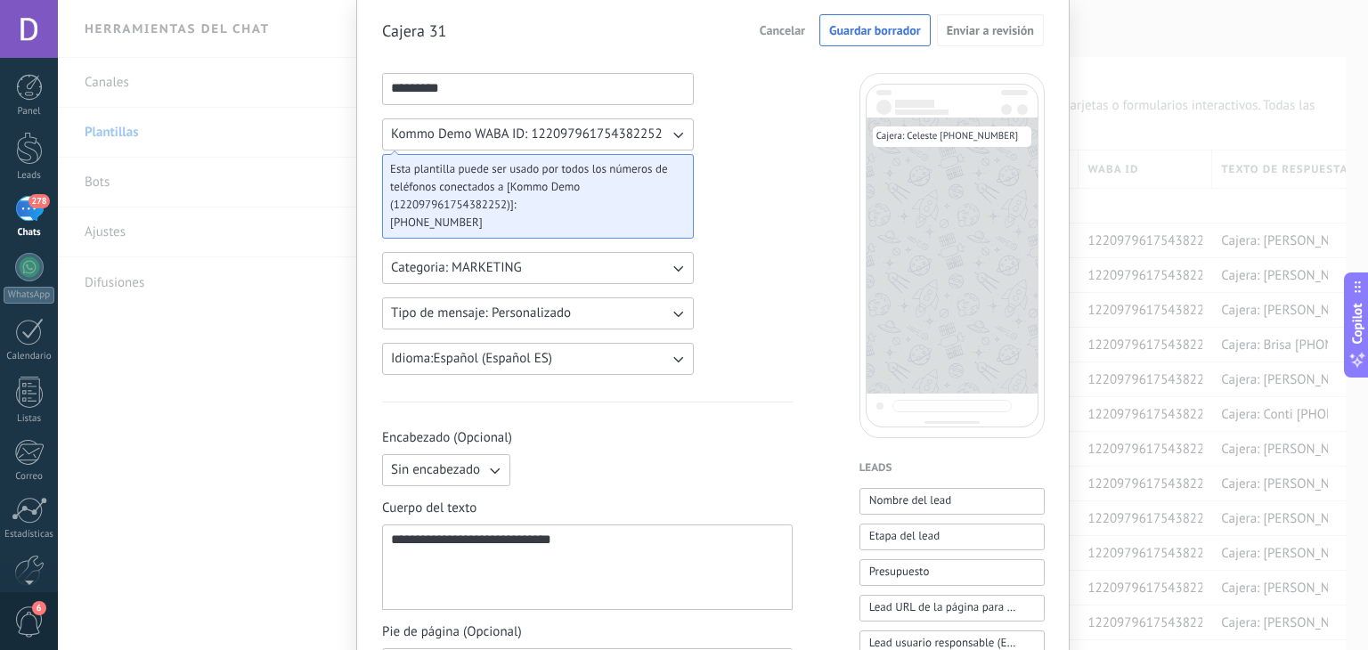
scroll to position [0, 0]
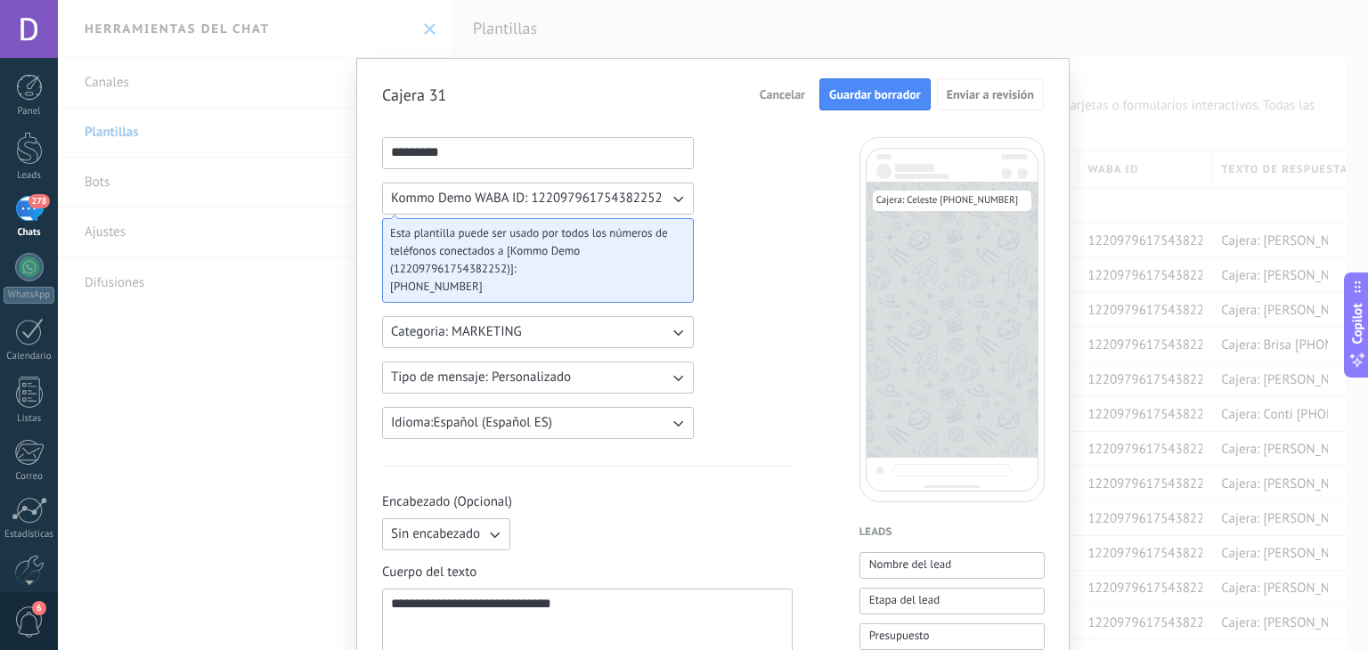
click at [851, 102] on button "Guardar borrador" at bounding box center [874, 94] width 111 height 32
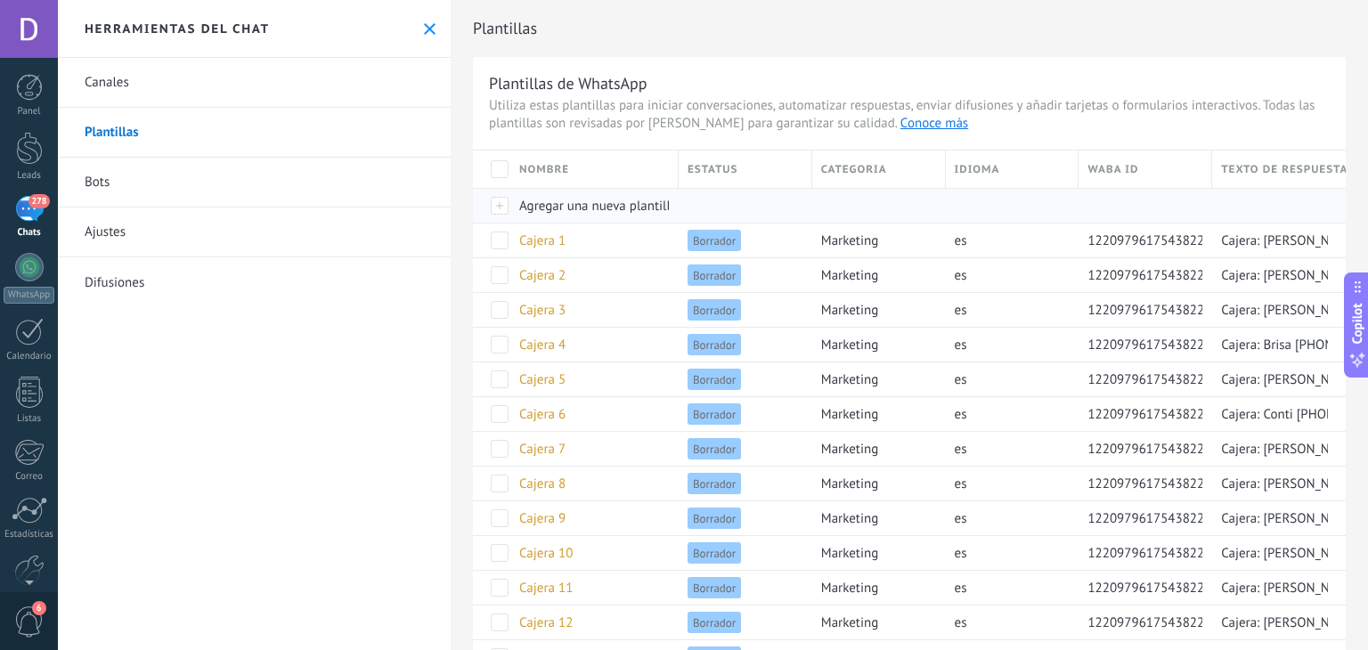
click at [598, 202] on span "Agregar una nueva plantilla" at bounding box center [598, 206] width 158 height 17
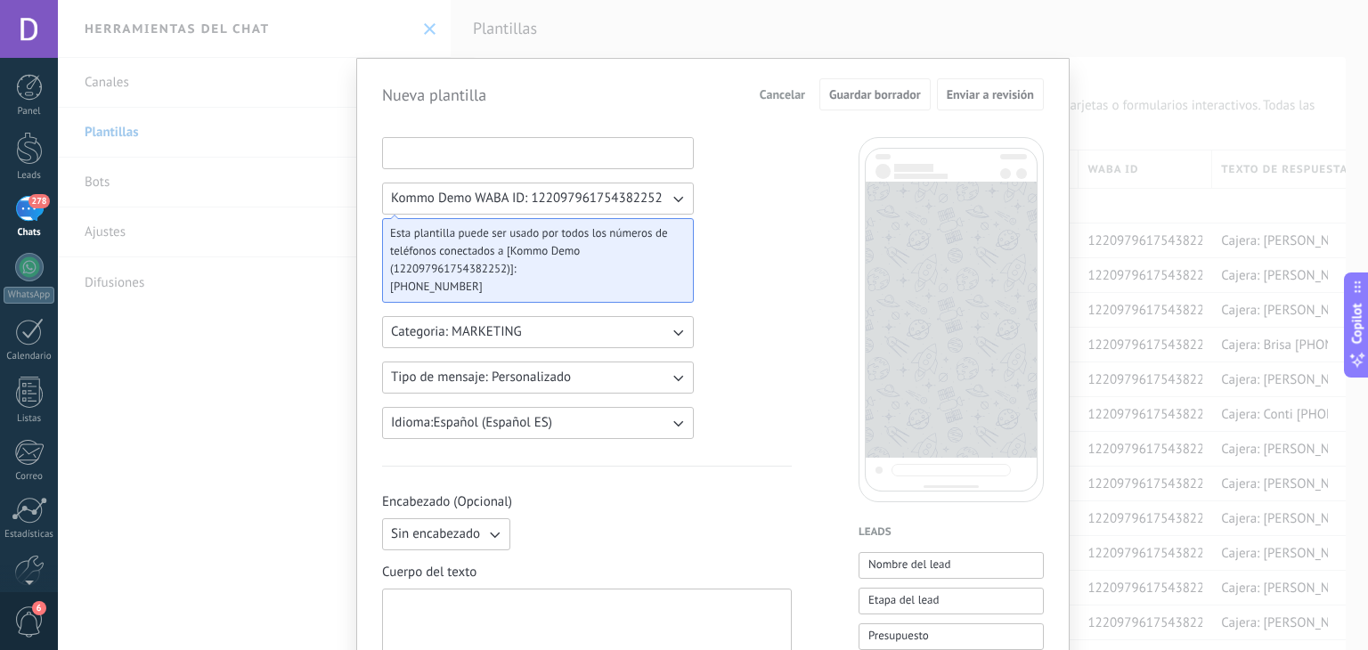
click at [501, 142] on input at bounding box center [538, 152] width 310 height 28
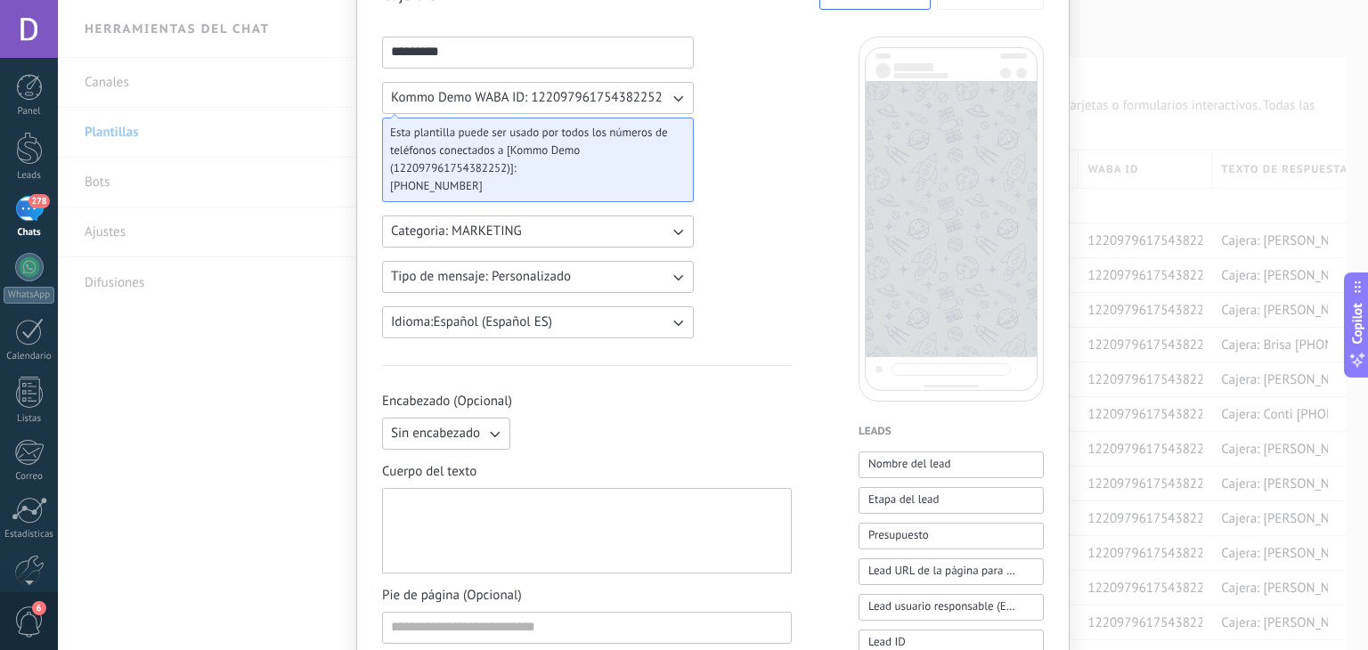
scroll to position [178, 0]
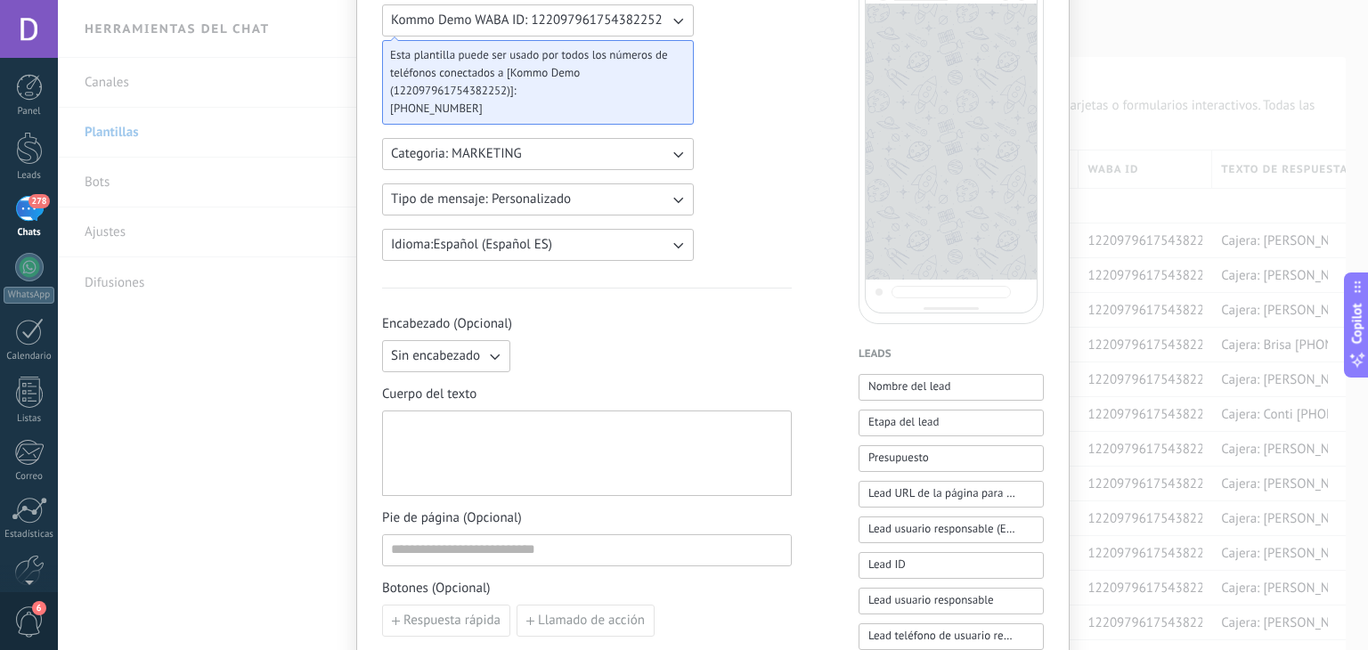
type input "*********"
click at [541, 453] on div at bounding box center [587, 454] width 392 height 70
paste div
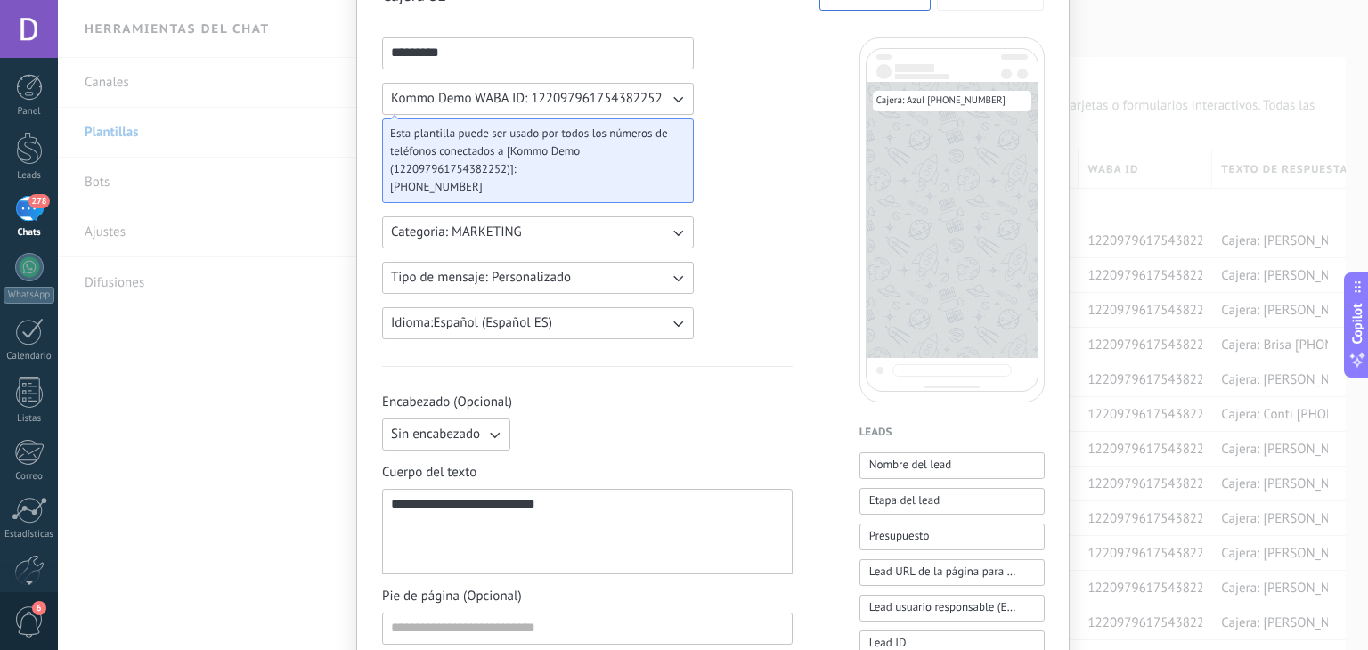
scroll to position [0, 0]
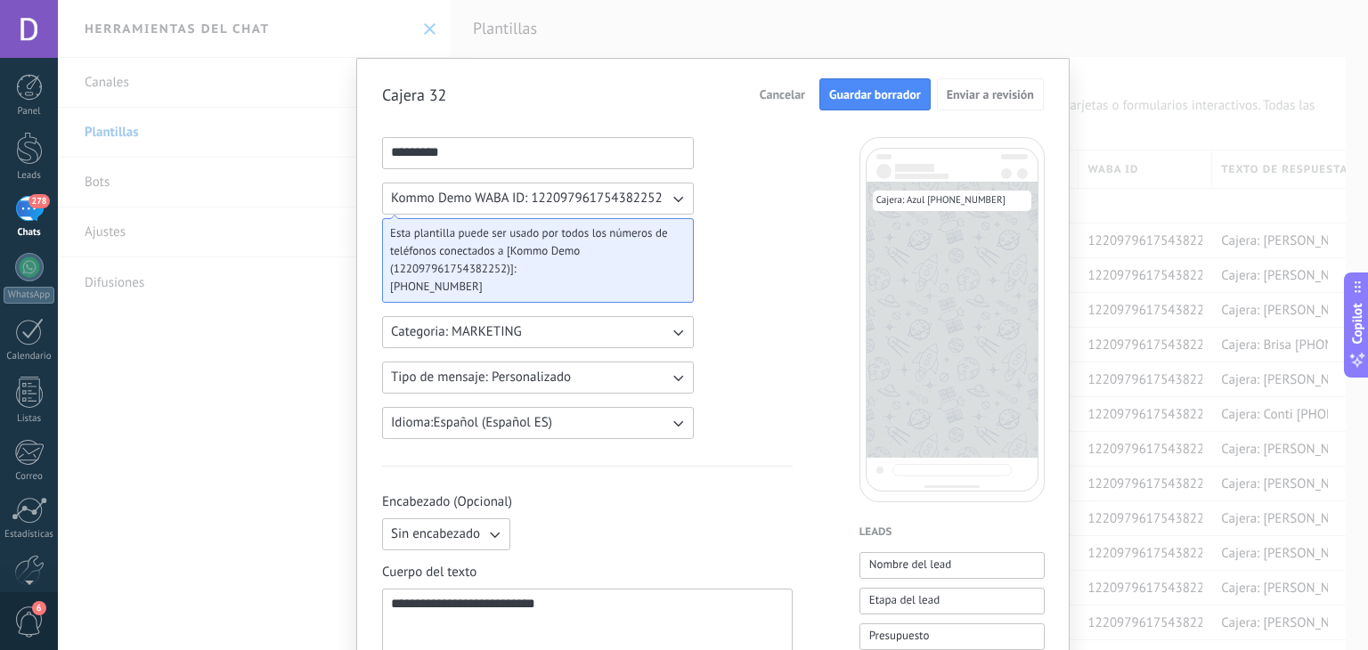
click at [891, 97] on span "Guardar borrador" at bounding box center [875, 94] width 92 height 12
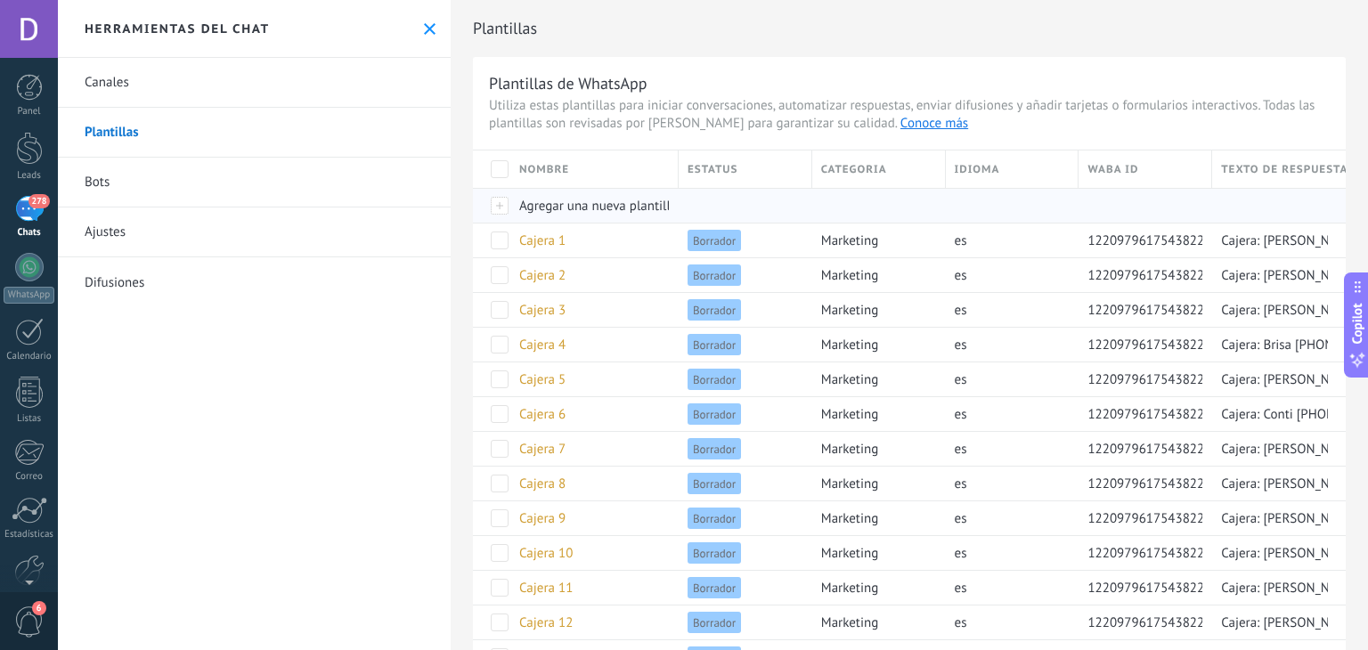
click at [602, 208] on span "Agregar una nueva plantilla" at bounding box center [598, 206] width 158 height 17
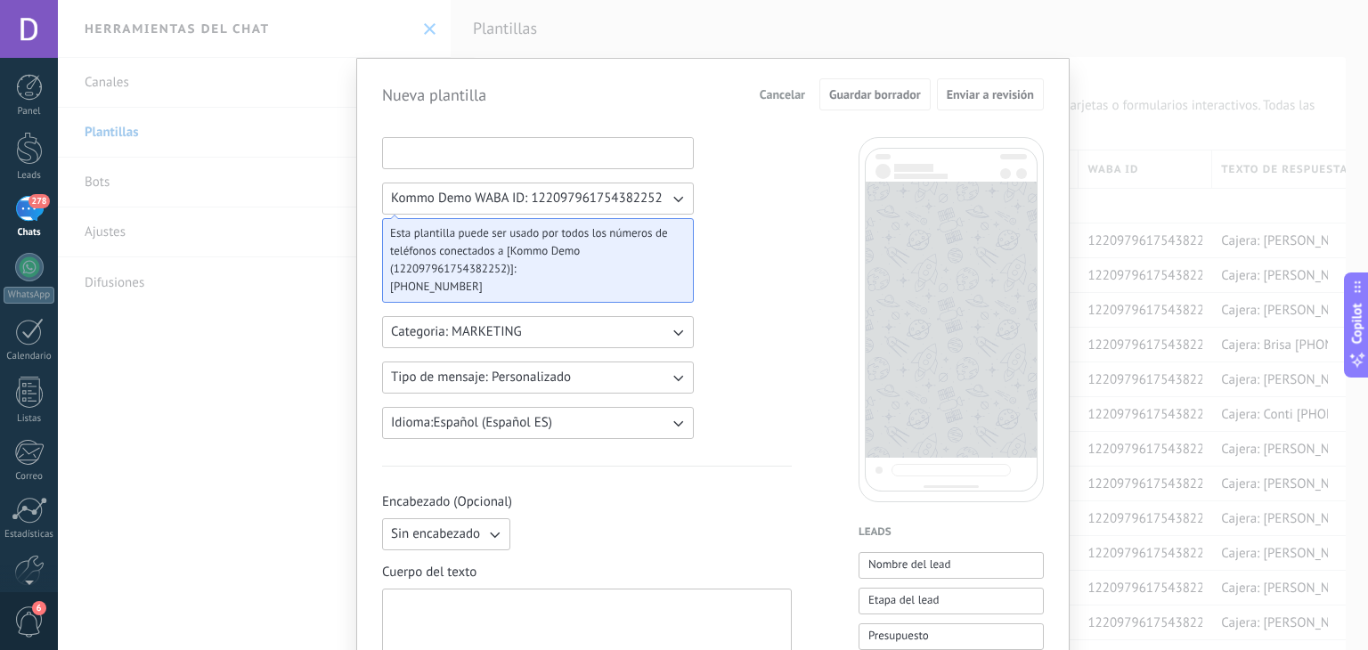
click at [429, 162] on input at bounding box center [538, 152] width 310 height 28
click at [430, 160] on input at bounding box center [538, 152] width 310 height 28
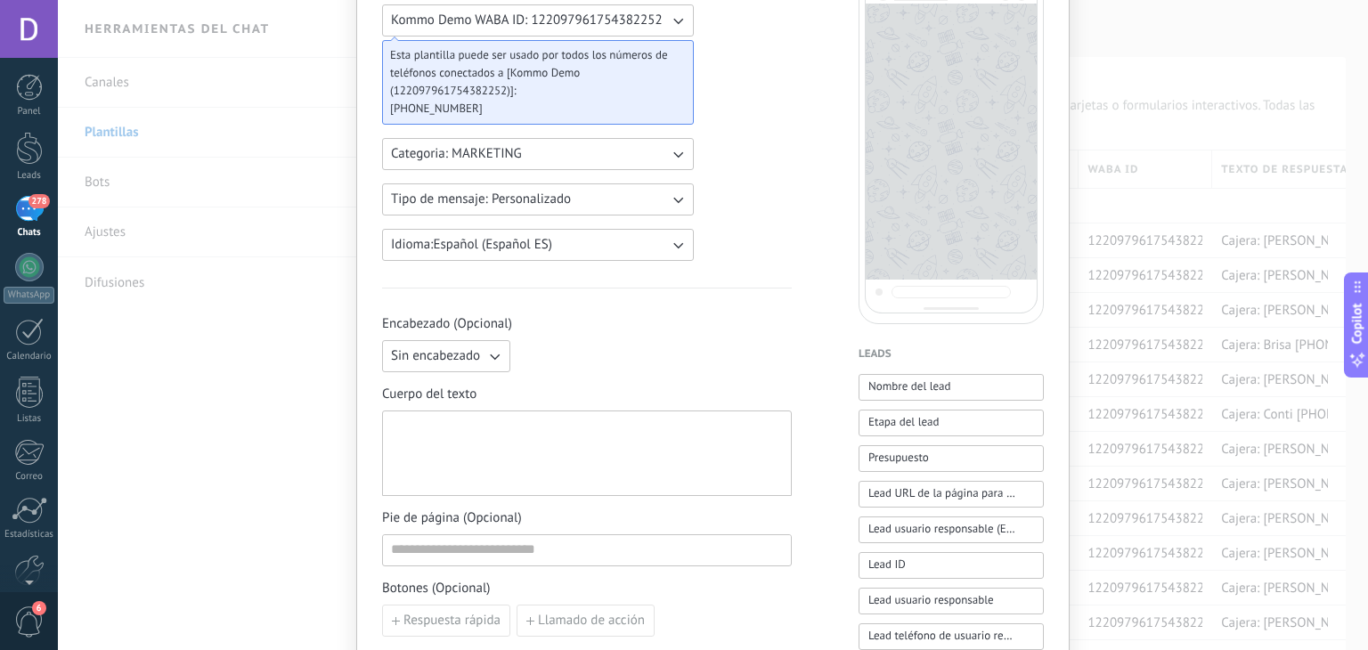
type input "*********"
click at [465, 436] on div at bounding box center [587, 454] width 392 height 70
paste div
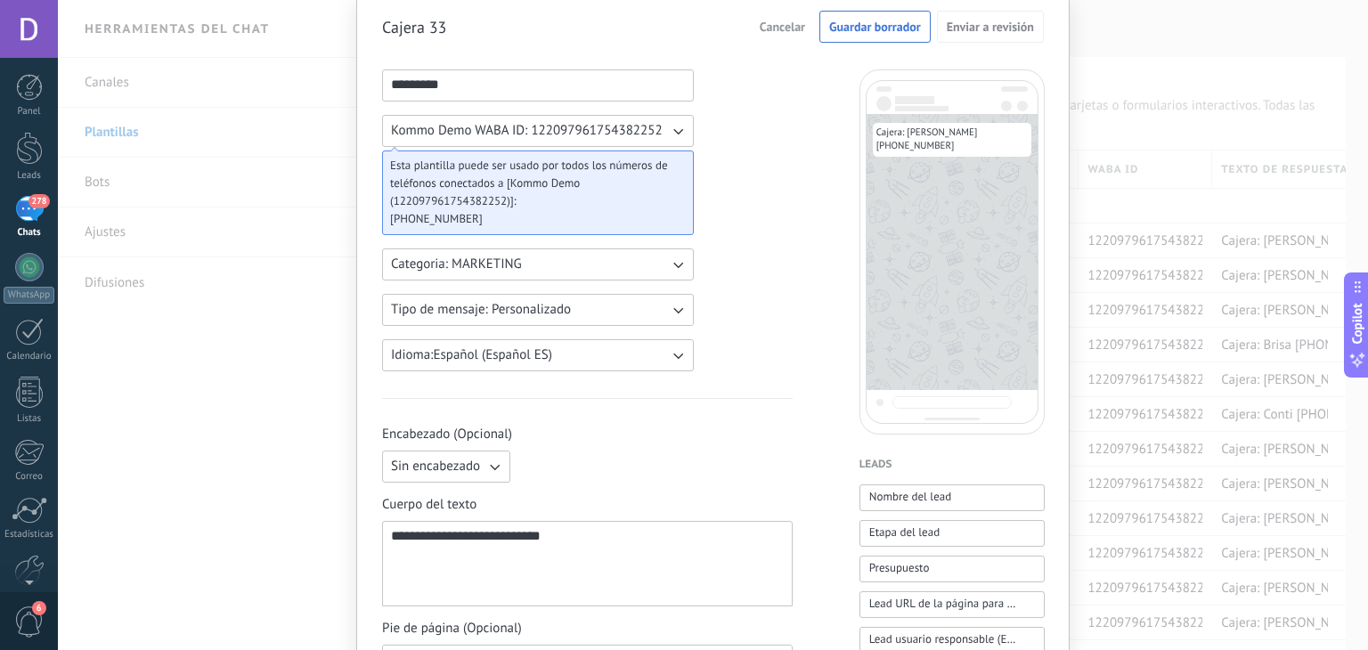
scroll to position [0, 0]
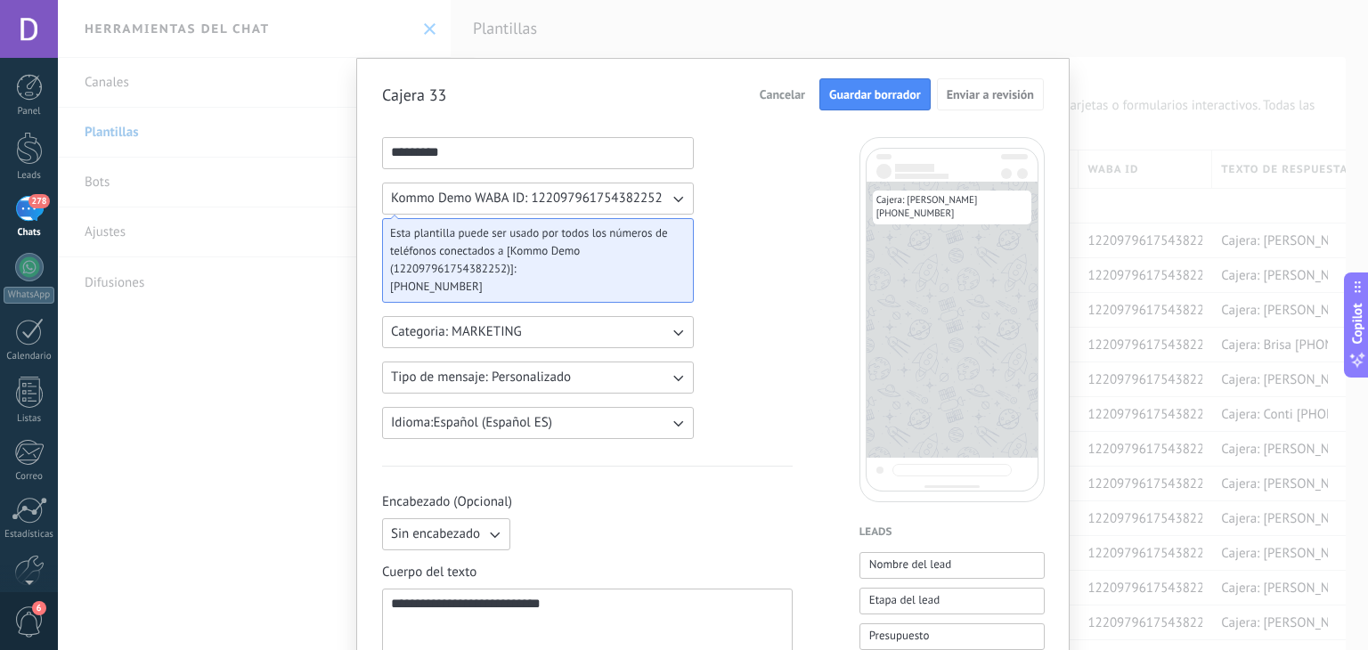
click at [887, 109] on button "Guardar borrador" at bounding box center [874, 94] width 111 height 32
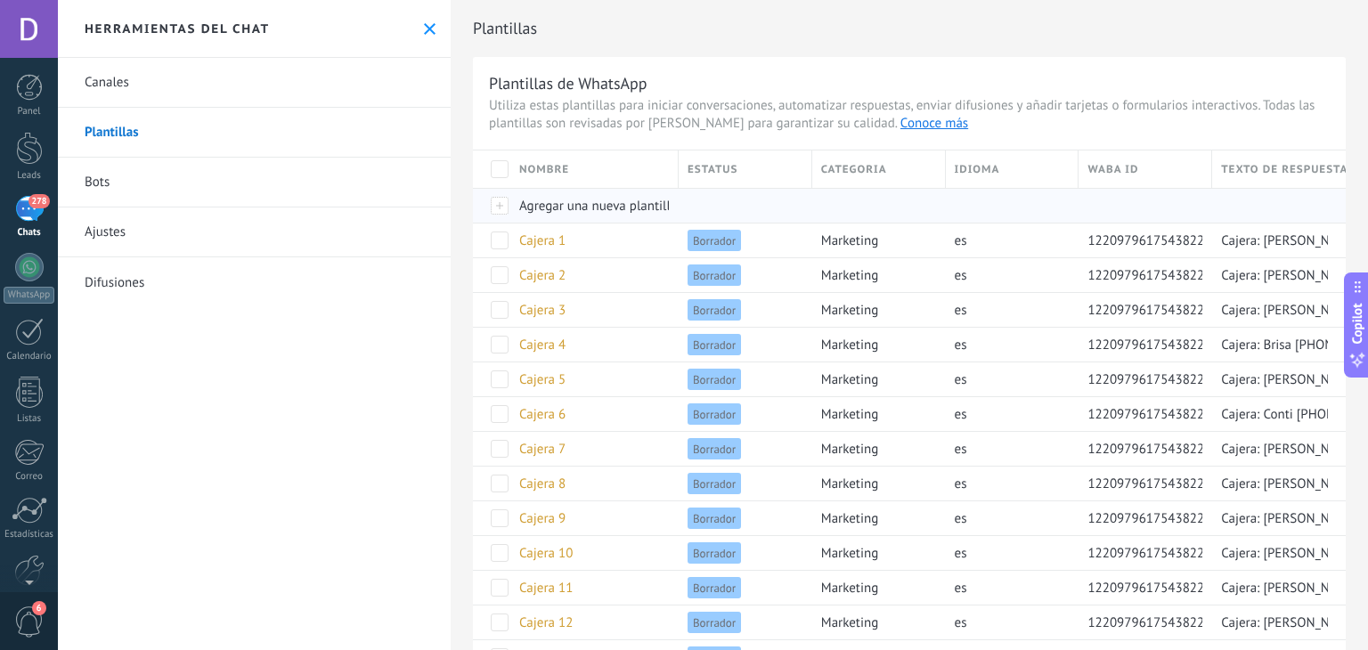
click at [570, 205] on span "Agregar una nueva plantilla" at bounding box center [598, 206] width 158 height 17
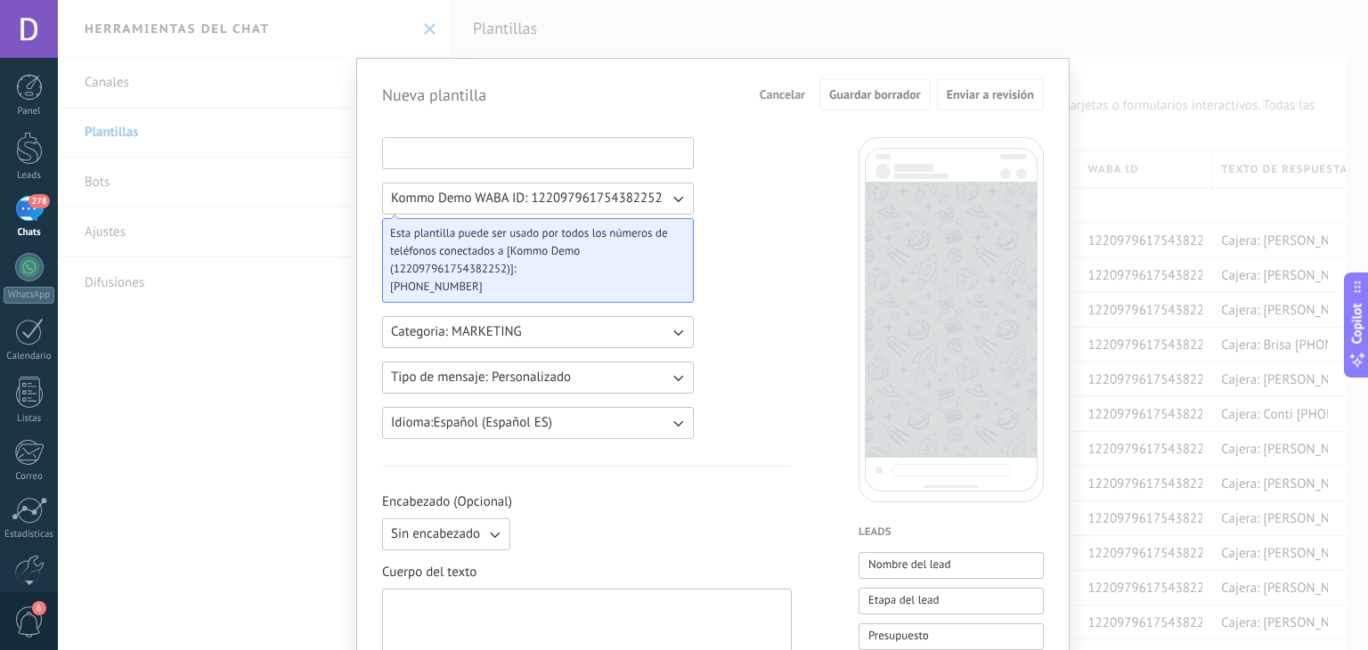
click at [439, 146] on input at bounding box center [538, 152] width 310 height 28
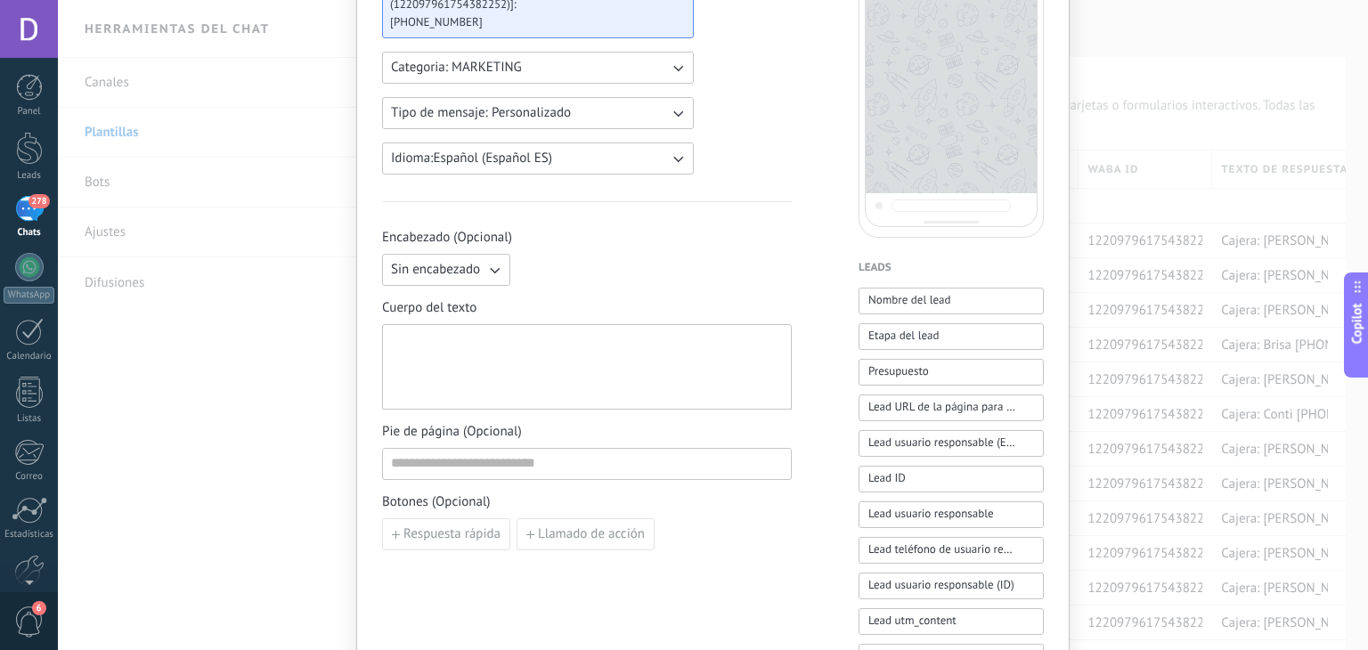
scroll to position [267, 0]
drag, startPoint x: 535, startPoint y: 353, endPoint x: 513, endPoint y: 331, distance: 30.9
click at [534, 353] on div at bounding box center [587, 365] width 392 height 70
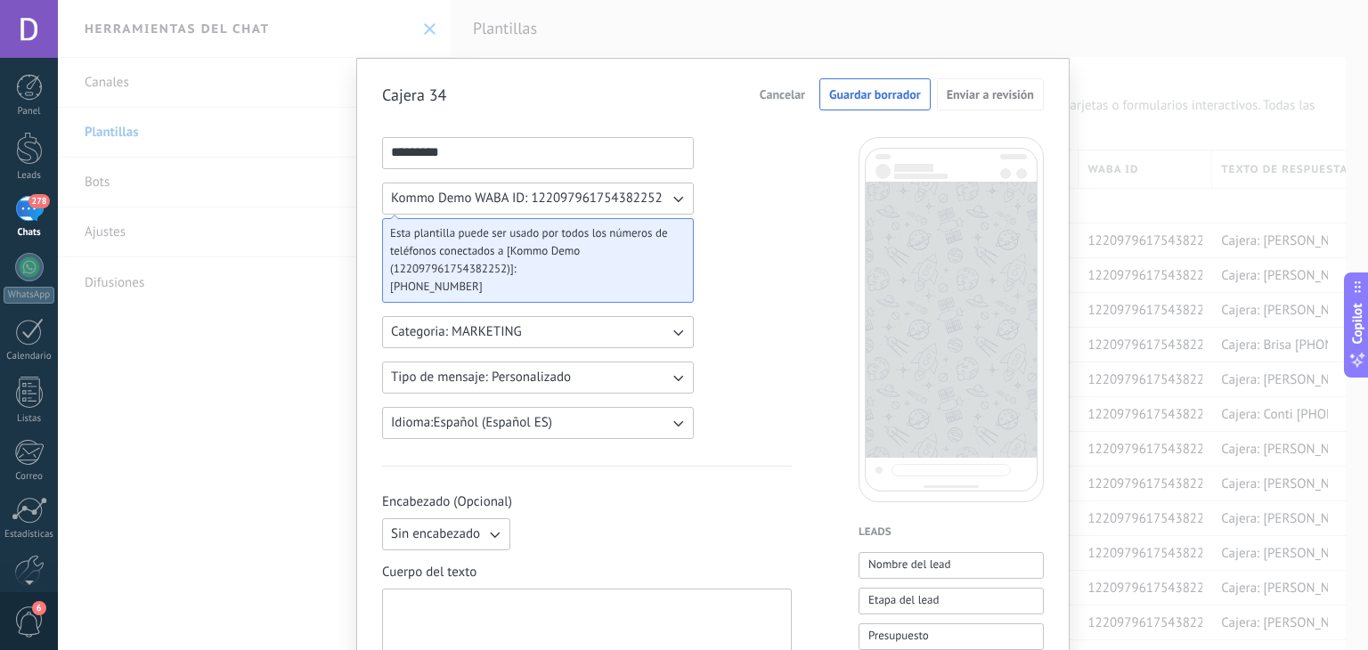
click at [480, 149] on input "*********" at bounding box center [538, 152] width 310 height 28
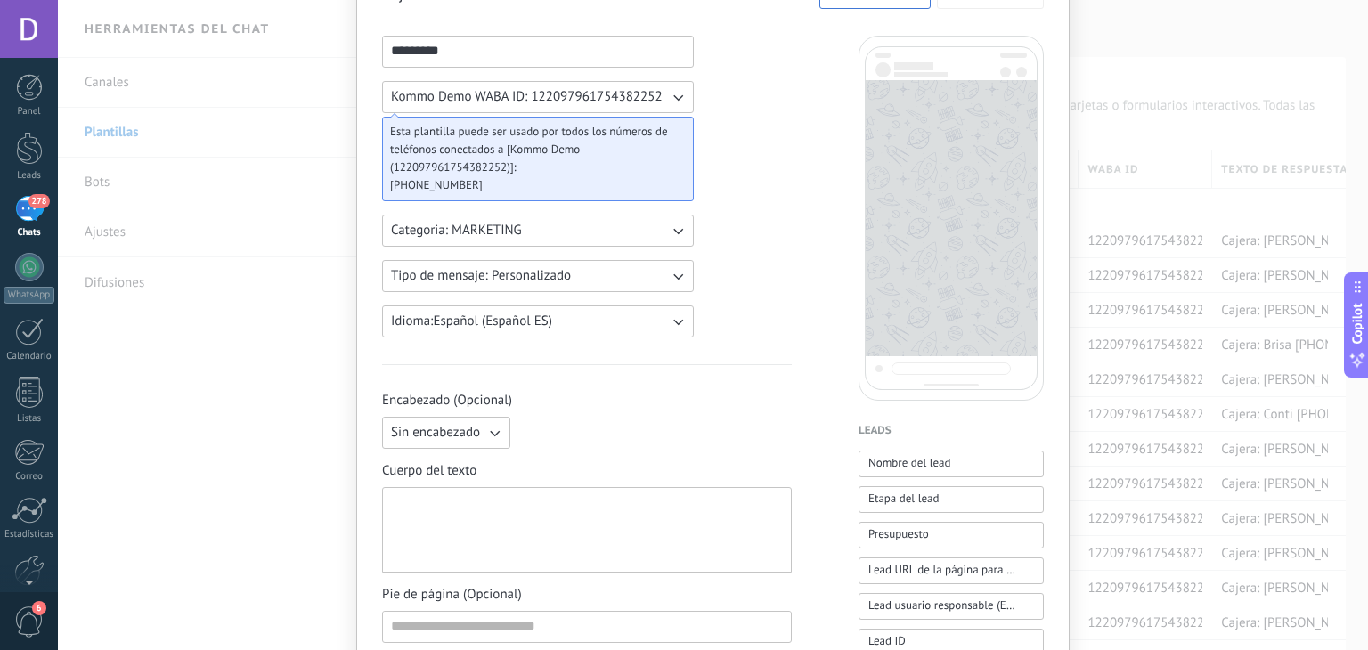
scroll to position [178, 0]
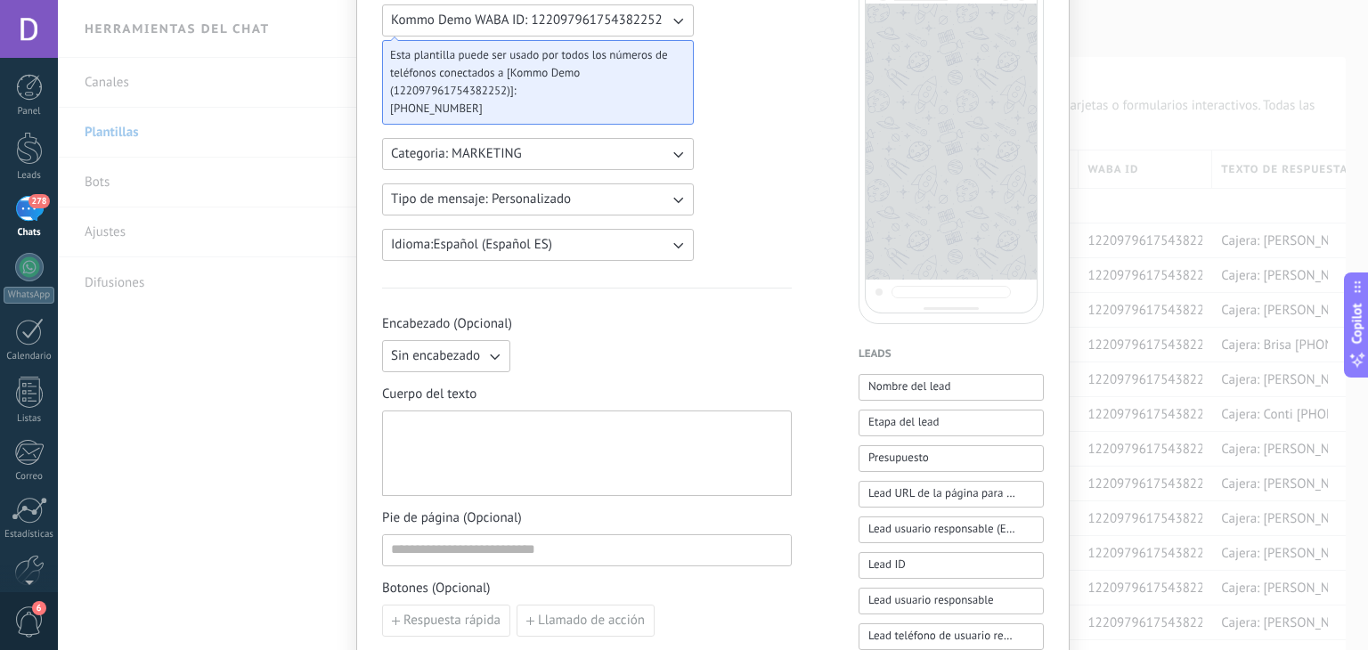
type input "*********"
drag, startPoint x: 460, startPoint y: 442, endPoint x: 486, endPoint y: 493, distance: 57.4
click at [460, 442] on div at bounding box center [587, 454] width 392 height 70
paste div
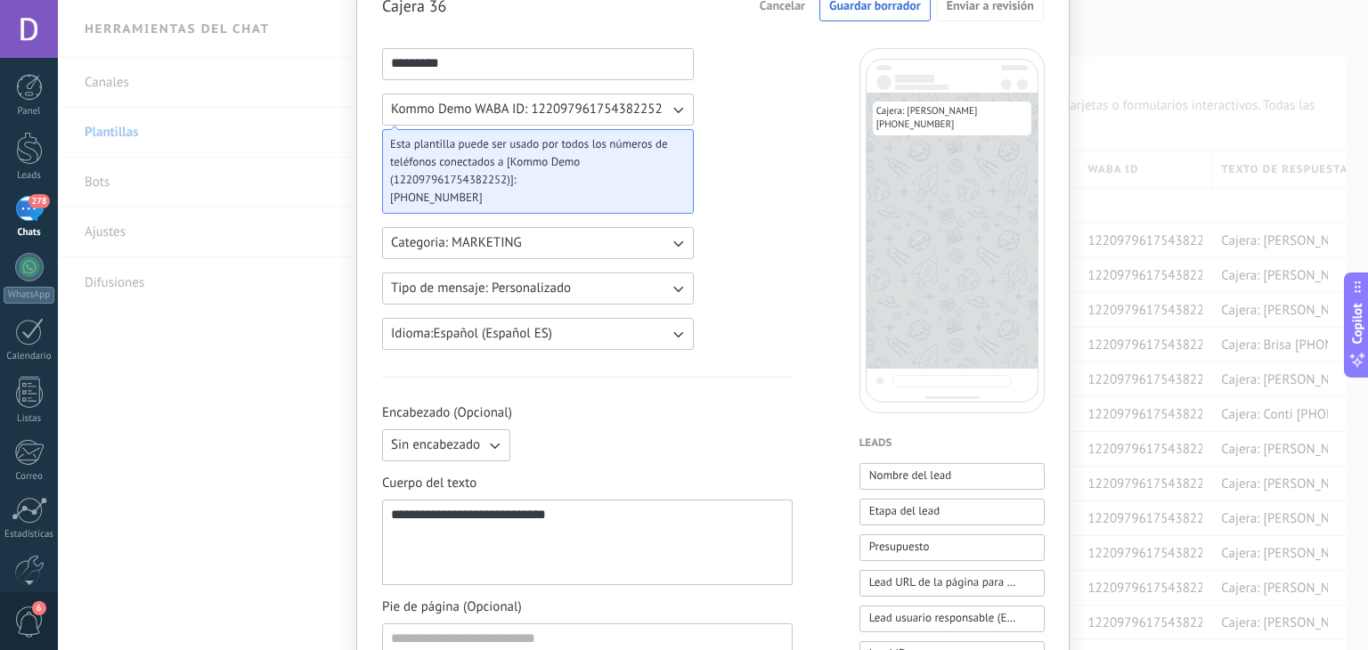
scroll to position [0, 0]
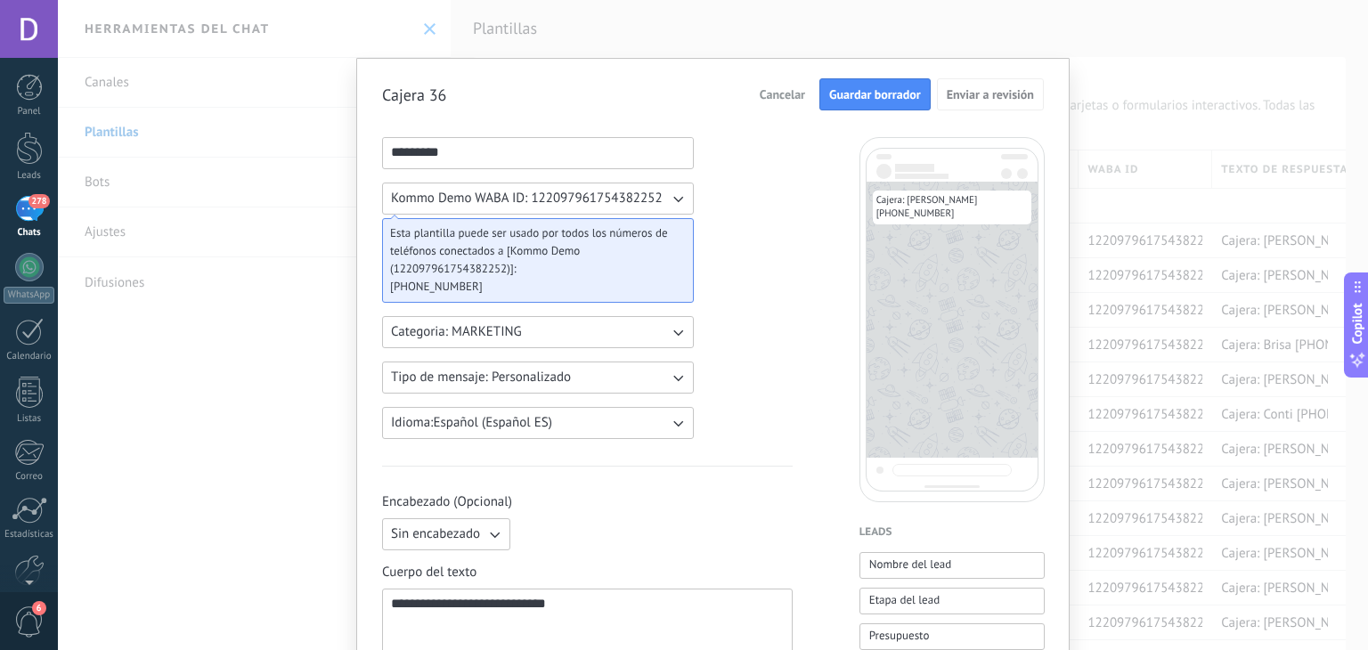
click at [865, 100] on span "Guardar borrador" at bounding box center [875, 94] width 92 height 12
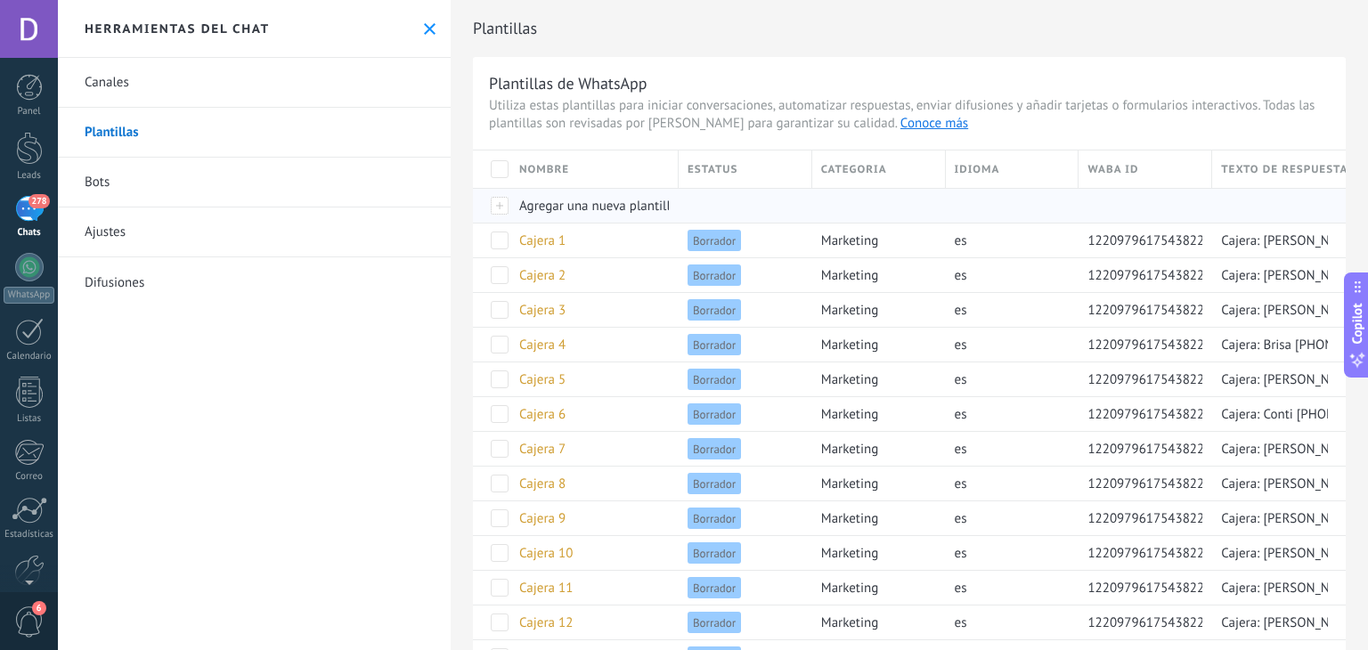
click at [568, 220] on div "Agregar una nueva plantilla" at bounding box center [589, 206] width 159 height 34
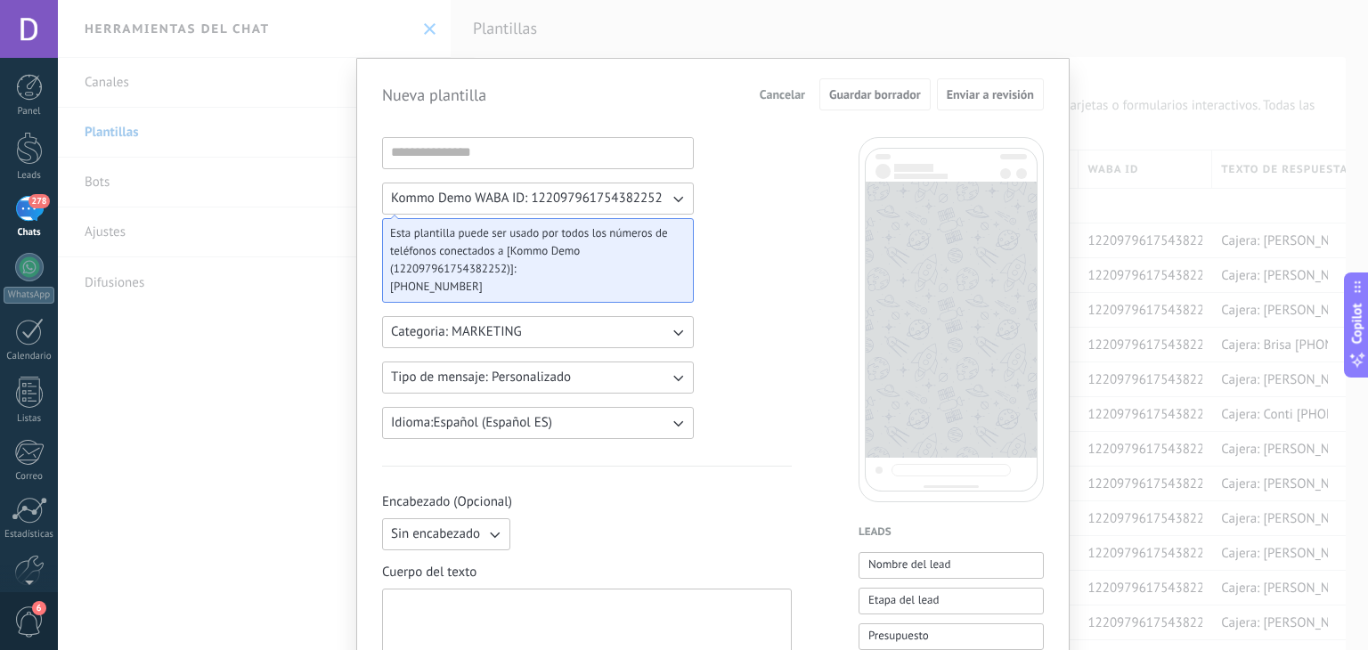
click at [537, 167] on div at bounding box center [538, 153] width 312 height 32
click at [567, 201] on button "Kommo Demo WABA ID: 122097961754382252" at bounding box center [538, 199] width 312 height 32
click at [563, 154] on input at bounding box center [538, 152] width 310 height 28
click at [517, 607] on div at bounding box center [587, 632] width 392 height 70
paste div
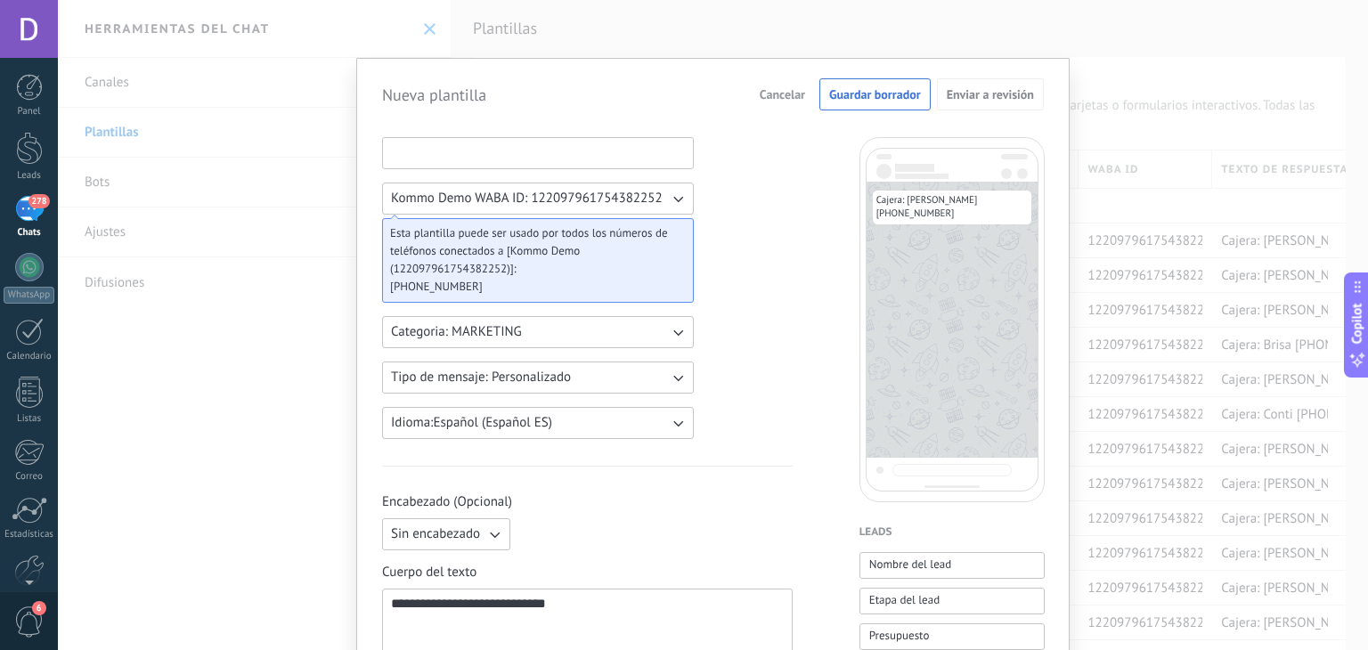
click at [475, 146] on input at bounding box center [538, 152] width 310 height 28
type input "*"
type input "*********"
click at [878, 90] on span "Guardar borrador" at bounding box center [875, 94] width 92 height 12
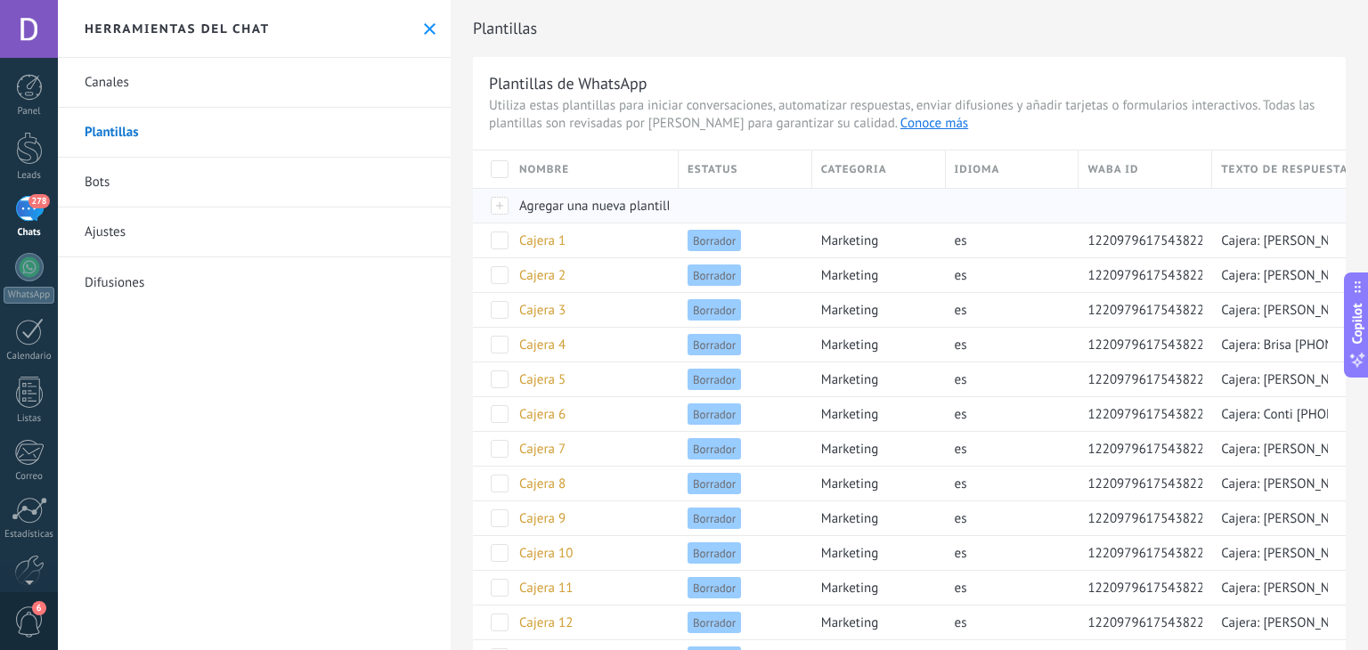
click at [659, 212] on span "Agregar una nueva plantilla" at bounding box center [598, 206] width 158 height 17
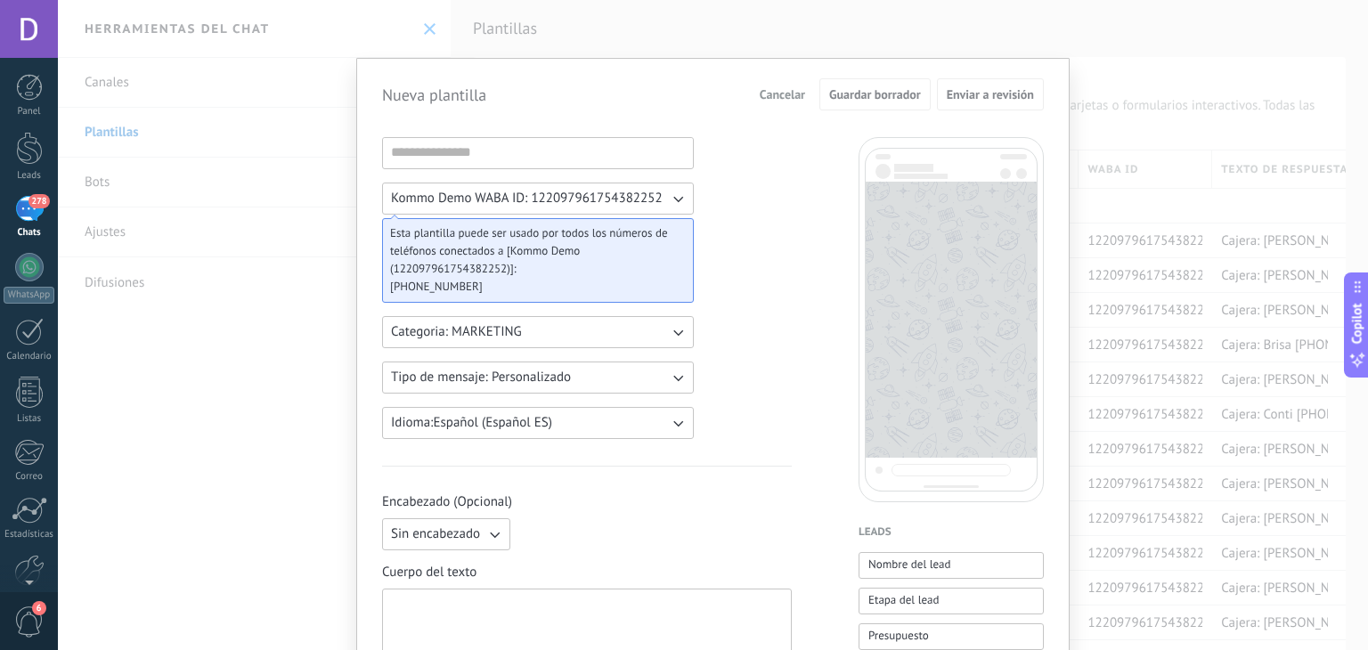
click at [484, 175] on div "Kommo Demo WABA ID: 122097961754382252 Esta plantilla puede ser usado por todos…" at bounding box center [538, 288] width 312 height 302
click at [480, 154] on input at bounding box center [538, 152] width 310 height 28
type input "******"
click at [515, 610] on div at bounding box center [587, 632] width 392 height 70
paste div
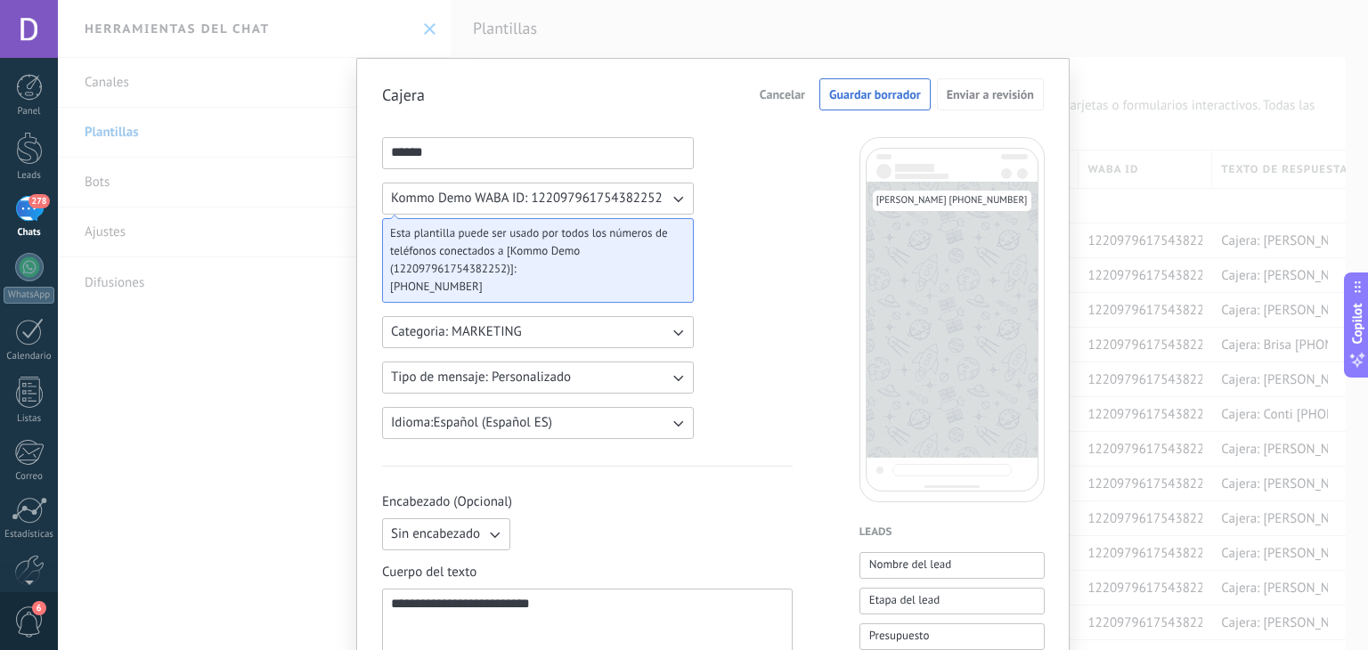
click at [505, 149] on input "******" at bounding box center [538, 152] width 310 height 28
click at [505, 148] on input "******" at bounding box center [538, 152] width 310 height 28
click at [465, 154] on input "******" at bounding box center [538, 152] width 310 height 28
click at [464, 154] on input "******" at bounding box center [538, 152] width 310 height 28
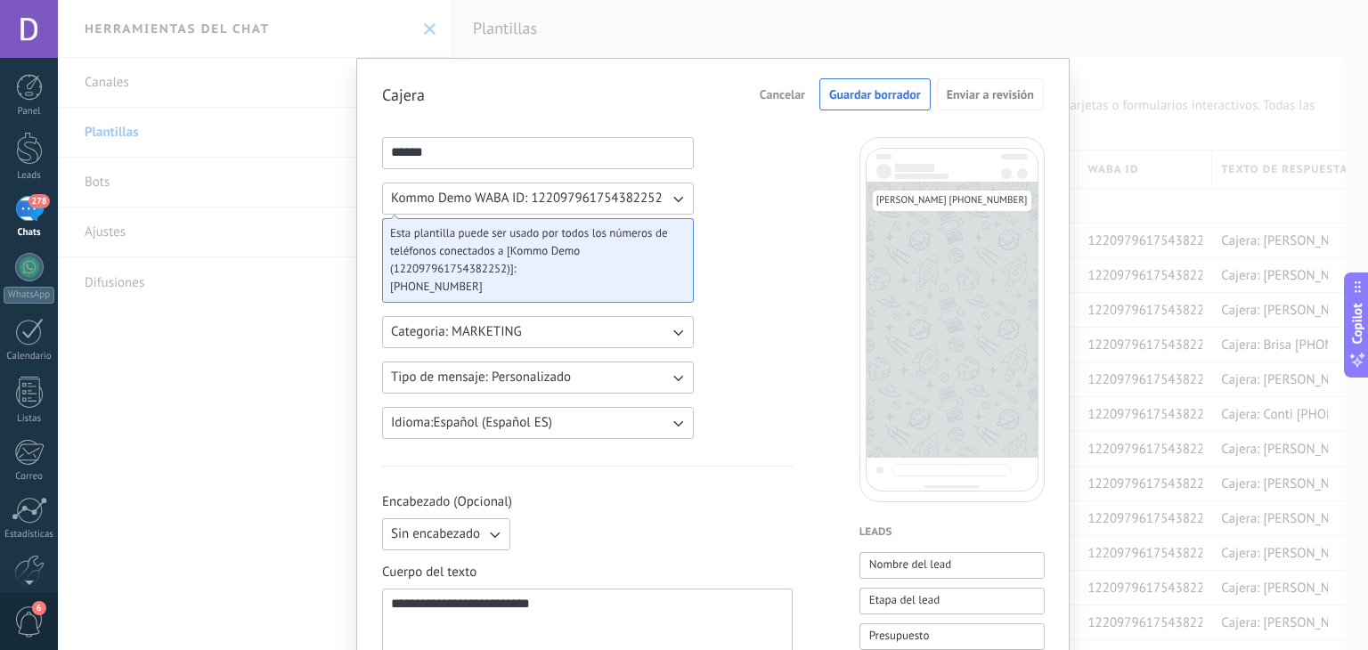
click at [464, 154] on input "******" at bounding box center [538, 152] width 310 height 28
click at [458, 154] on input "******" at bounding box center [538, 152] width 310 height 28
click at [434, 151] on input "******" at bounding box center [538, 152] width 310 height 28
click at [437, 159] on input at bounding box center [538, 152] width 310 height 28
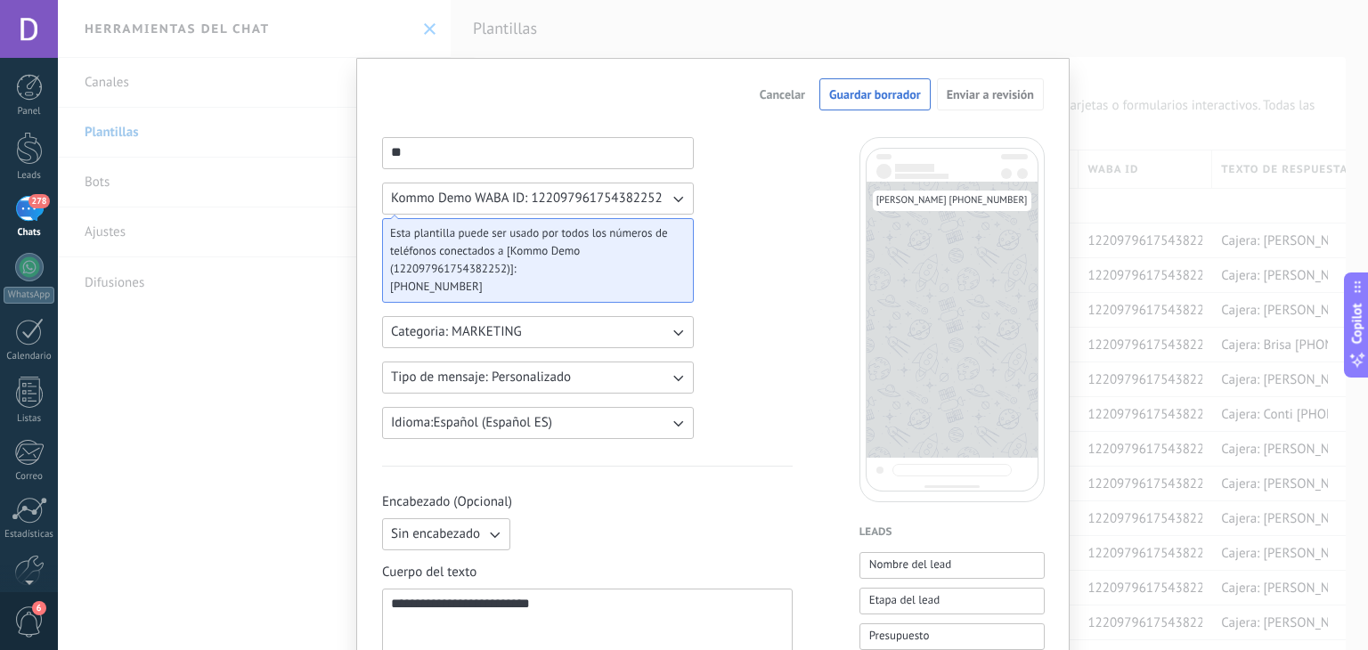
drag, startPoint x: 559, startPoint y: 607, endPoint x: 559, endPoint y: 588, distance: 18.7
click at [559, 607] on div "**********" at bounding box center [587, 632] width 393 height 70
click at [559, 586] on div "**********" at bounding box center [587, 619] width 411 height 110
click at [431, 147] on input at bounding box center [538, 152] width 310 height 28
drag, startPoint x: 431, startPoint y: 147, endPoint x: 655, endPoint y: 124, distance: 225.6
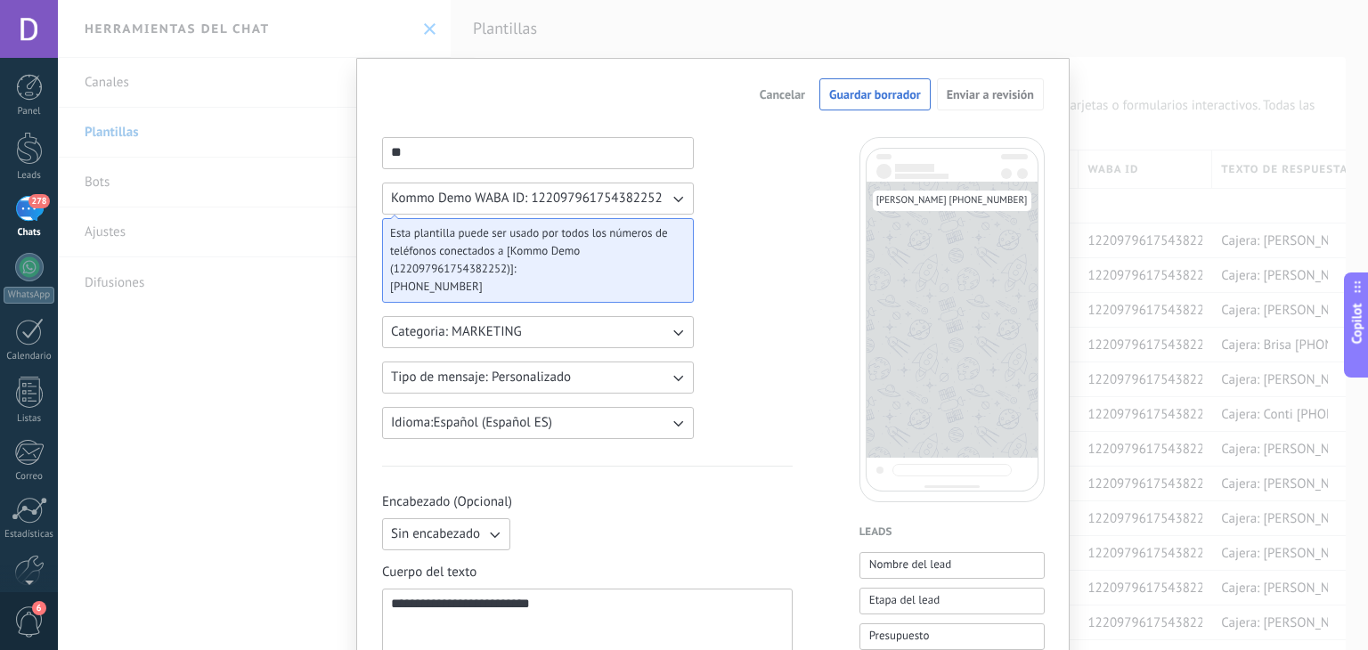
click at [435, 147] on input at bounding box center [538, 152] width 310 height 28
click at [787, 94] on span "Cancelar" at bounding box center [782, 94] width 45 height 12
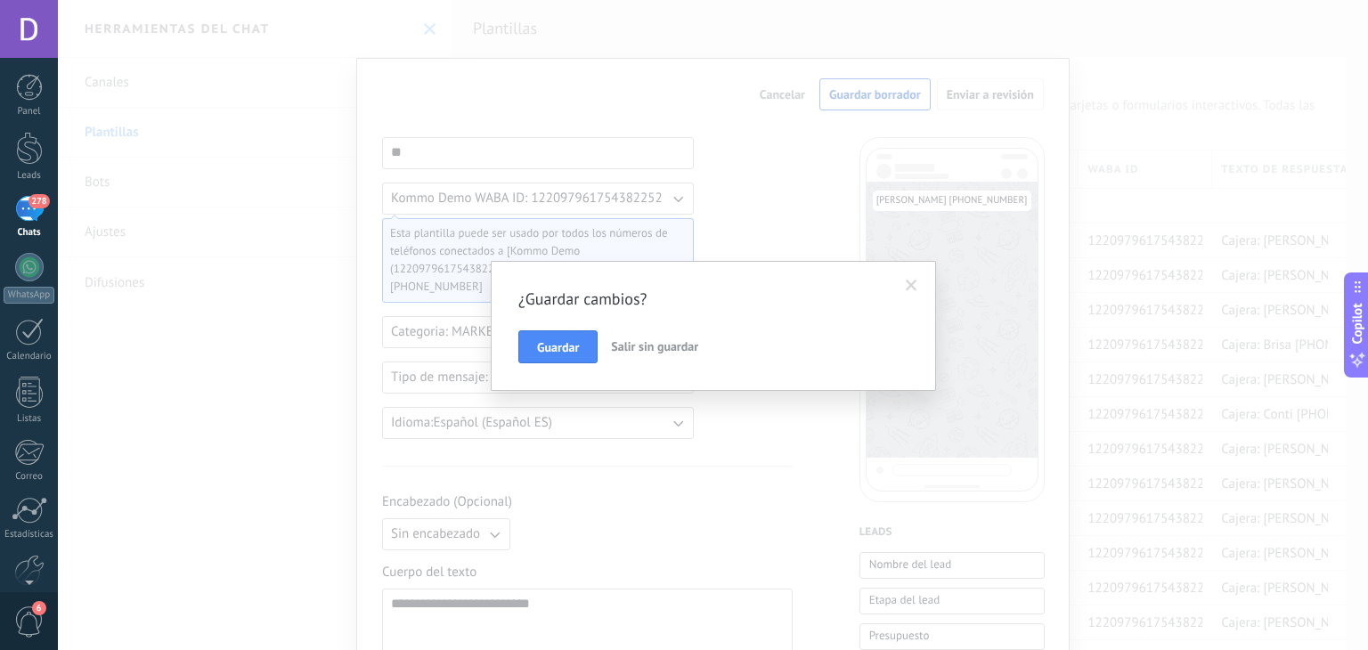
click at [661, 343] on span "Salir sin guardar" at bounding box center [654, 346] width 87 height 16
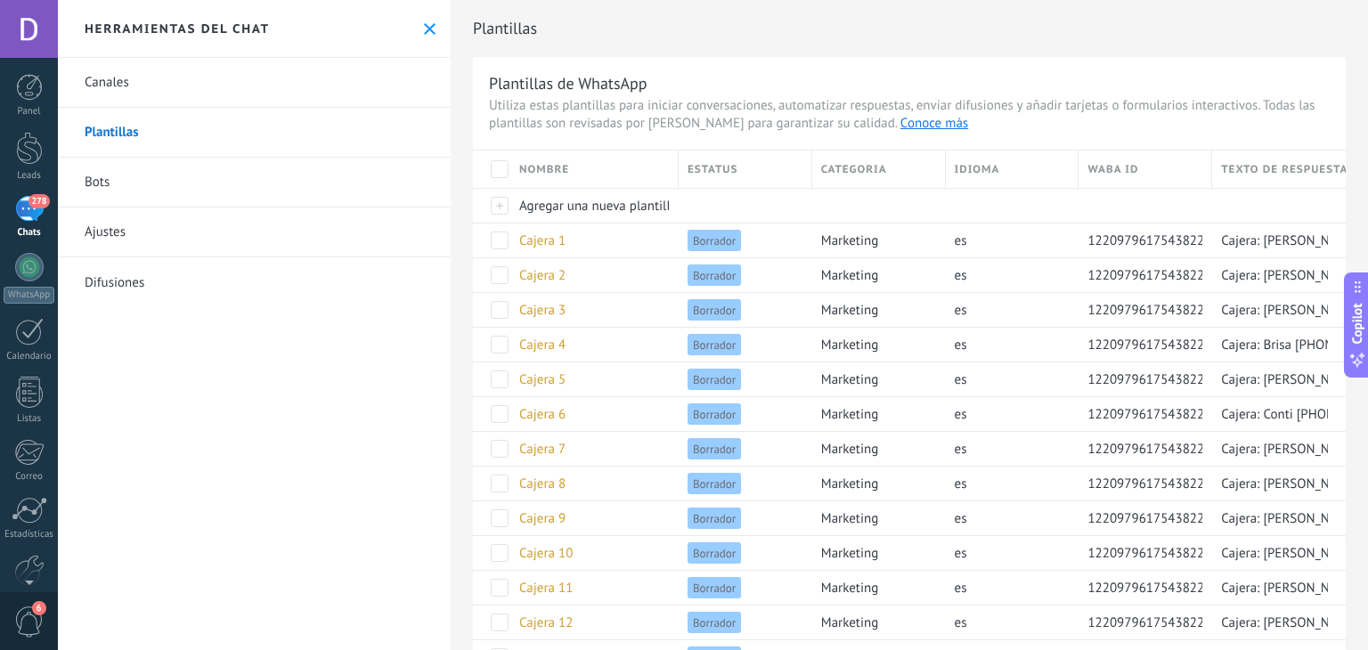
click at [1134, 45] on h2 "Plantillas" at bounding box center [909, 29] width 873 height 36
click at [581, 199] on span "Agregar una nueva plantilla" at bounding box center [598, 206] width 158 height 17
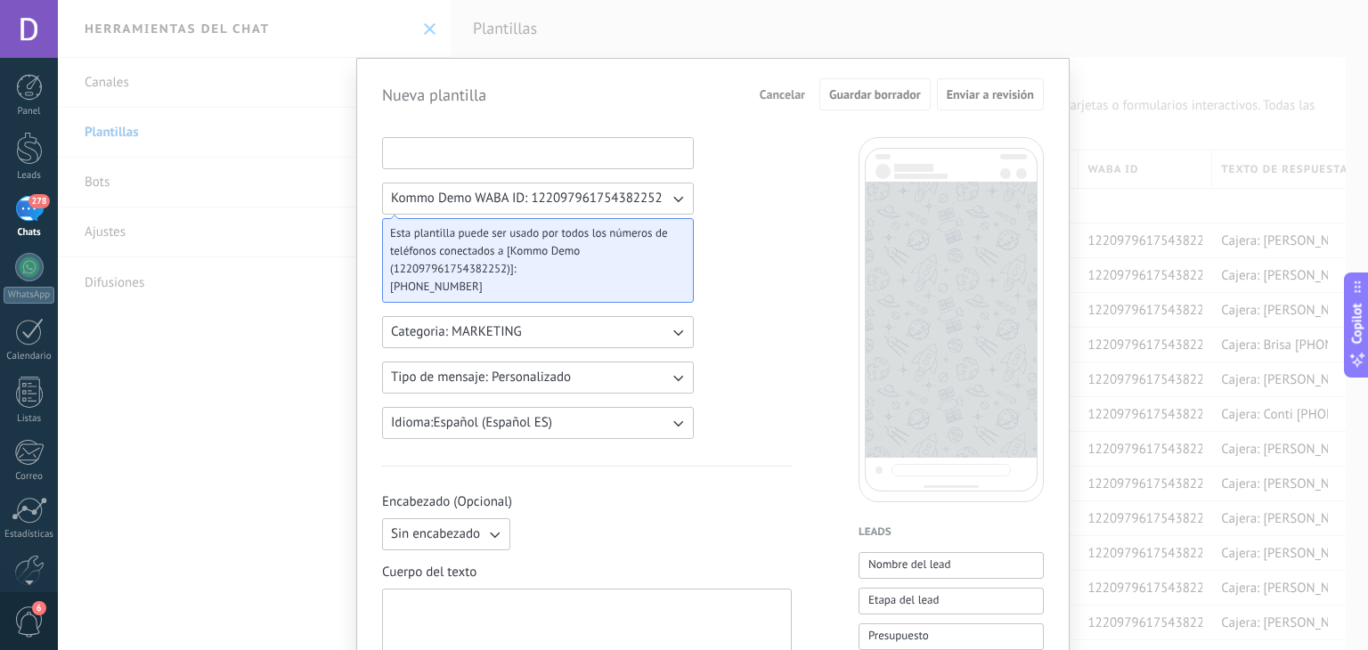
click at [492, 158] on input at bounding box center [538, 152] width 310 height 28
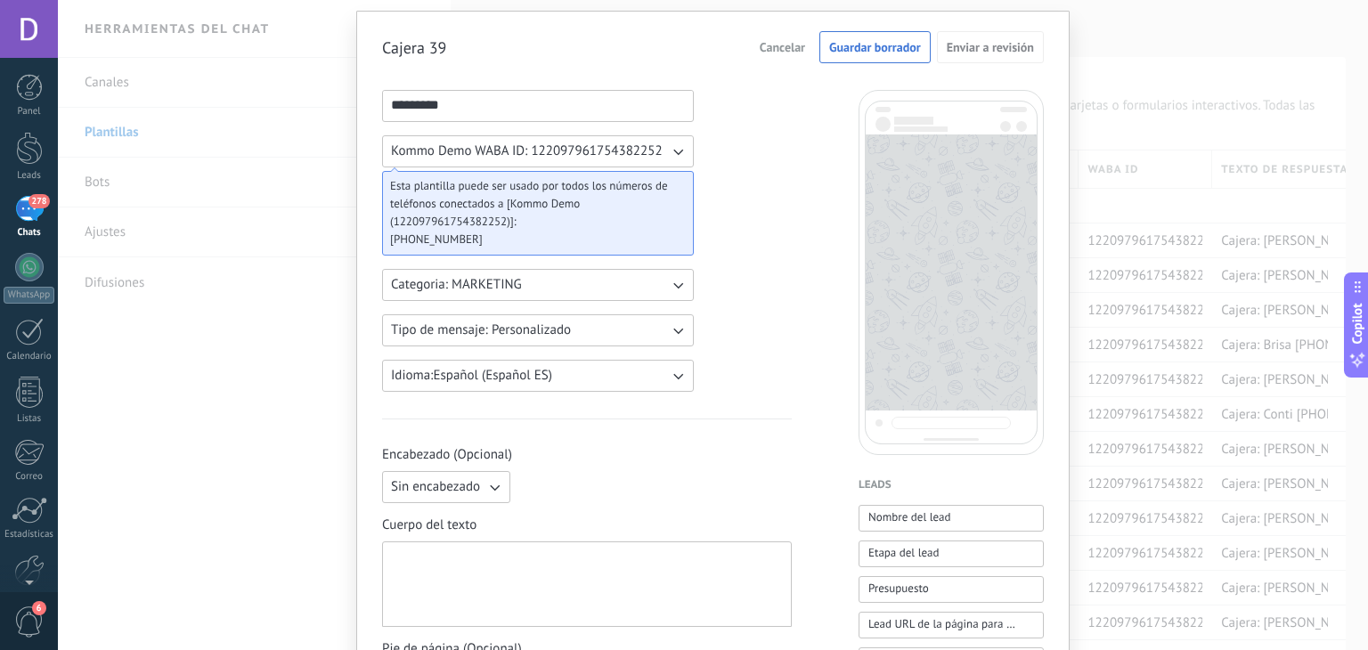
scroll to position [89, 0]
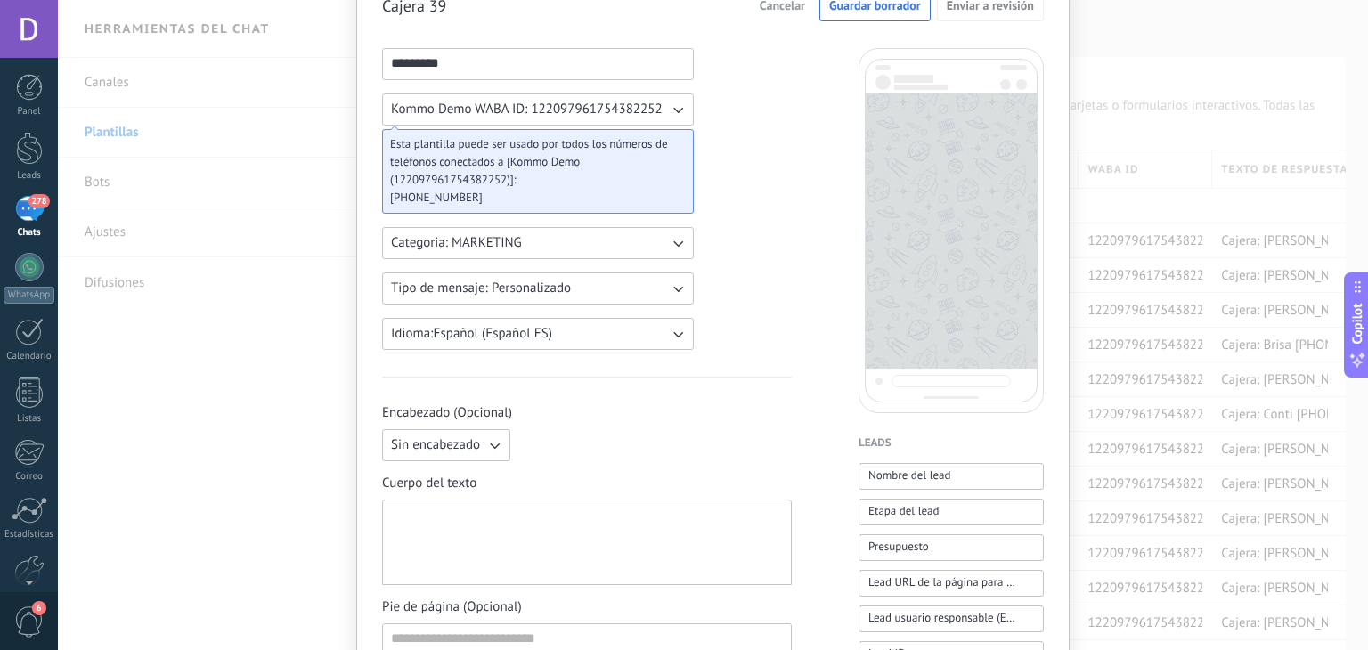
type input "*********"
click at [498, 500] on div at bounding box center [587, 542] width 410 height 85
click at [504, 517] on div at bounding box center [587, 543] width 392 height 70
paste div
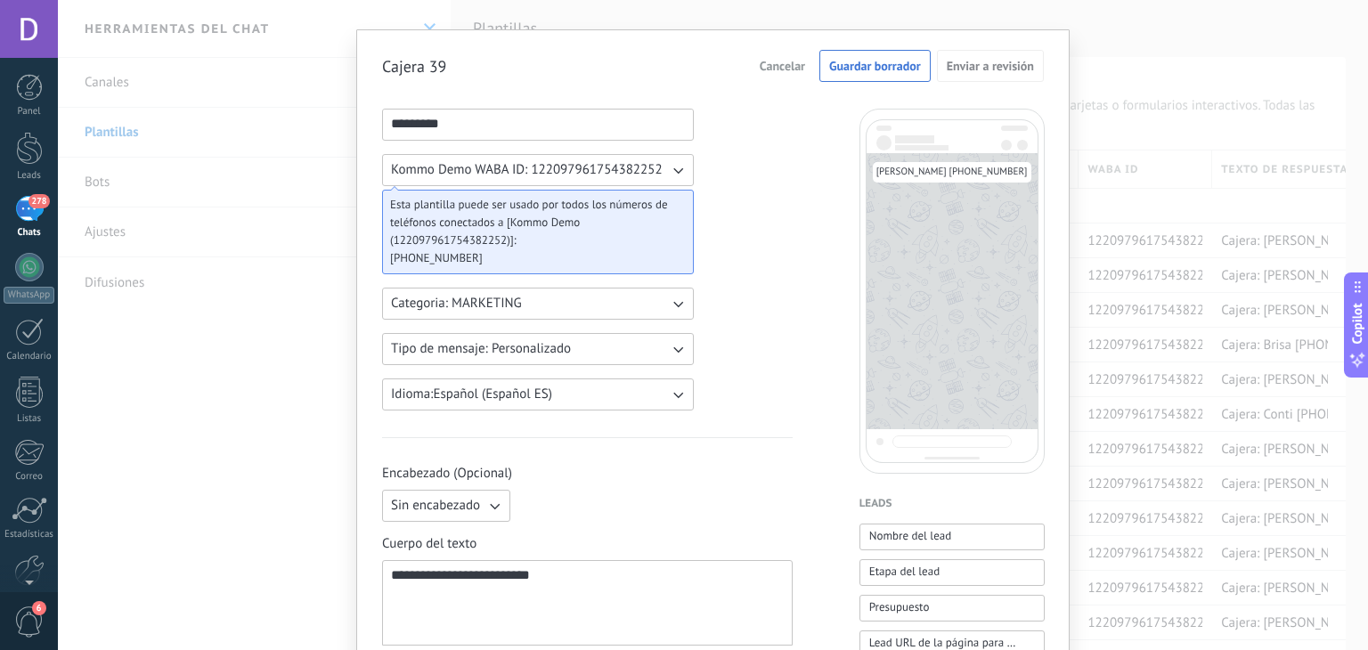
scroll to position [0, 0]
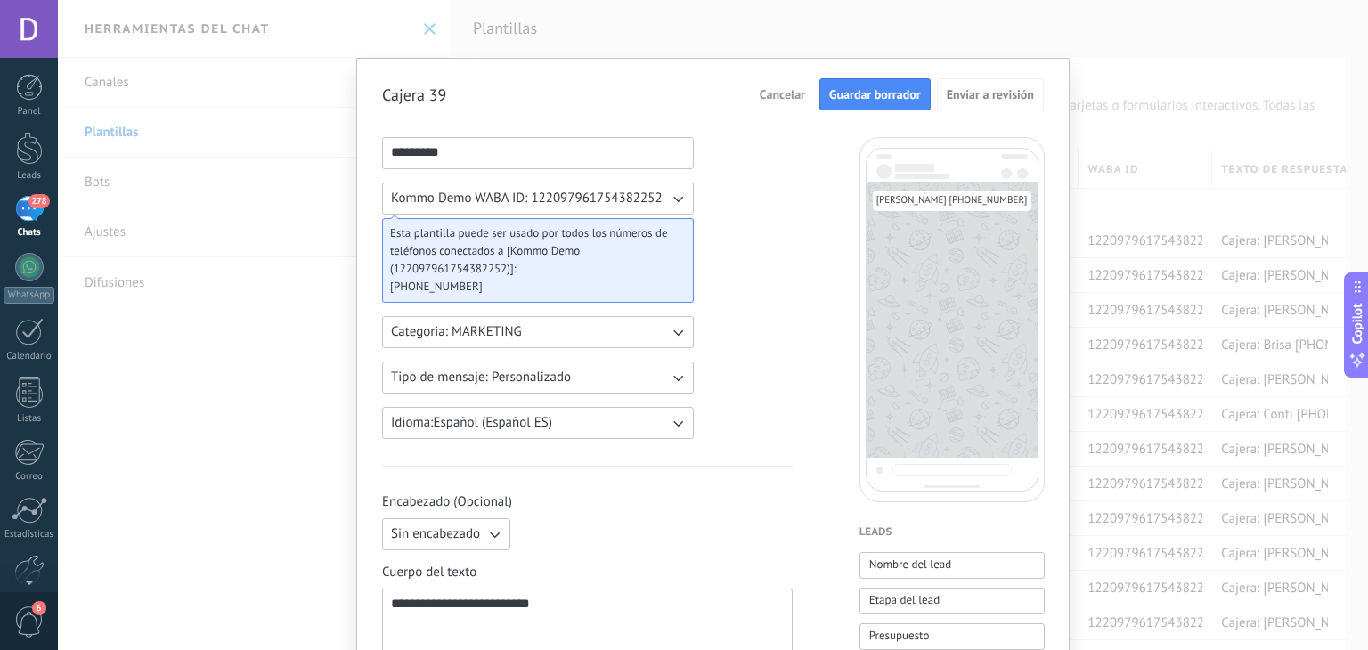
click at [859, 92] on span "Guardar borrador" at bounding box center [875, 94] width 92 height 12
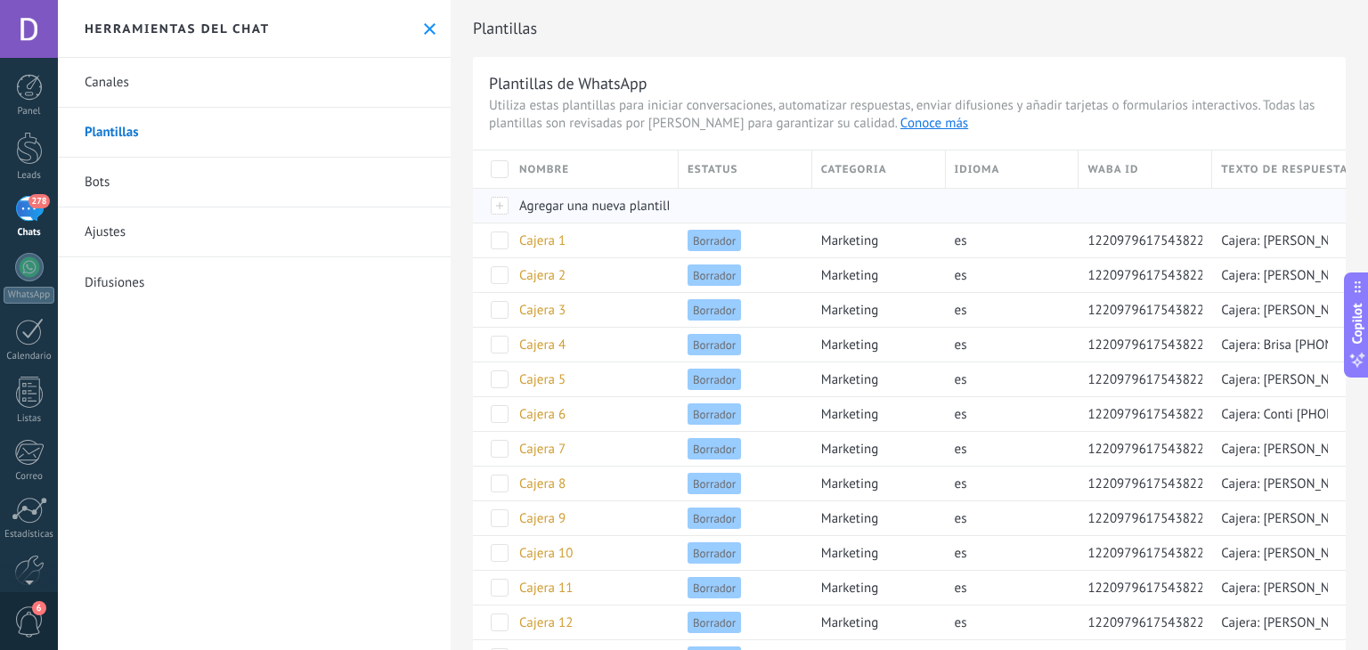
click at [623, 206] on span "Agregar una nueva plantilla" at bounding box center [598, 206] width 158 height 17
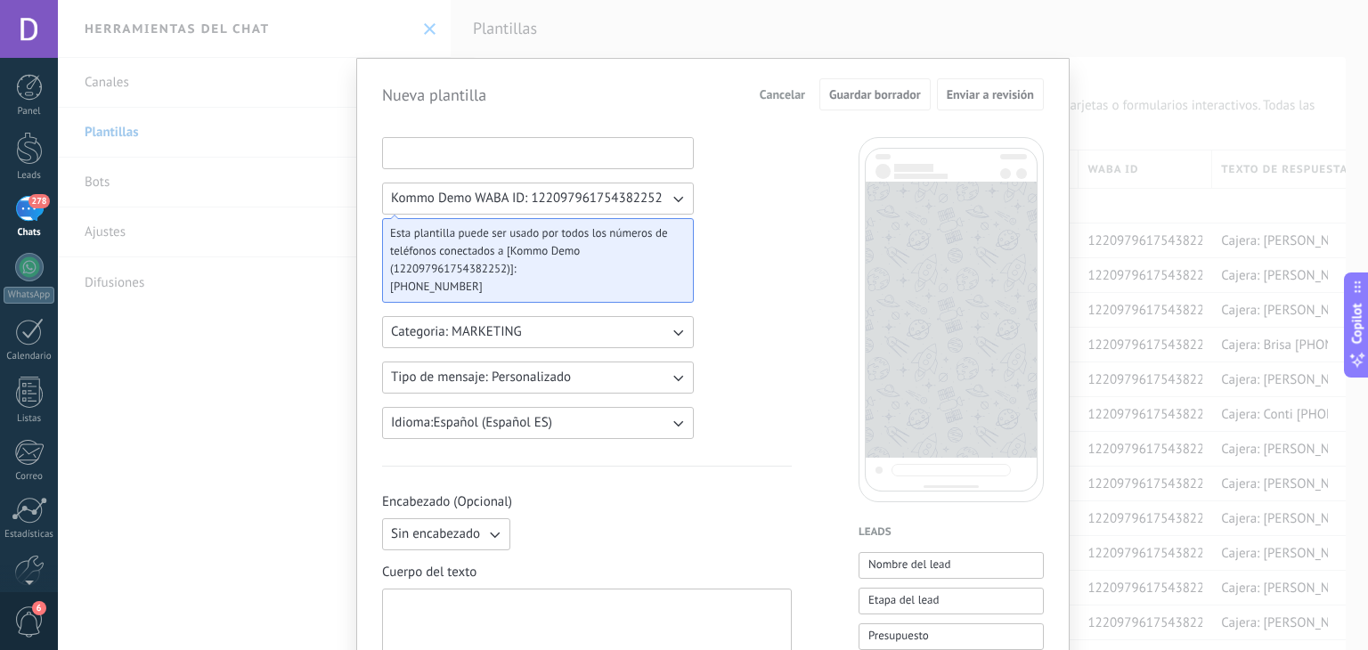
click at [488, 160] on input at bounding box center [538, 152] width 310 height 28
type input "******"
click at [442, 161] on input "******" at bounding box center [538, 152] width 310 height 28
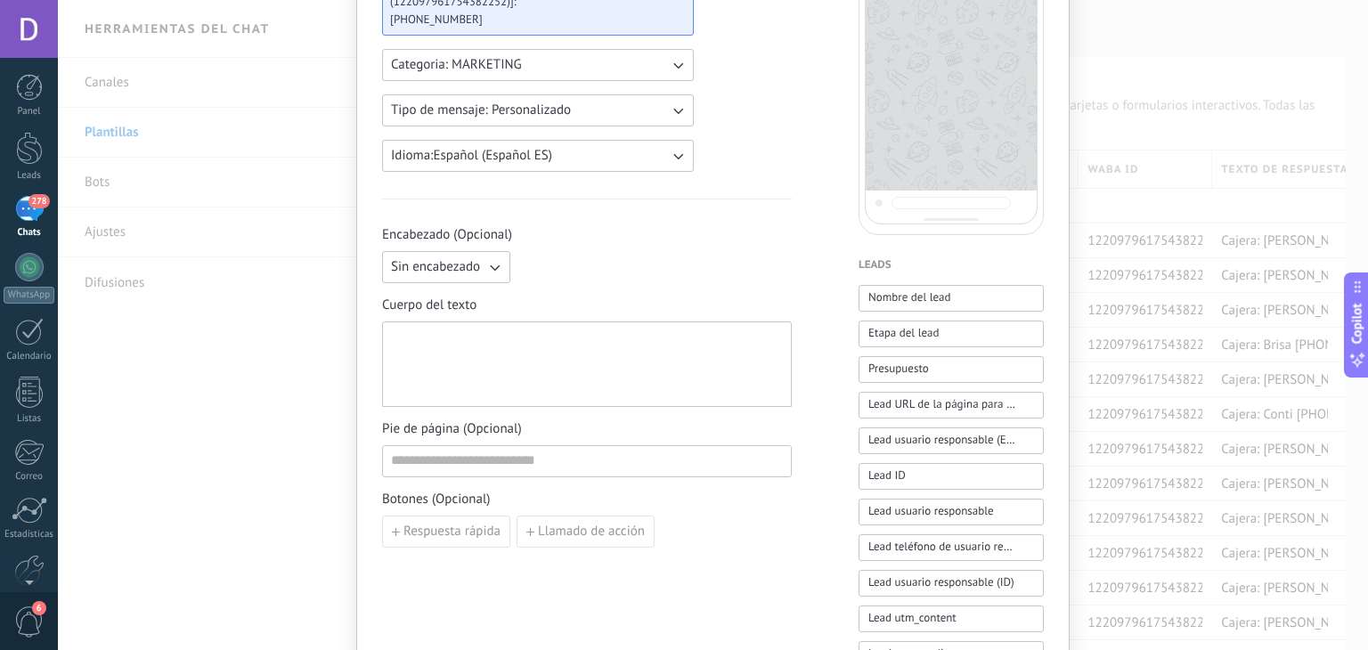
type input "*********"
click at [522, 297] on span "Cuerpo del texto" at bounding box center [587, 306] width 410 height 18
click at [520, 339] on div at bounding box center [587, 365] width 392 height 70
paste div
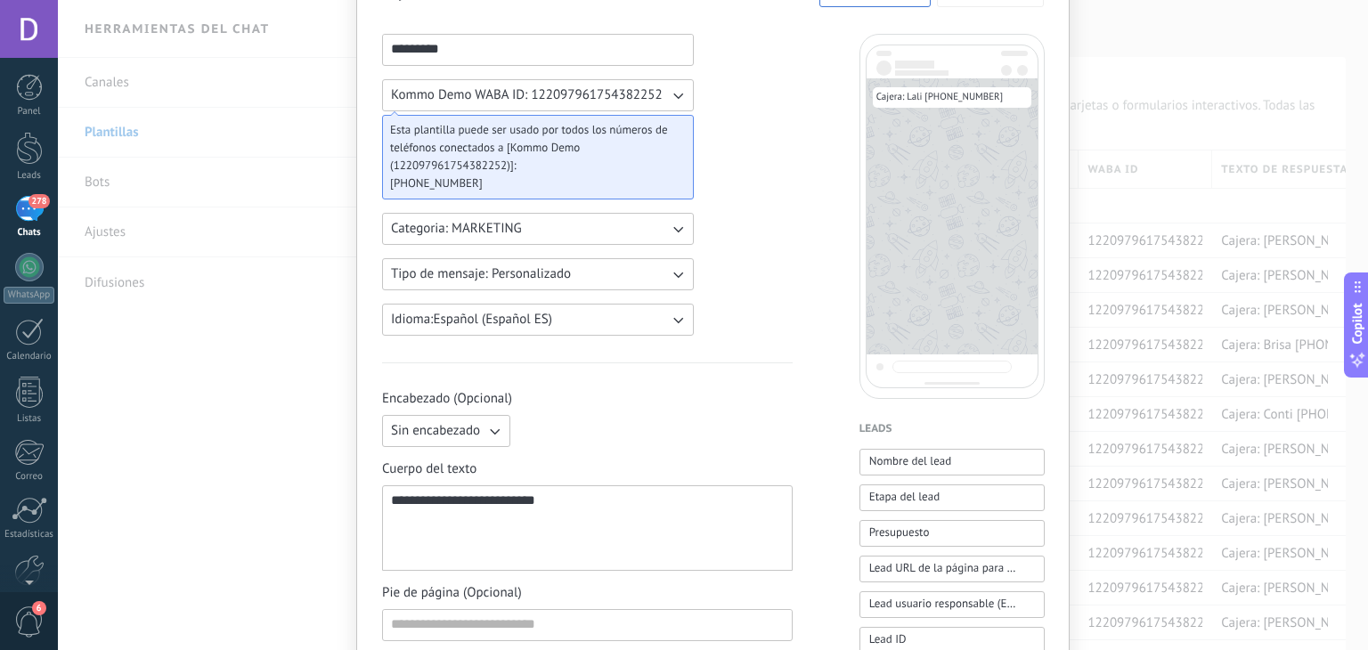
scroll to position [0, 0]
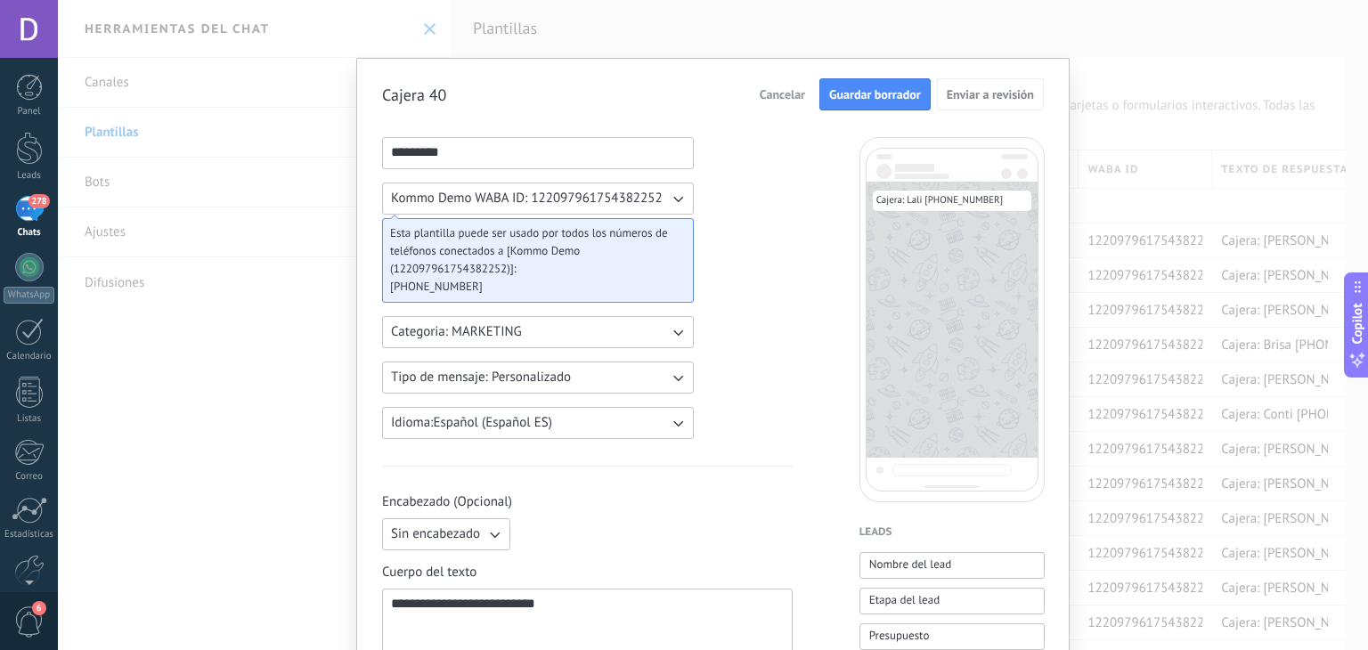
click at [848, 97] on span "Guardar borrador" at bounding box center [875, 94] width 92 height 12
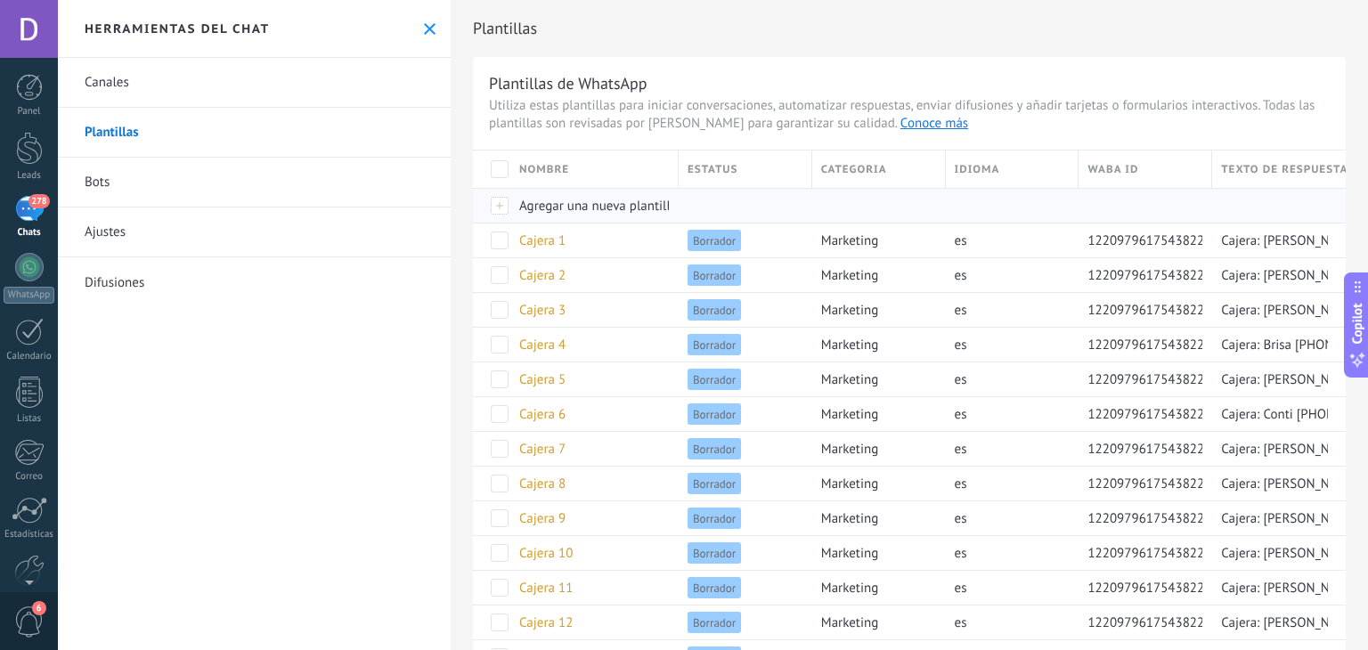
click at [563, 212] on span "Agregar una nueva plantilla" at bounding box center [598, 206] width 158 height 17
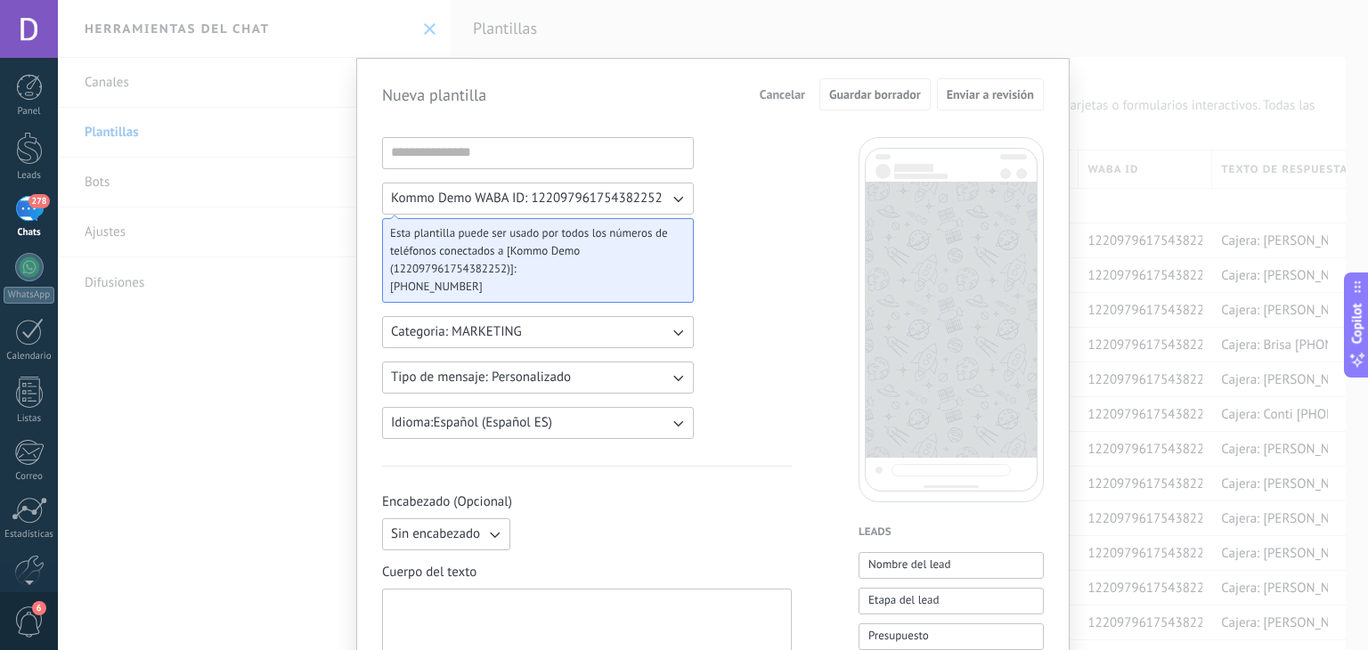
click at [485, 600] on div at bounding box center [587, 632] width 392 height 70
paste div
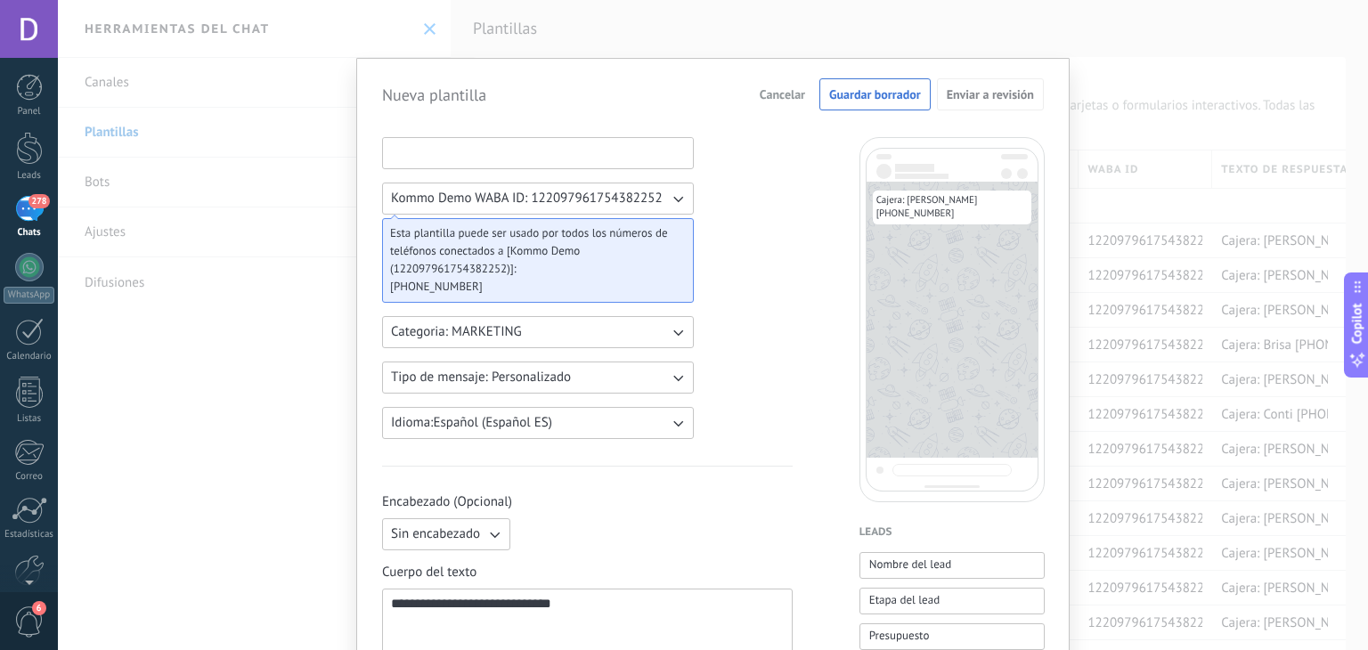
click at [435, 151] on input at bounding box center [538, 152] width 310 height 28
type input "*"
type input "*********"
click at [866, 99] on span "Guardar borrador" at bounding box center [875, 94] width 92 height 12
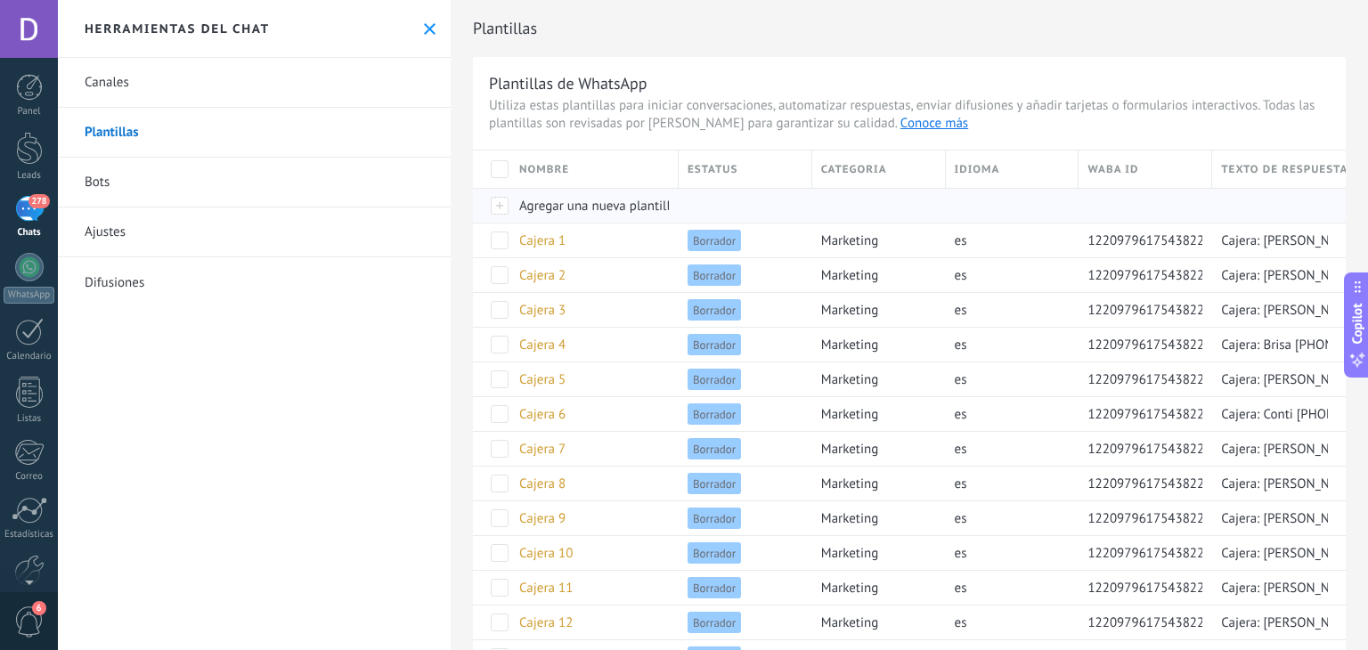
click at [608, 204] on span "Agregar una nueva plantilla" at bounding box center [598, 206] width 158 height 17
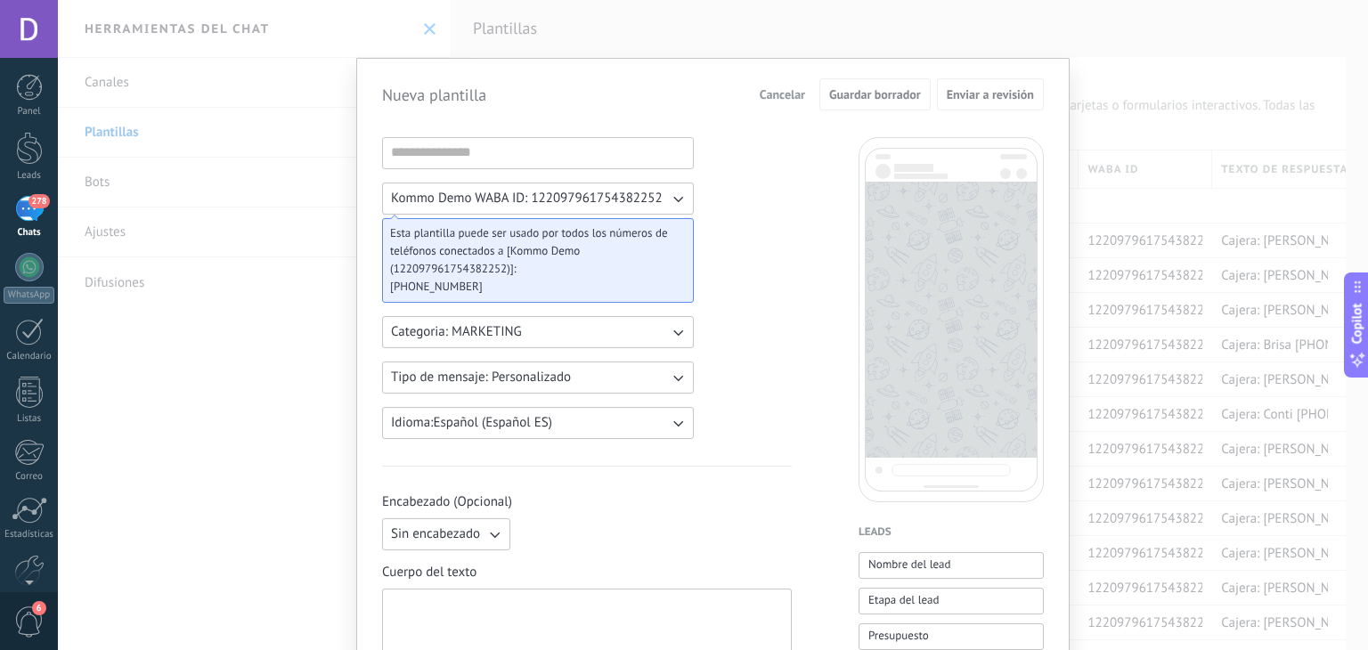
click at [582, 610] on div at bounding box center [587, 632] width 392 height 70
paste div
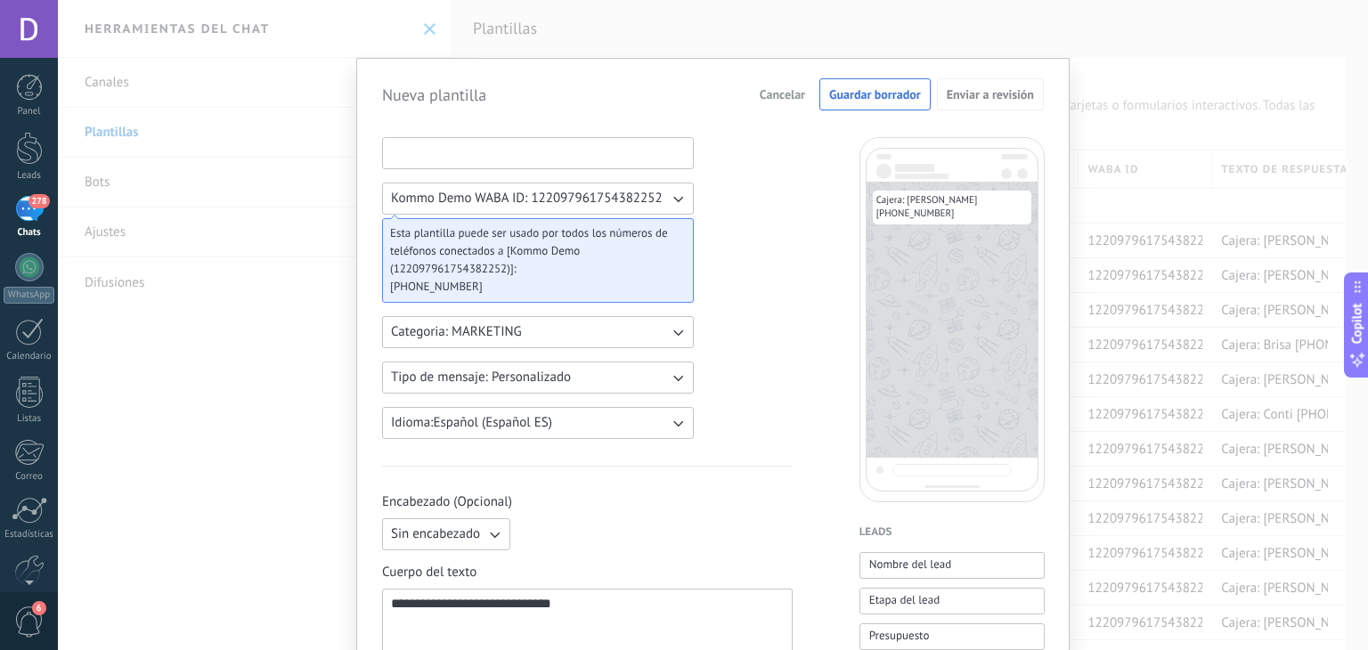
click at [489, 157] on input at bounding box center [538, 152] width 310 height 28
type input "*********"
click at [865, 96] on span "Guardar borrador" at bounding box center [875, 94] width 92 height 12
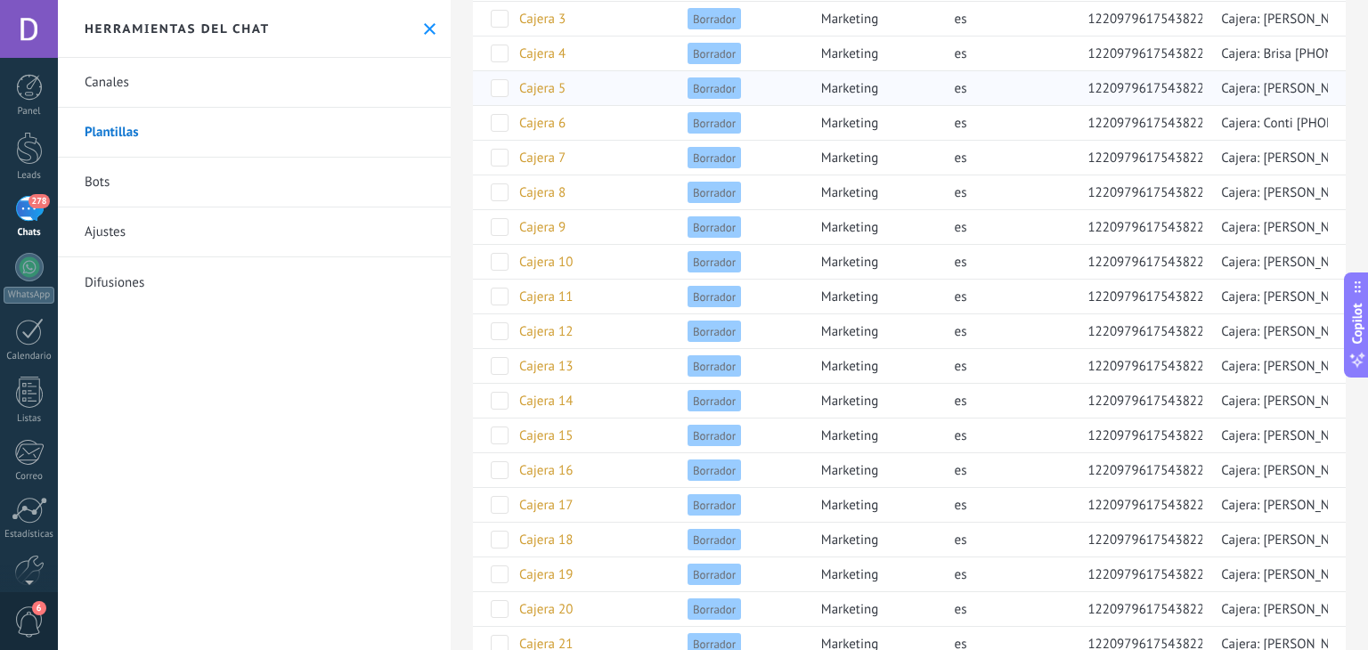
scroll to position [178, 0]
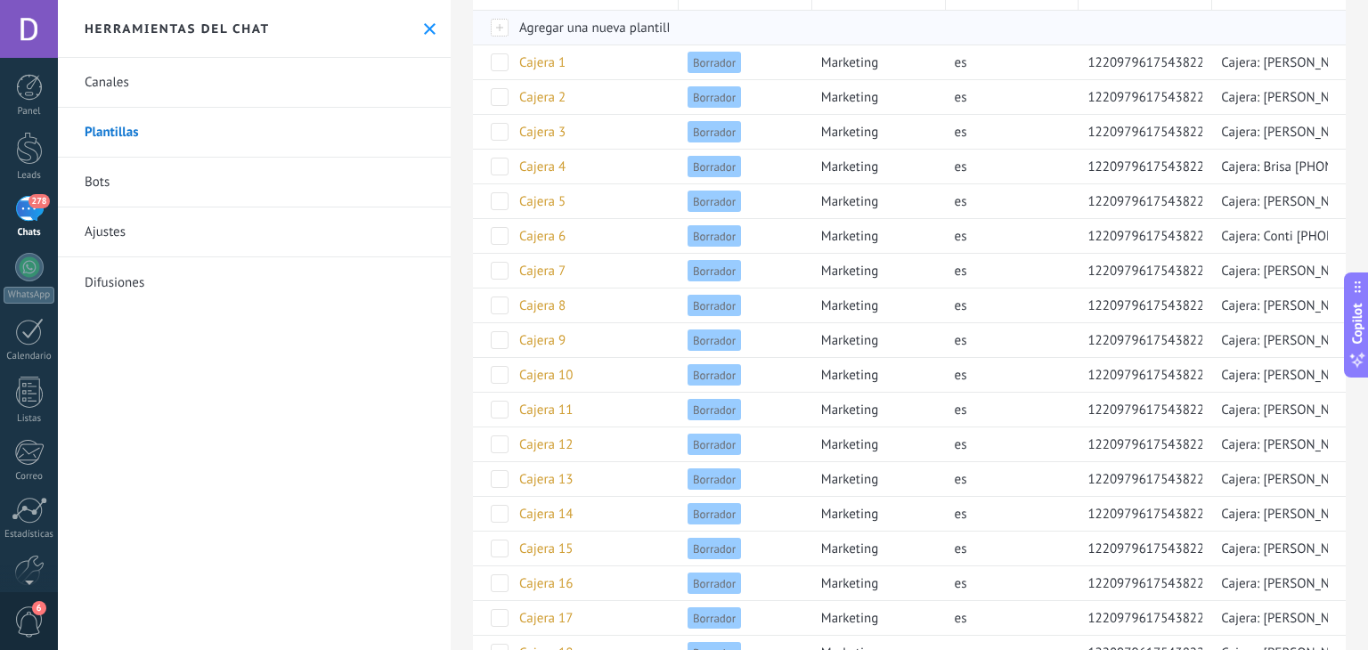
click at [596, 28] on span "Agregar una nueva plantilla" at bounding box center [598, 28] width 158 height 17
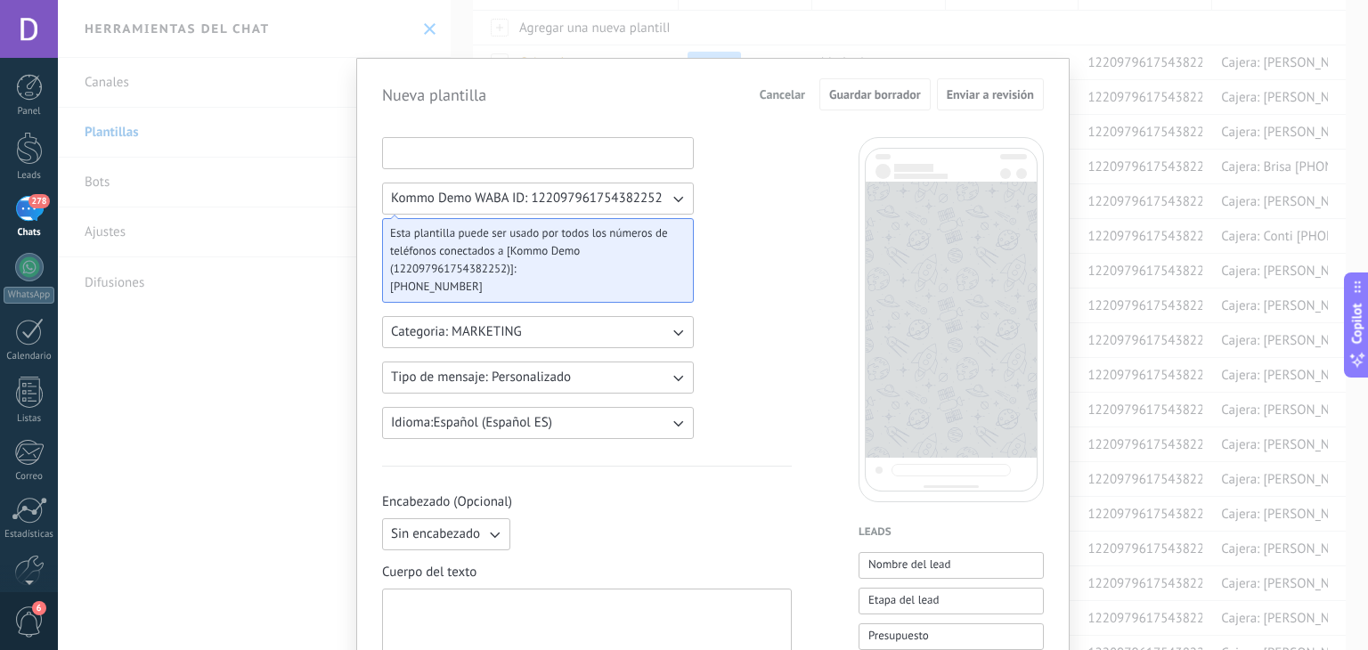
click at [514, 145] on input at bounding box center [538, 152] width 310 height 28
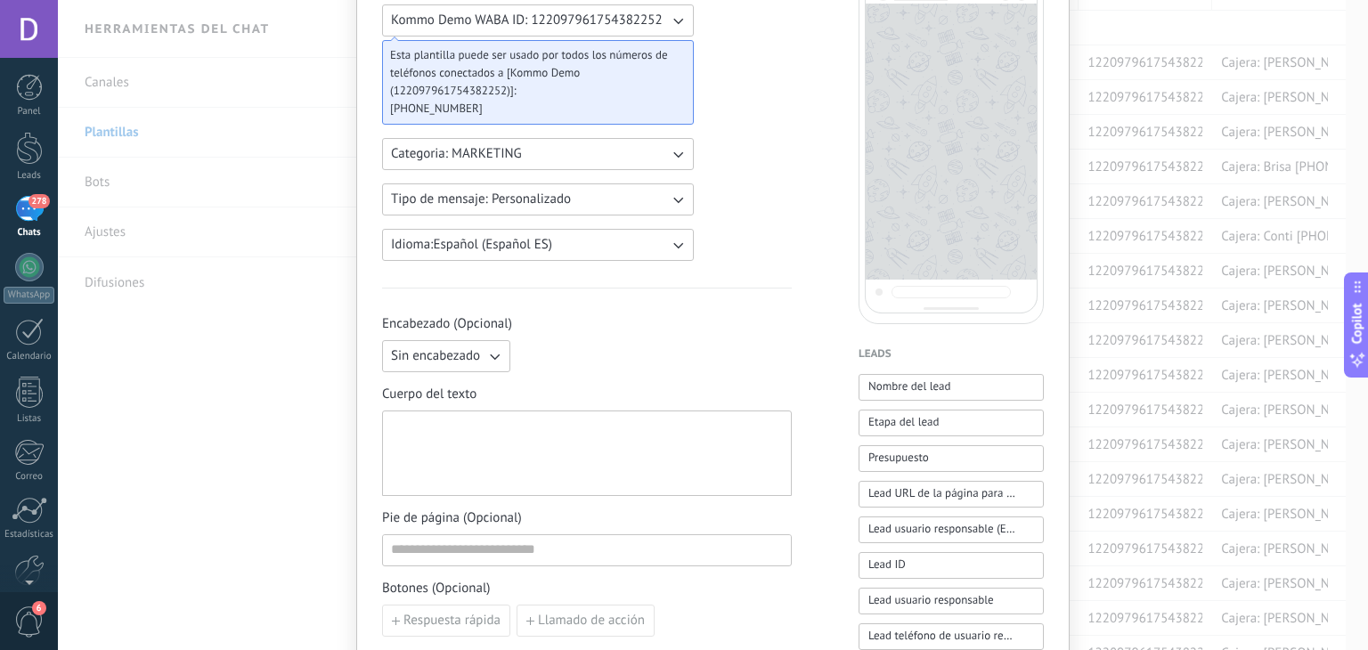
type input "*********"
click at [495, 439] on div at bounding box center [587, 454] width 392 height 70
paste div
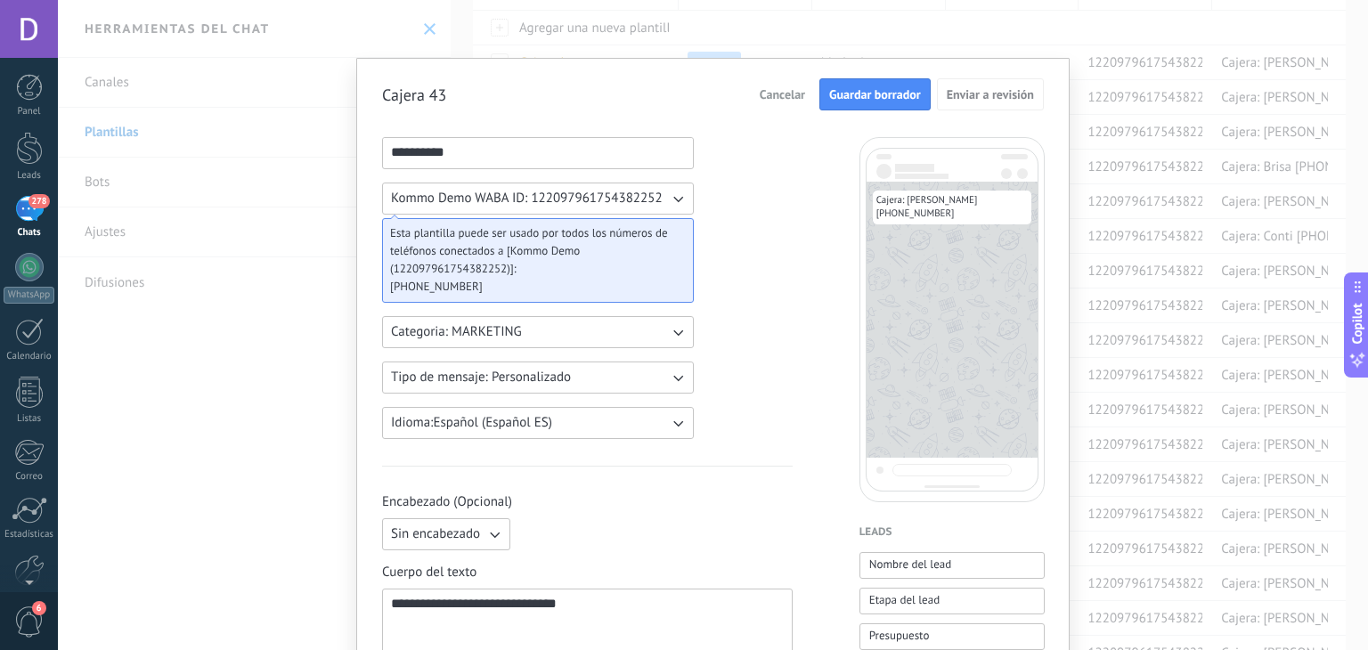
click at [864, 104] on button "Guardar borrador" at bounding box center [874, 94] width 111 height 32
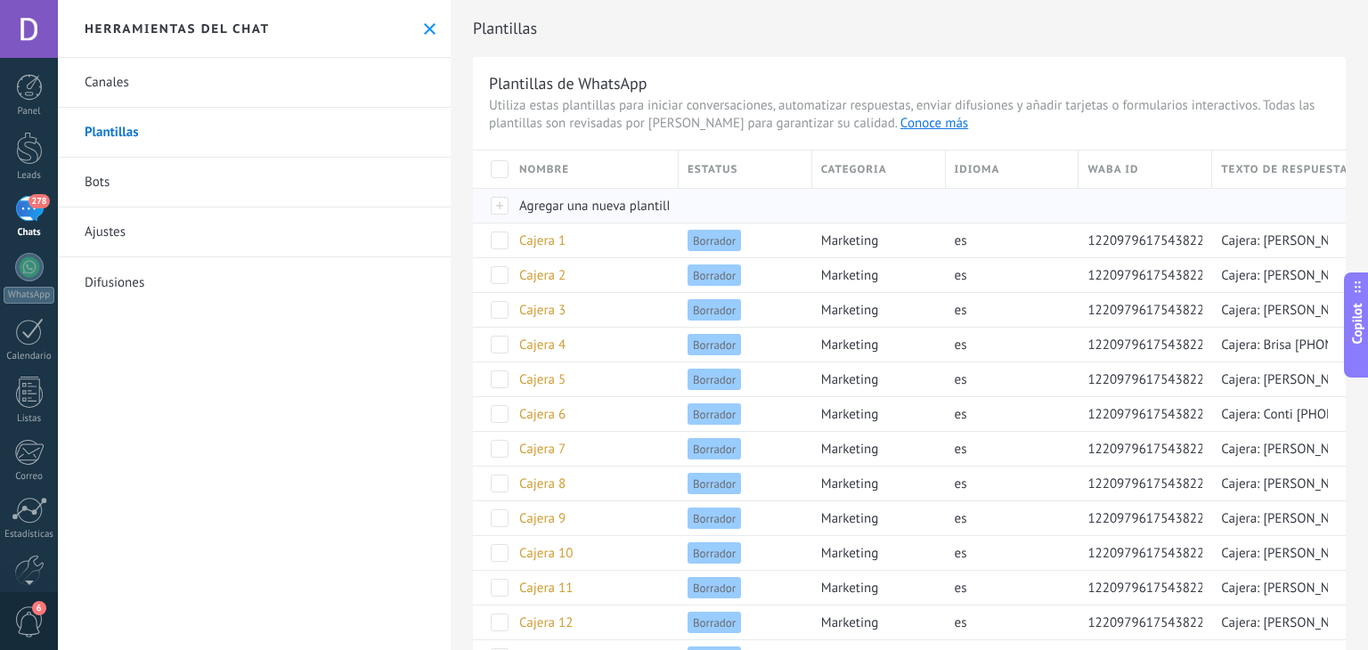
click at [586, 209] on span "Agregar una nueva plantilla" at bounding box center [598, 206] width 158 height 17
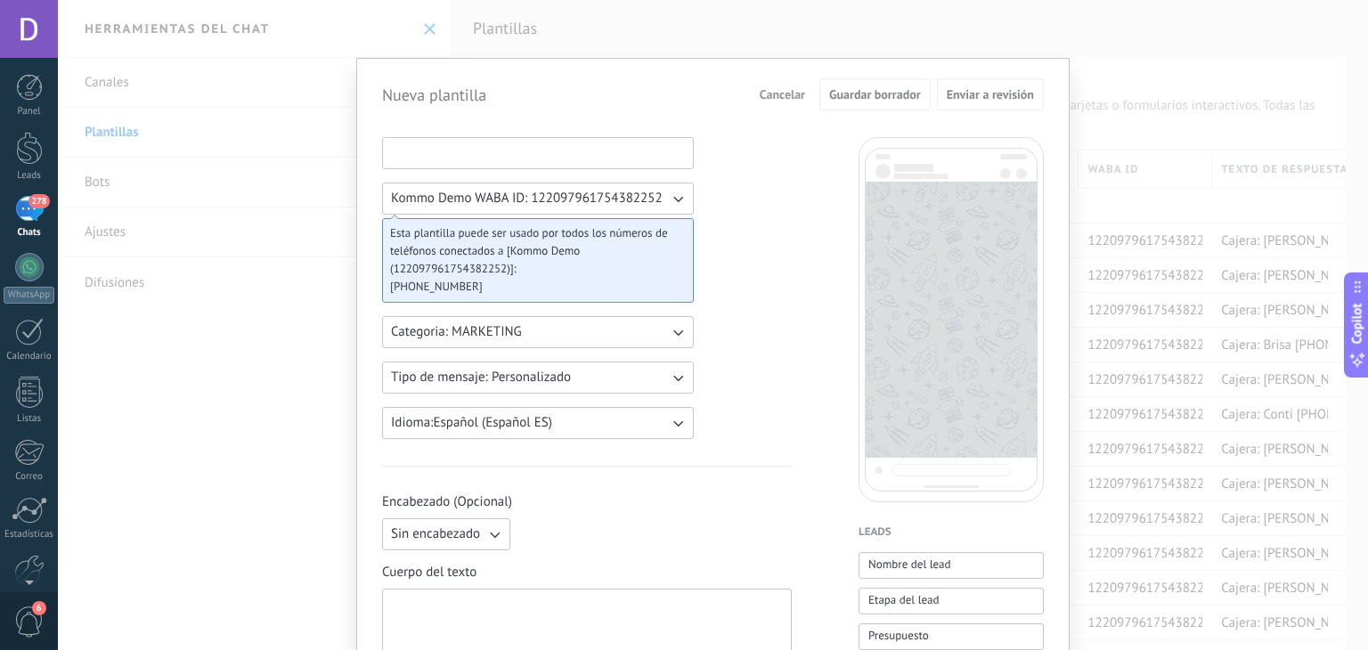
click at [536, 158] on input at bounding box center [538, 152] width 310 height 28
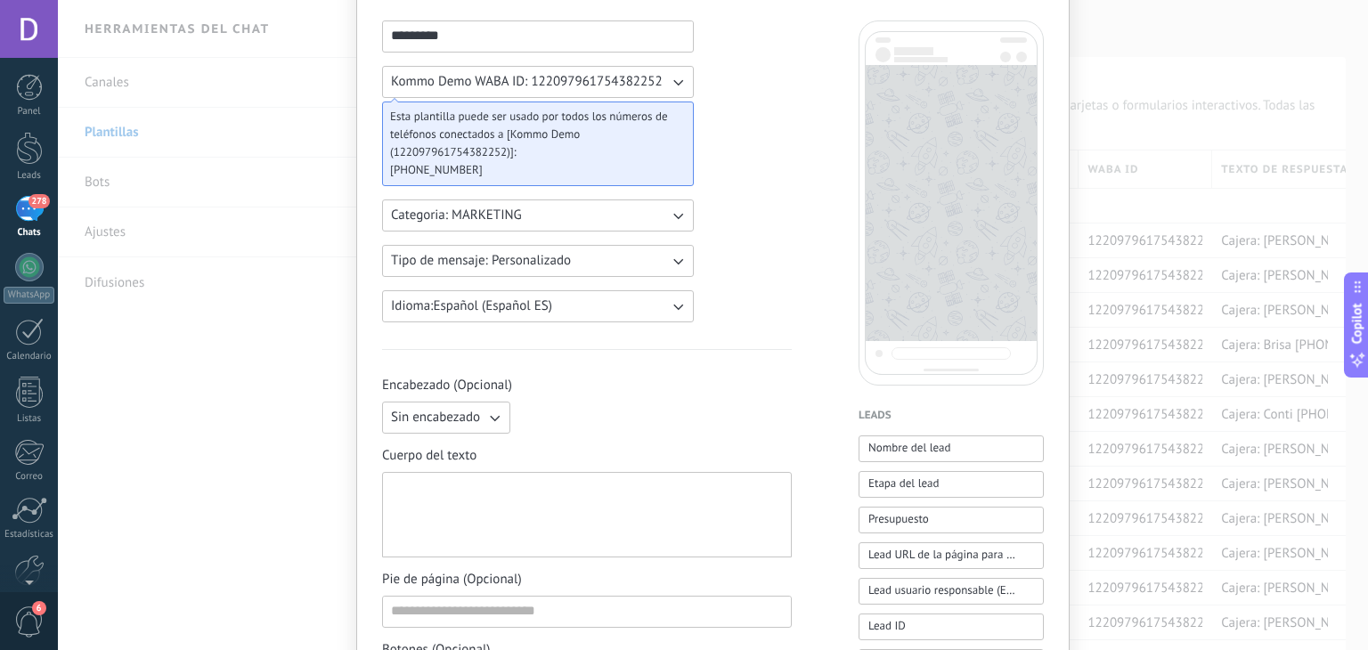
scroll to position [267, 0]
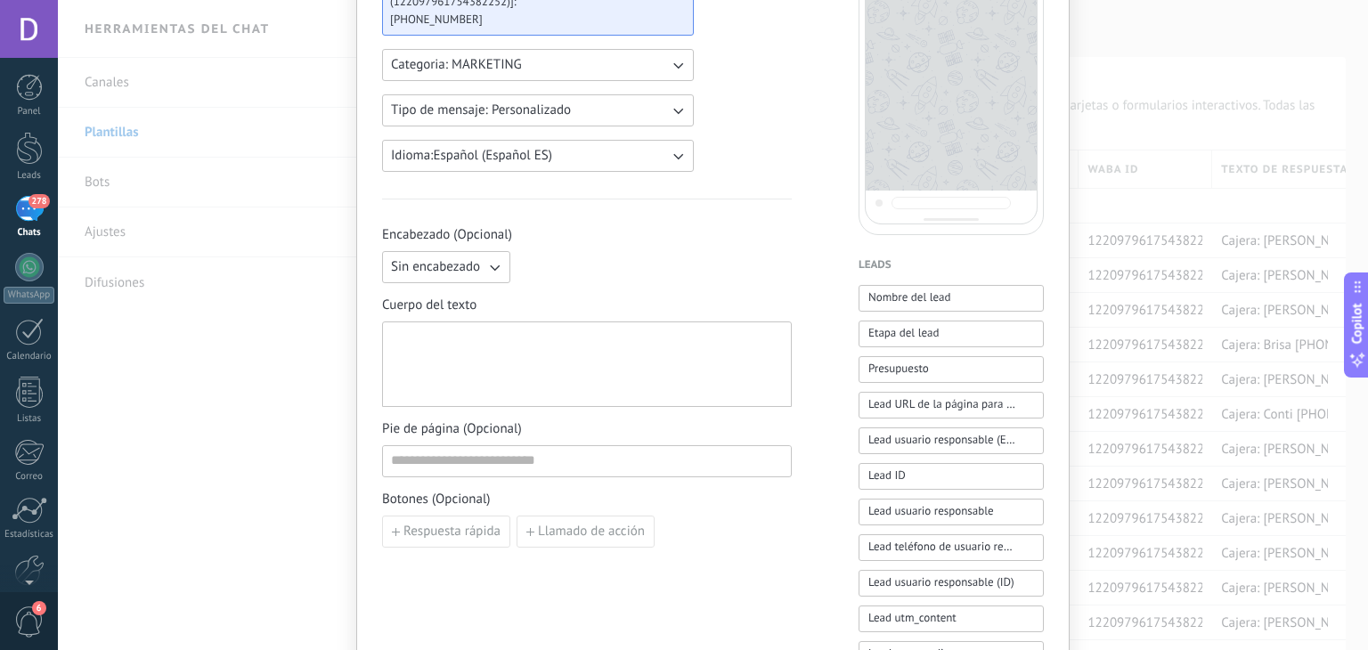
type input "*********"
click at [558, 353] on div at bounding box center [587, 365] width 392 height 70
paste div
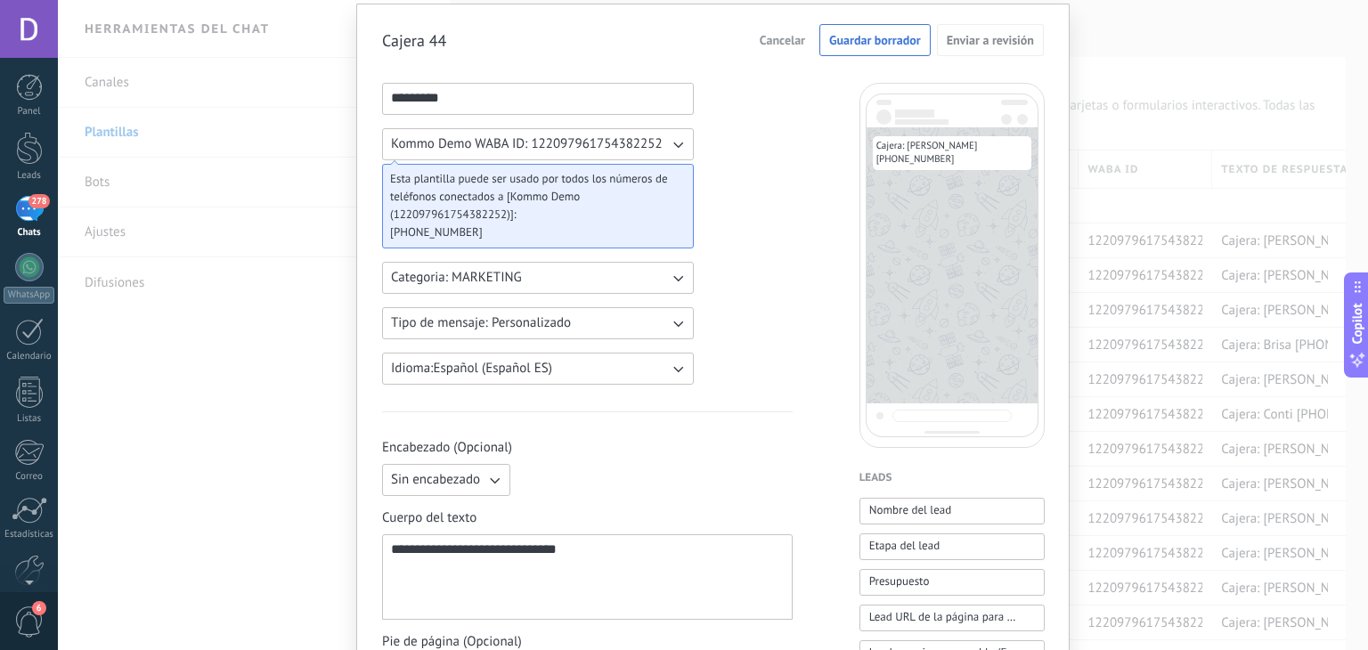
scroll to position [0, 0]
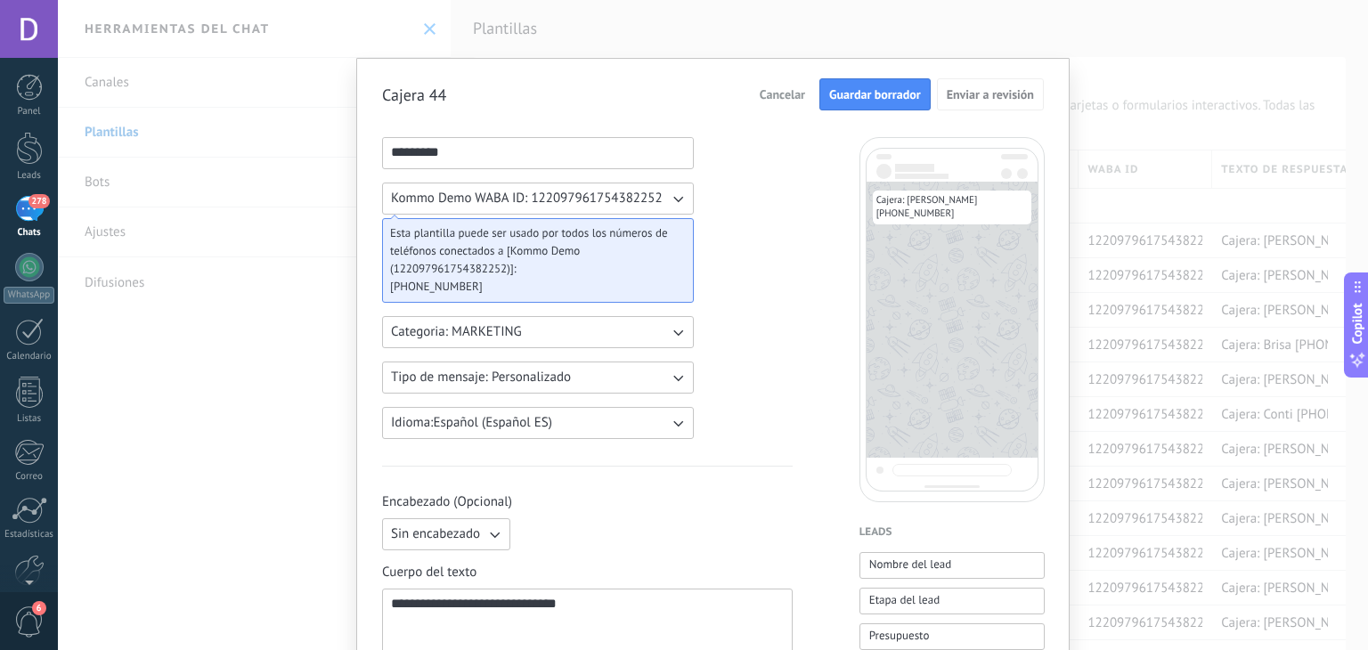
click at [851, 97] on span "Guardar borrador" at bounding box center [875, 94] width 92 height 12
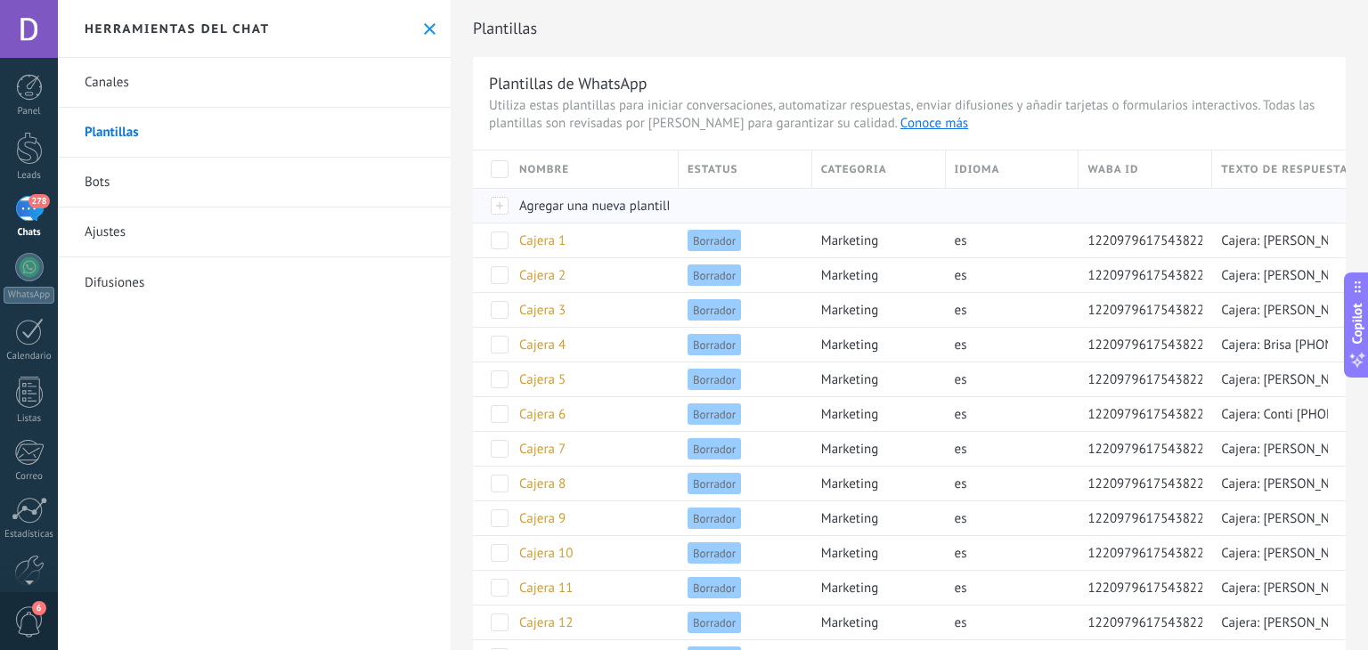
click at [607, 205] on span "Agregar una nueva plantilla" at bounding box center [598, 206] width 158 height 17
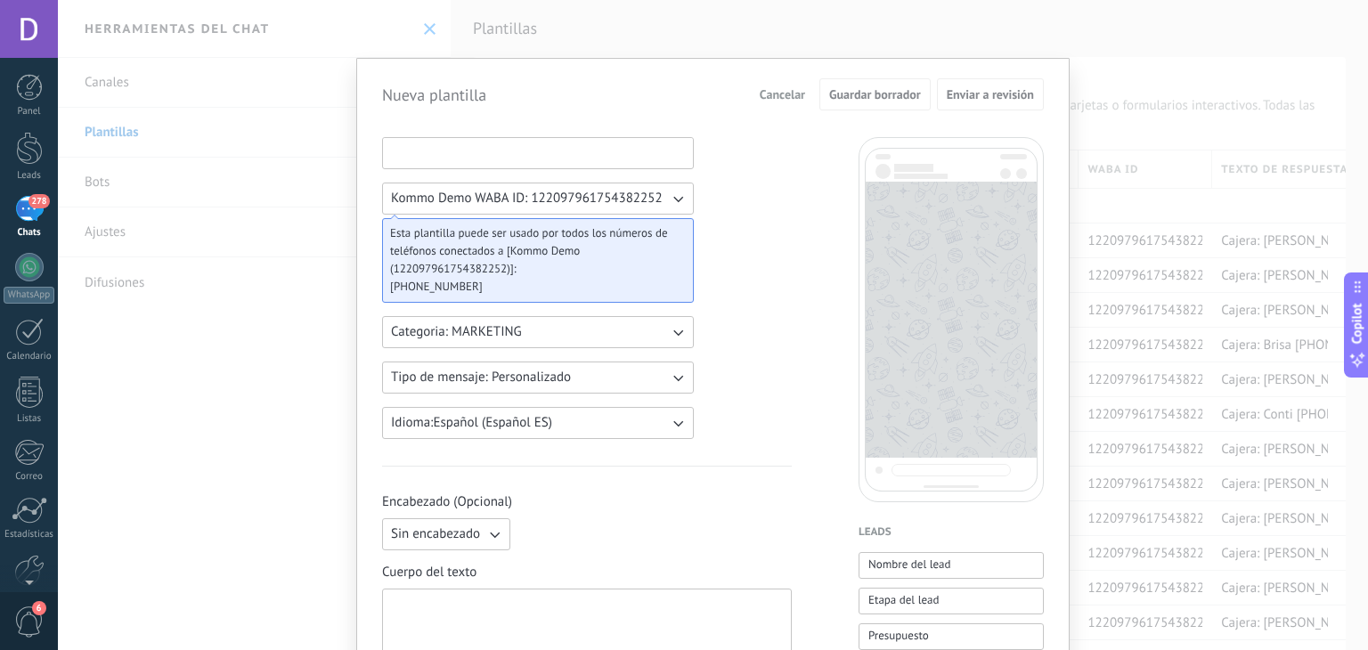
click at [486, 151] on input at bounding box center [538, 152] width 310 height 28
paste input "**********"
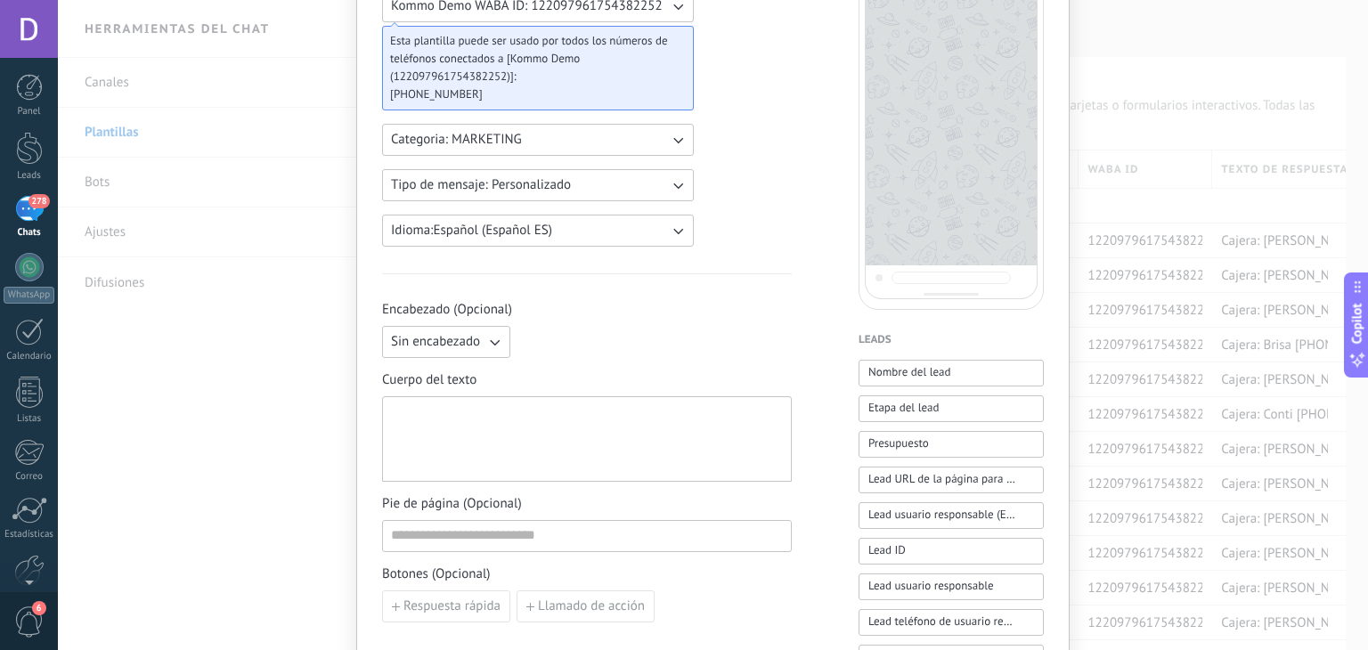
scroll to position [356, 0]
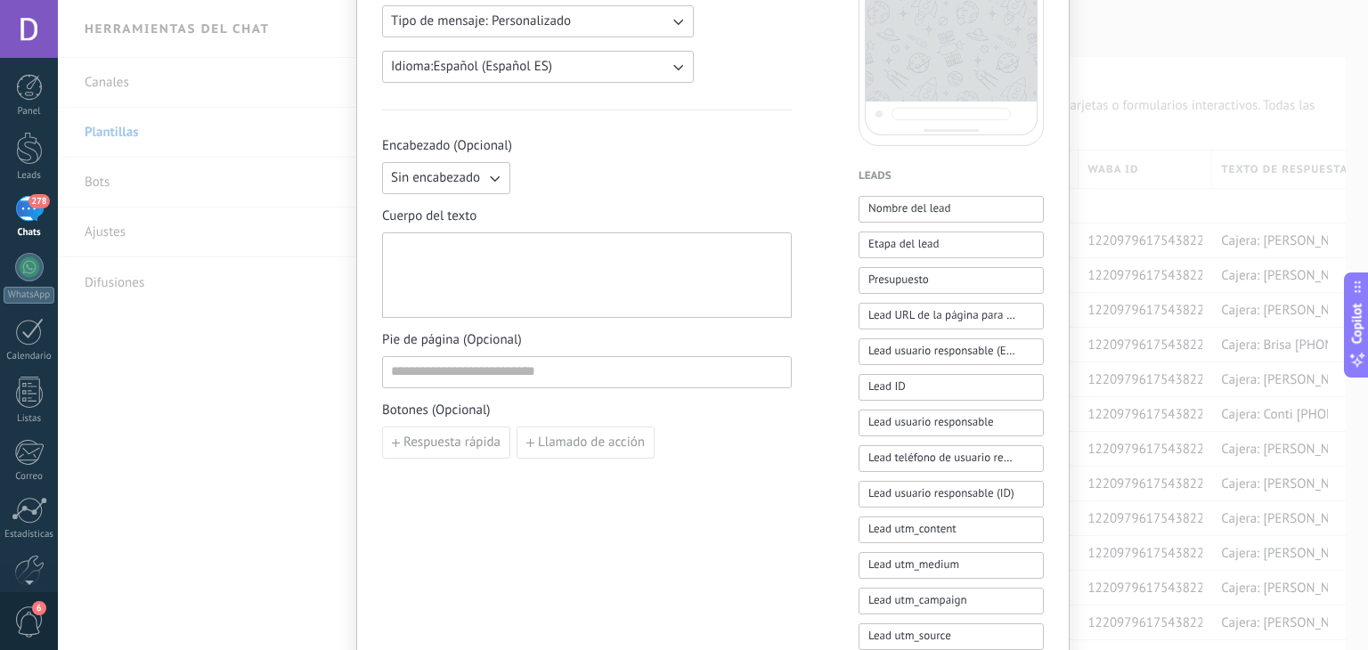
type input "**********"
click at [510, 276] on div at bounding box center [587, 275] width 392 height 70
paste div
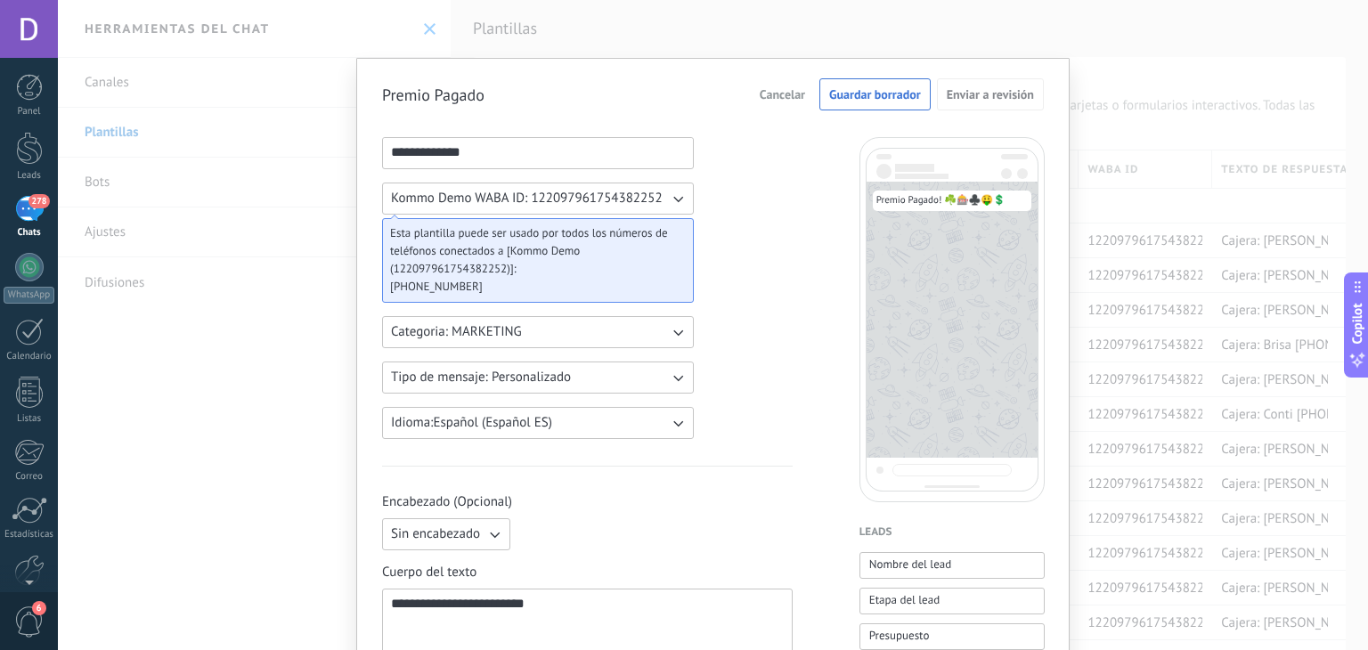
scroll to position [89, 0]
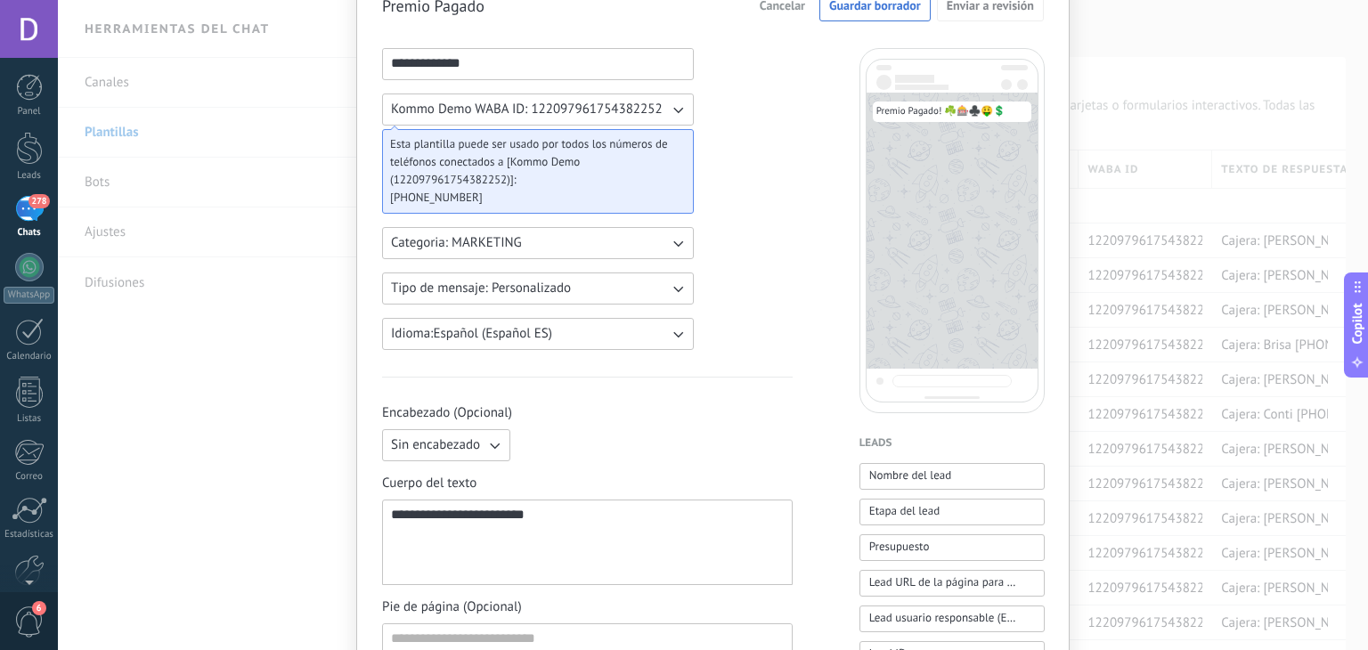
click at [485, 446] on icon "button" at bounding box center [494, 445] width 18 height 18
click at [463, 507] on span "Imagen o archivo" at bounding box center [440, 506] width 99 height 18
click at [558, 449] on label "Imagen o archivo" at bounding box center [604, 445] width 174 height 32
click at [517, 429] on input "Imagen o archivo" at bounding box center [517, 429] width 0 height 0
click at [492, 444] on icon "button" at bounding box center [494, 445] width 18 height 18
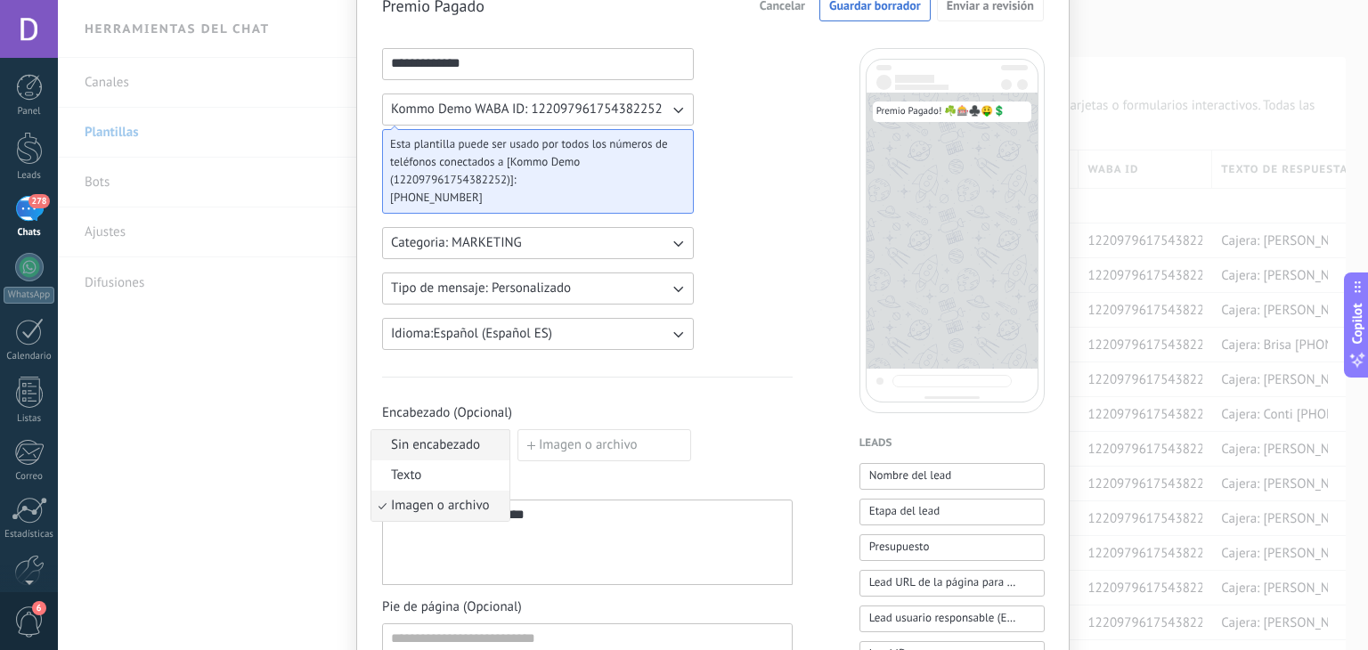
click at [443, 445] on span "Sin encabezado" at bounding box center [435, 445] width 89 height 18
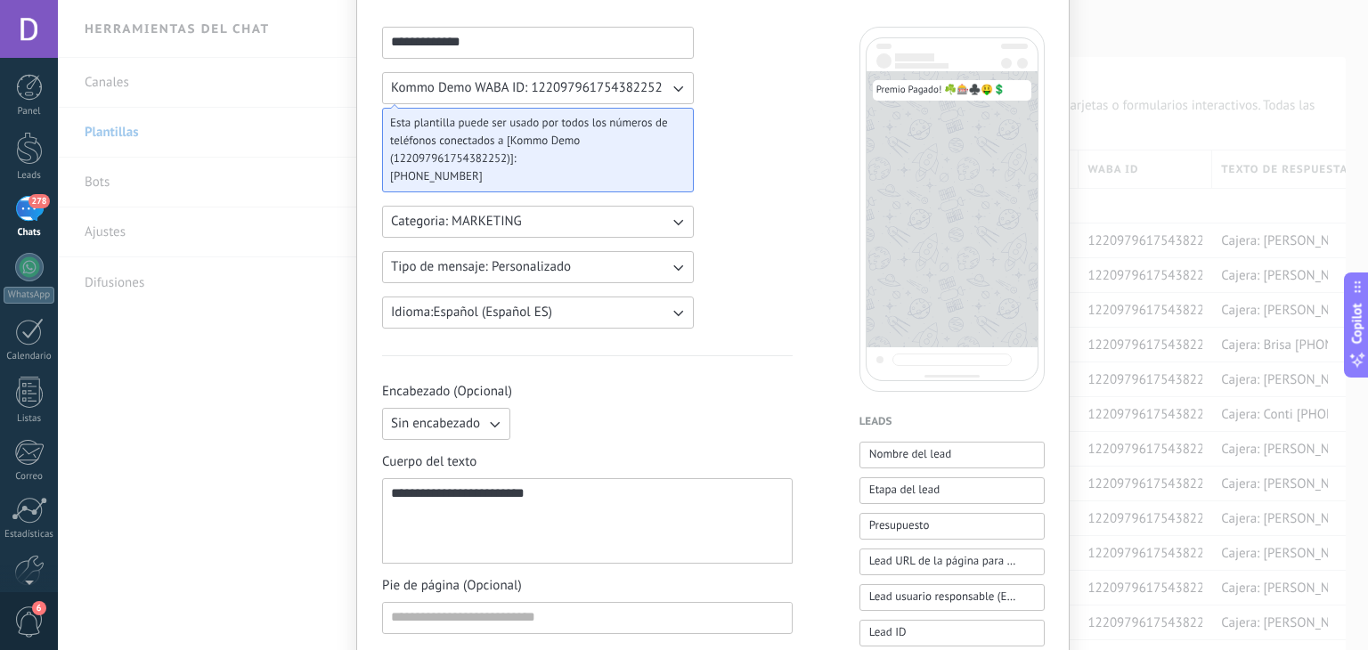
scroll to position [0, 0]
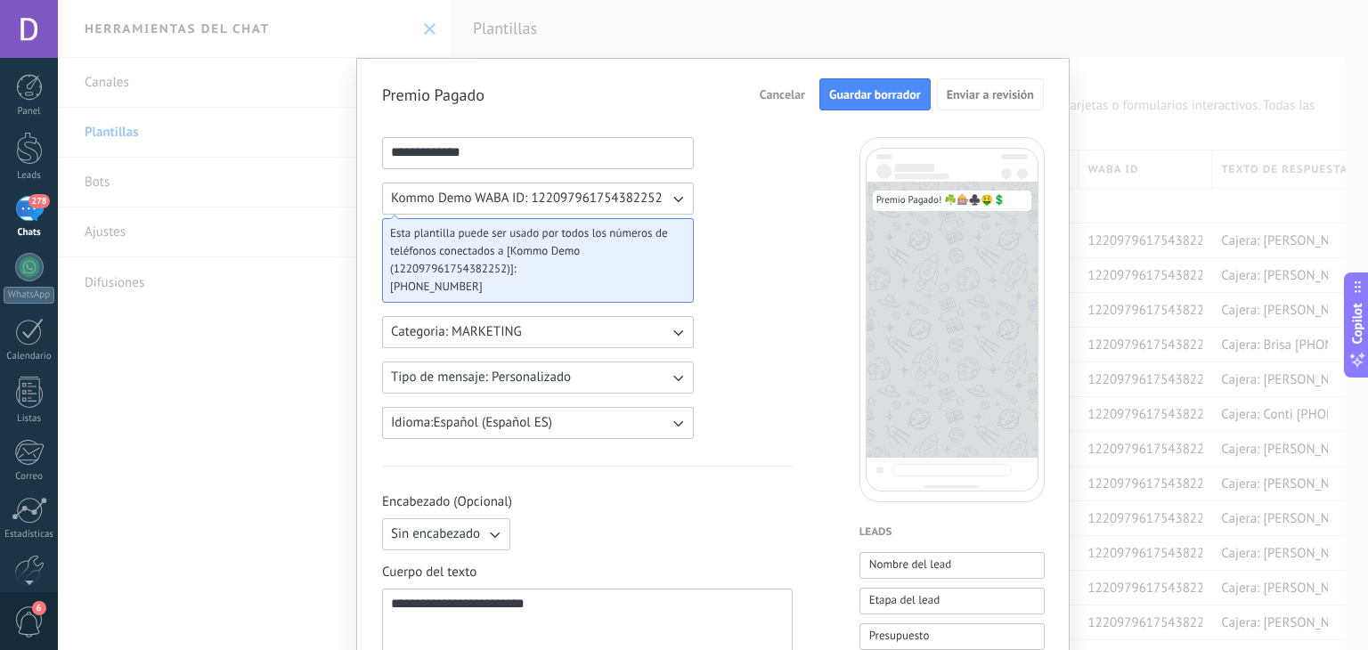
click at [869, 103] on button "Guardar borrador" at bounding box center [874, 94] width 111 height 32
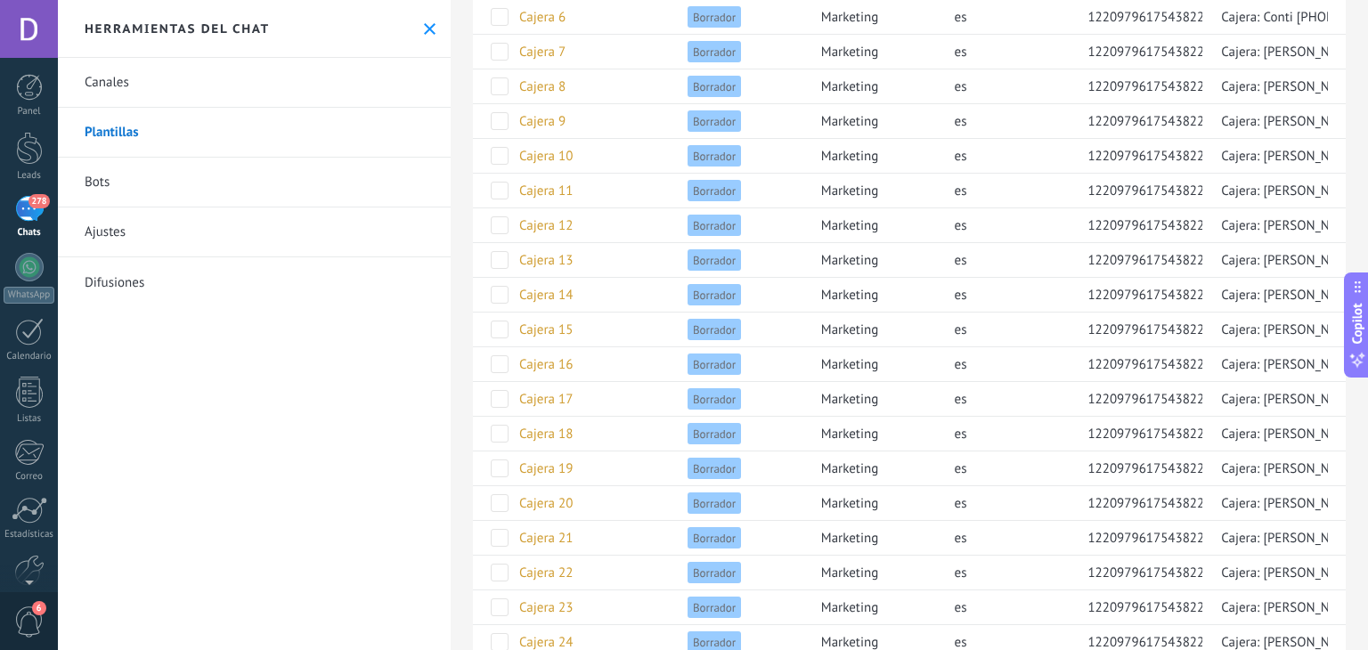
scroll to position [333, 0]
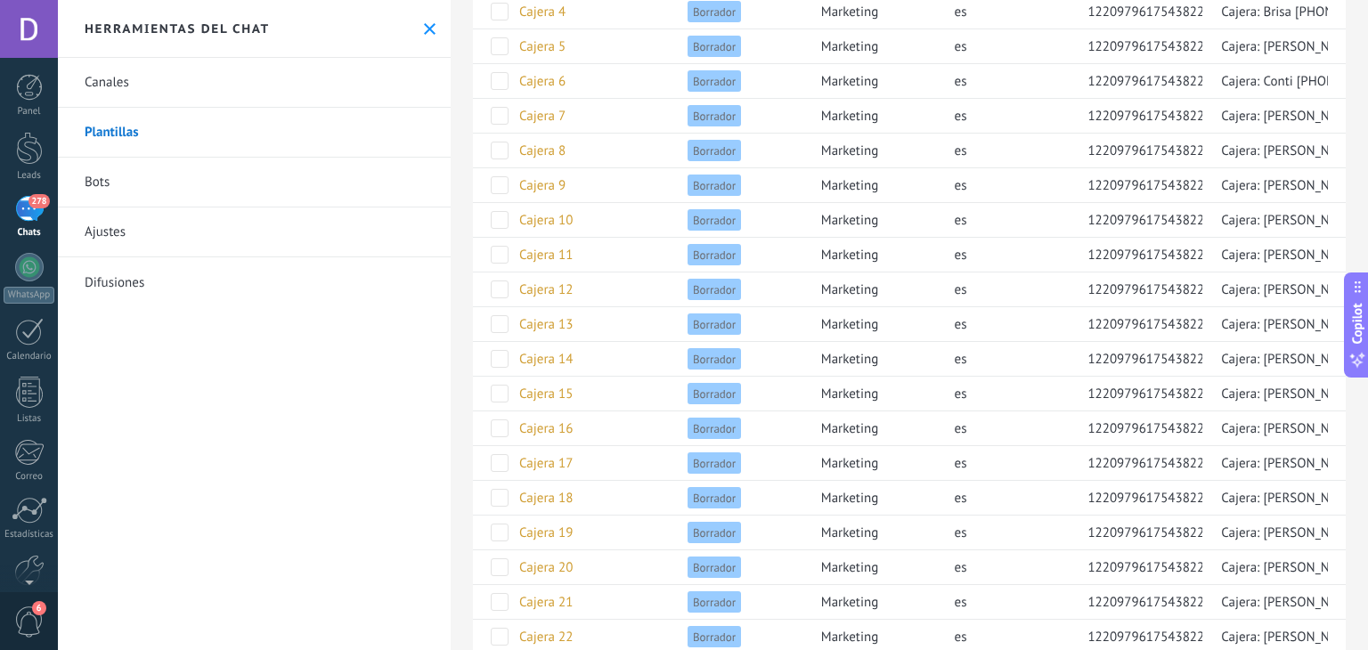
click at [355, 488] on div "Canales Plantillas Bots Ajustes Difusiones" at bounding box center [254, 354] width 393 height 592
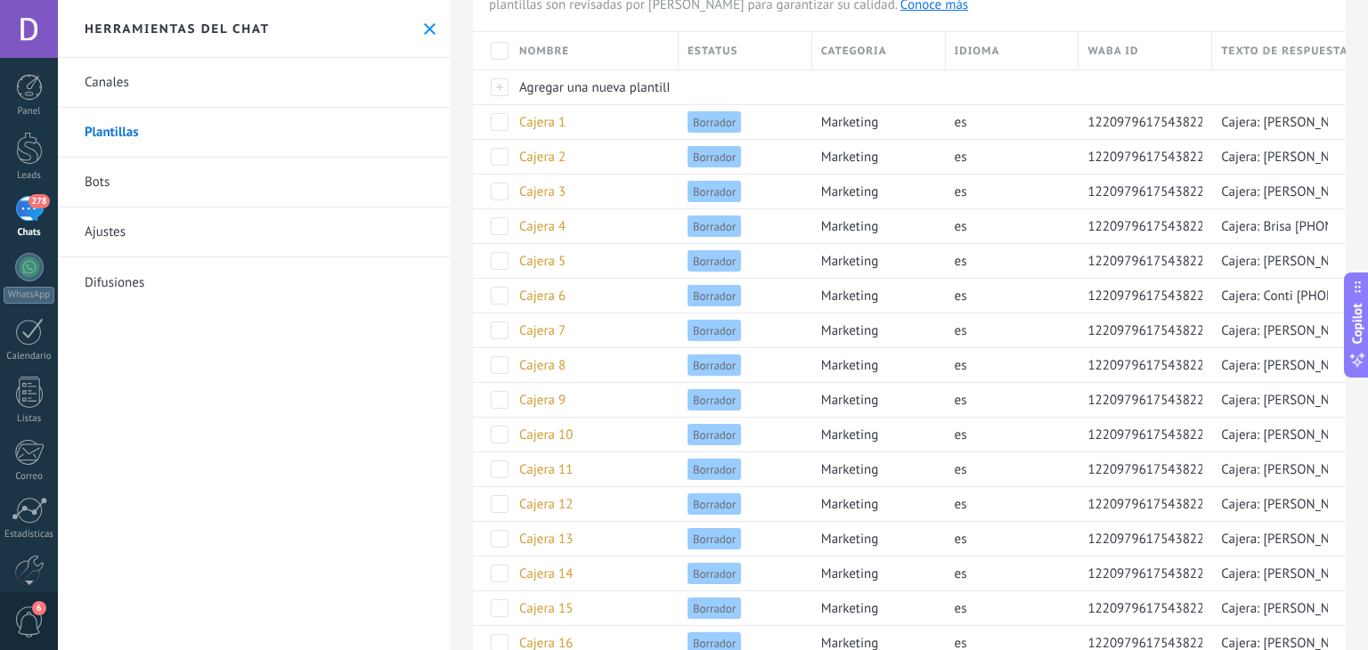
scroll to position [0, 0]
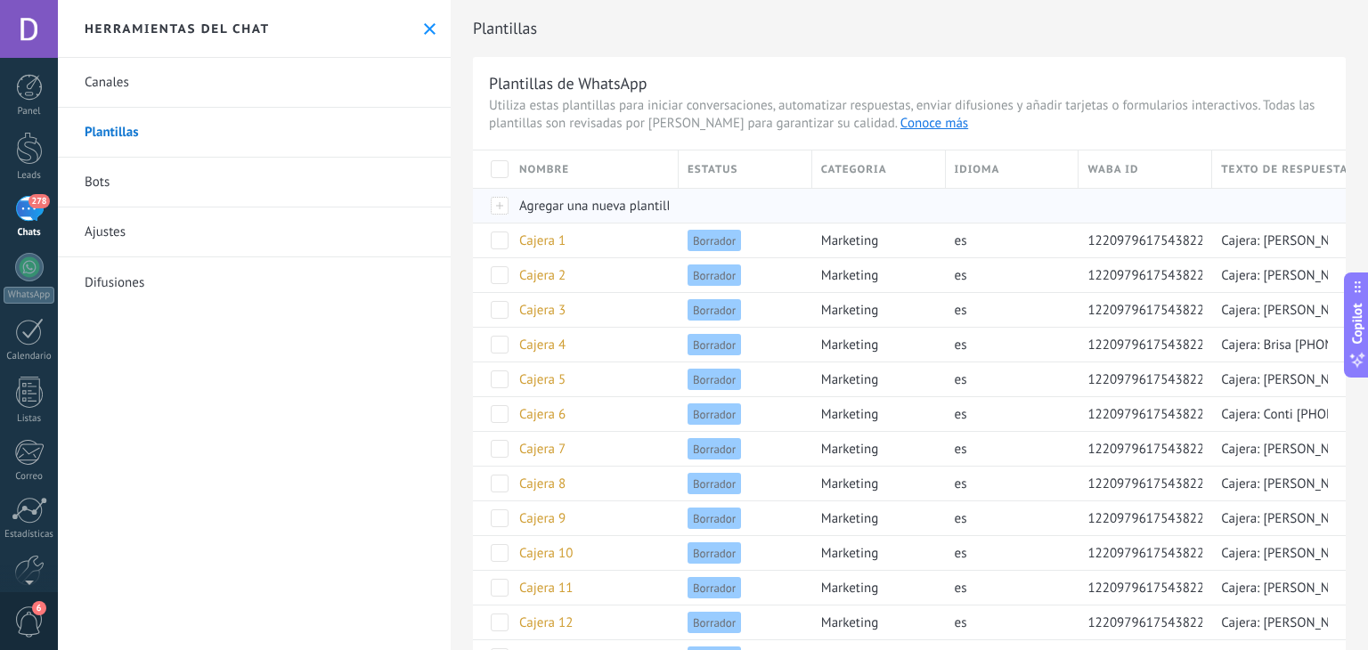
click at [594, 203] on span "Agregar una nueva plantilla" at bounding box center [598, 206] width 158 height 17
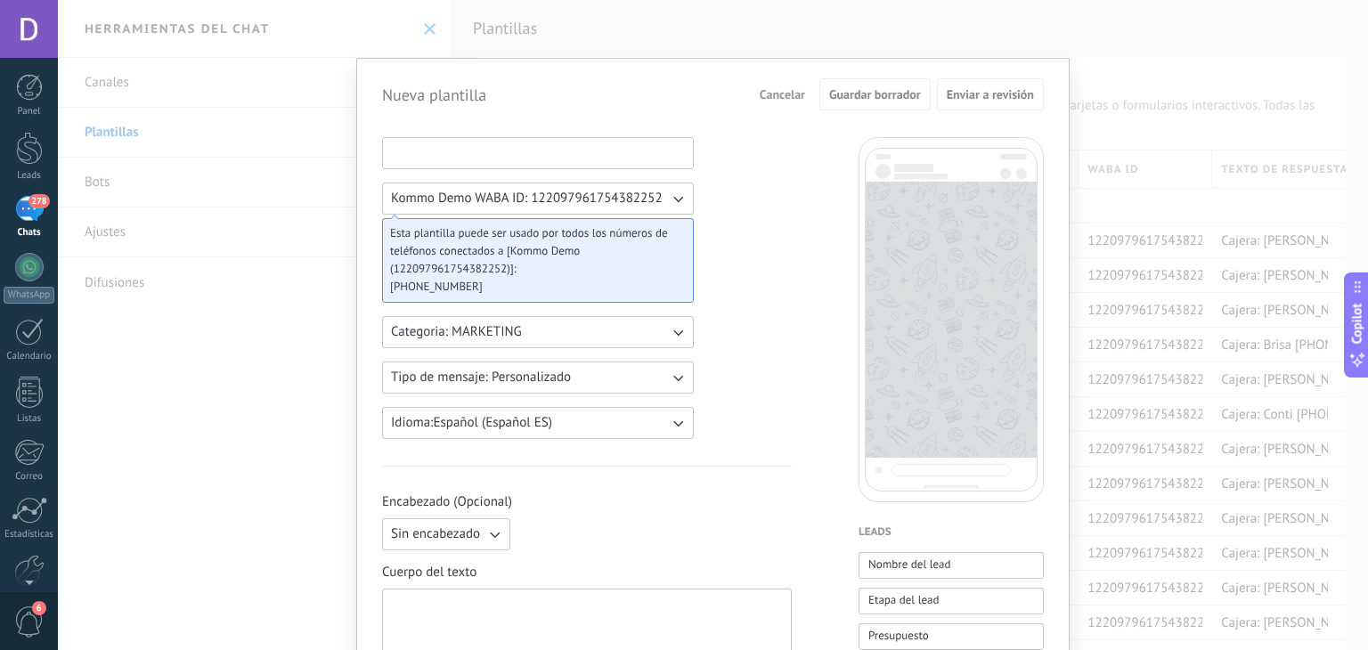
click at [498, 153] on input at bounding box center [538, 152] width 310 height 28
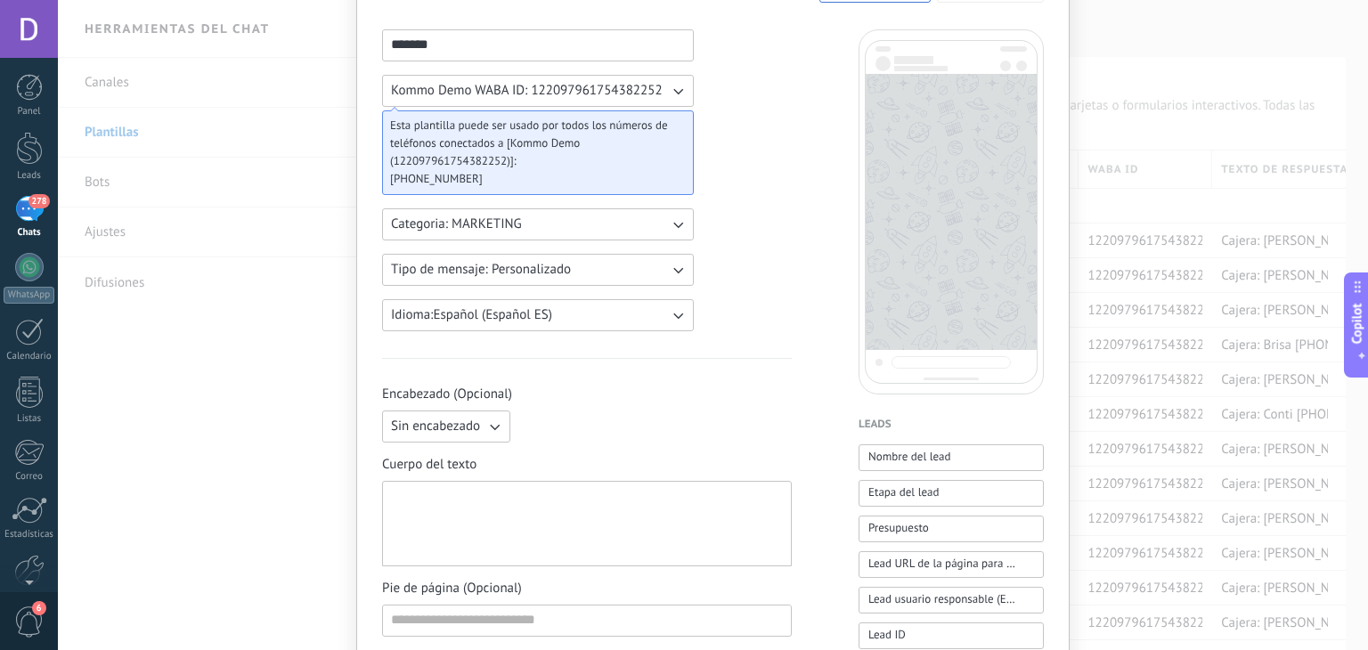
scroll to position [267, 0]
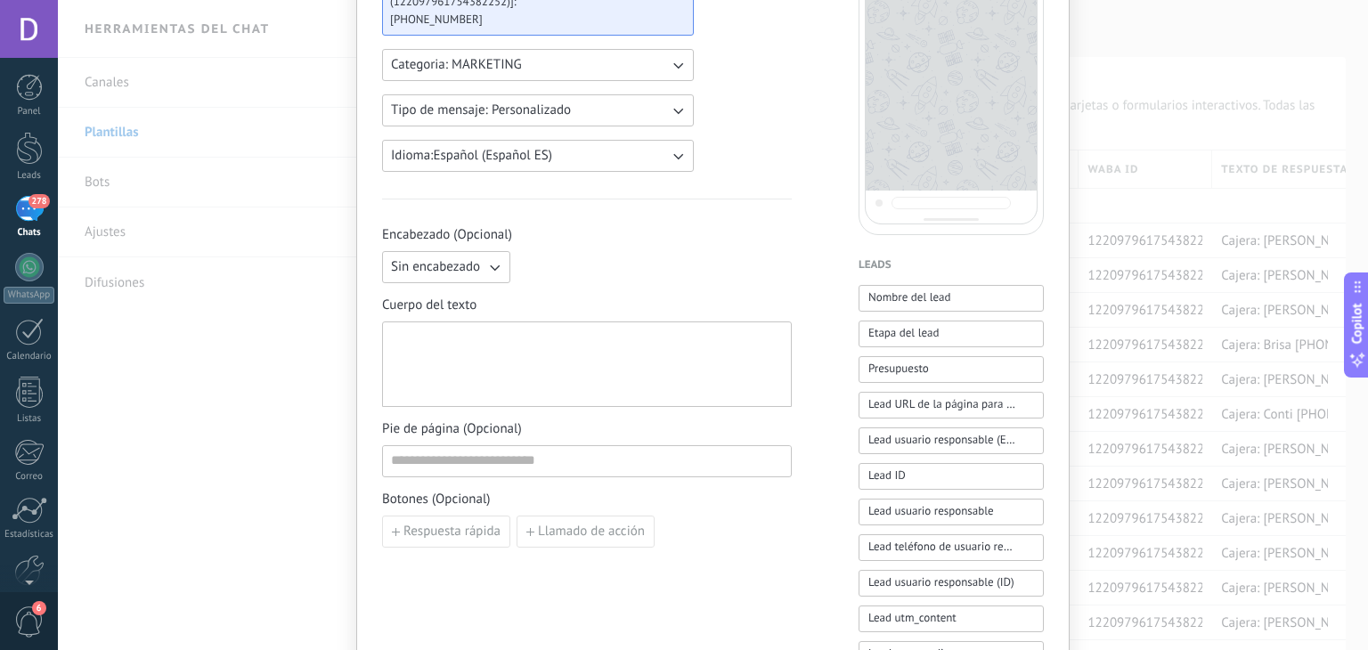
type input "*******"
click at [544, 370] on div at bounding box center [587, 365] width 392 height 70
paste div
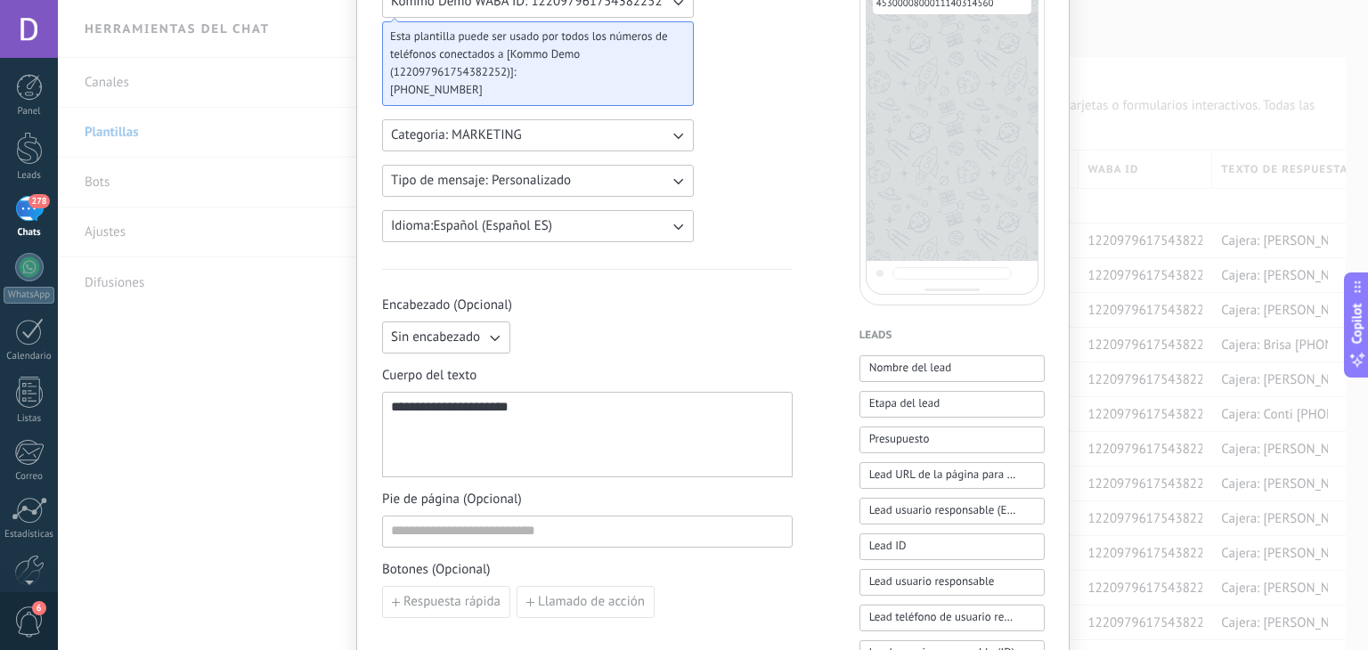
scroll to position [0, 0]
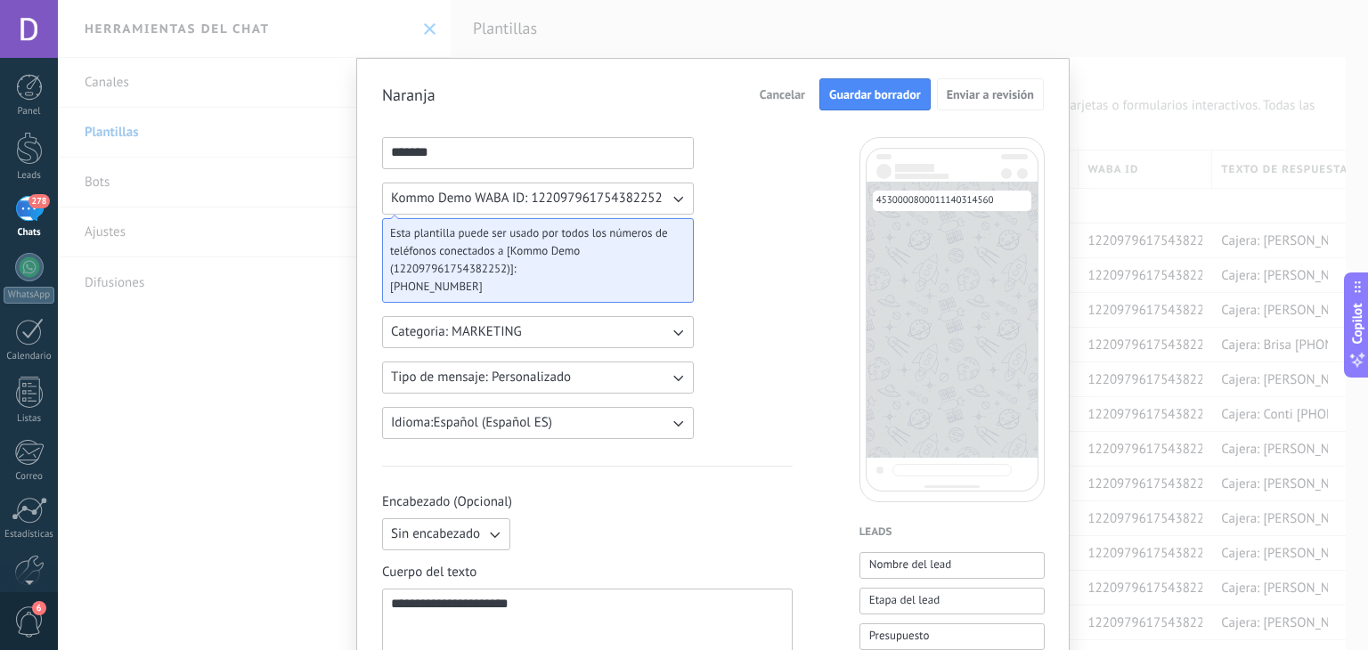
click at [844, 105] on button "Guardar borrador" at bounding box center [874, 94] width 111 height 32
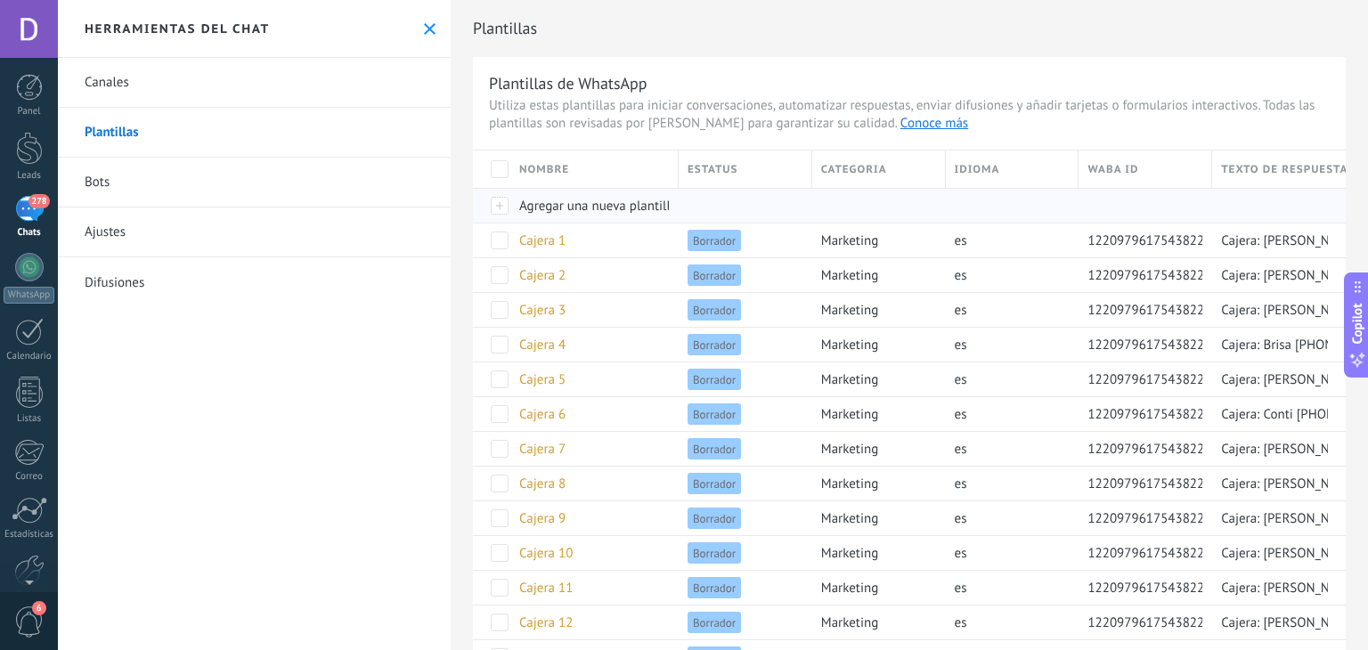
click at [590, 210] on span "Agregar una nueva plantilla" at bounding box center [598, 206] width 158 height 17
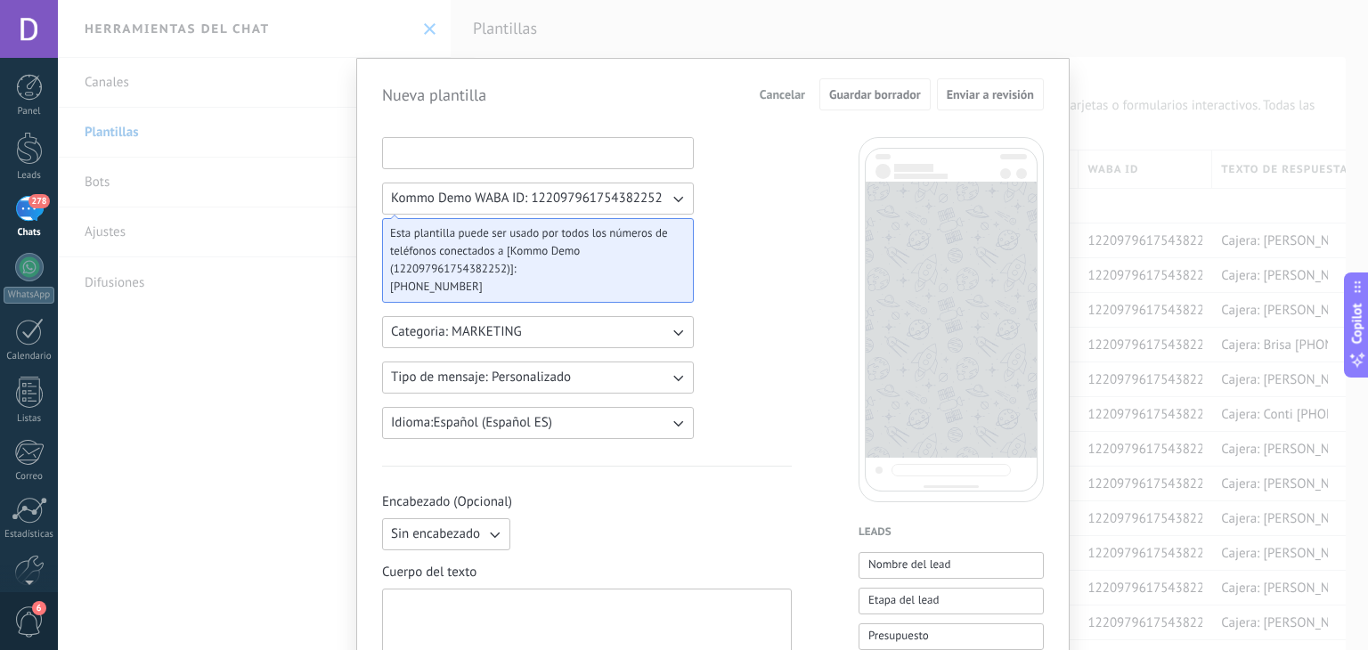
click at [626, 147] on input at bounding box center [538, 152] width 310 height 28
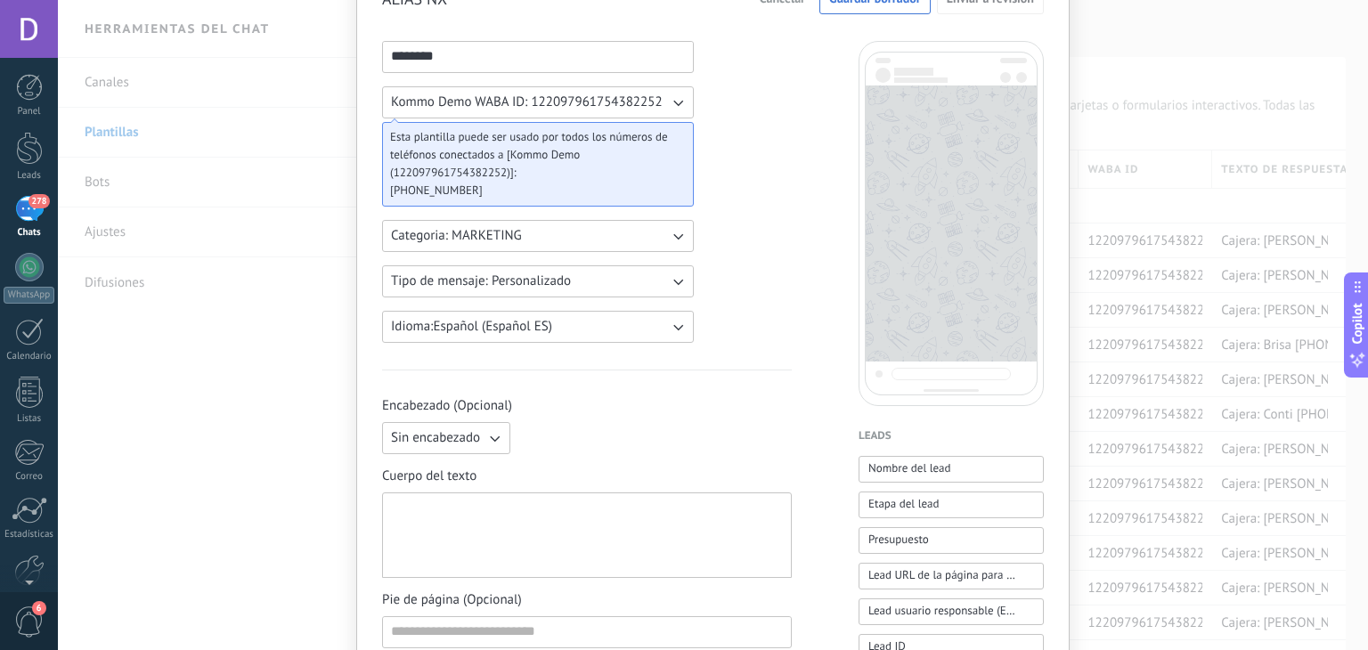
scroll to position [267, 0]
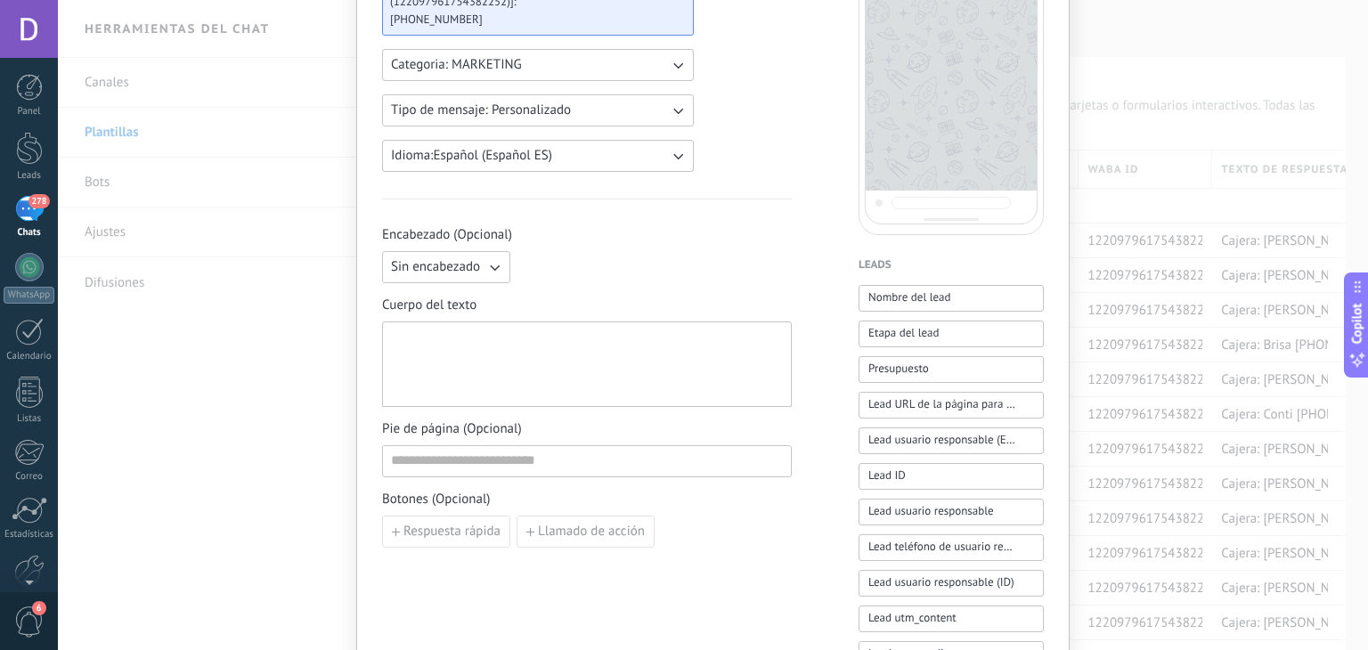
type input "********"
click at [513, 373] on div at bounding box center [587, 365] width 392 height 70
paste div
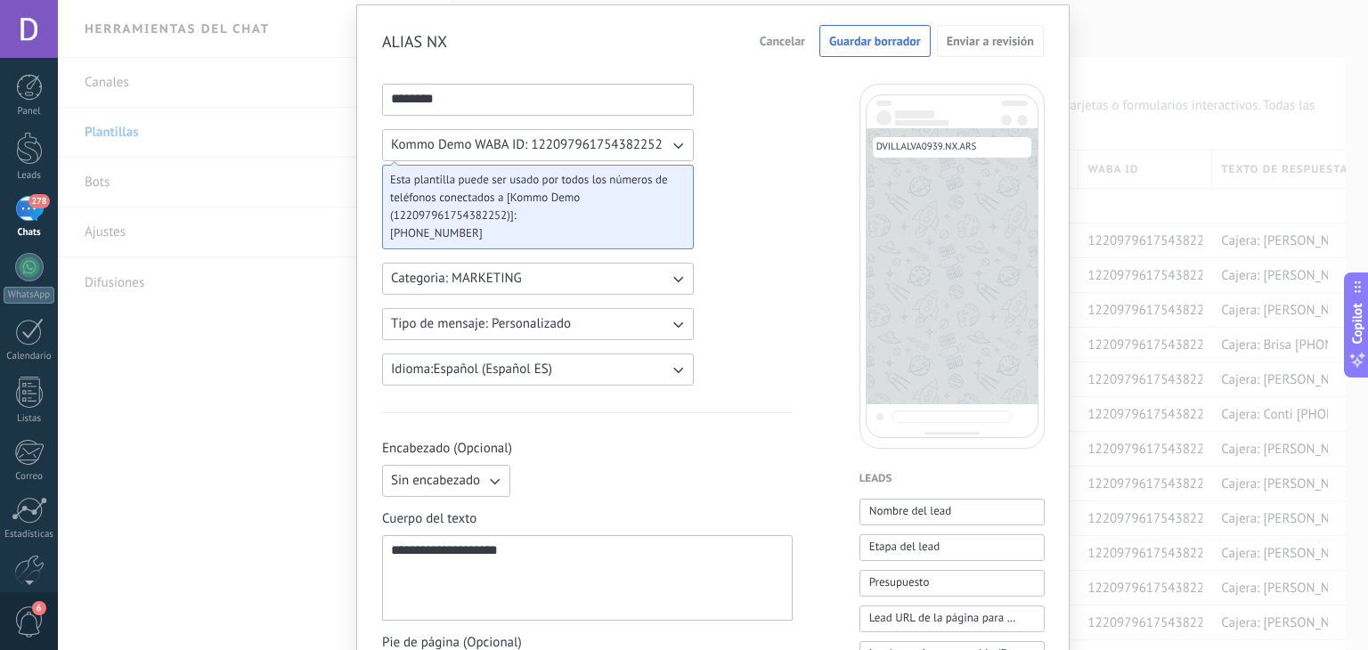
scroll to position [0, 0]
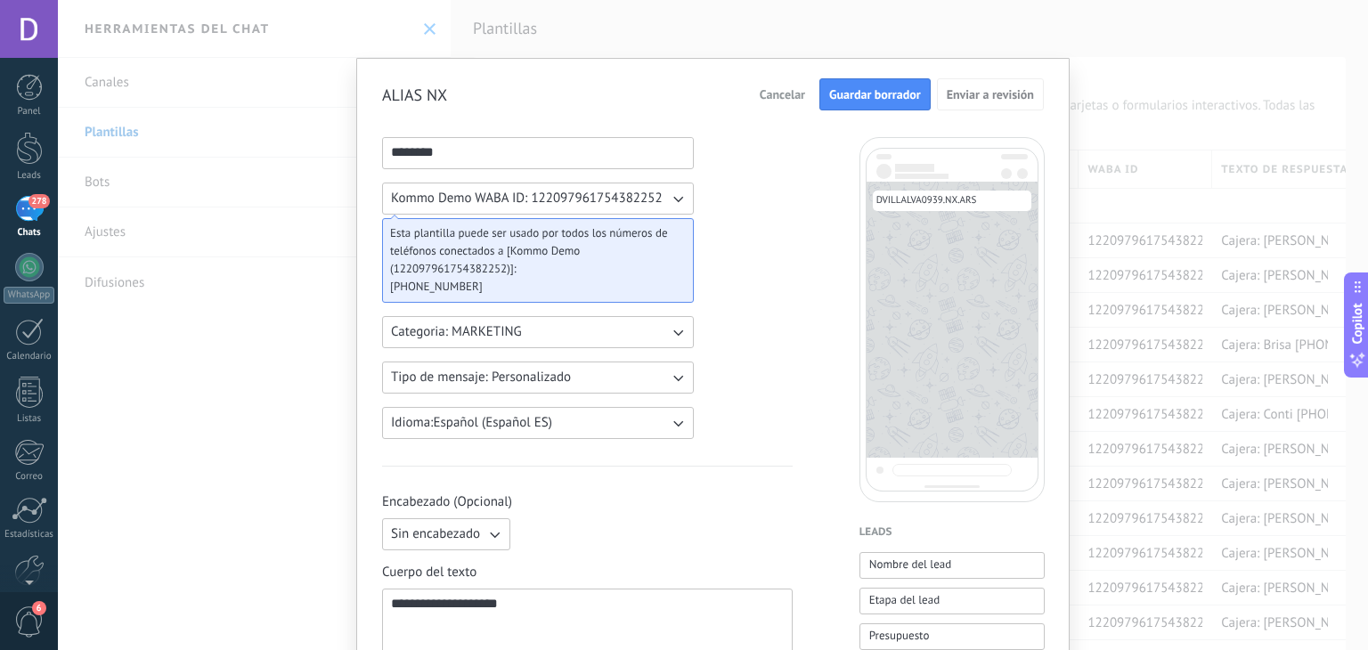
click at [880, 101] on span "Guardar borrador" at bounding box center [875, 94] width 92 height 12
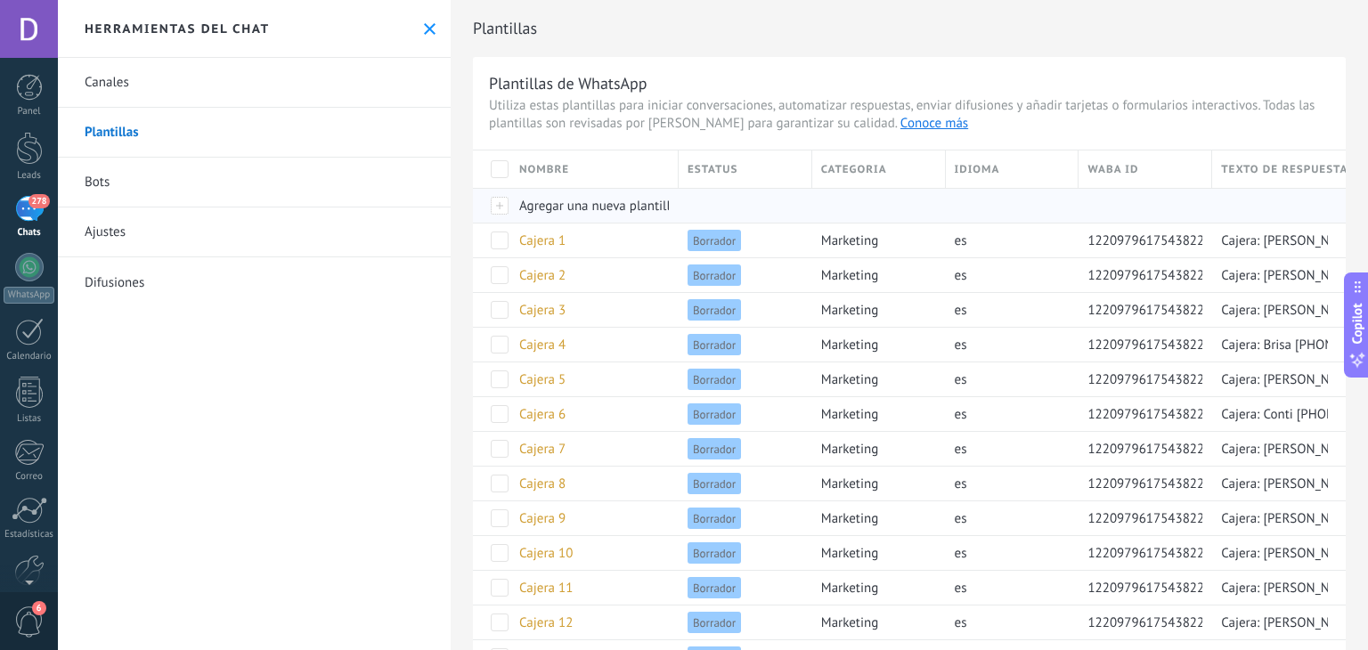
click at [588, 212] on span "Agregar una nueva plantilla" at bounding box center [598, 206] width 158 height 17
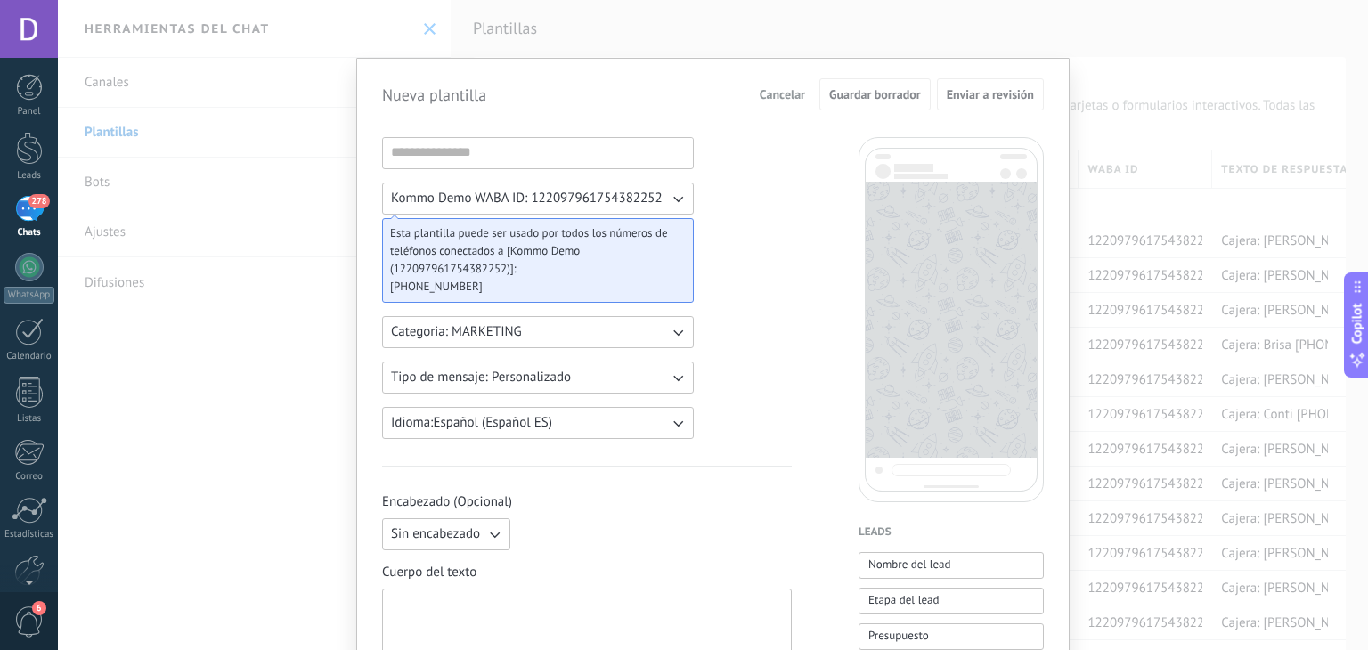
click at [488, 604] on div at bounding box center [587, 632] width 392 height 70
paste div
click at [492, 601] on div at bounding box center [587, 632] width 392 height 70
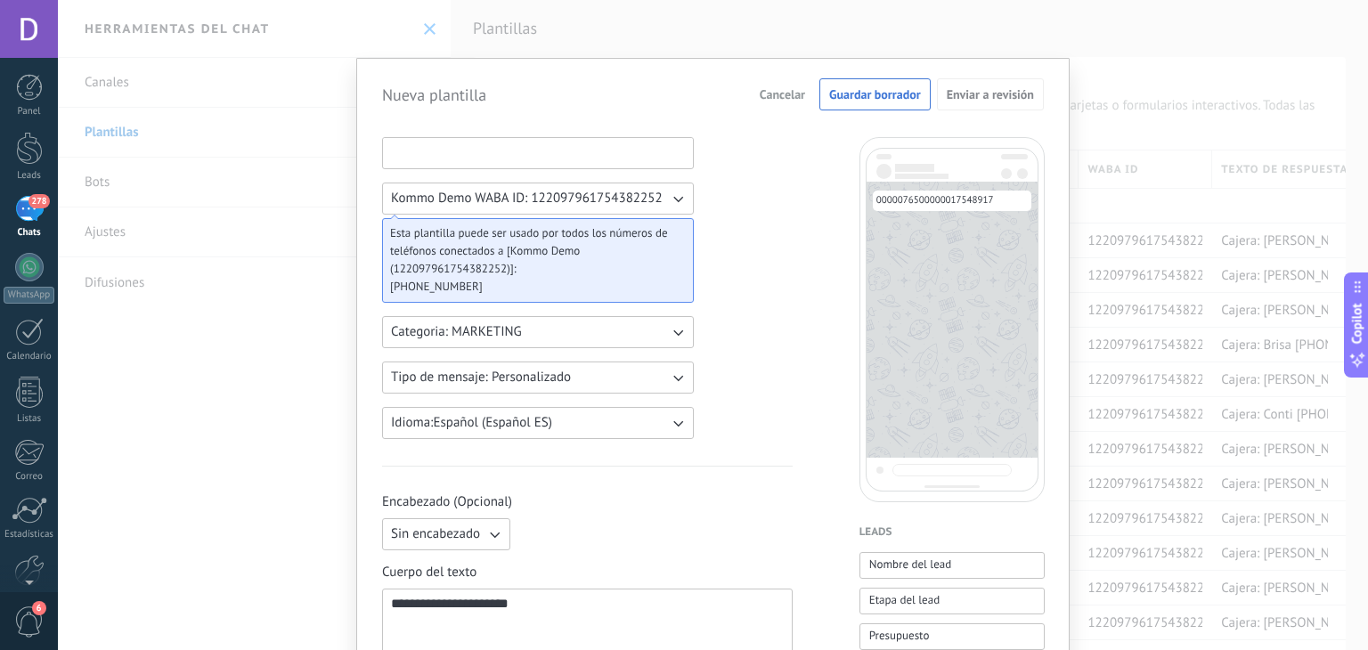
click at [469, 151] on input at bounding box center [538, 152] width 310 height 28
type input "*"
type input "**********"
click at [862, 109] on button "Guardar borrador" at bounding box center [874, 94] width 111 height 32
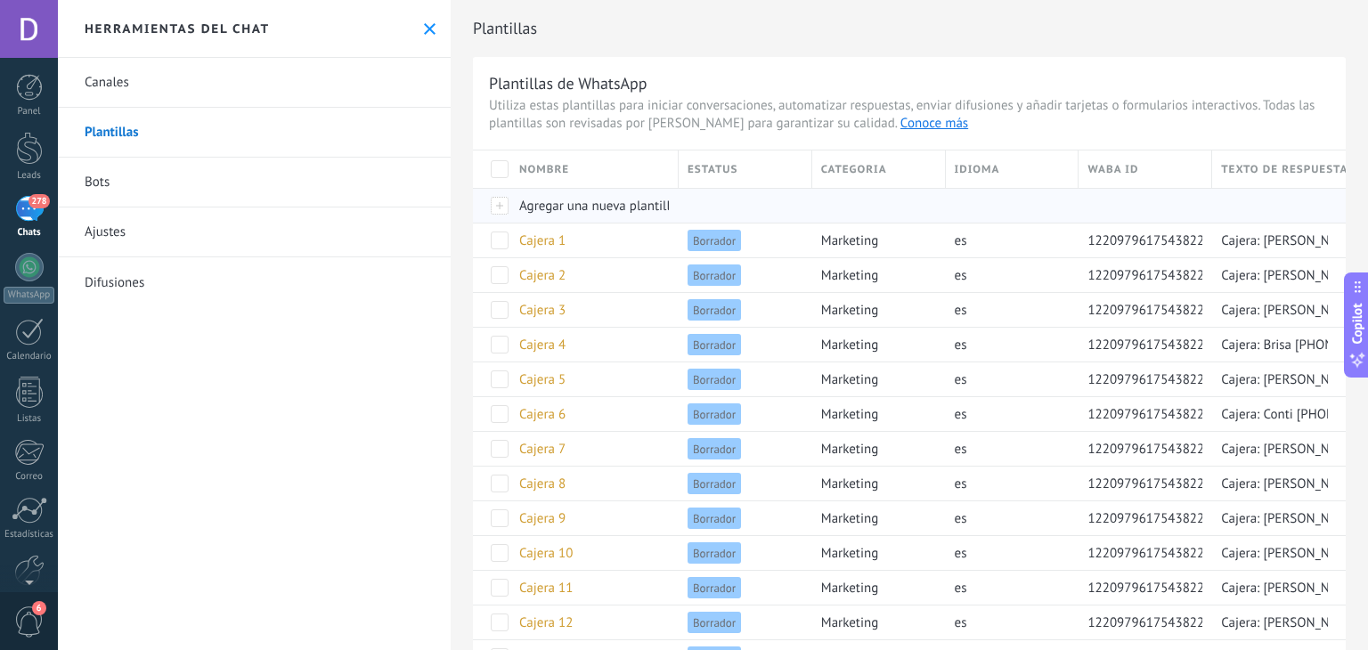
click at [586, 213] on span "Agregar una nueva plantilla" at bounding box center [598, 206] width 158 height 17
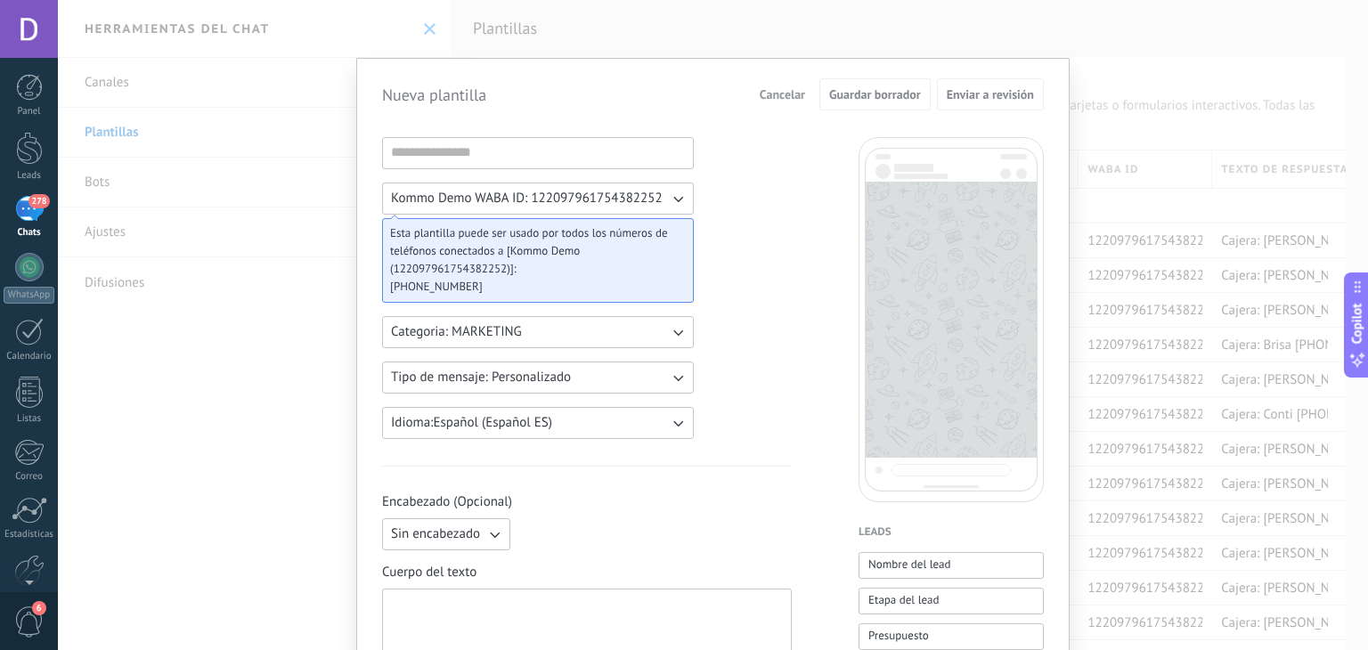
click at [544, 181] on div "Kommo Demo WABA ID: 122097961754382252 Esta plantilla puede ser usado por todos…" at bounding box center [538, 288] width 312 height 302
click at [541, 154] on input at bounding box center [538, 152] width 310 height 28
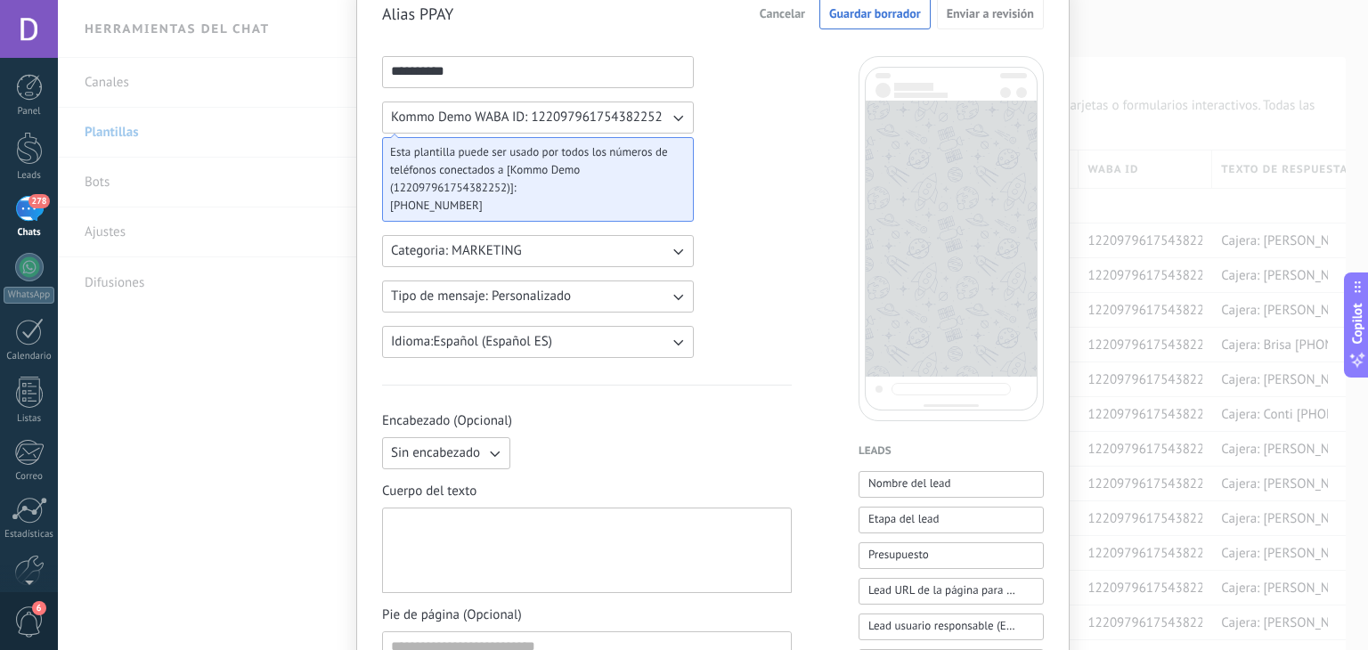
scroll to position [178, 0]
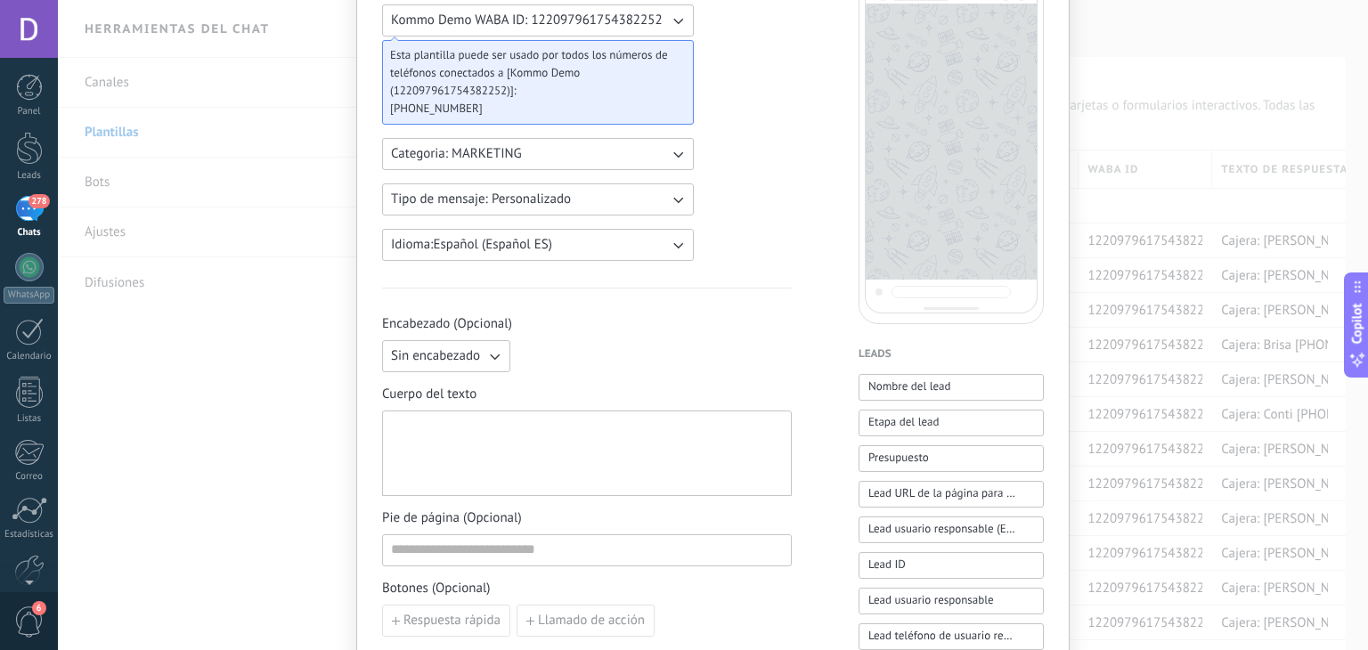
type input "**********"
click at [556, 437] on div at bounding box center [587, 454] width 392 height 70
paste div
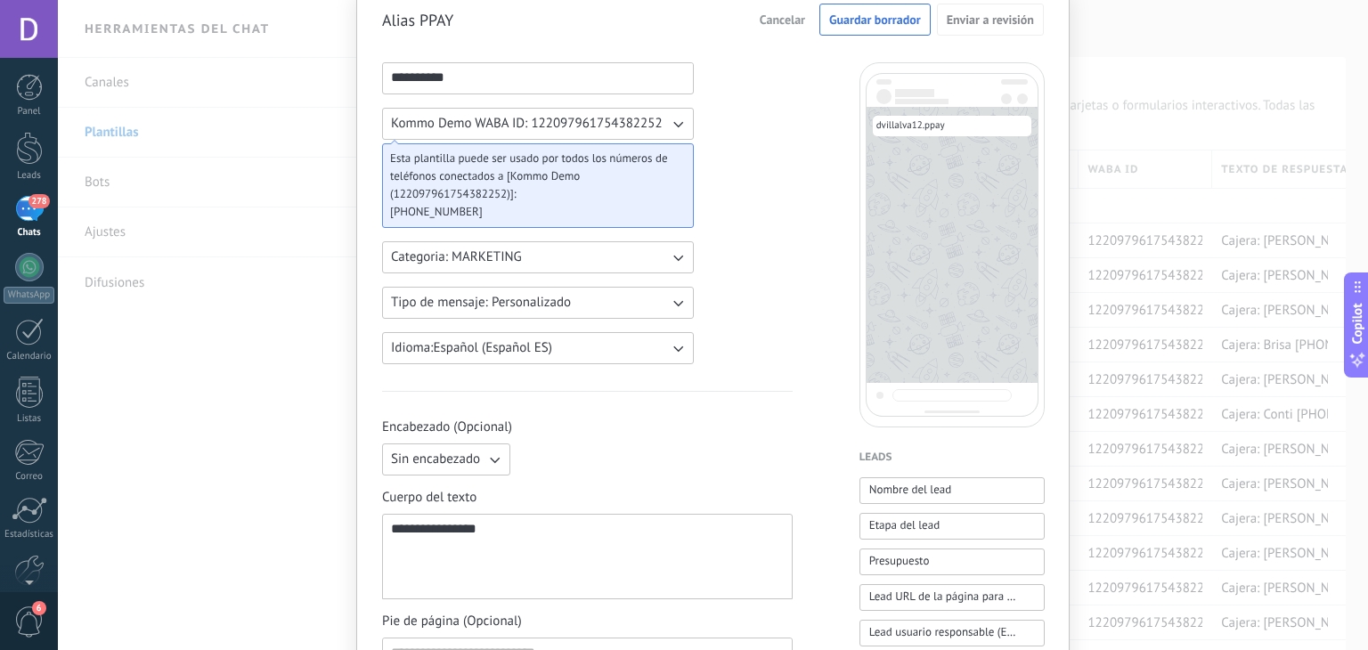
scroll to position [0, 0]
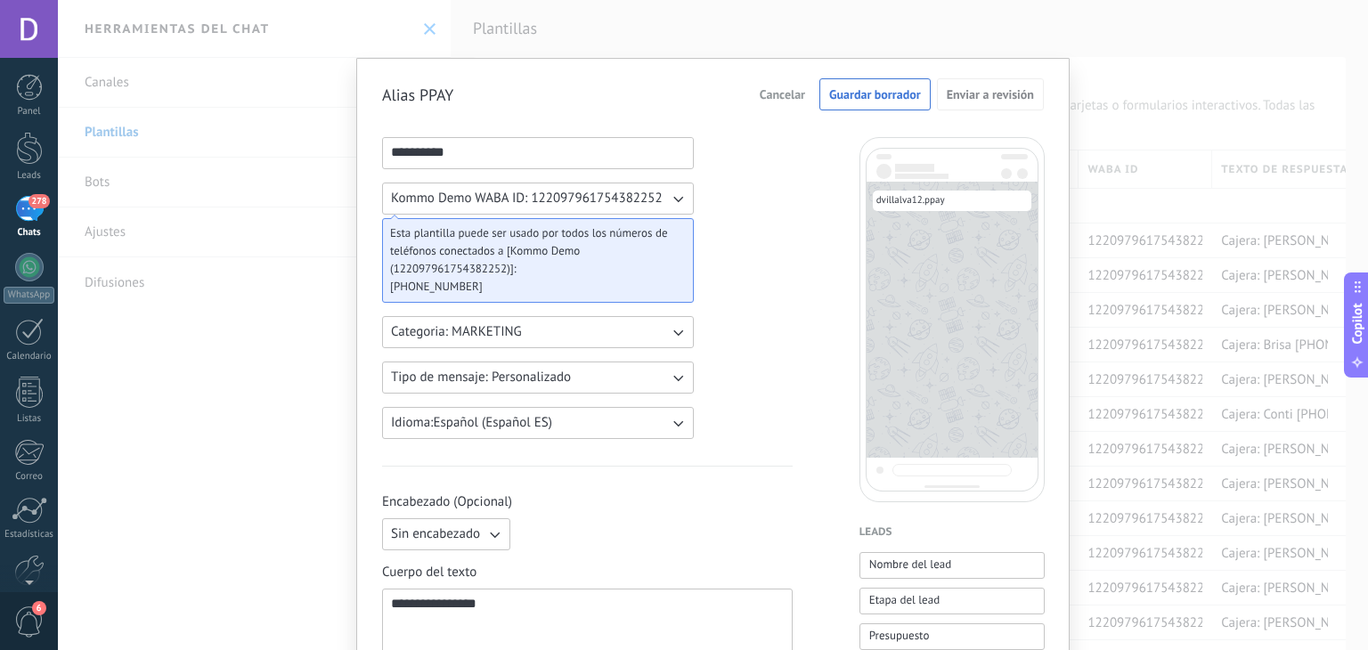
click at [842, 85] on button "Guardar borrador" at bounding box center [874, 94] width 111 height 32
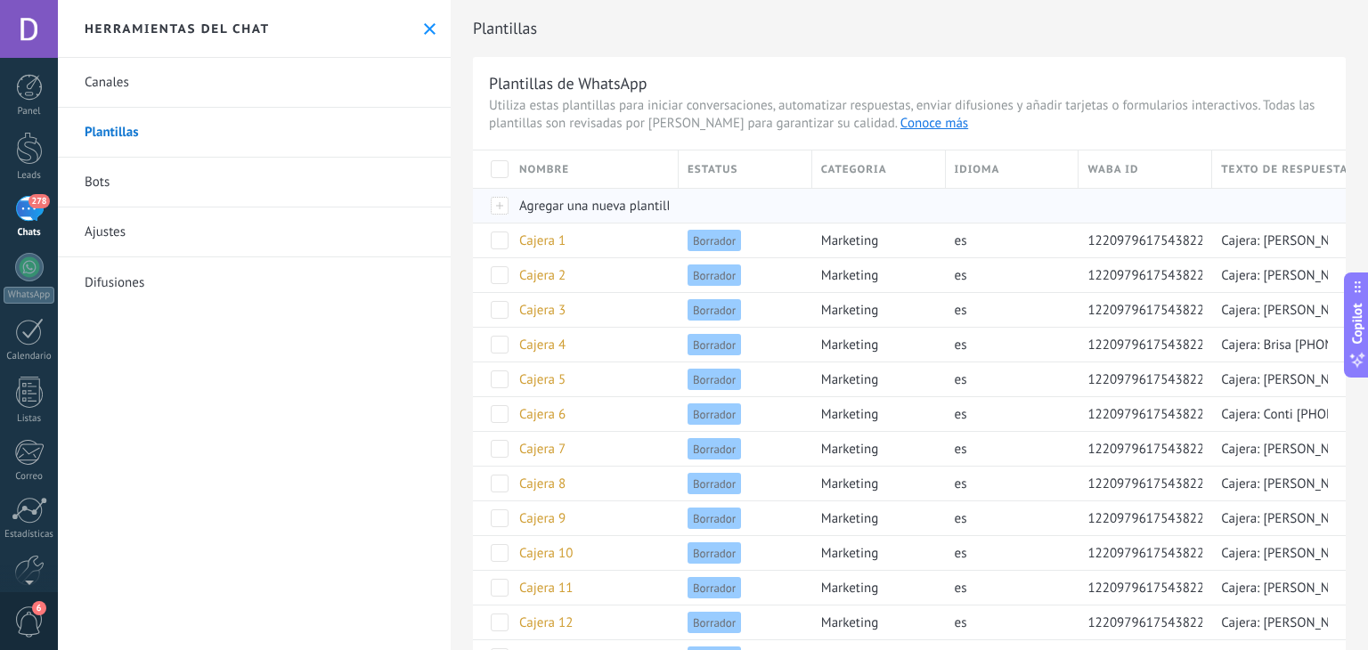
click at [565, 207] on span "Agregar una nueva plantilla" at bounding box center [598, 206] width 158 height 17
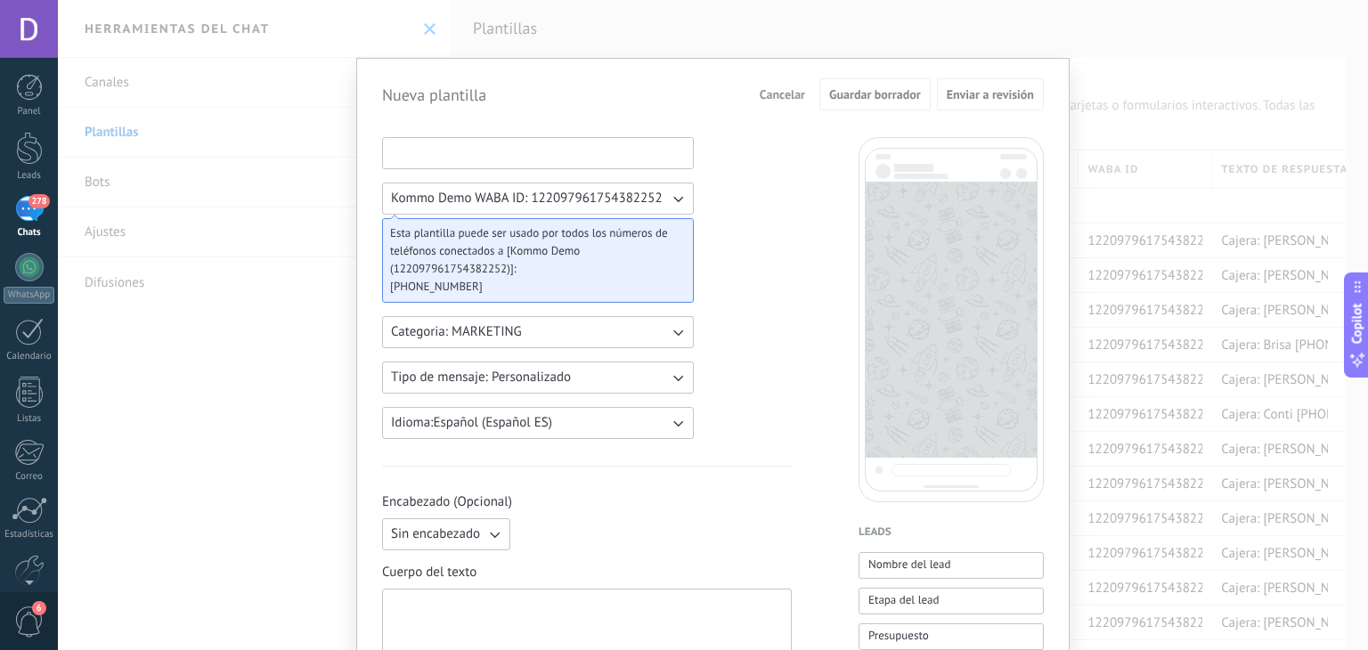
click at [519, 156] on input at bounding box center [538, 152] width 310 height 28
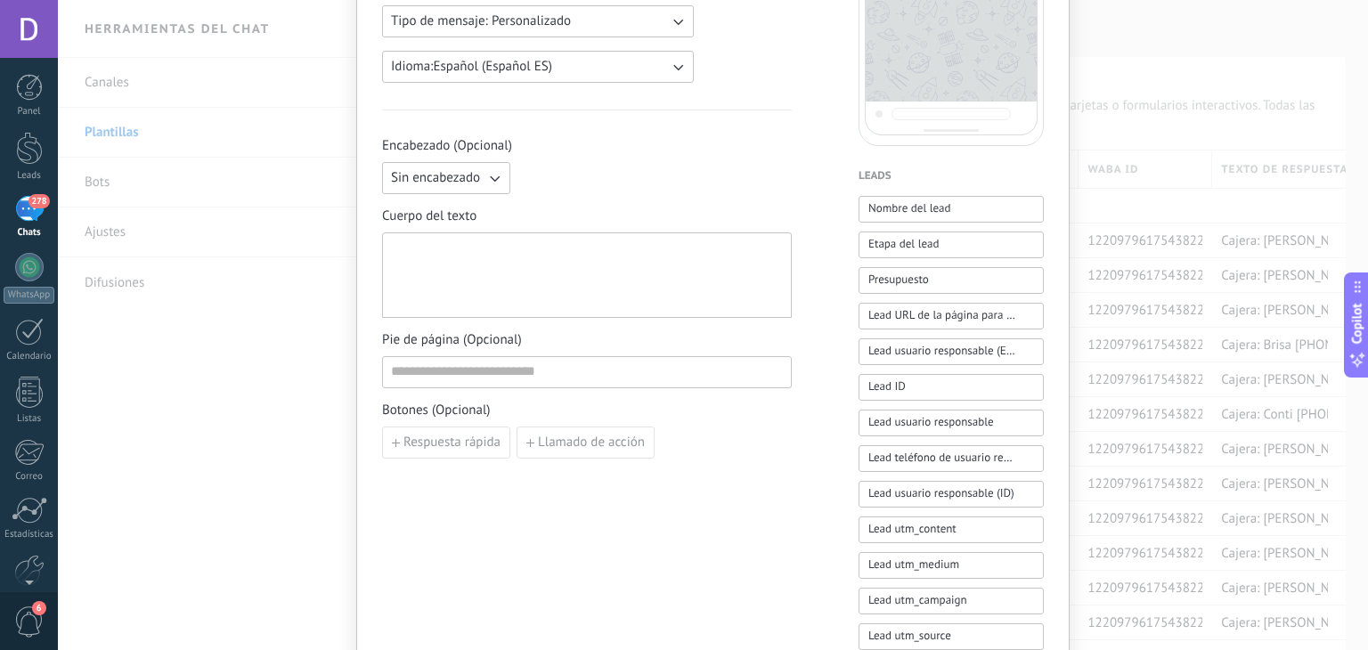
type input "****"
click at [578, 237] on div at bounding box center [587, 274] width 410 height 85
click at [584, 262] on div at bounding box center [587, 275] width 392 height 70
paste div
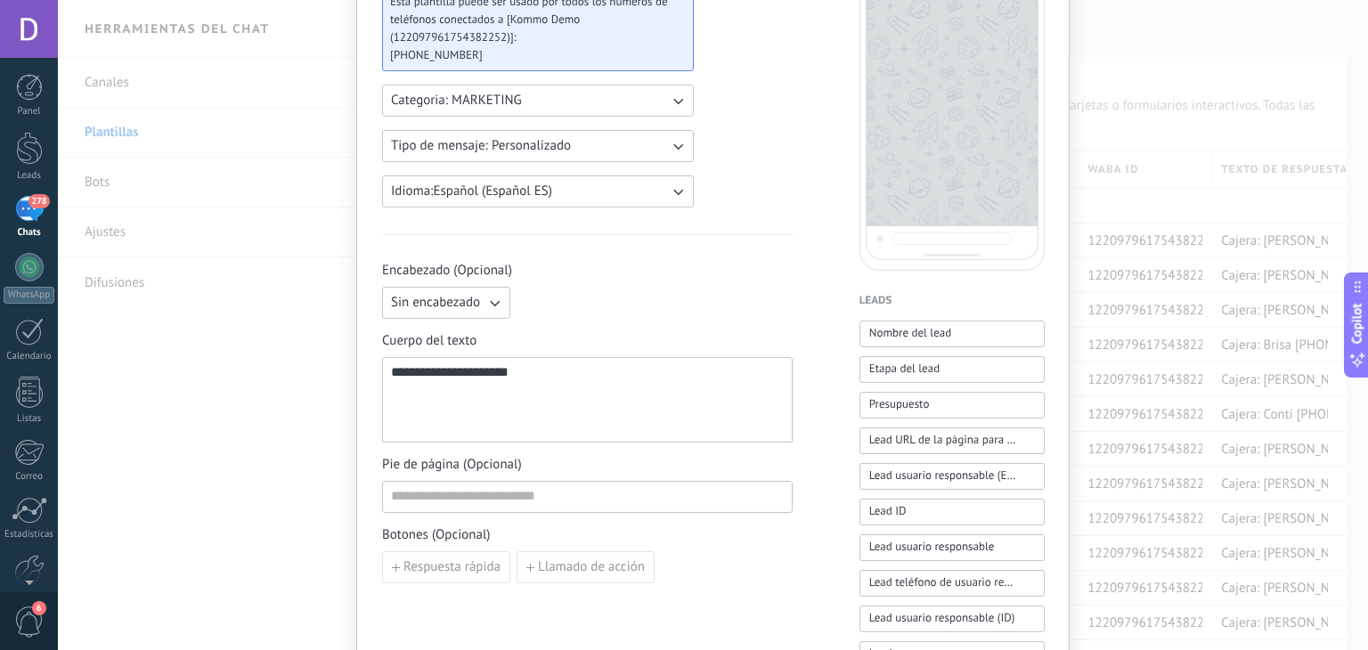
scroll to position [0, 0]
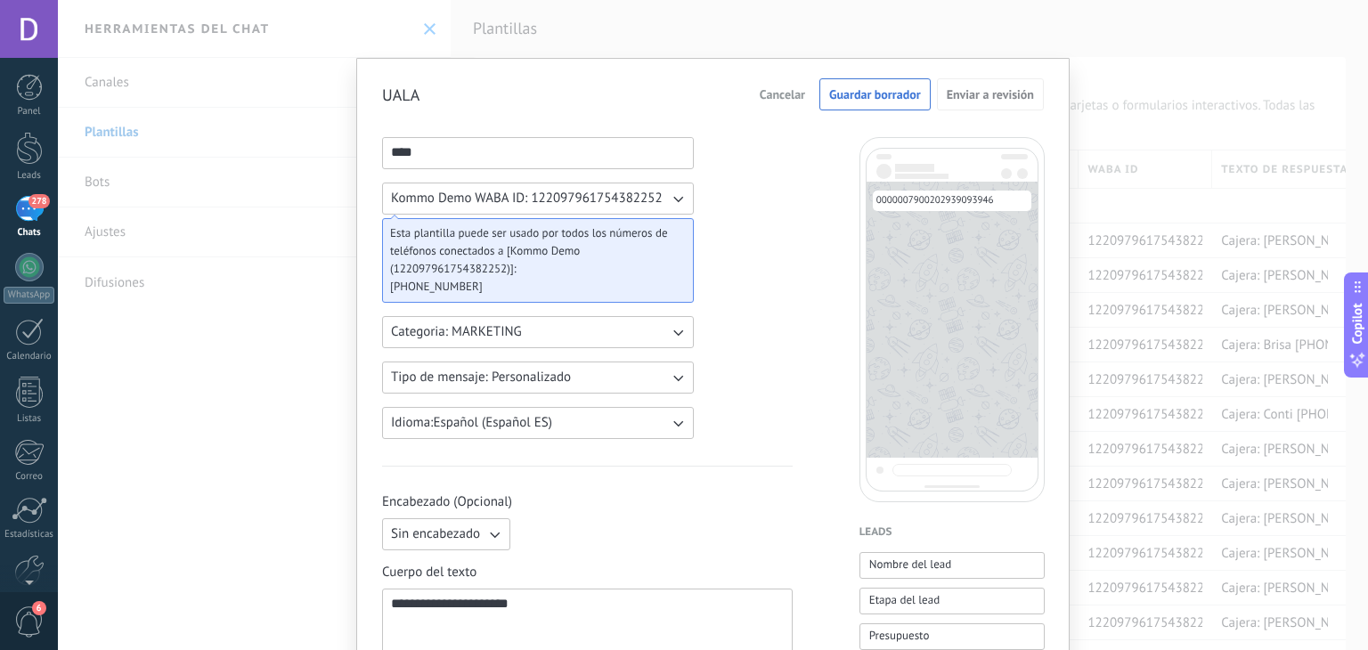
click at [882, 102] on button "Guardar borrador" at bounding box center [874, 94] width 111 height 32
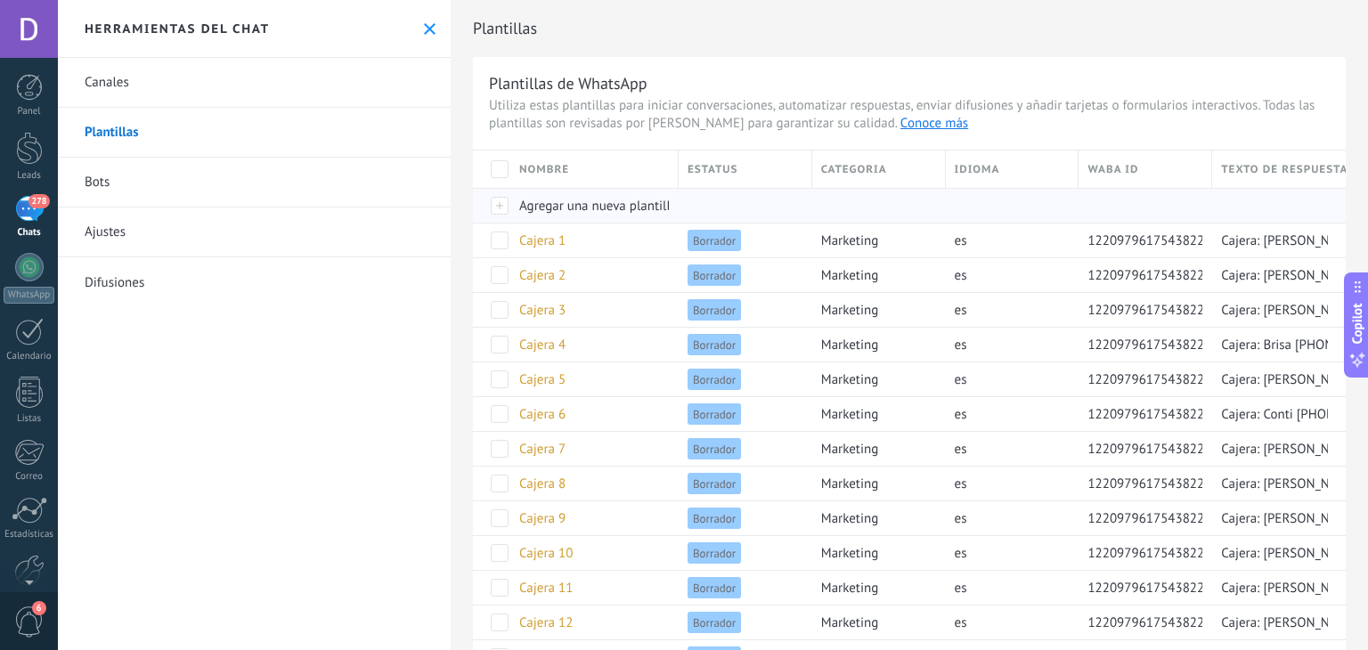
click at [586, 206] on span "Agregar una nueva plantilla" at bounding box center [598, 206] width 158 height 17
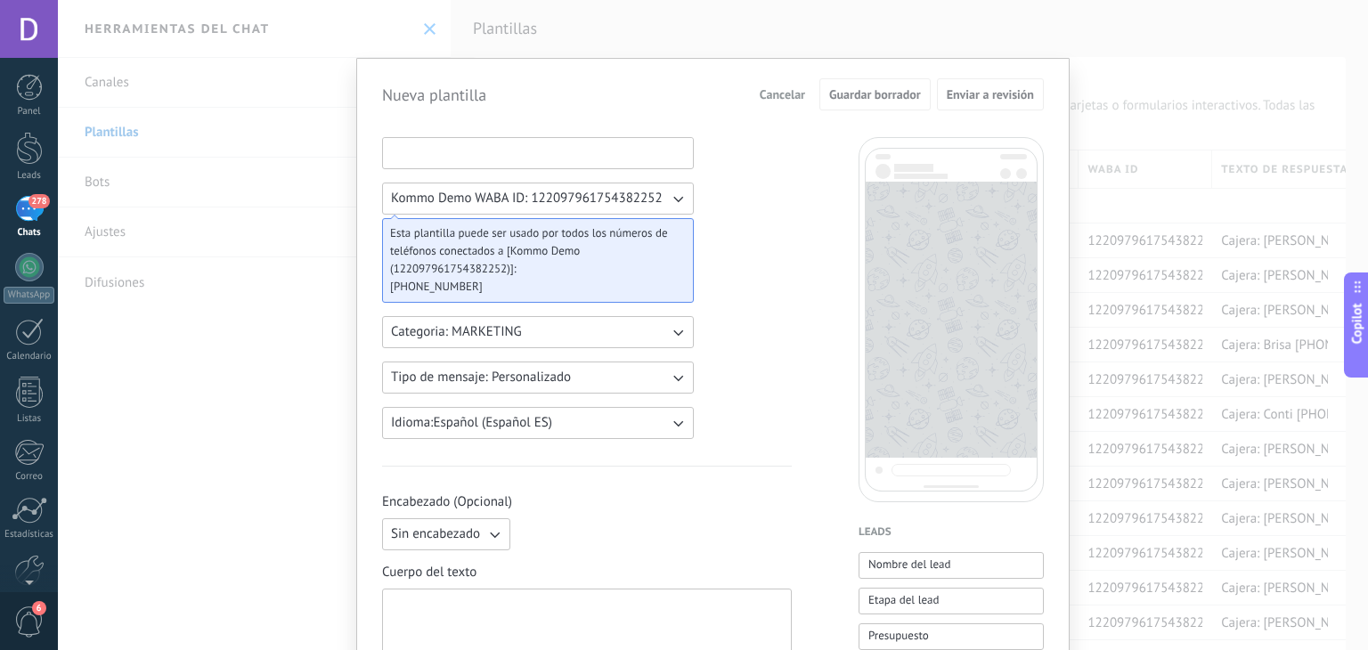
click at [525, 150] on input at bounding box center [538, 152] width 310 height 28
type input "*"
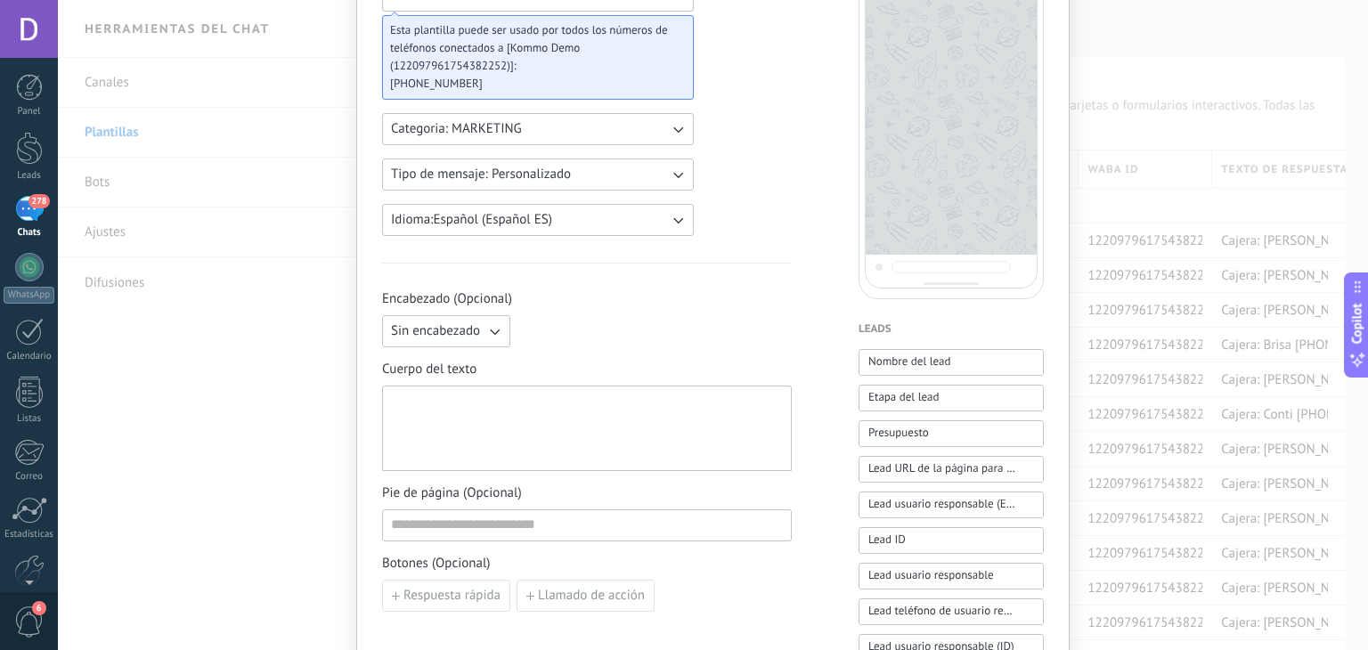
scroll to position [267, 0]
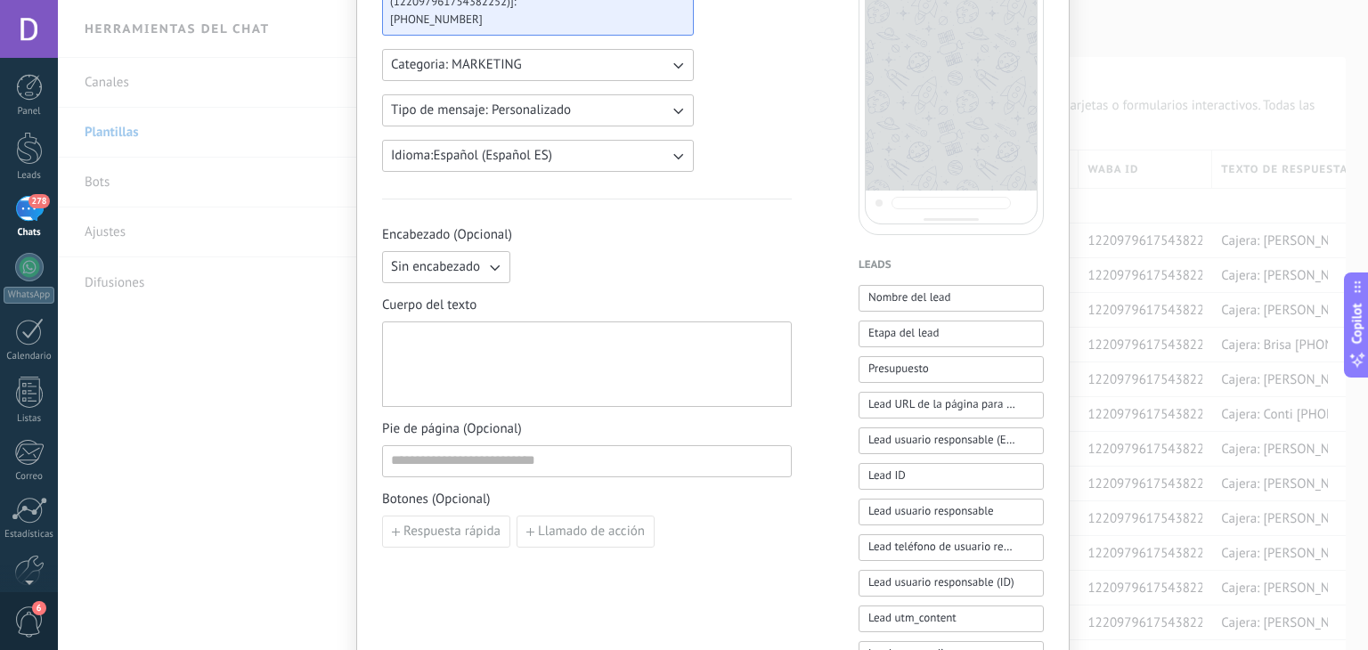
type input "**********"
click at [567, 364] on div at bounding box center [587, 365] width 392 height 70
paste div
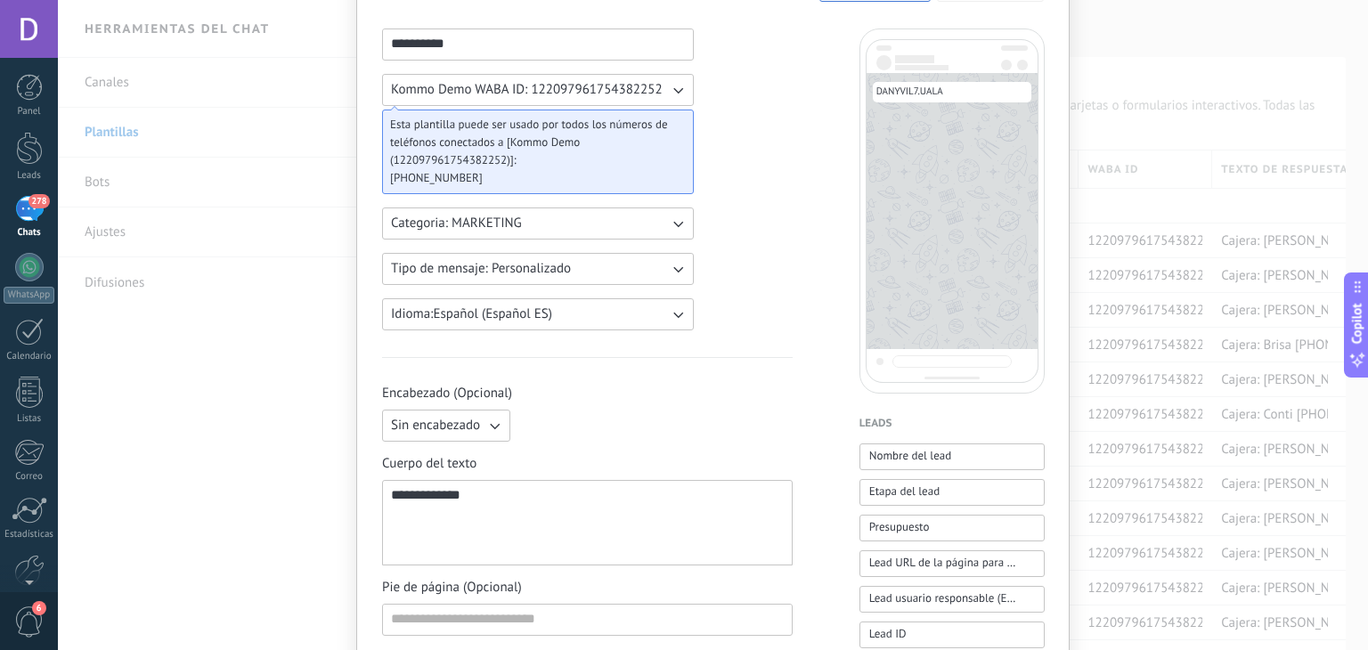
scroll to position [0, 0]
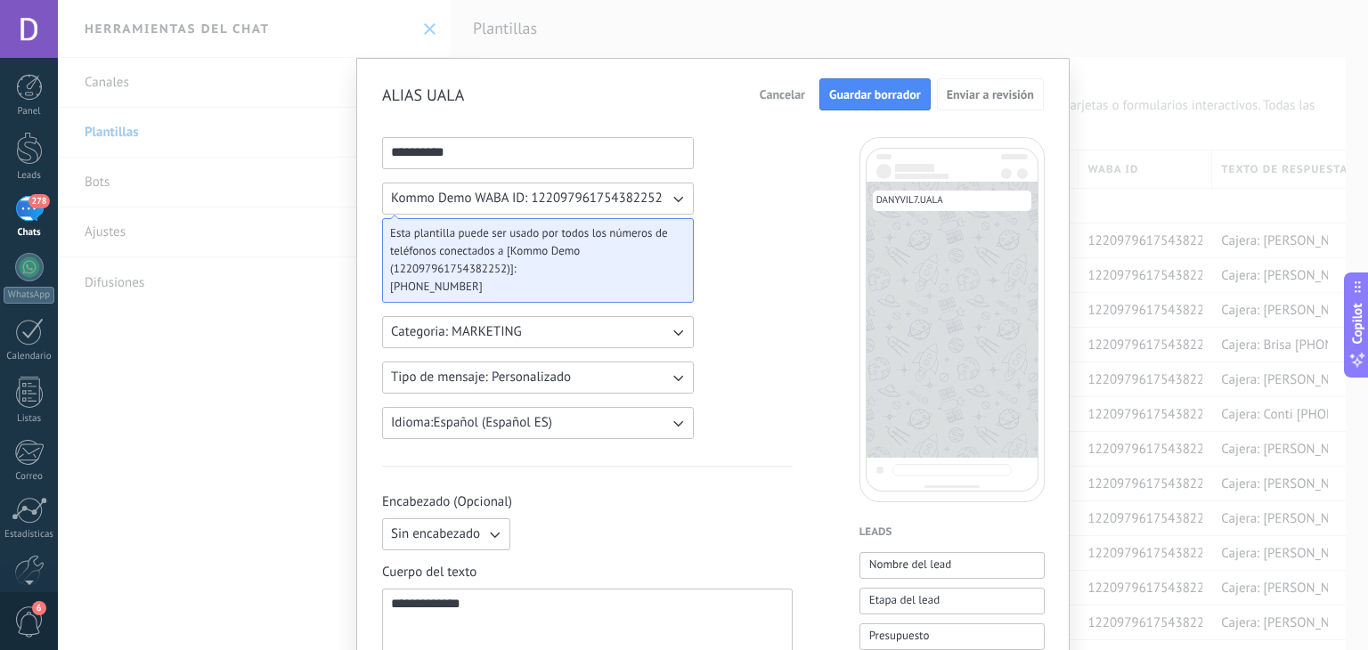
click at [837, 92] on span "Guardar borrador" at bounding box center [875, 94] width 92 height 12
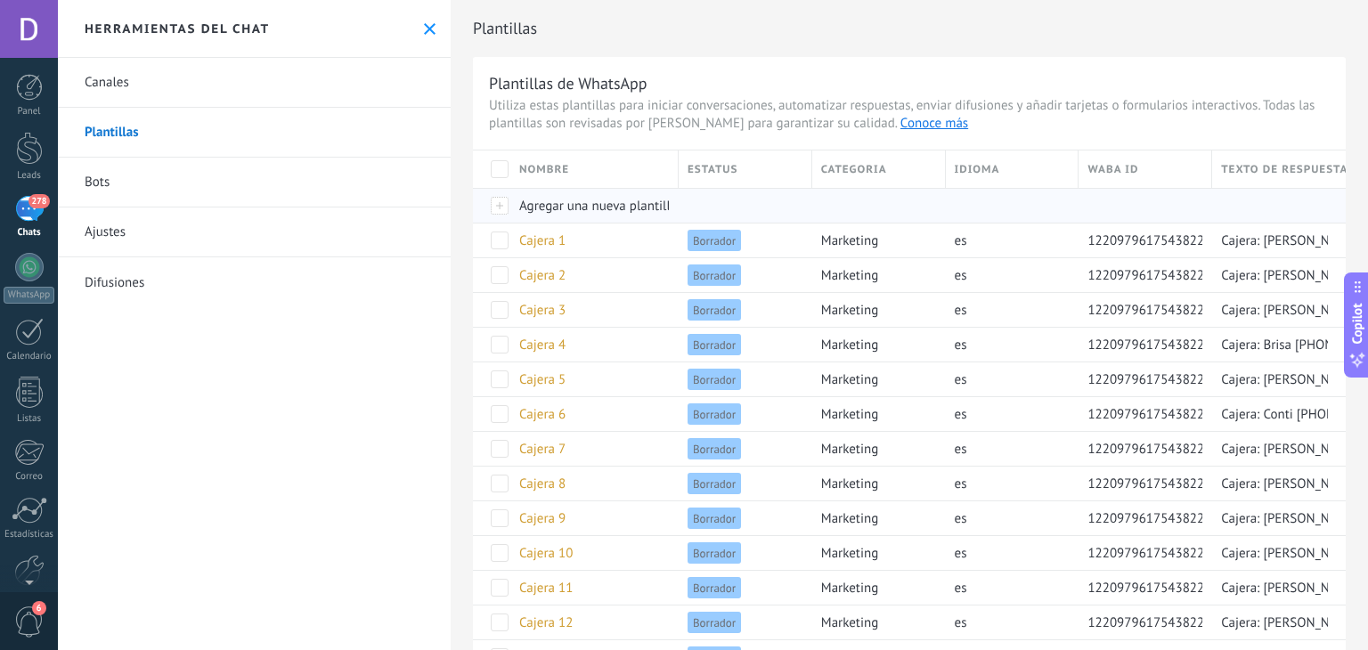
click at [602, 198] on span "Agregar una nueva plantilla" at bounding box center [598, 206] width 158 height 17
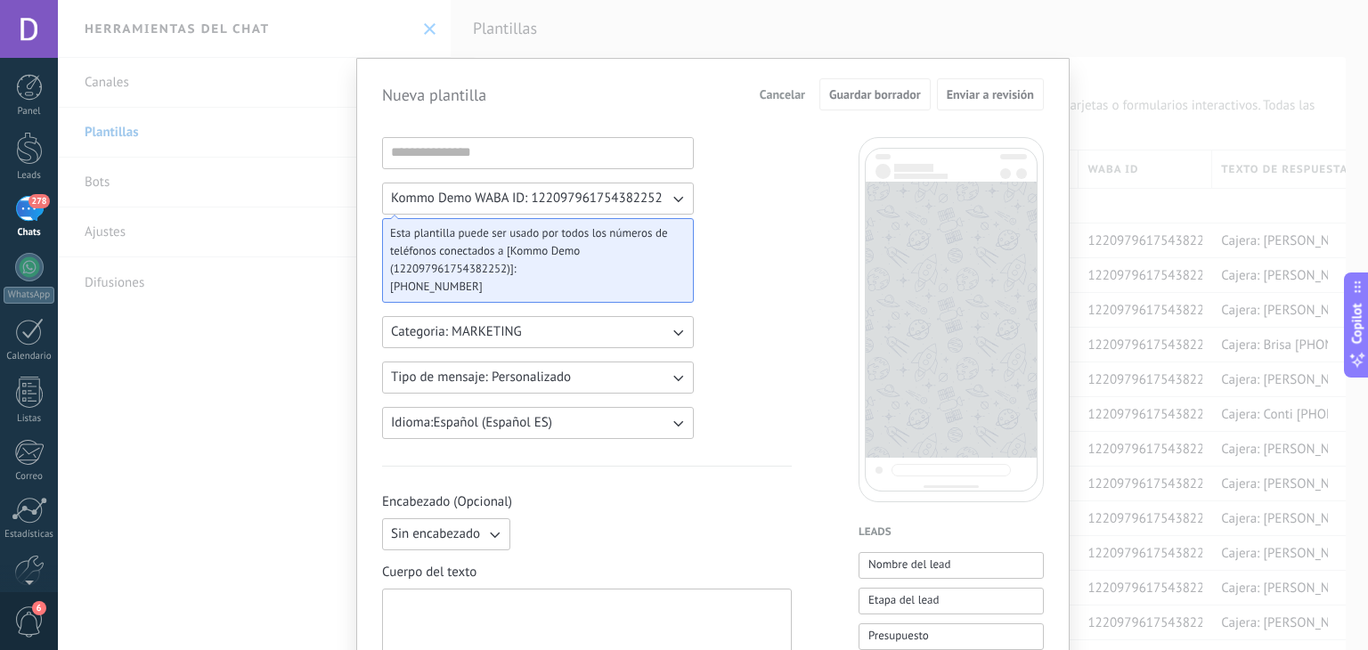
click at [470, 610] on div at bounding box center [587, 632] width 392 height 70
paste div
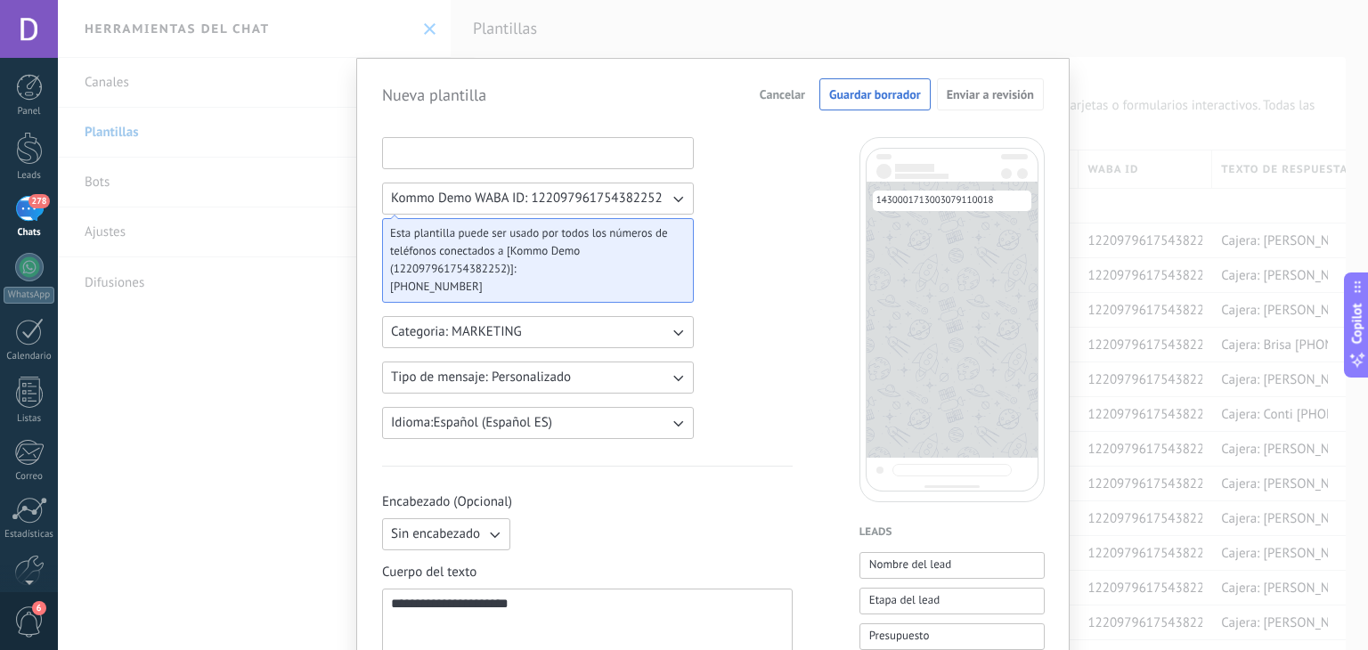
click at [504, 151] on input at bounding box center [538, 152] width 310 height 28
type input "*"
type input "*******"
click at [838, 94] on span "Guardar borrador" at bounding box center [875, 94] width 92 height 12
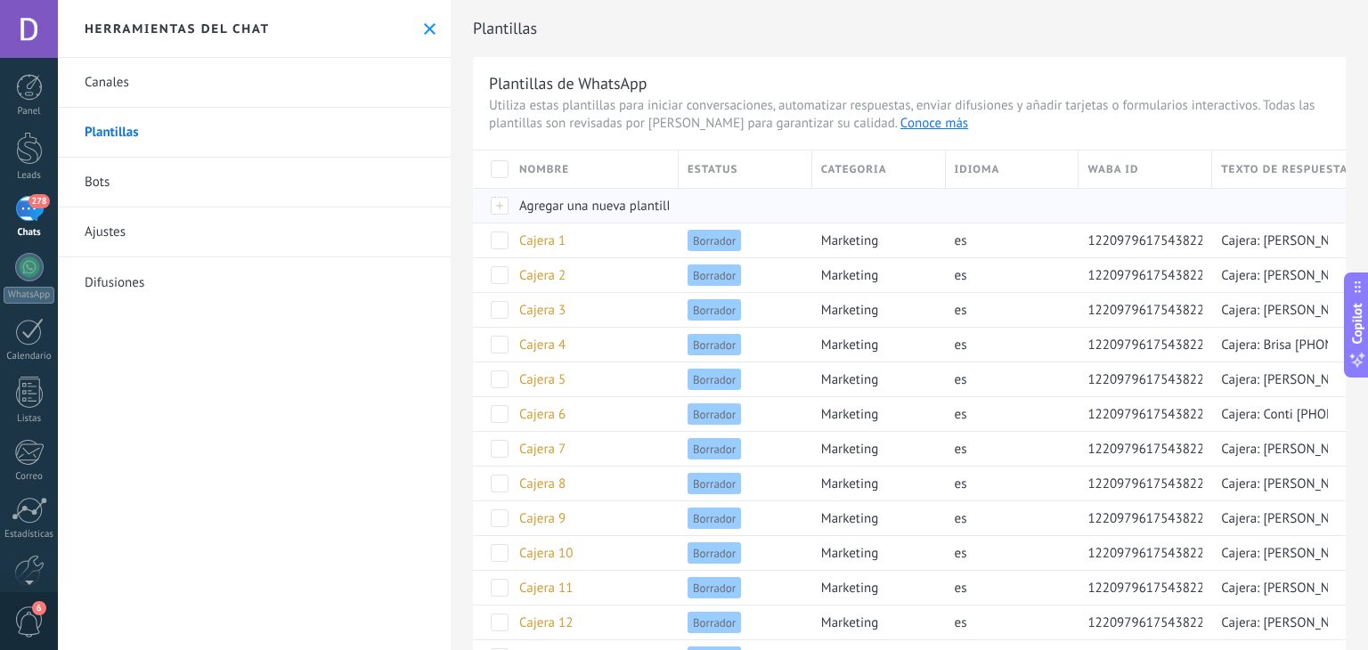
click at [598, 201] on span "Agregar una nueva plantilla" at bounding box center [598, 206] width 158 height 17
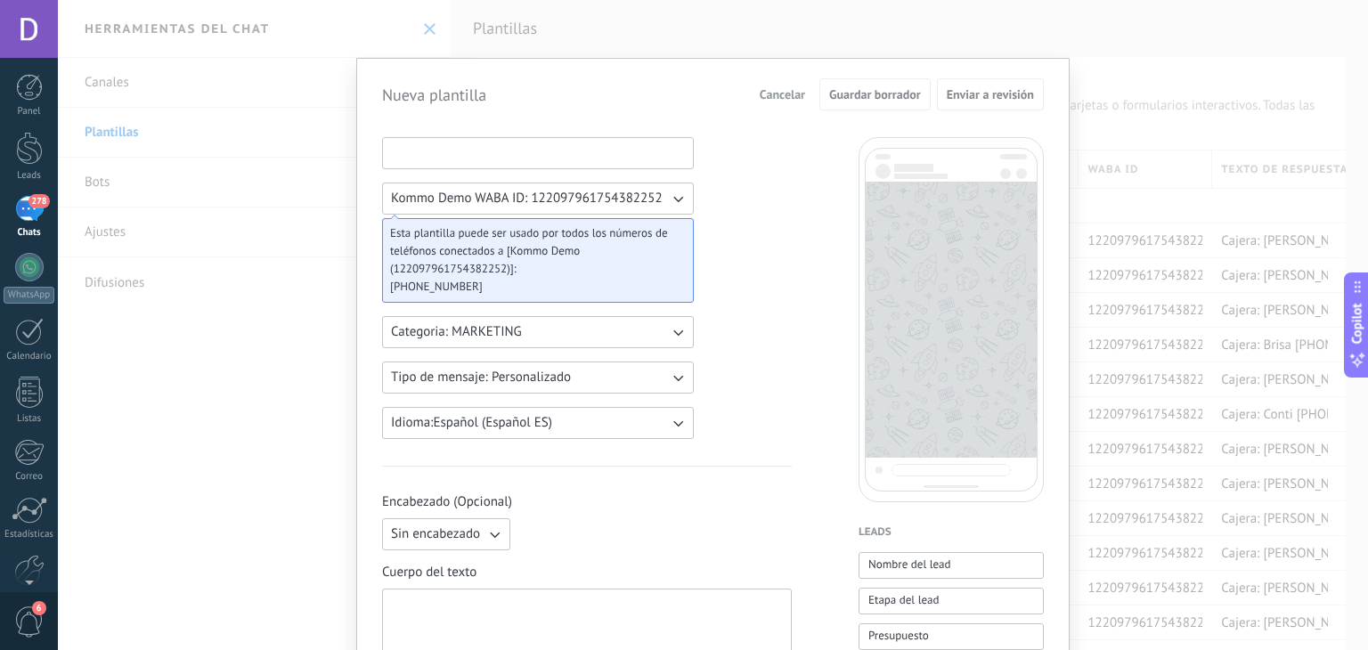
click at [501, 161] on input at bounding box center [538, 152] width 310 height 28
type input "*"
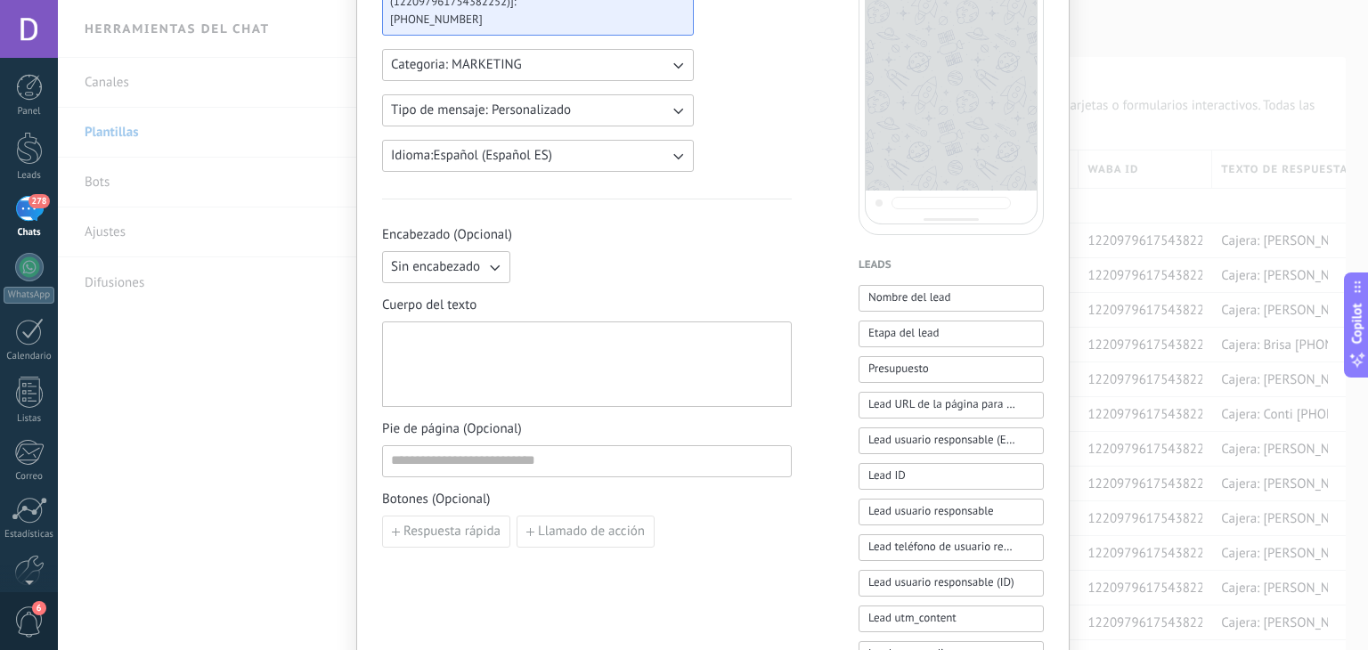
type input "**********"
click at [502, 354] on div at bounding box center [587, 365] width 392 height 70
paste div
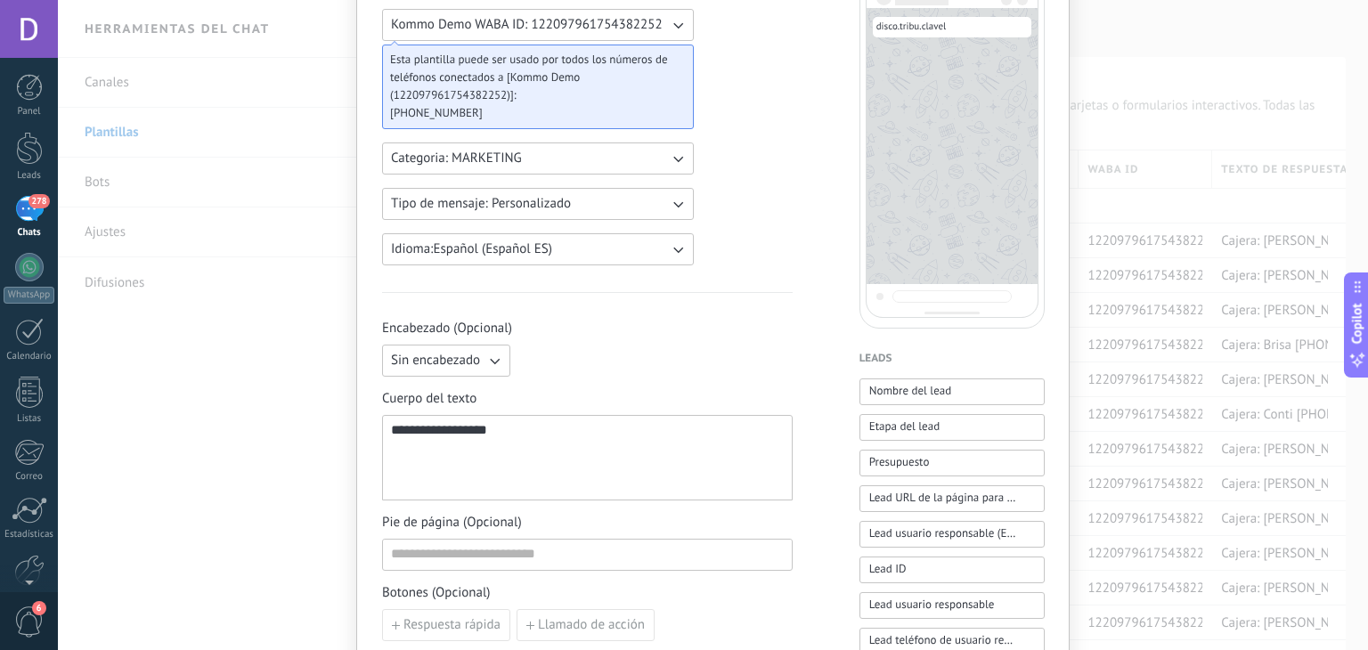
scroll to position [0, 0]
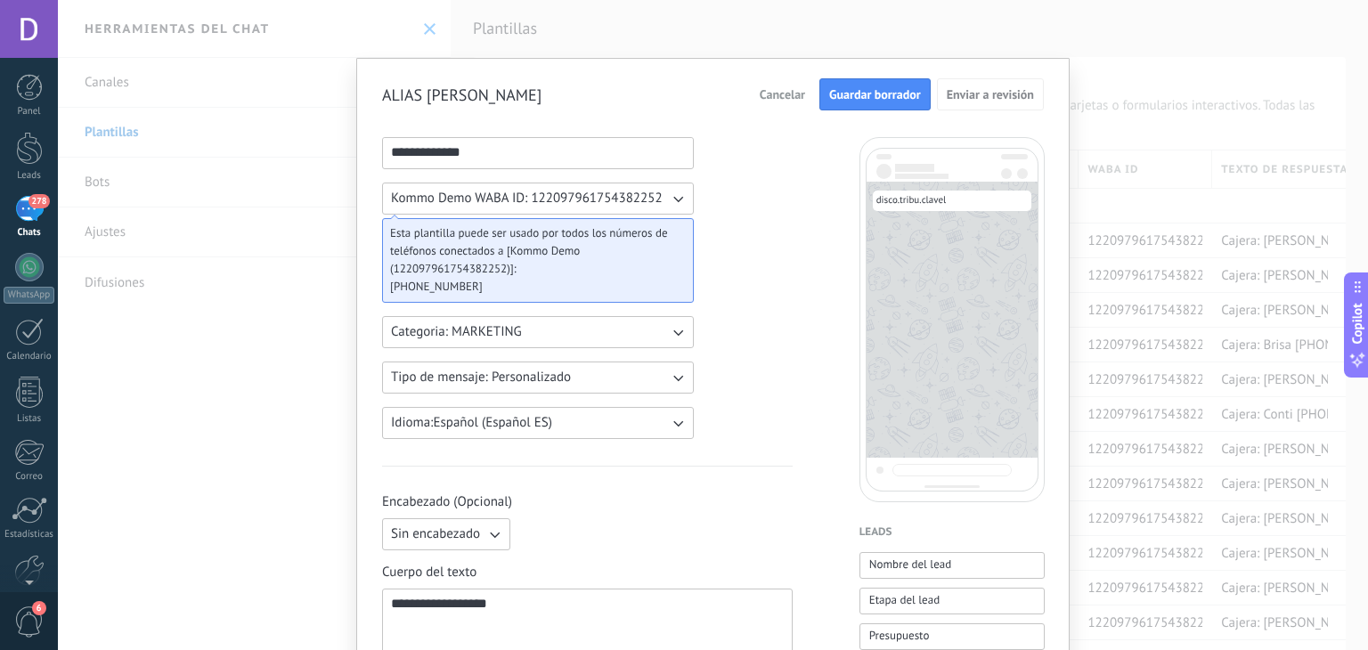
click at [859, 96] on span "Guardar borrador" at bounding box center [875, 94] width 92 height 12
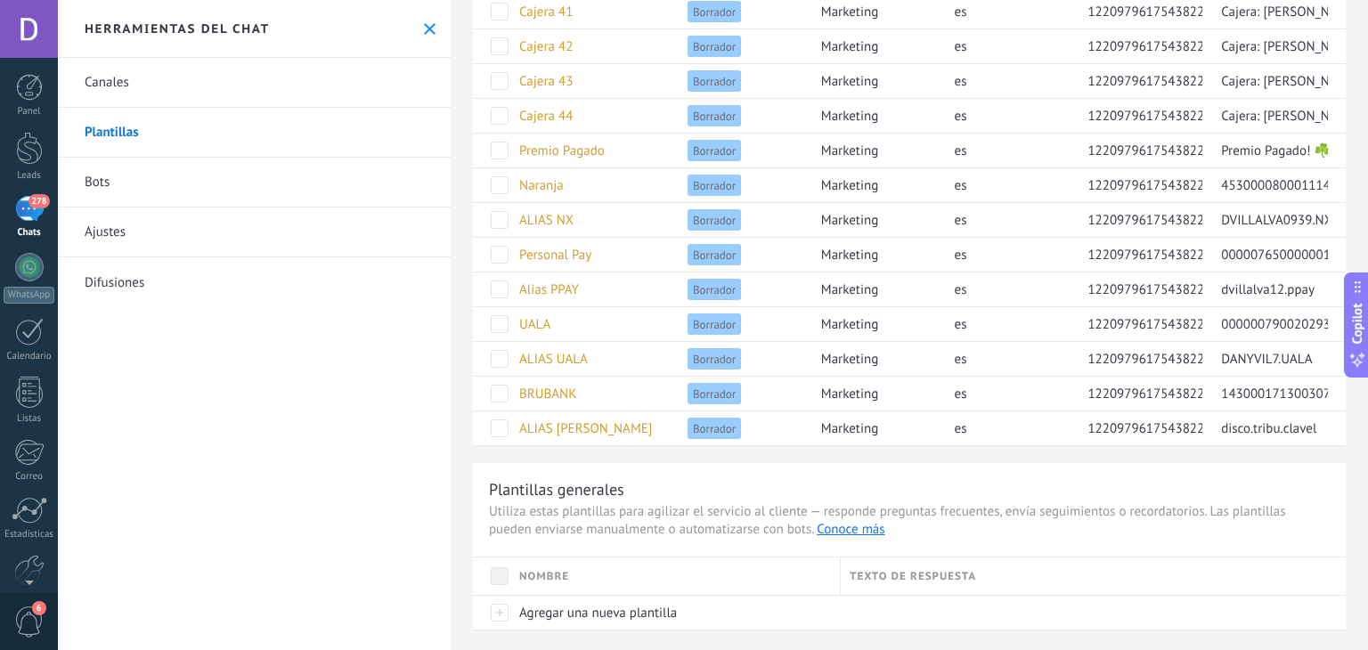
scroll to position [1453, 0]
